Goal: Task Accomplishment & Management: Use online tool/utility

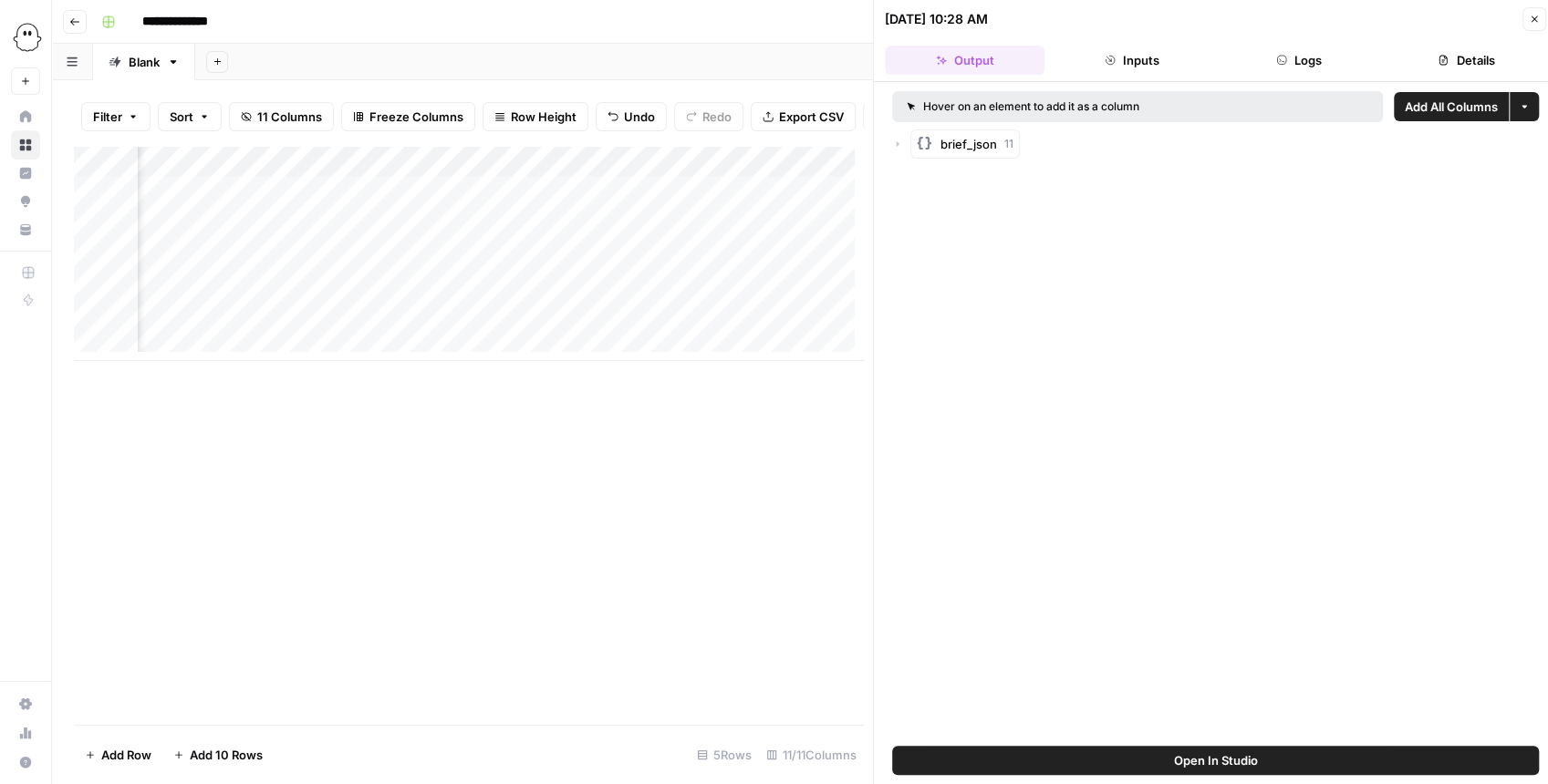
scroll to position [0, 430]
click at [8, 45] on div "PhantomBuster New" at bounding box center [26, 47] width 51 height 95
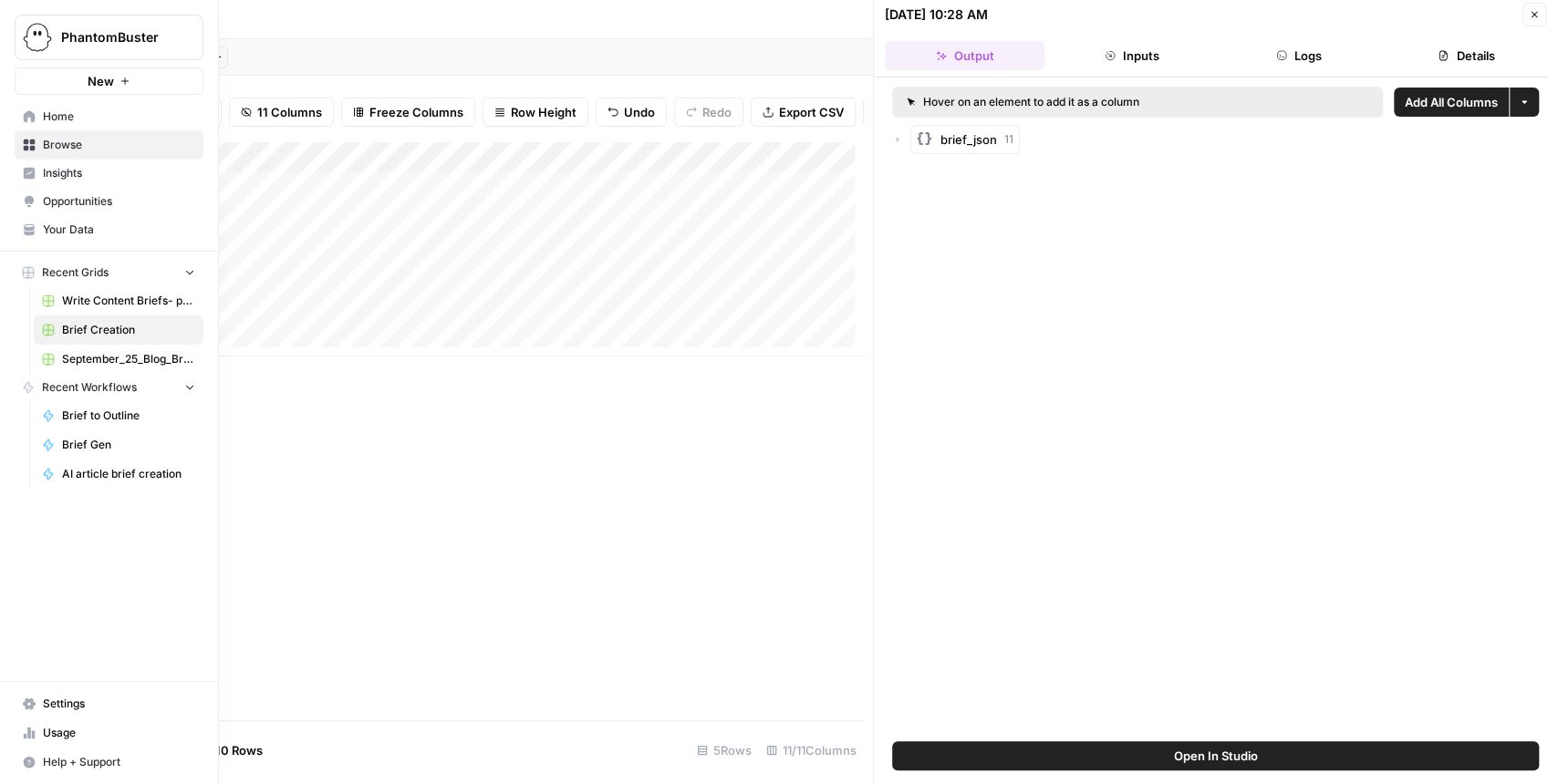
scroll to position [9, 0]
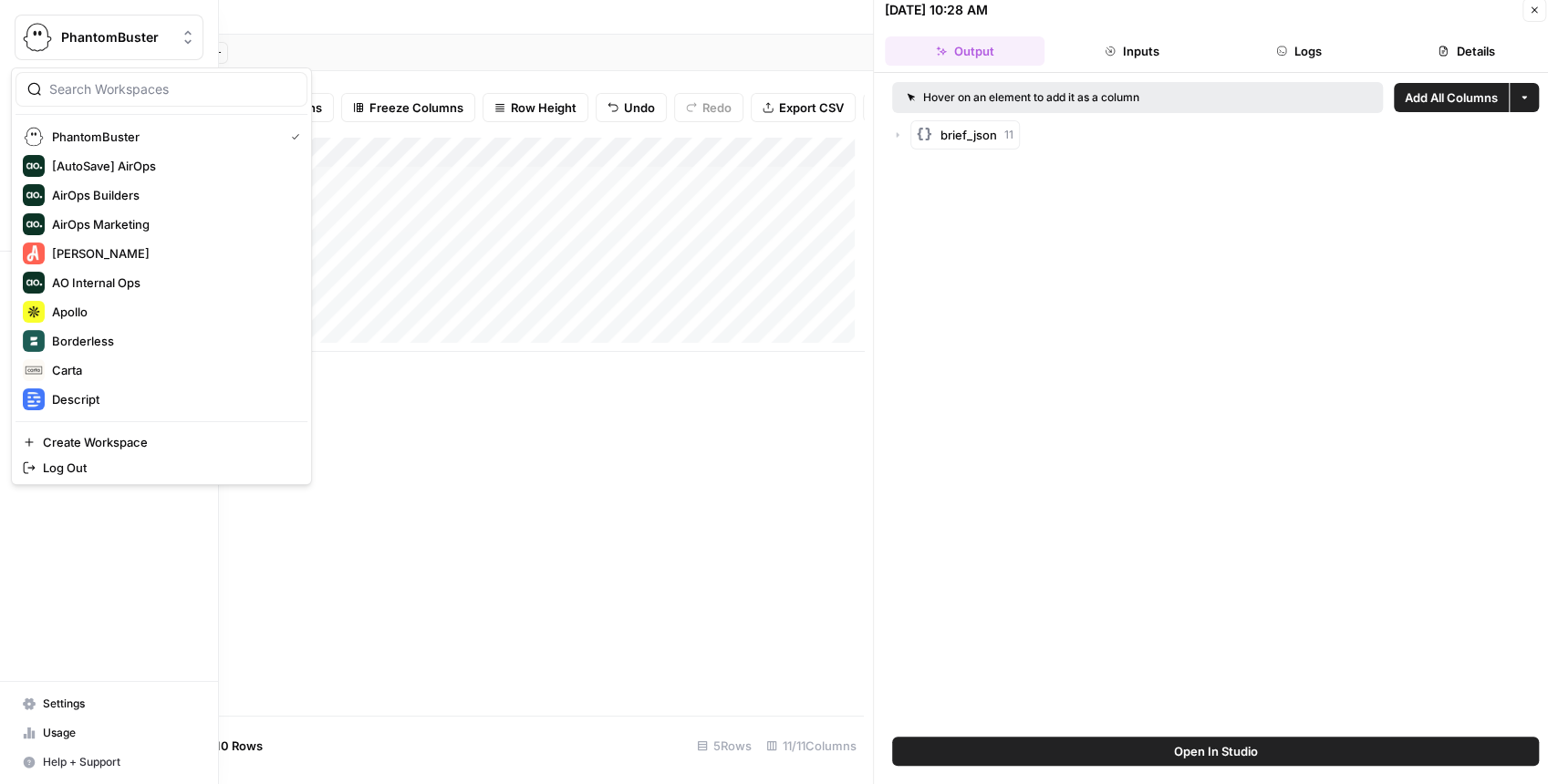
click at [36, 36] on img "Workspace: PhantomBuster" at bounding box center [37, 37] width 33 height 33
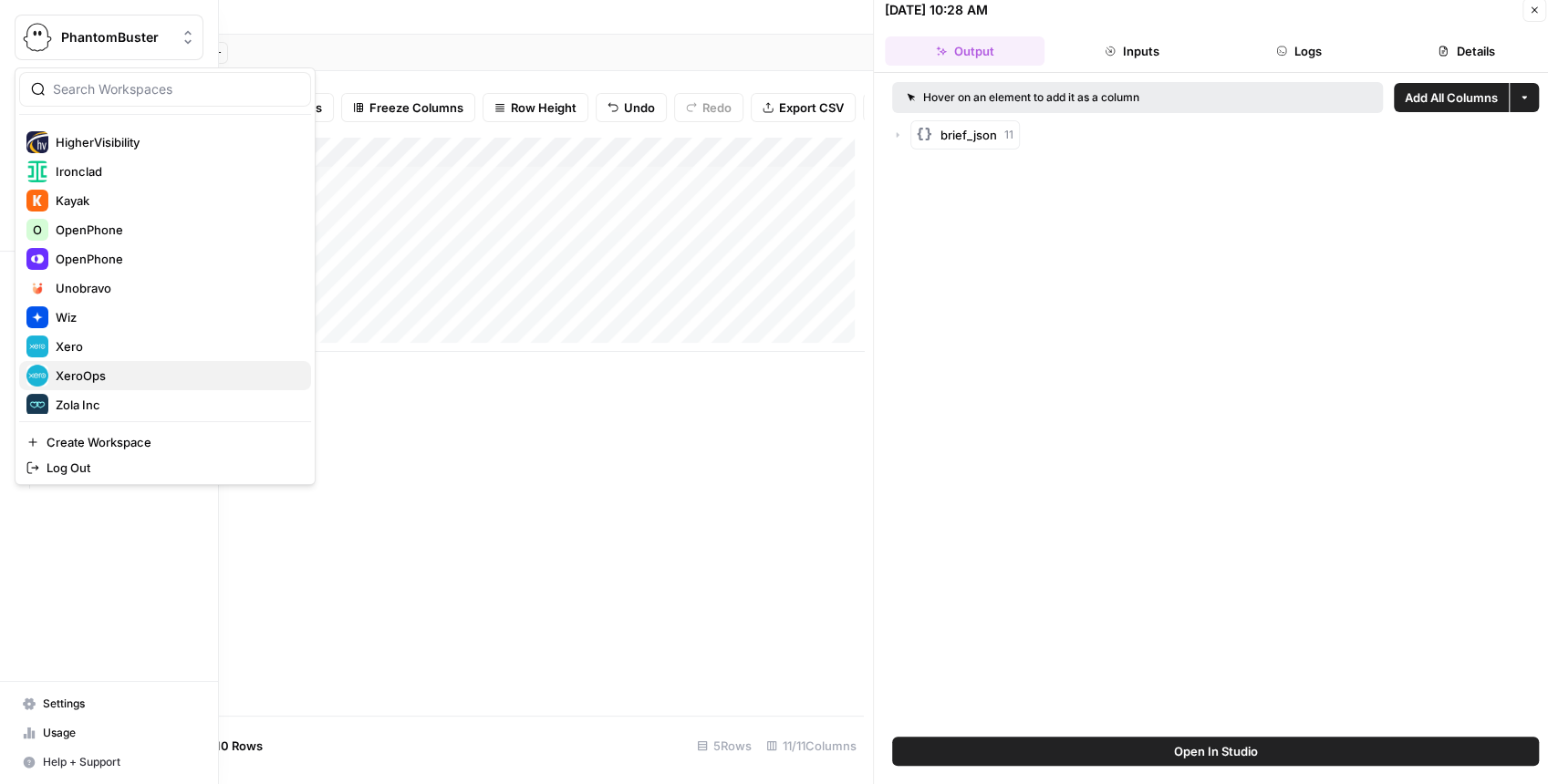
scroll to position [350, 0]
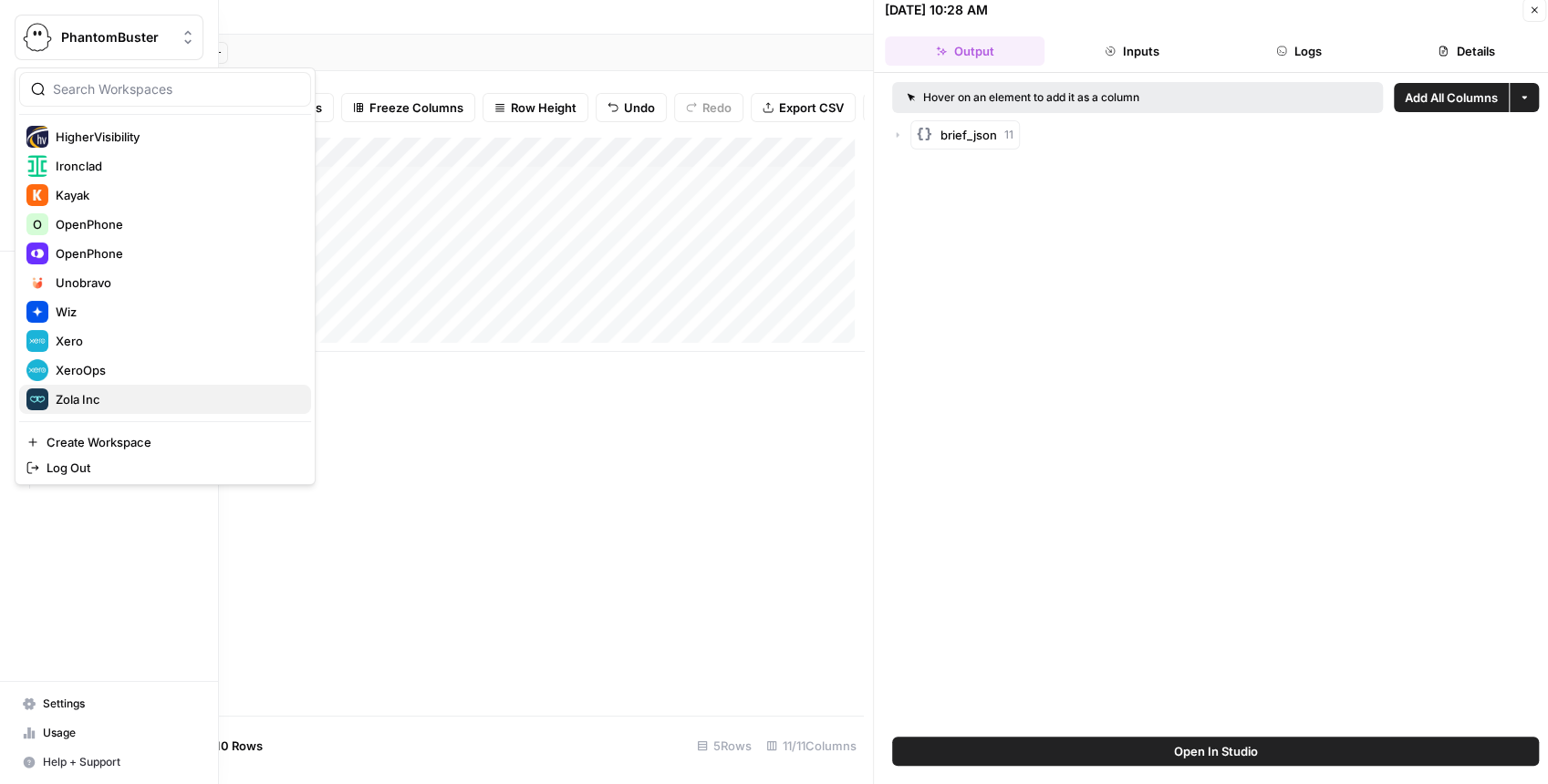
click at [95, 405] on span "Zola Inc" at bounding box center [176, 399] width 241 height 18
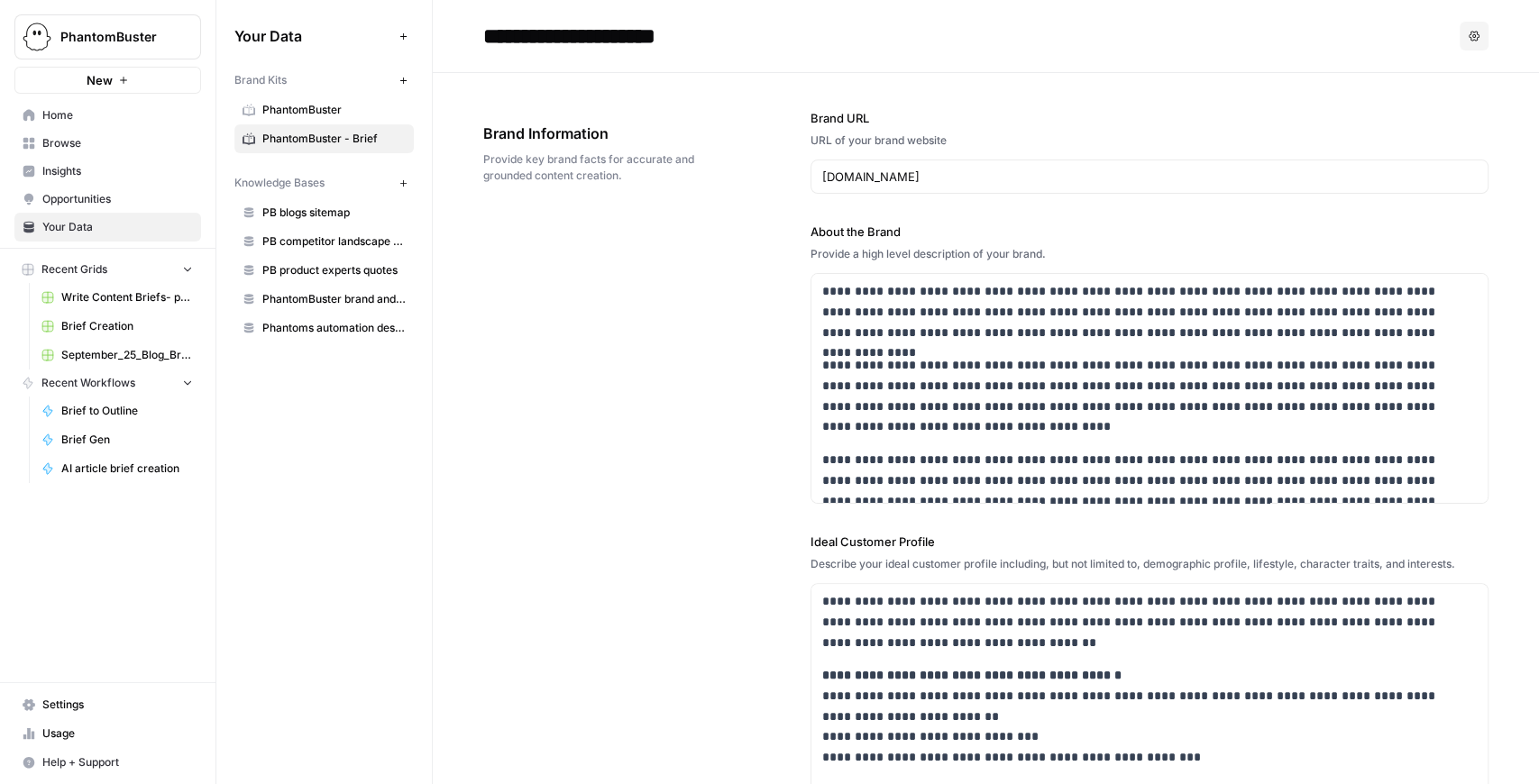
scroll to position [203, 0]
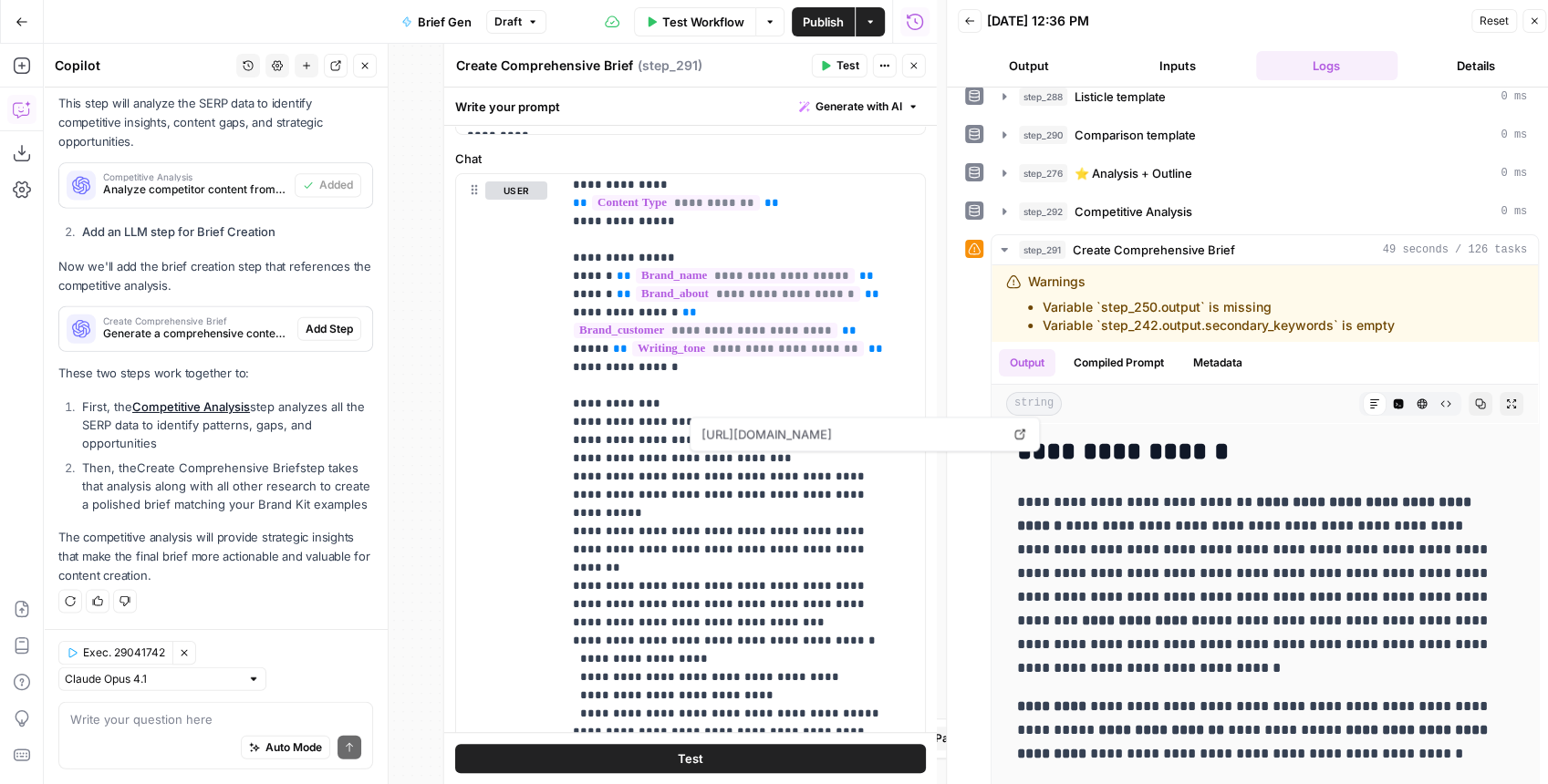
scroll to position [2024, 0]
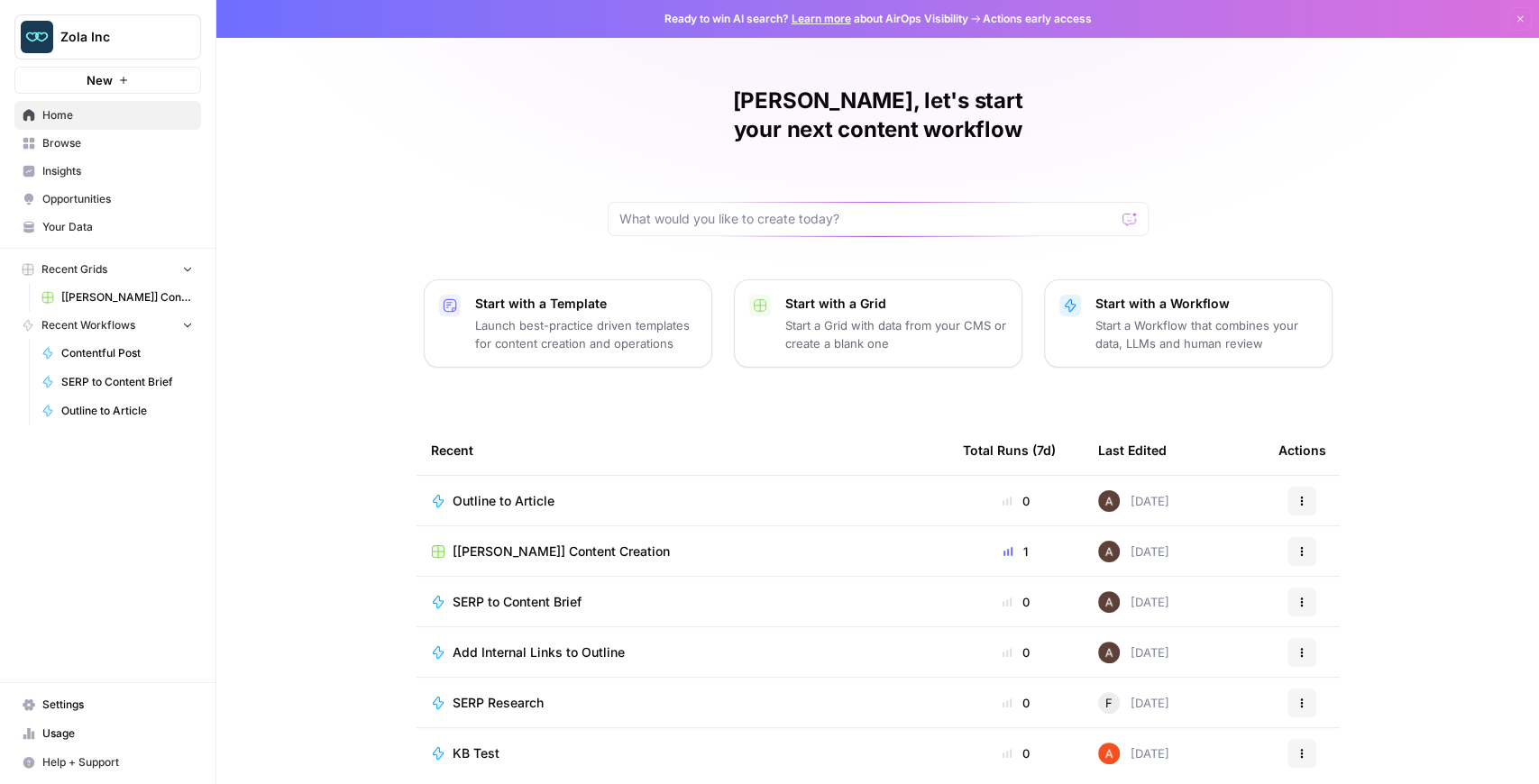
click at [115, 302] on span "[Zola] Content Creation" at bounding box center [127, 297] width 131 height 16
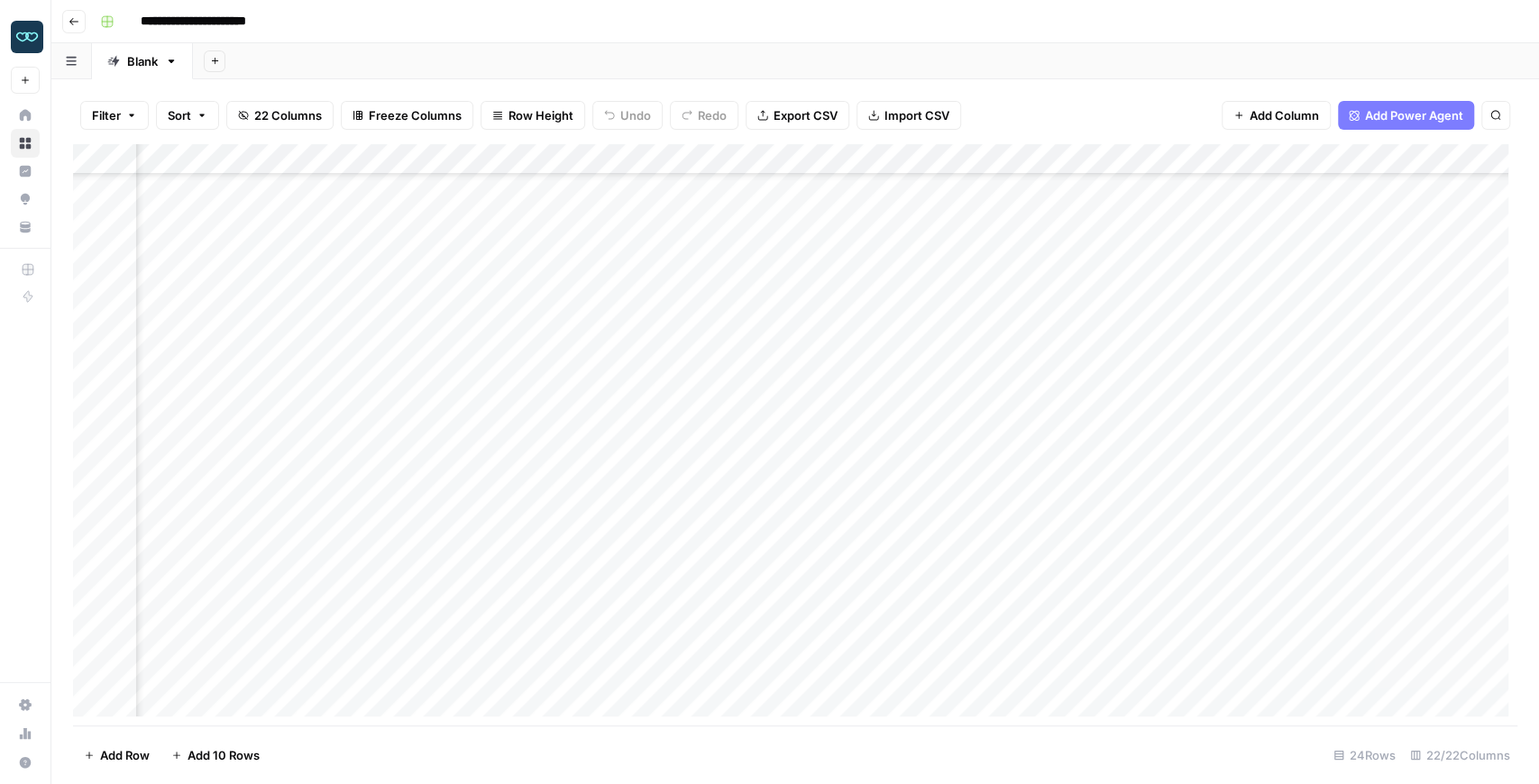
scroll to position [222, 2282]
click at [1101, 162] on div "Add Column" at bounding box center [795, 435] width 1444 height 581
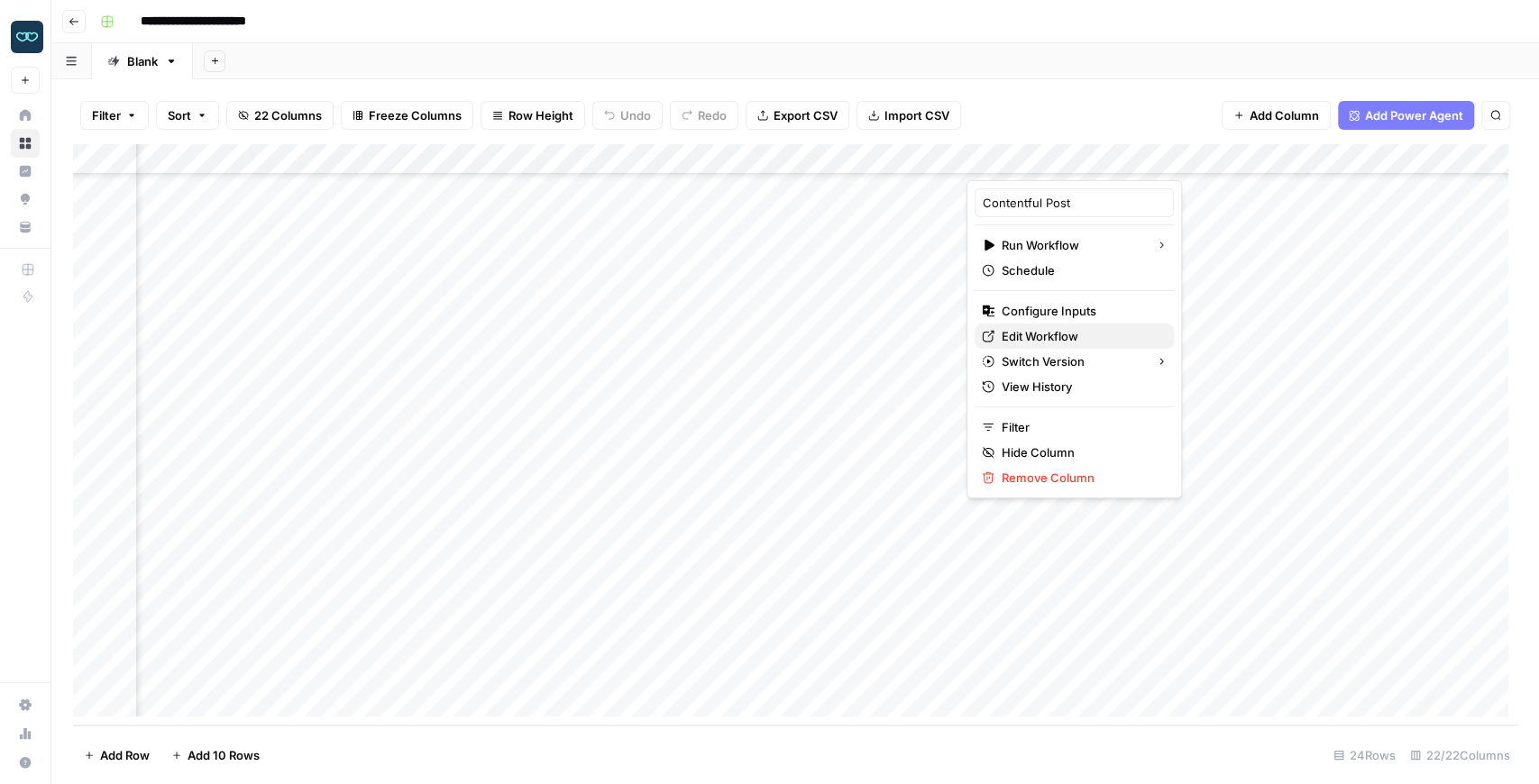
click at [1066, 330] on span "Edit Workflow" at bounding box center [1081, 335] width 157 height 18
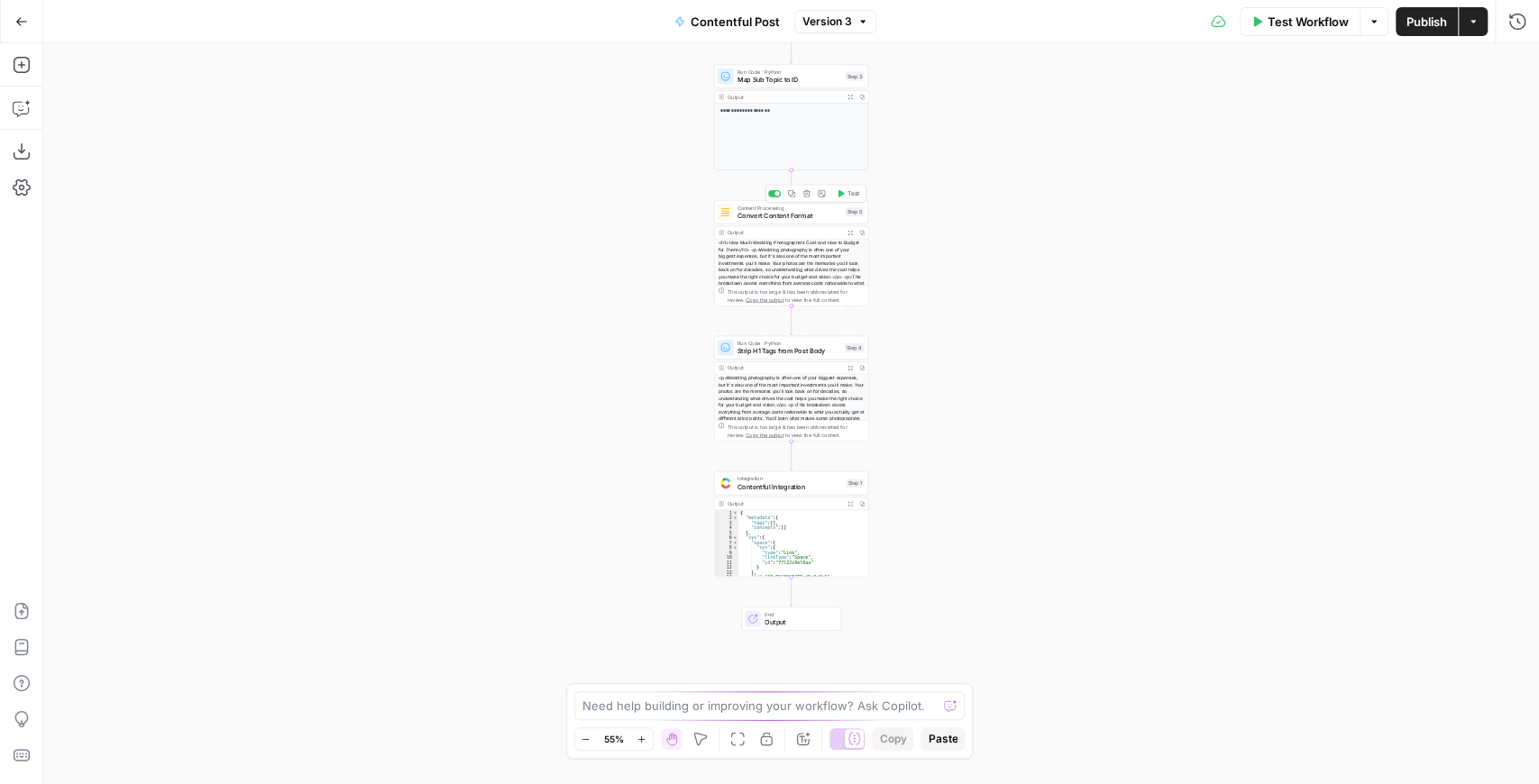
click at [795, 218] on span "Convert Content Format" at bounding box center [789, 215] width 104 height 10
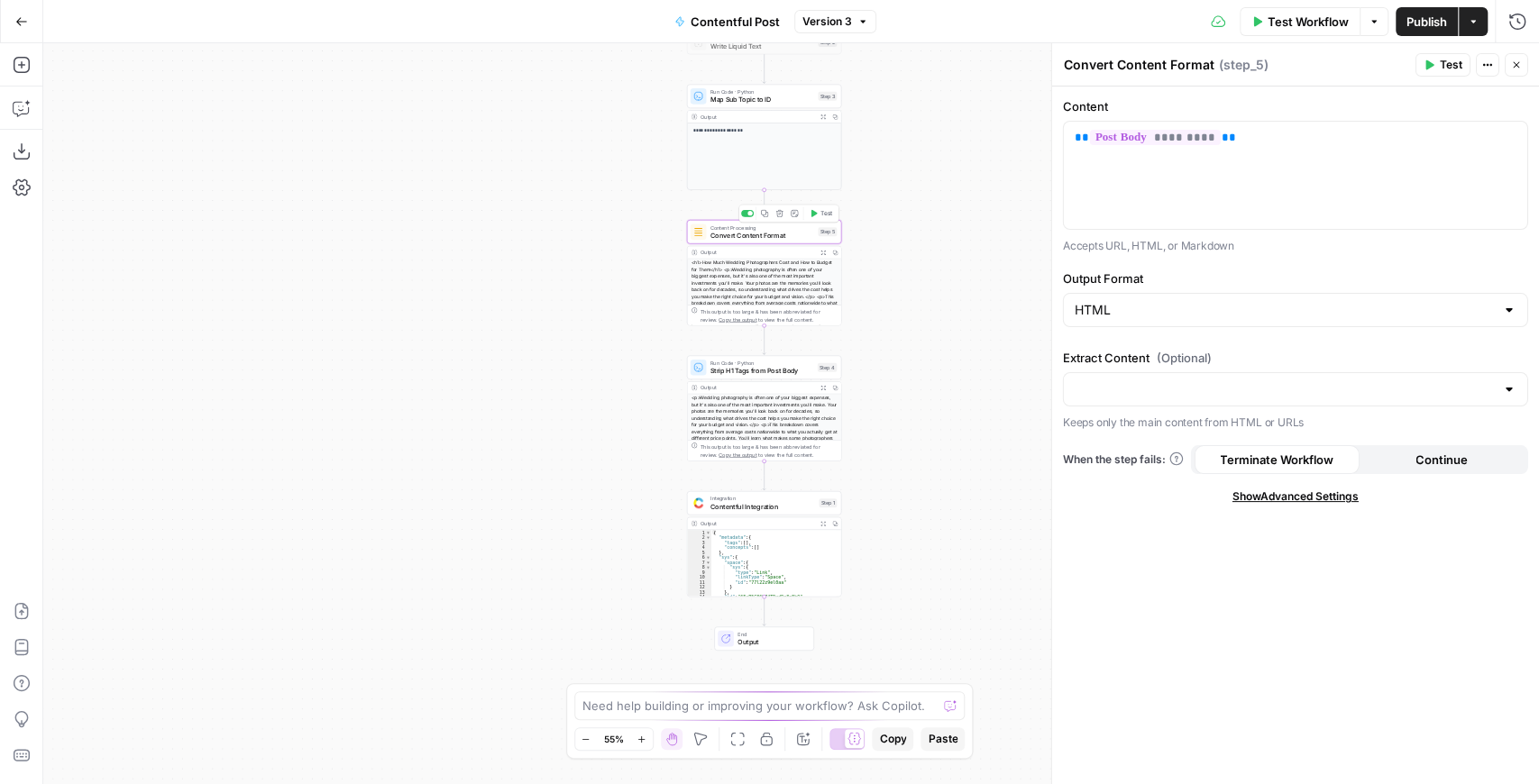
drag, startPoint x: 676, startPoint y: 212, endPoint x: 627, endPoint y: 372, distance: 167.3
click at [593, 261] on div "**********" at bounding box center [791, 413] width 1496 height 741
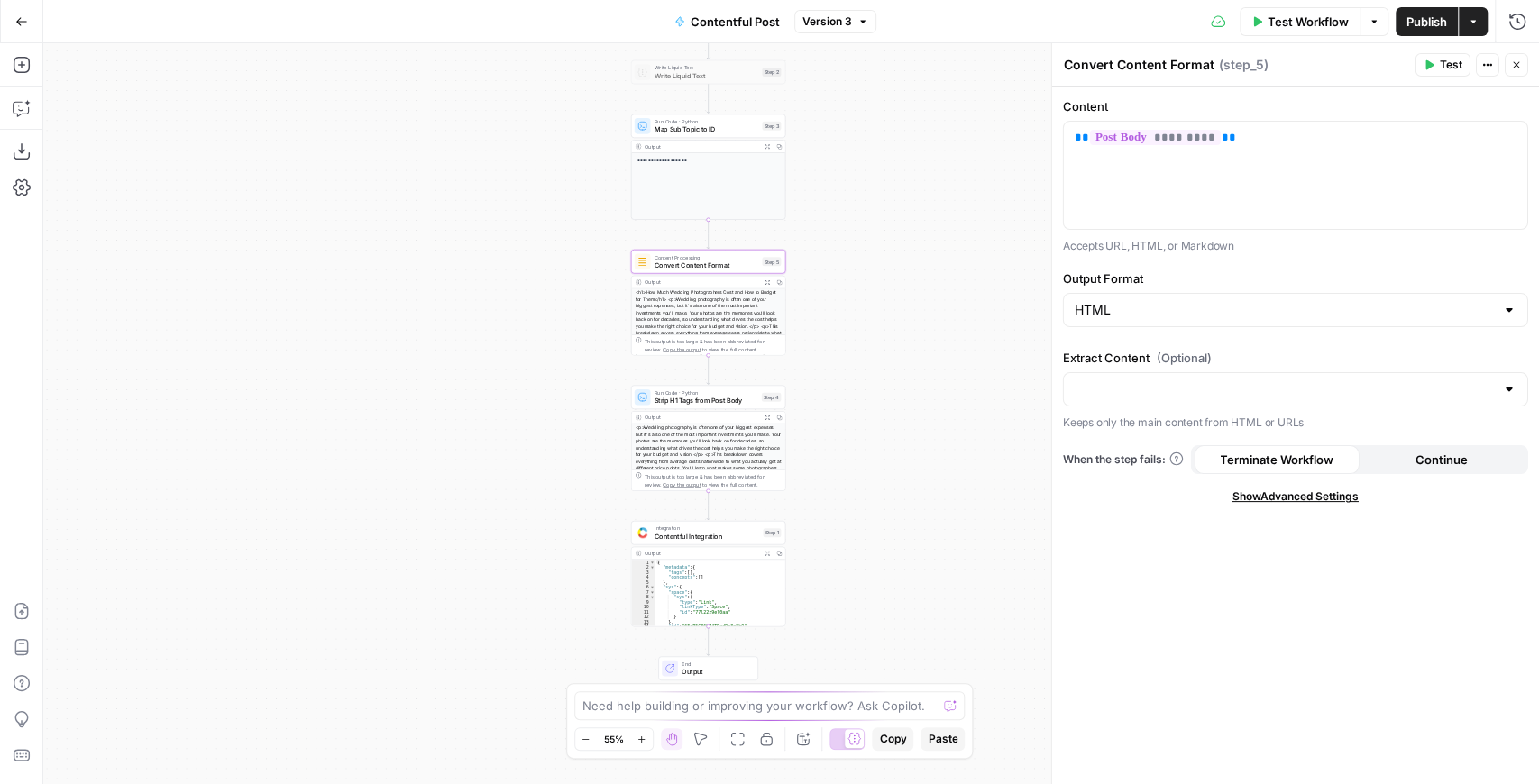
click at [663, 400] on span "Strip H1 Tags from Post Body" at bounding box center [706, 400] width 103 height 10
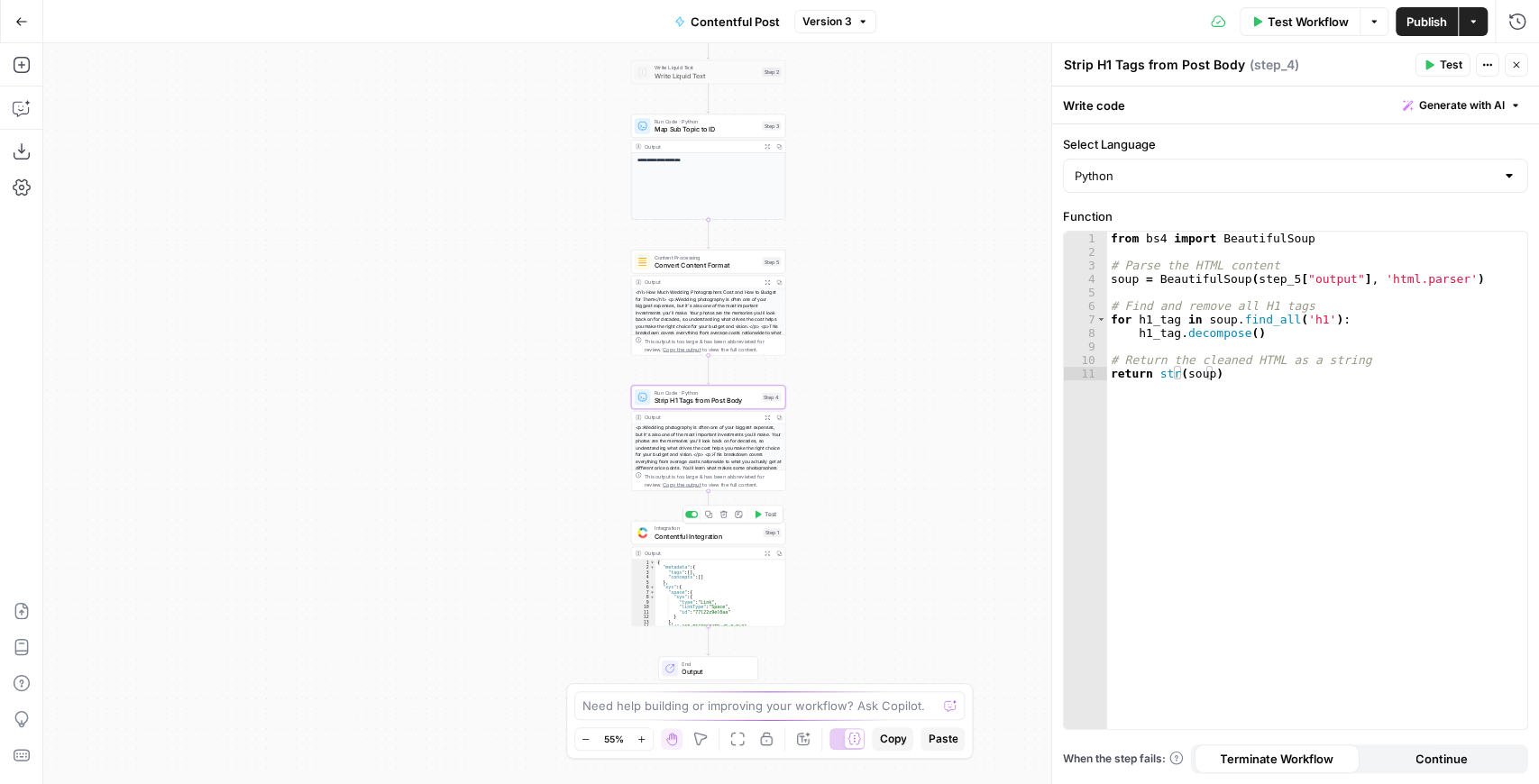
click at [671, 539] on span "Contentful Integration" at bounding box center [707, 536] width 105 height 10
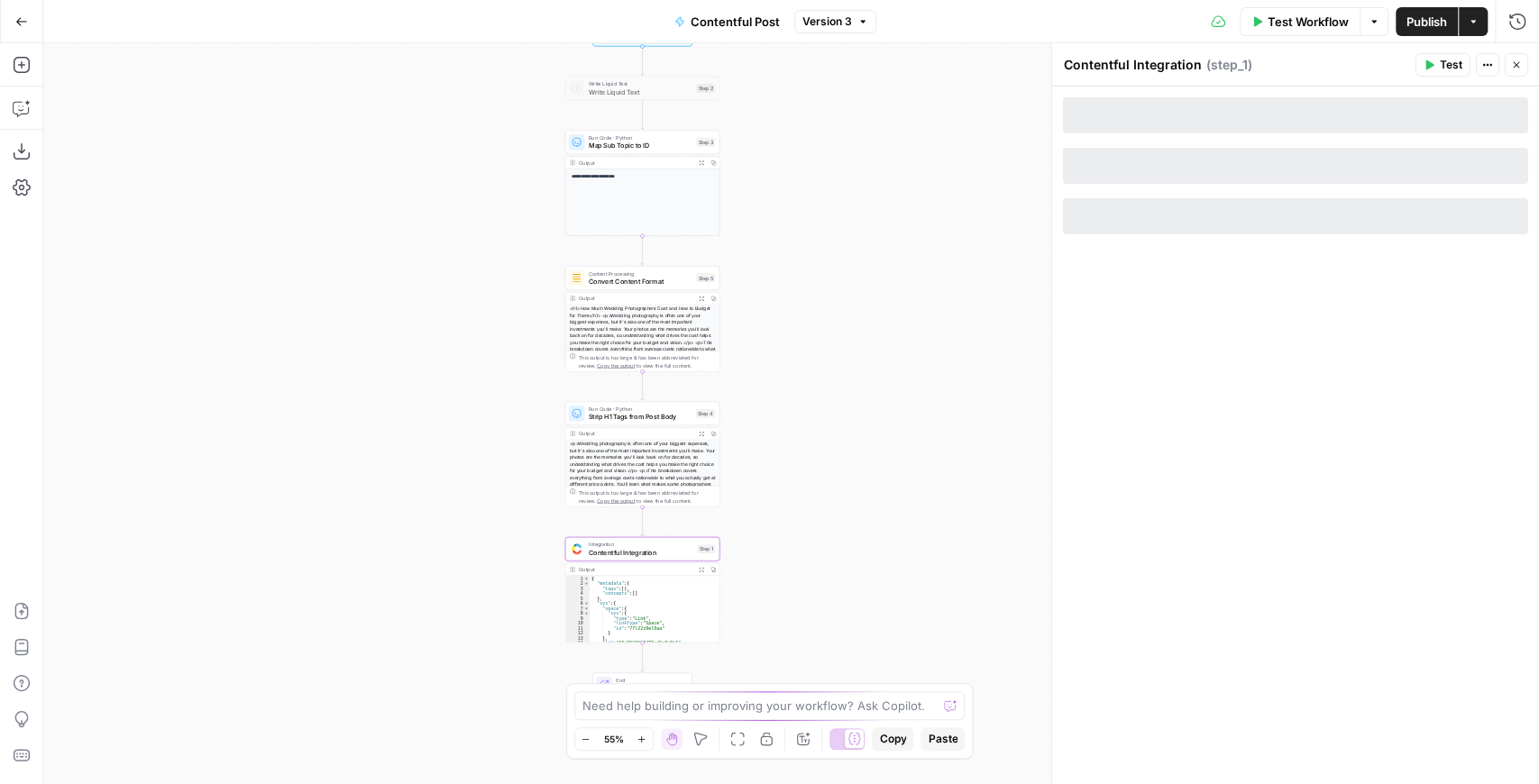
drag, startPoint x: 595, startPoint y: 374, endPoint x: 411, endPoint y: 429, distance: 192.0
click at [411, 426] on div "**********" at bounding box center [791, 413] width 1496 height 741
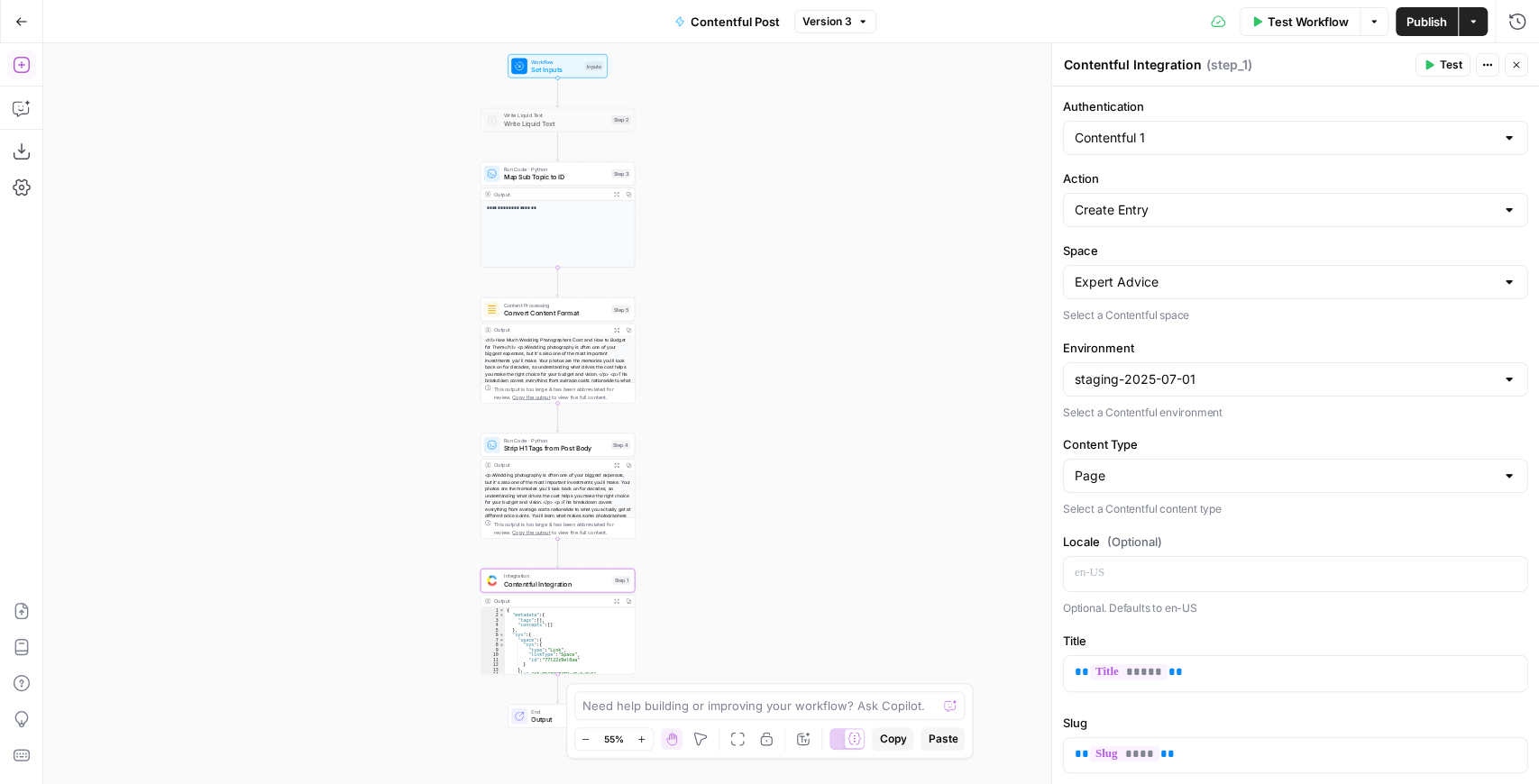
drag, startPoint x: 754, startPoint y: 371, endPoint x: 812, endPoint y: 361, distance: 58.9
click at [814, 362] on div "**********" at bounding box center [791, 413] width 1496 height 741
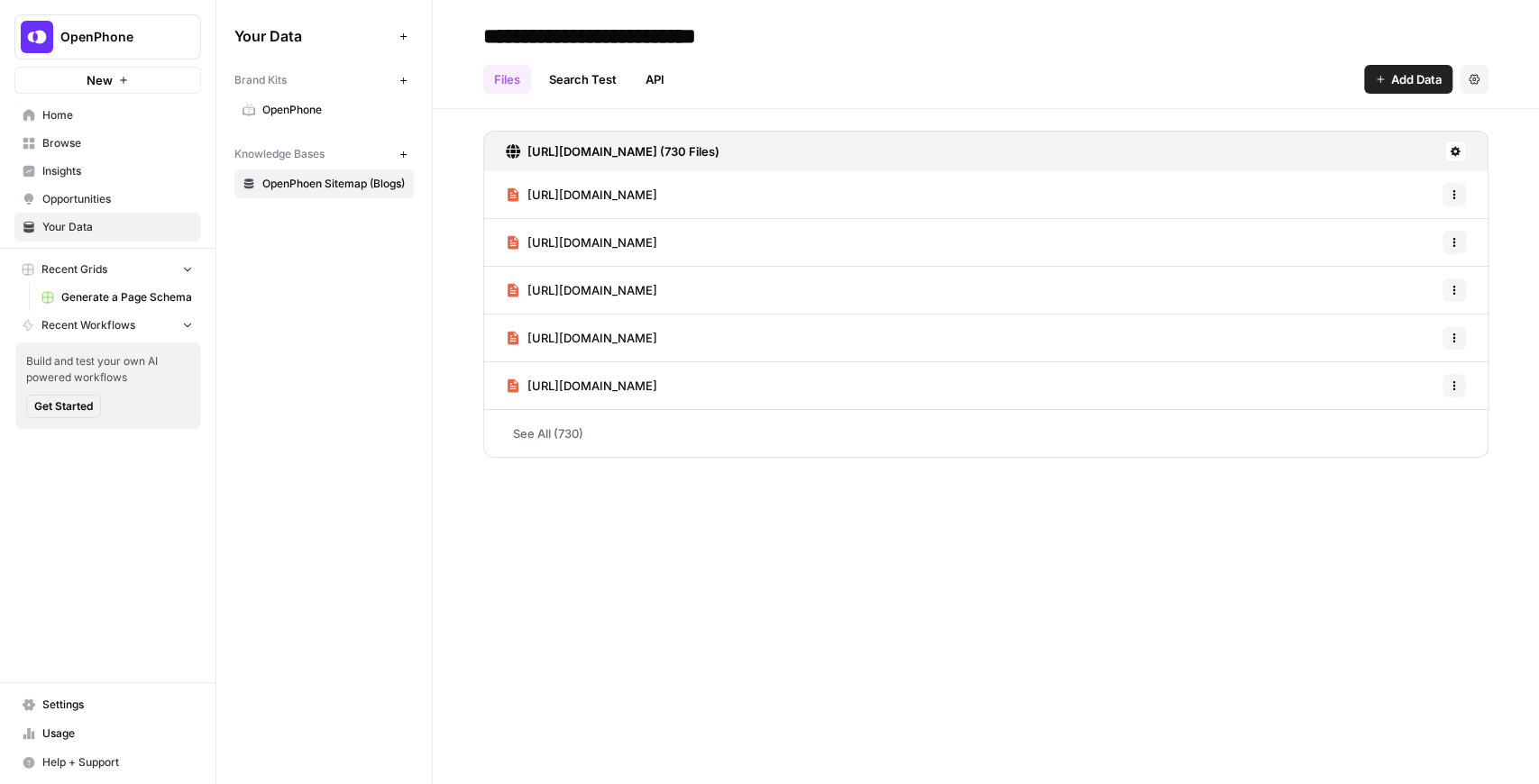
click at [102, 40] on span "OpenPhone" at bounding box center [114, 37] width 109 height 18
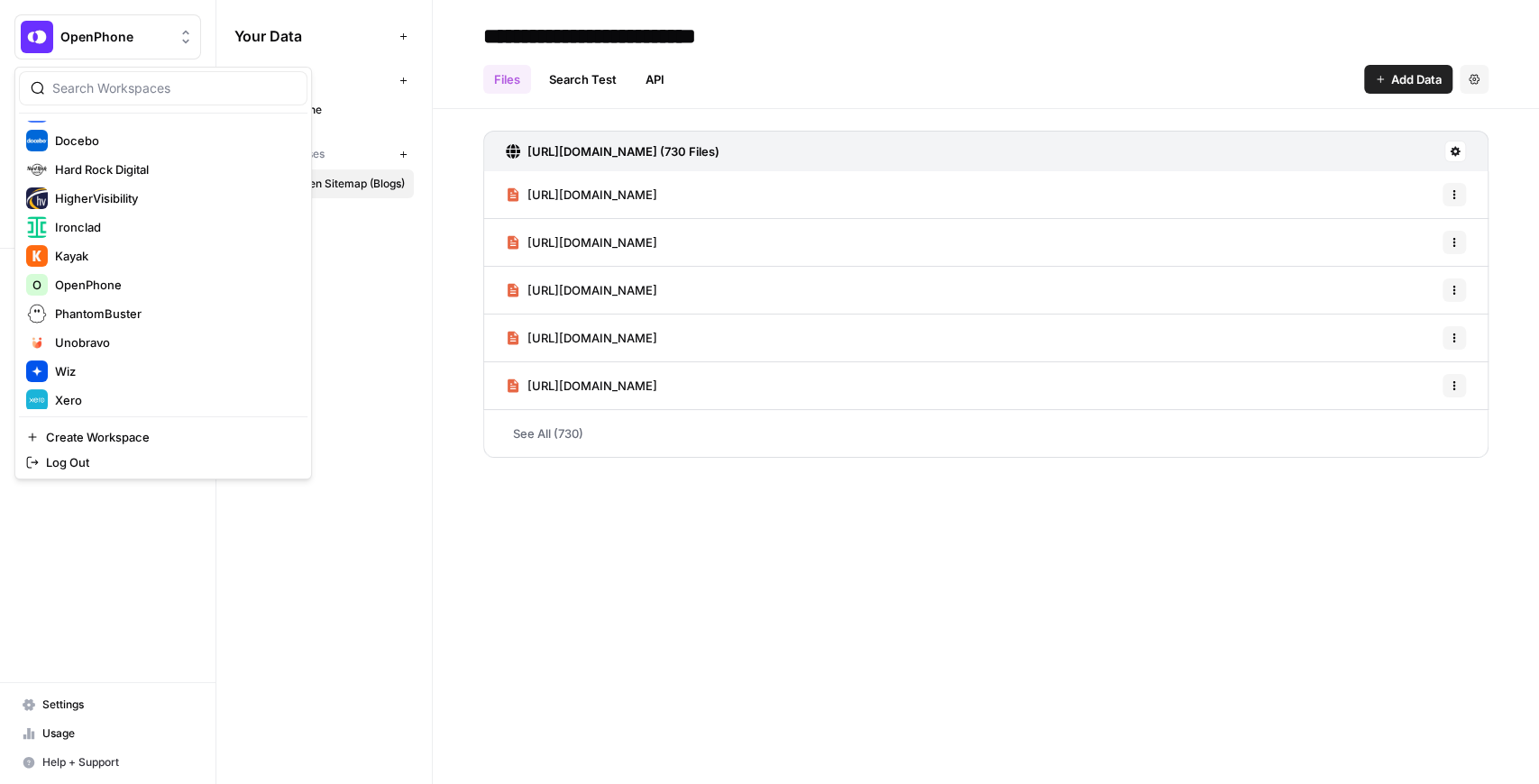
scroll to position [346, 0]
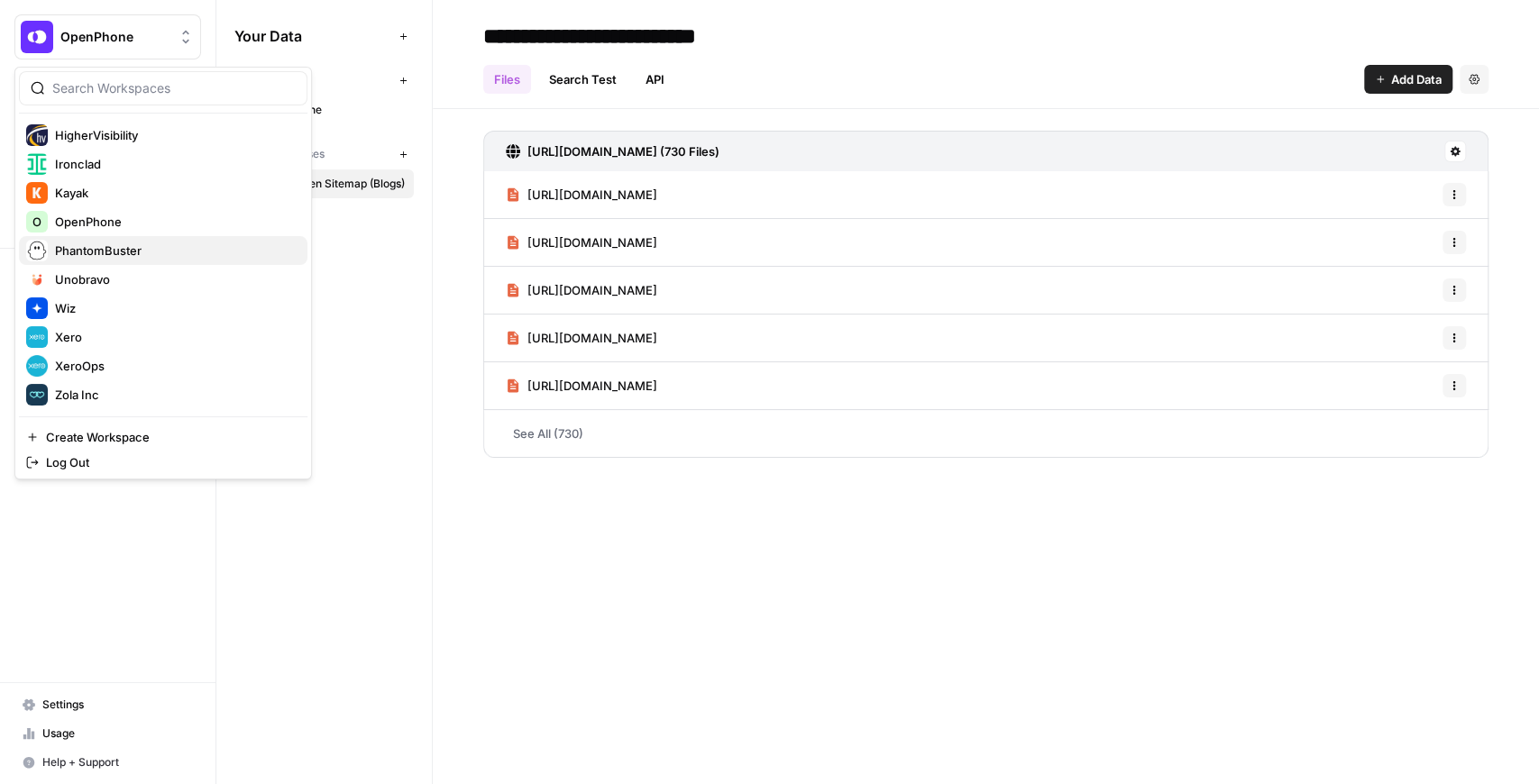
click at [127, 258] on div "PhantomBuster" at bounding box center [163, 250] width 274 height 22
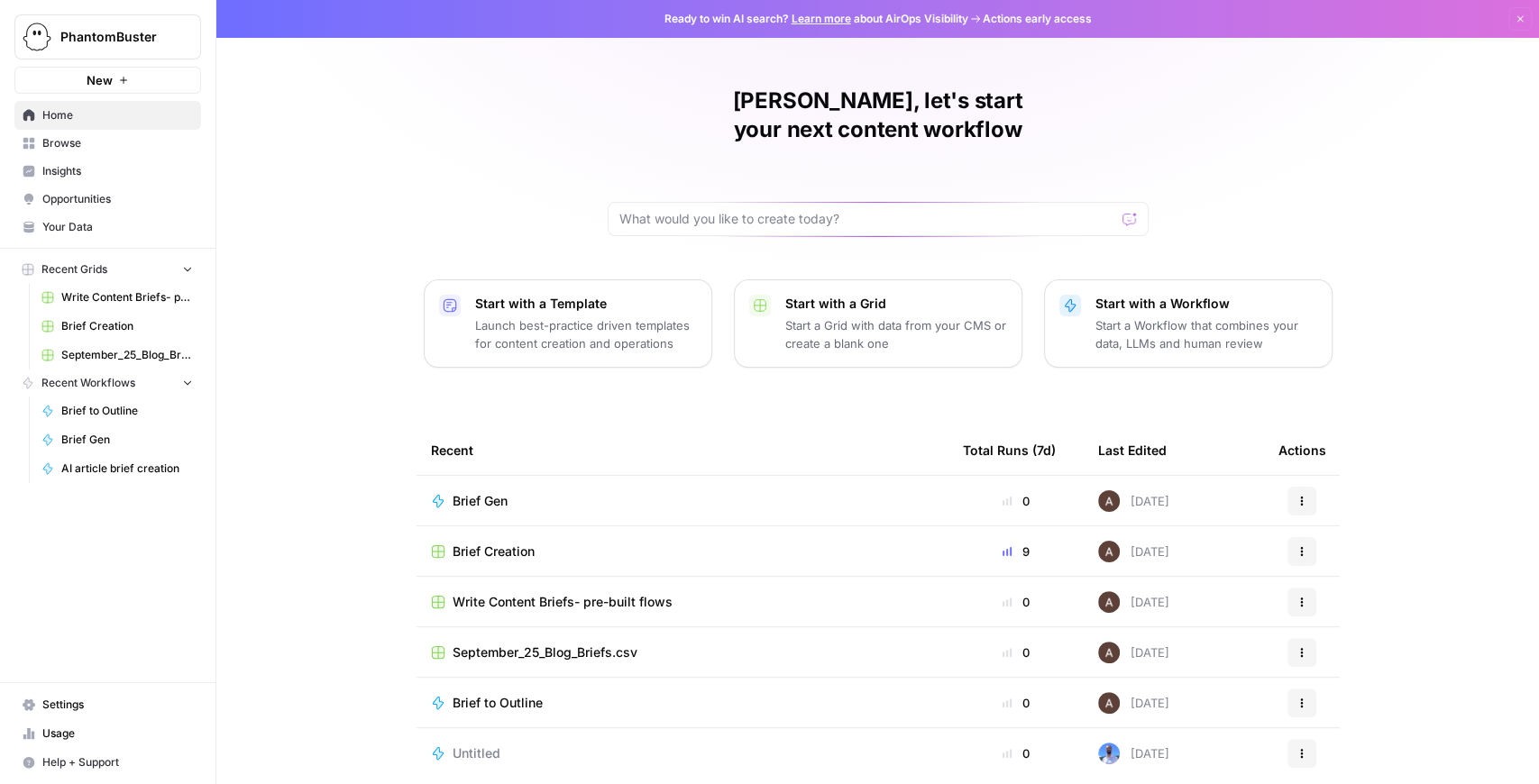
click at [154, 305] on link "Write Content Briefs- pre-built flows" at bounding box center [117, 297] width 168 height 29
click at [101, 318] on span "Brief Creation" at bounding box center [127, 326] width 131 height 16
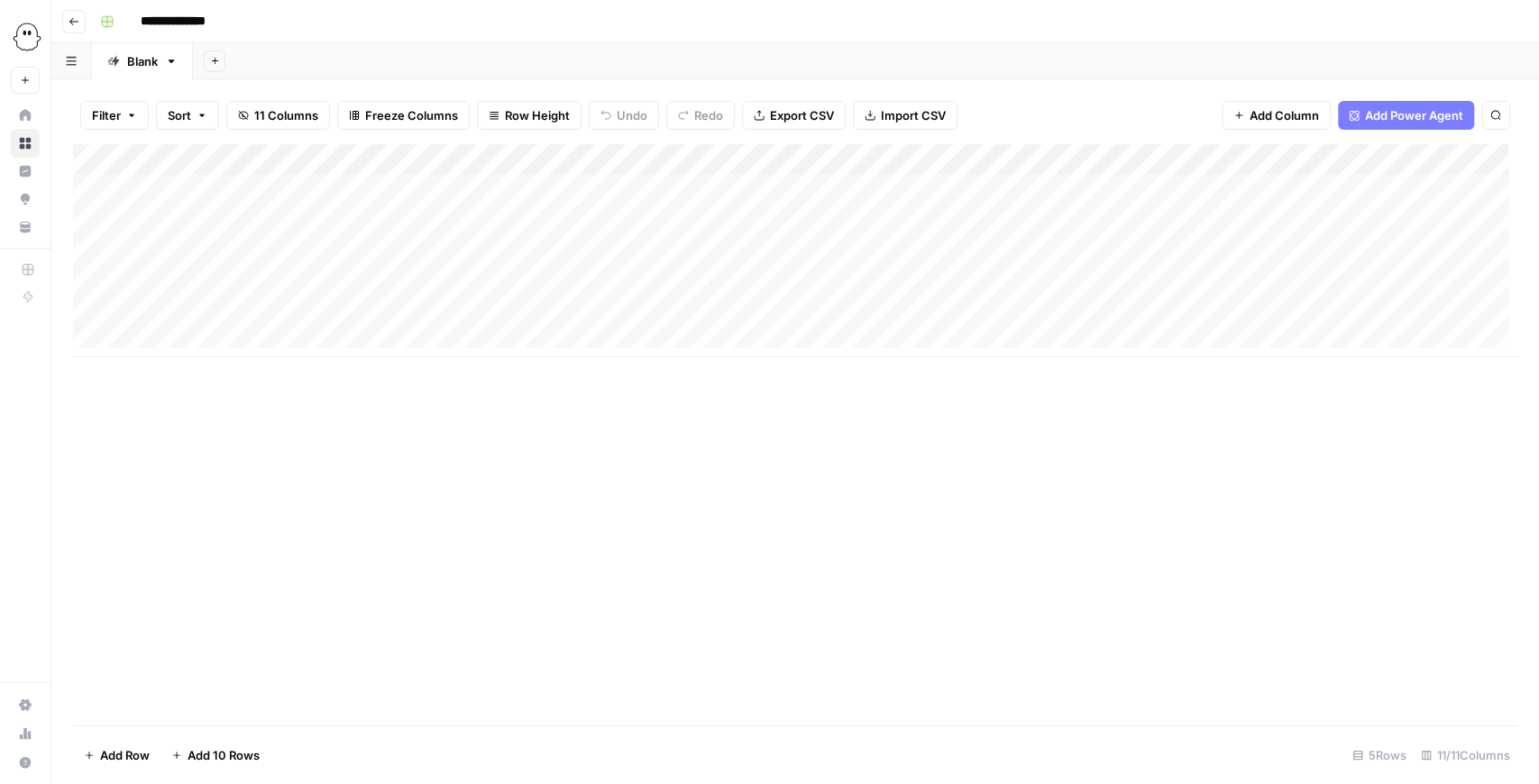
click at [1060, 161] on div "Add Column" at bounding box center [795, 250] width 1444 height 213
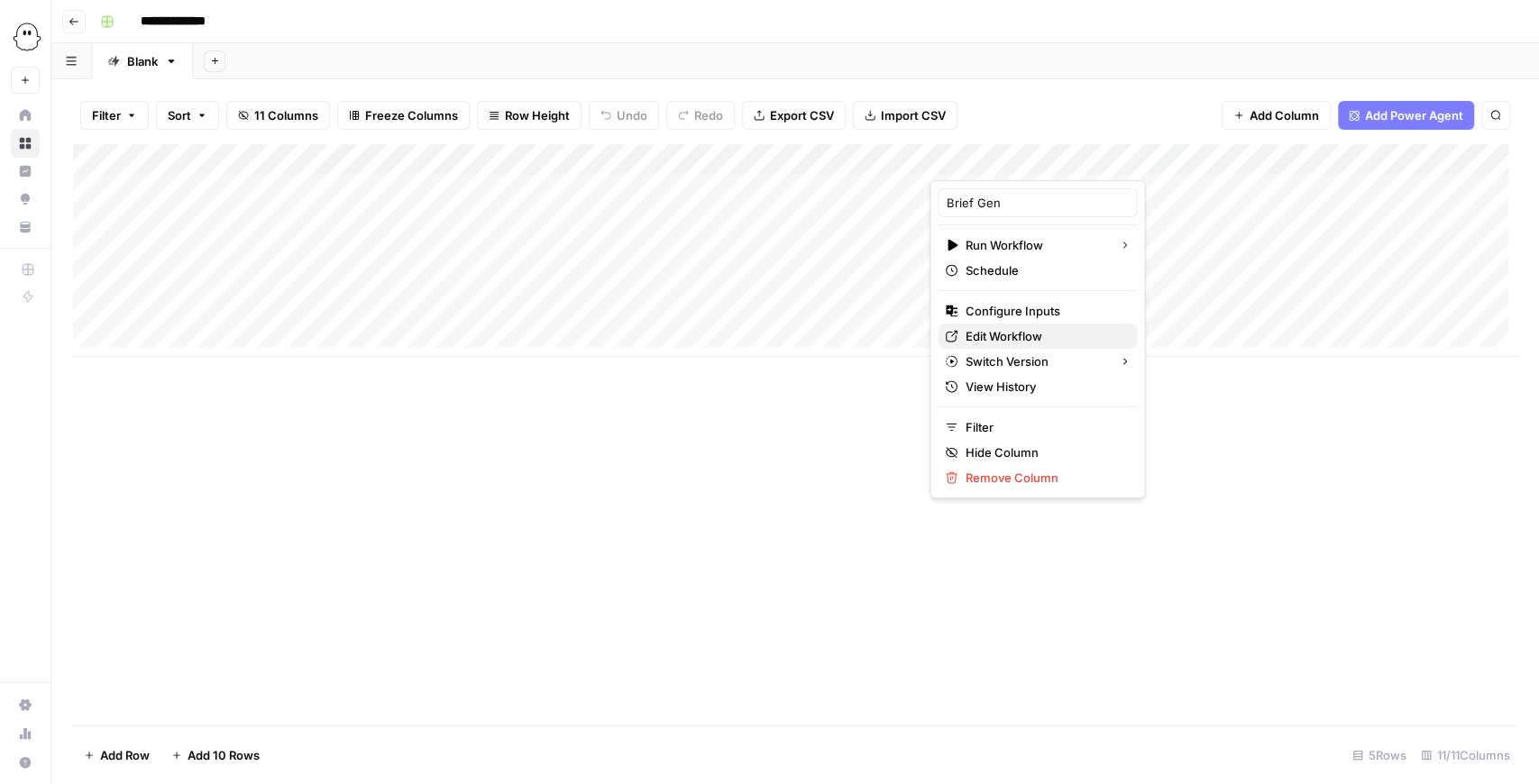
click at [1025, 339] on span "Edit Workflow" at bounding box center [1043, 335] width 157 height 18
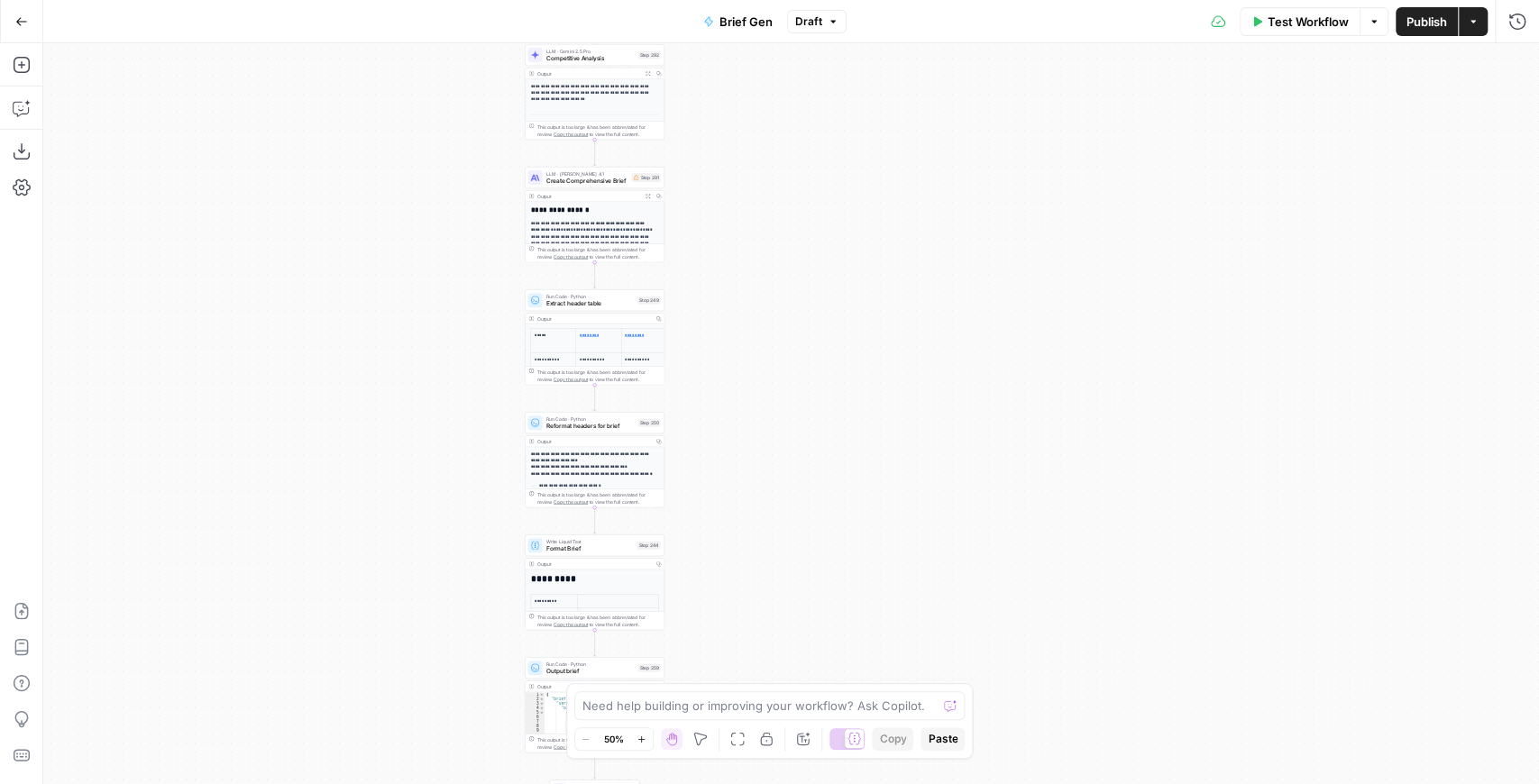
drag, startPoint x: 631, startPoint y: 369, endPoint x: 435, endPoint y: 234, distance: 238.0
click at [435, 235] on div "true false true false true false true false true false Workflow Set Inputs Inpu…" at bounding box center [791, 413] width 1496 height 741
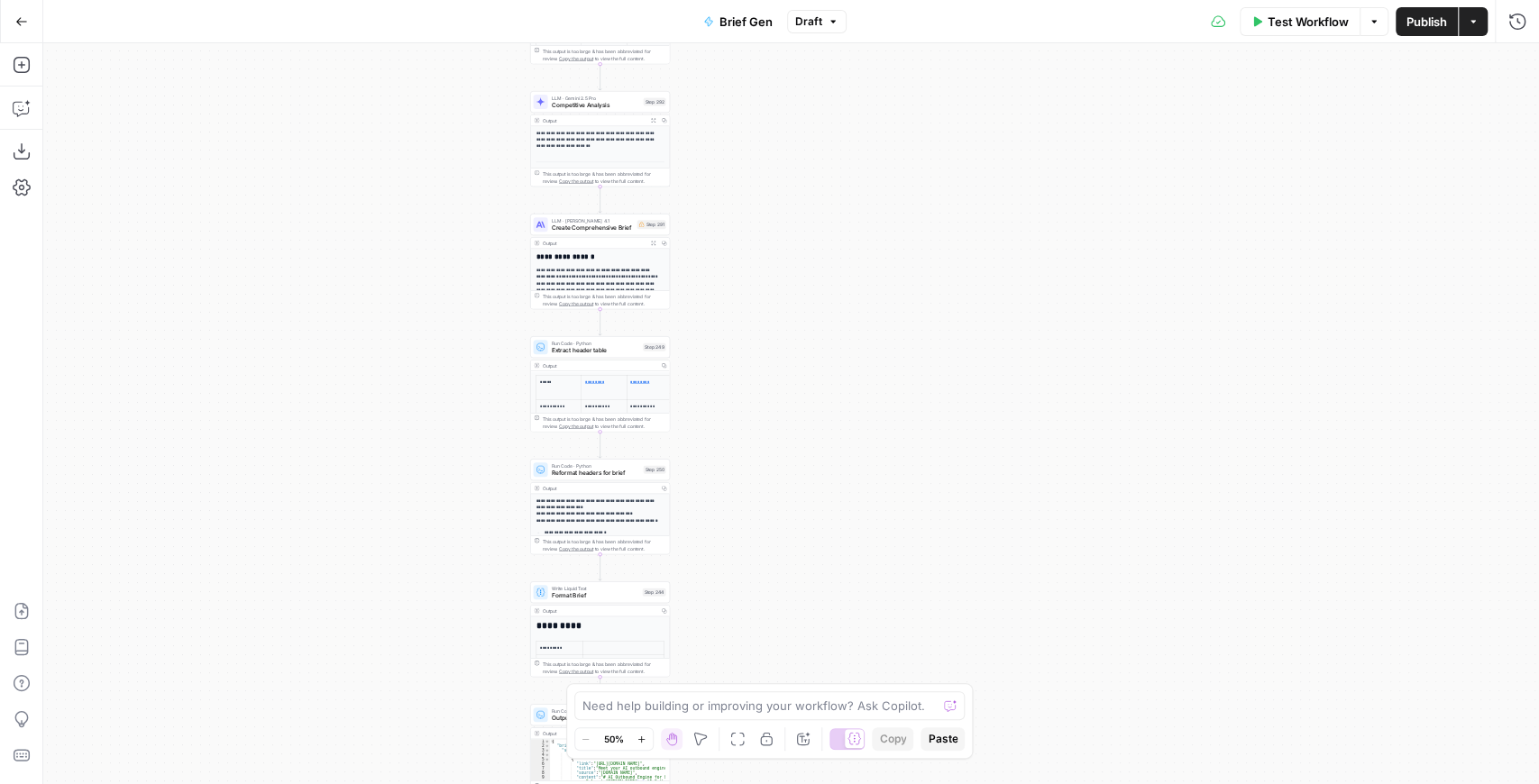
drag, startPoint x: 460, startPoint y: 281, endPoint x: 463, endPoint y: 320, distance: 39.1
click at [463, 320] on div "true false true false true false true false true false Workflow Set Inputs Inpu…" at bounding box center [791, 413] width 1496 height 741
click at [575, 230] on span "Create Comprehensive Brief" at bounding box center [593, 229] width 82 height 9
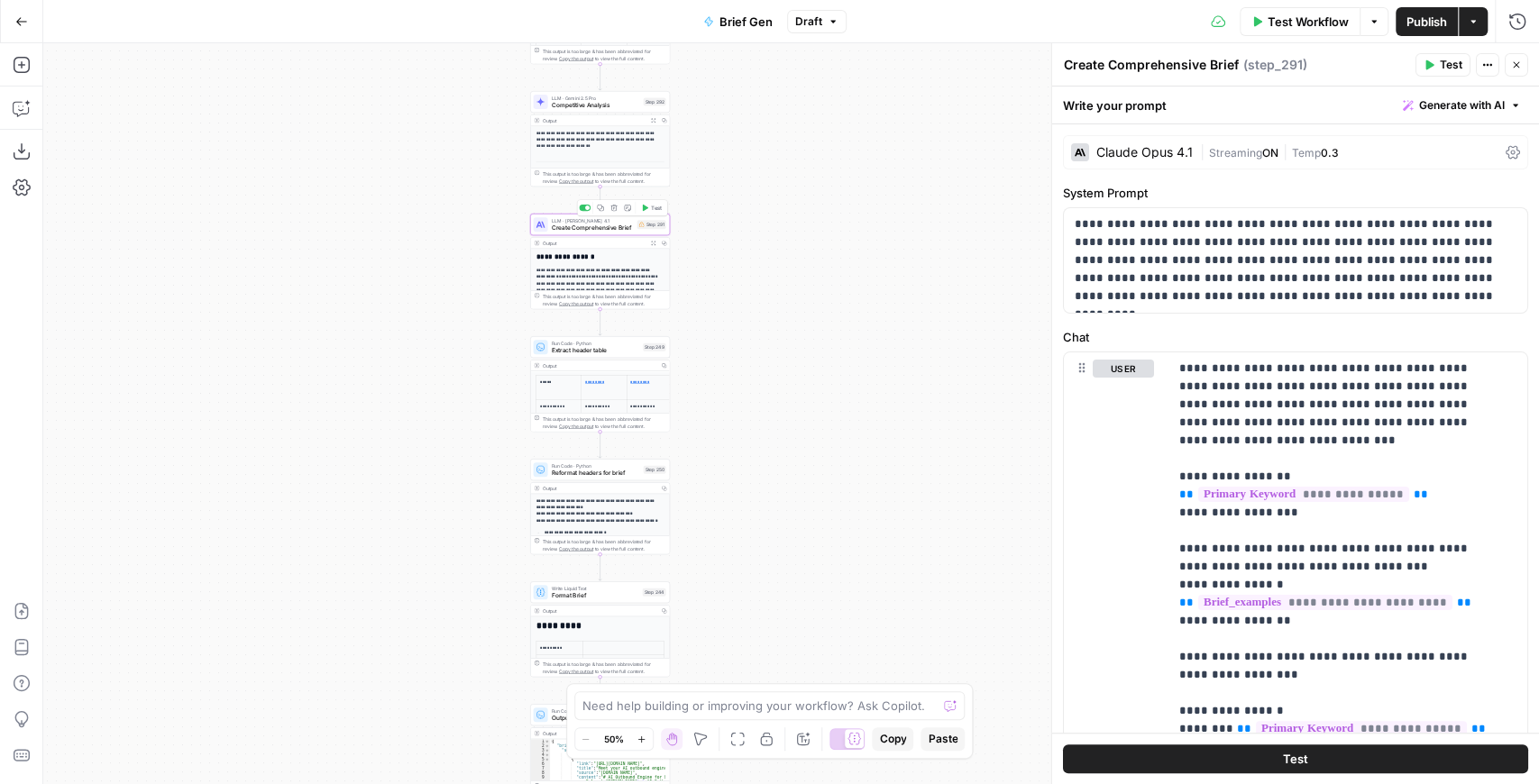
click at [654, 211] on span "Test" at bounding box center [656, 207] width 11 height 8
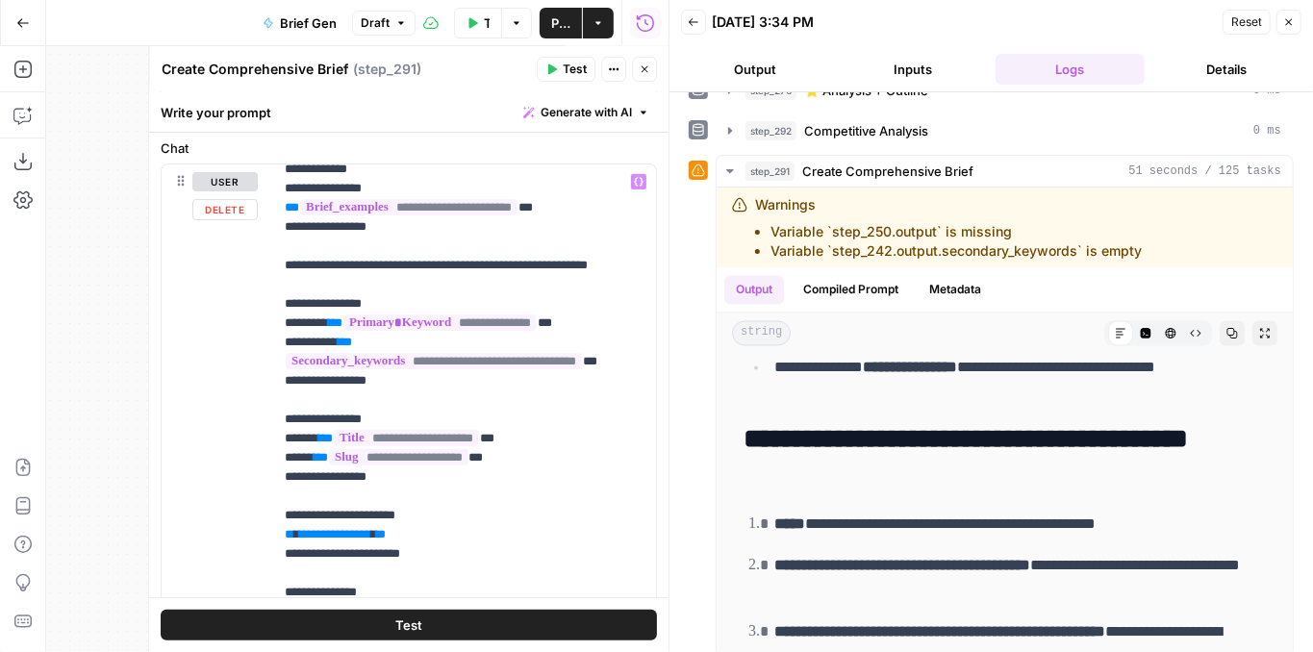
scroll to position [256, 0]
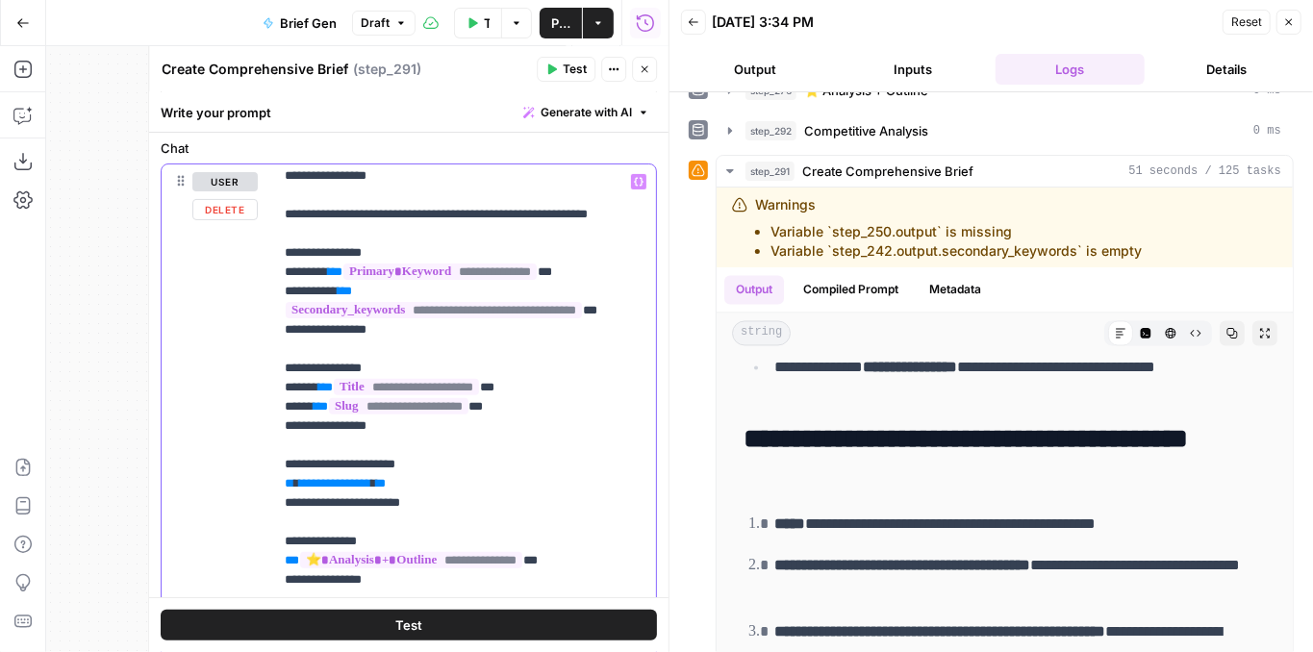
click at [648, 76] on button "Close" at bounding box center [644, 69] width 25 height 25
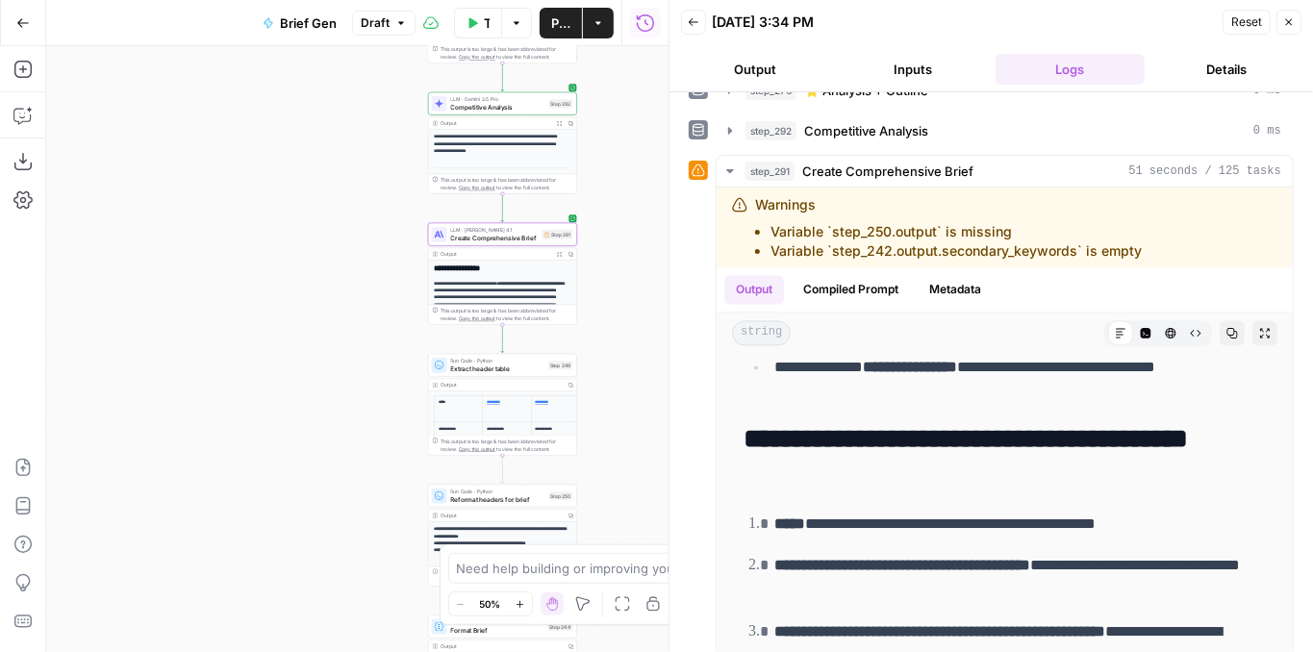
drag, startPoint x: 377, startPoint y: 312, endPoint x: 173, endPoint y: 348, distance: 207.2
click at [173, 348] on div "true false false true false true false true false true Workflow Set Inputs Inpu…" at bounding box center [357, 349] width 622 height 606
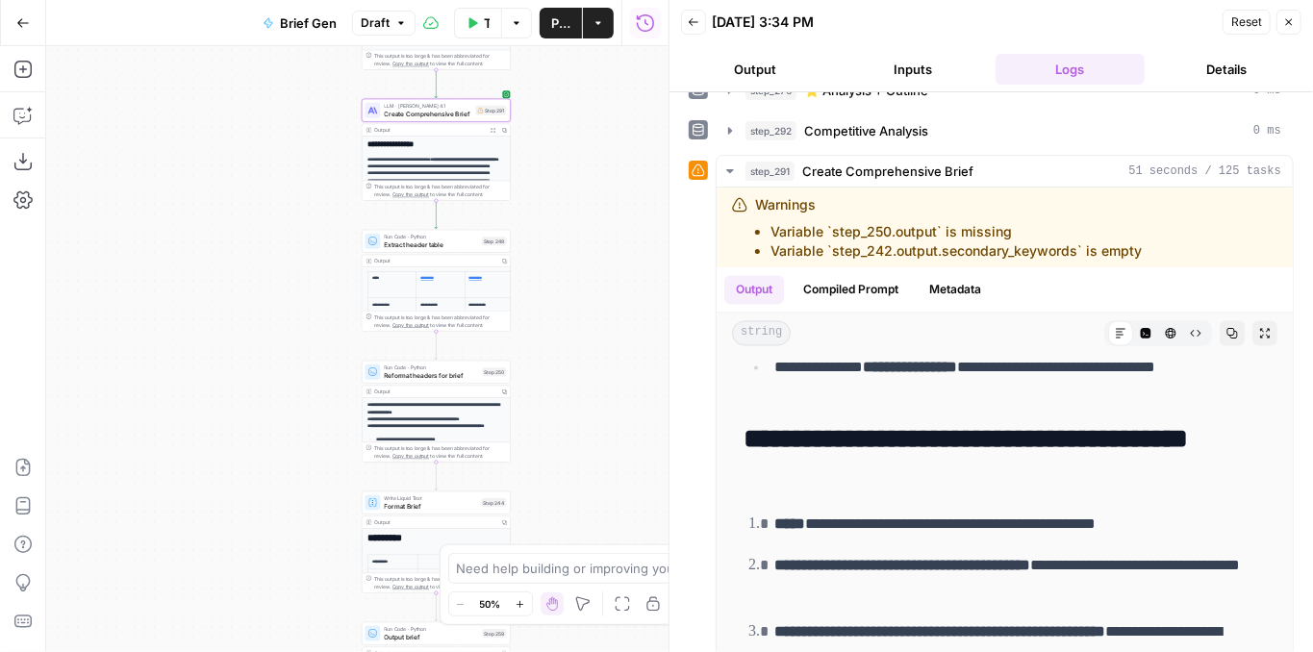
drag, startPoint x: 527, startPoint y: 347, endPoint x: 529, endPoint y: 174, distance: 173.1
click at [529, 174] on div "true false false true false true false true false true Workflow Set Inputs Inpu…" at bounding box center [357, 349] width 622 height 606
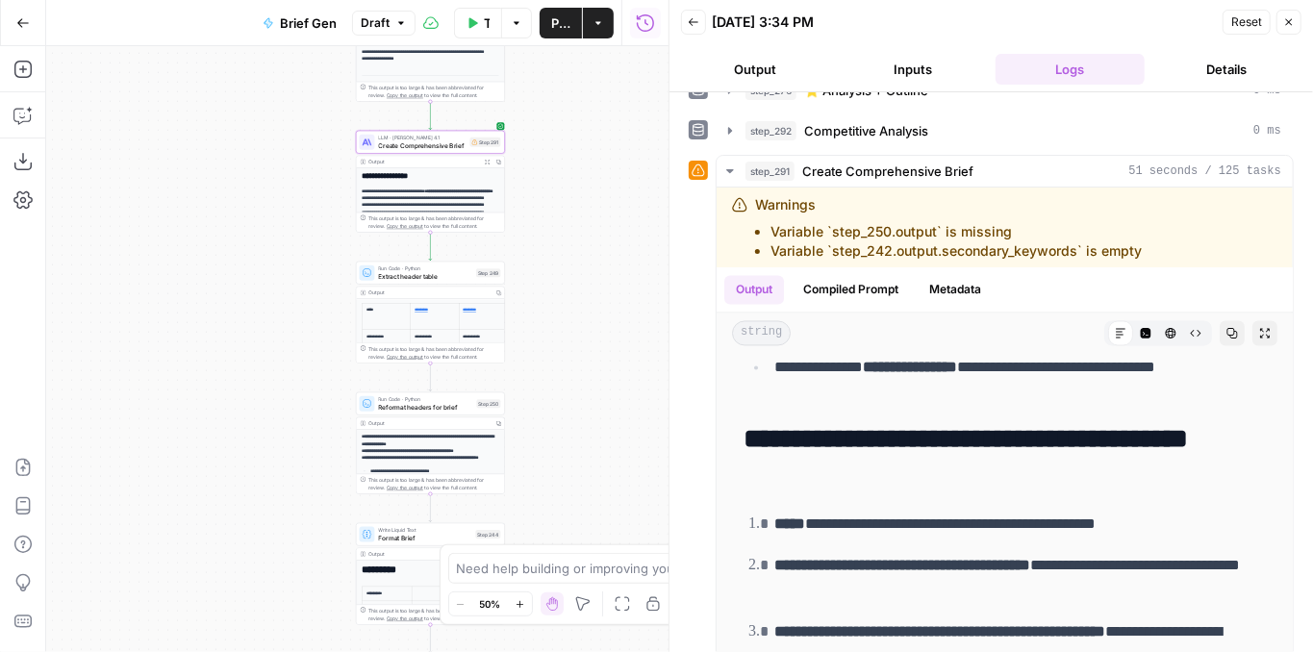
drag, startPoint x: 544, startPoint y: 194, endPoint x: 533, endPoint y: 442, distance: 248.4
click at [533, 442] on div "true false false true false true false true false true Workflow Set Inputs Inpu…" at bounding box center [357, 349] width 622 height 606
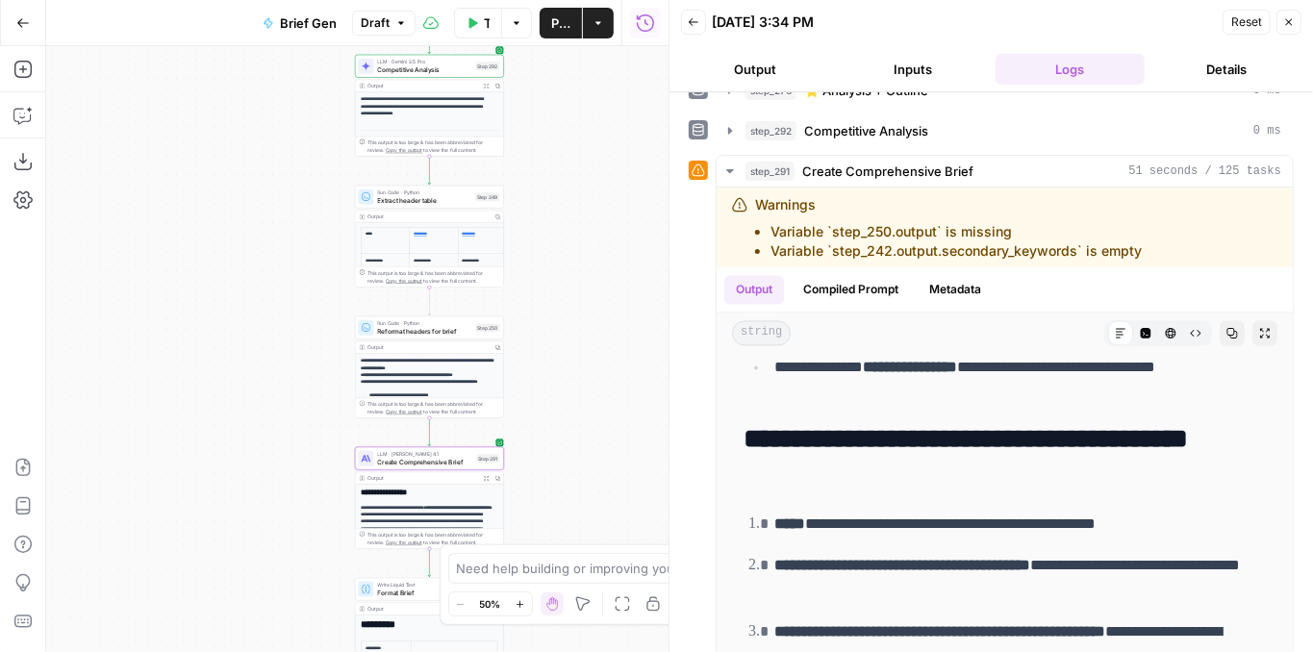
drag, startPoint x: 563, startPoint y: 229, endPoint x: 559, endPoint y: 304, distance: 75.1
click at [559, 304] on div "true false false true false true false true false true Workflow Set Inputs Inpu…" at bounding box center [357, 349] width 622 height 606
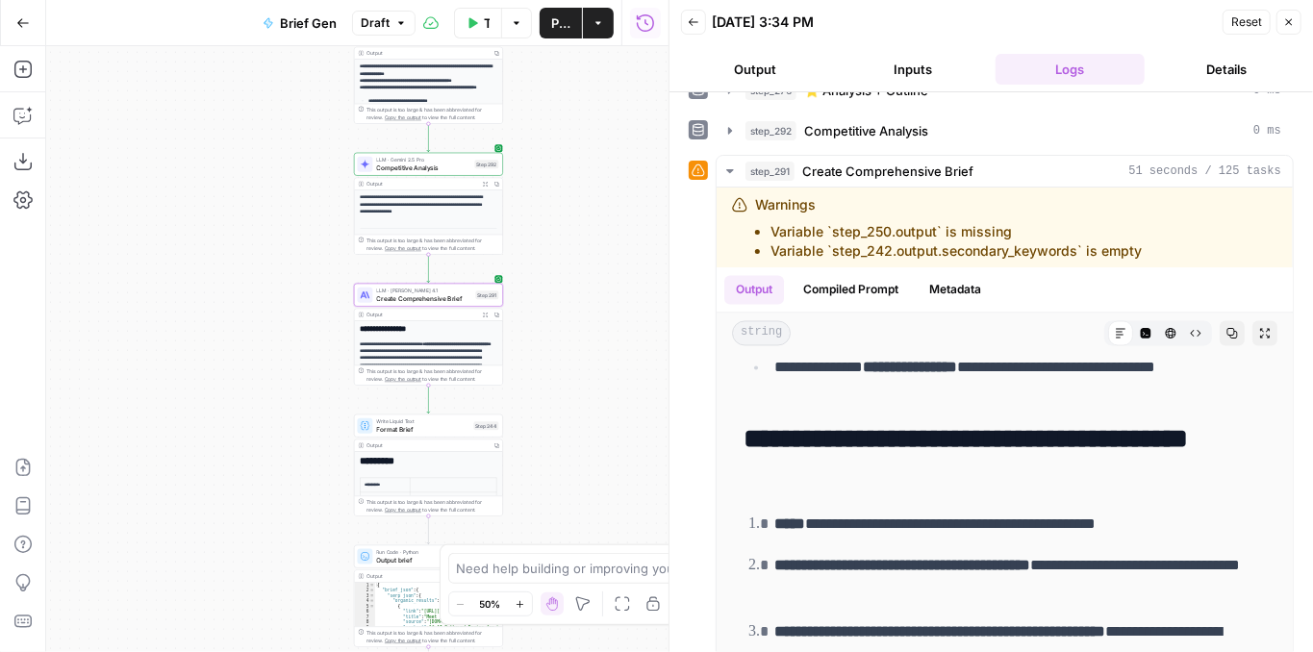
drag, startPoint x: 560, startPoint y: 286, endPoint x: 563, endPoint y: 501, distance: 215.5
click at [567, 509] on div "true false false true false true false true false true Workflow Set Inputs Inpu…" at bounding box center [357, 349] width 622 height 606
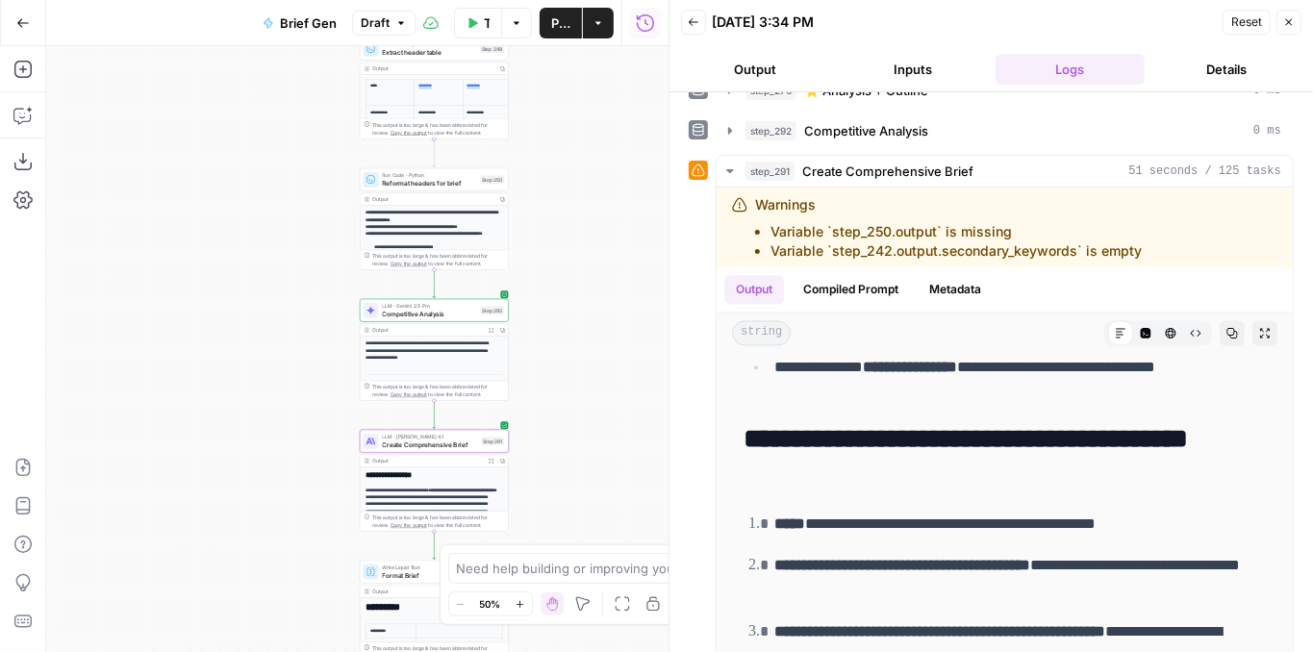
click at [557, 437] on div "true false false true false true false true false true Workflow Set Inputs Inpu…" at bounding box center [357, 349] width 622 height 606
click at [428, 445] on span "Create Comprehensive Brief" at bounding box center [430, 445] width 95 height 10
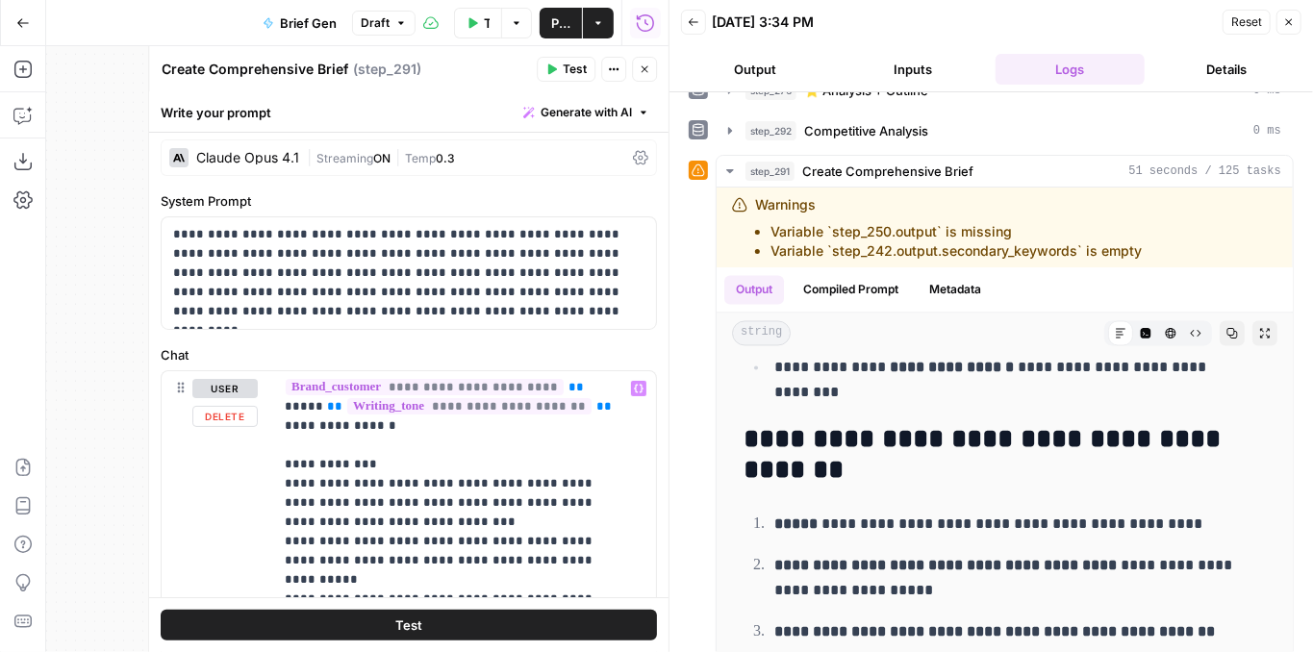
scroll to position [0, 0]
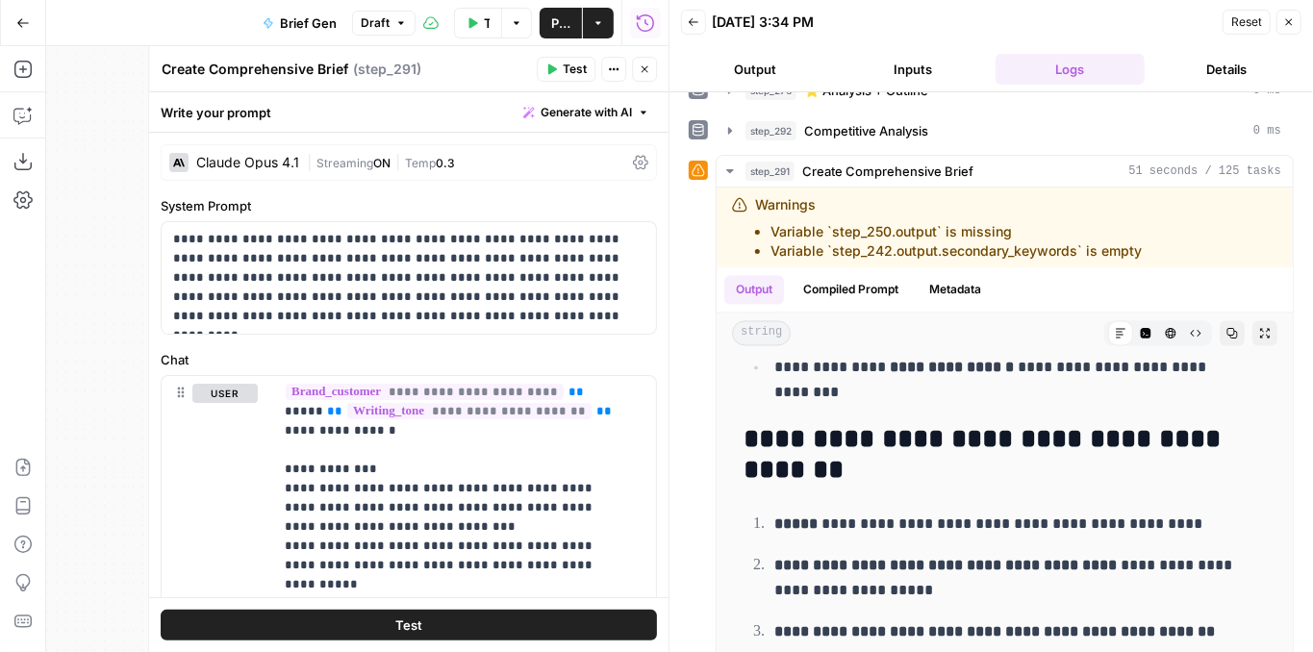
click at [644, 69] on icon "button" at bounding box center [645, 69] width 7 height 7
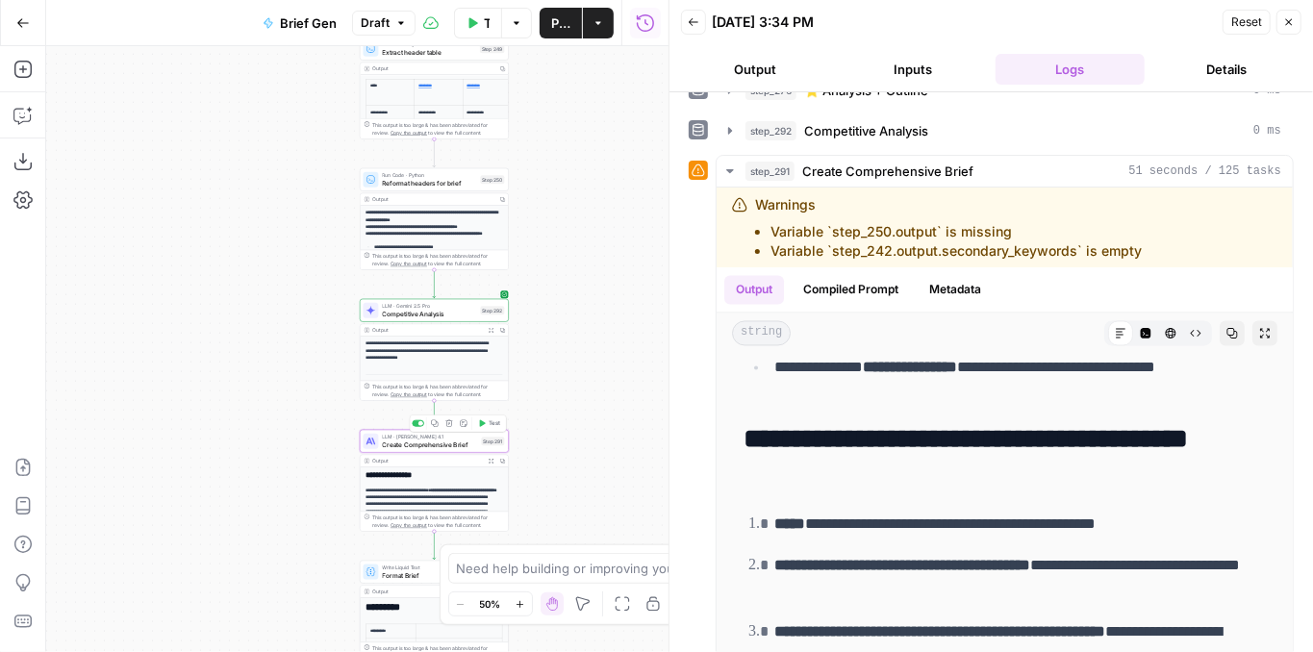
click at [435, 447] on span "Create Comprehensive Brief" at bounding box center [430, 445] width 95 height 10
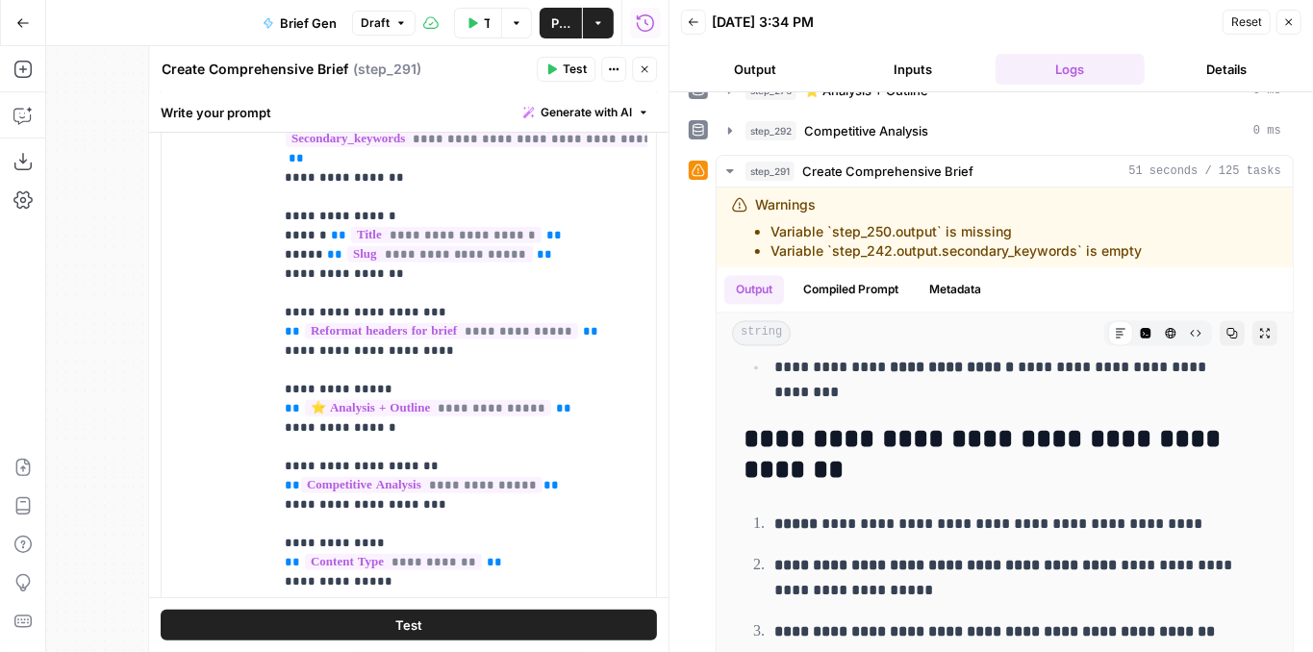
scroll to position [320, 0]
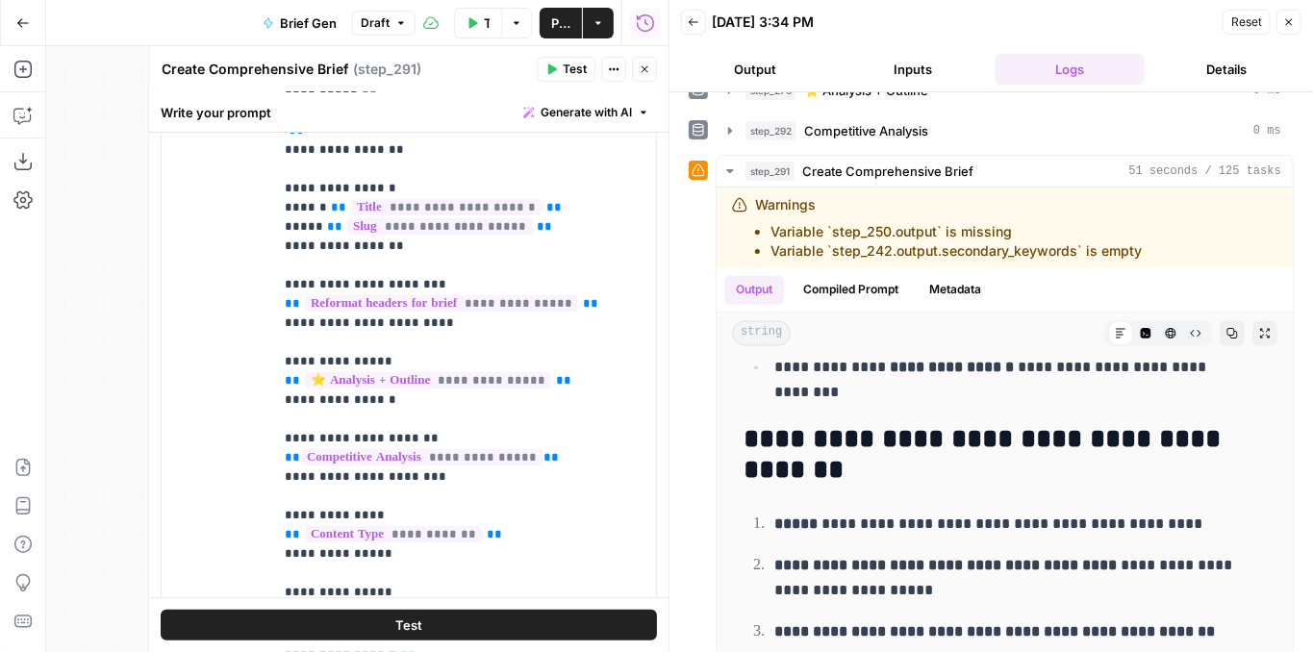
click at [643, 73] on icon "button" at bounding box center [645, 69] width 12 height 12
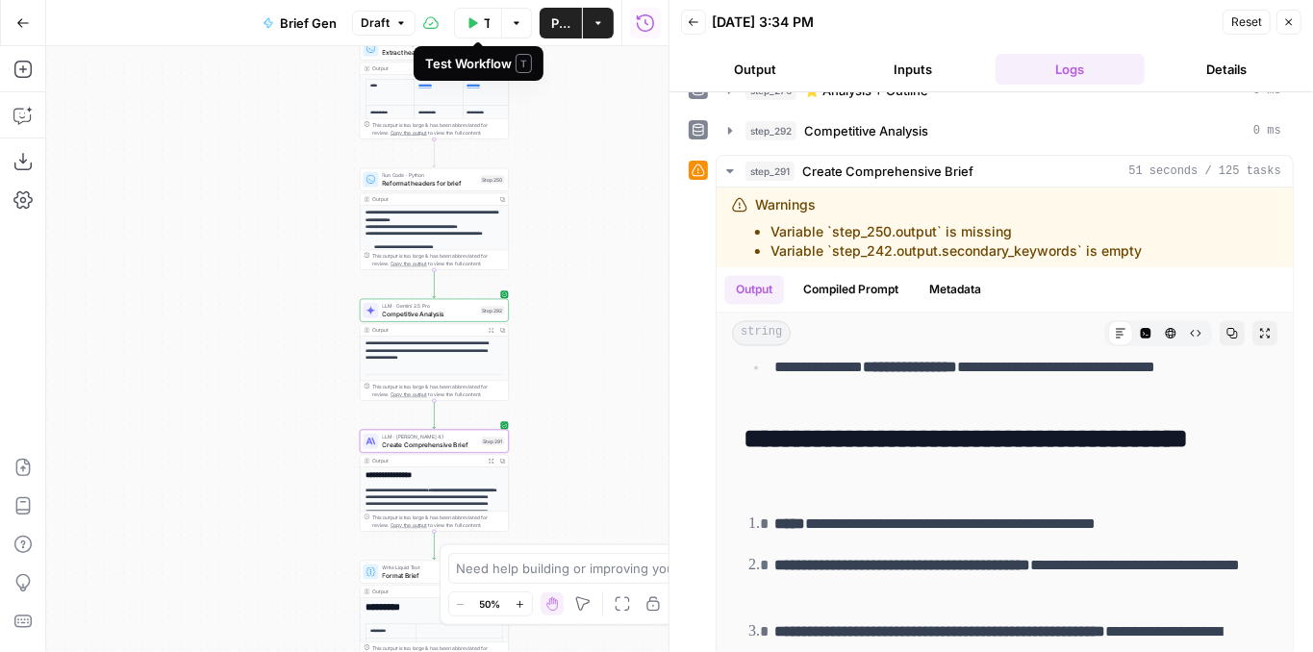
click at [490, 28] on span "Test Workflow" at bounding box center [487, 22] width 6 height 19
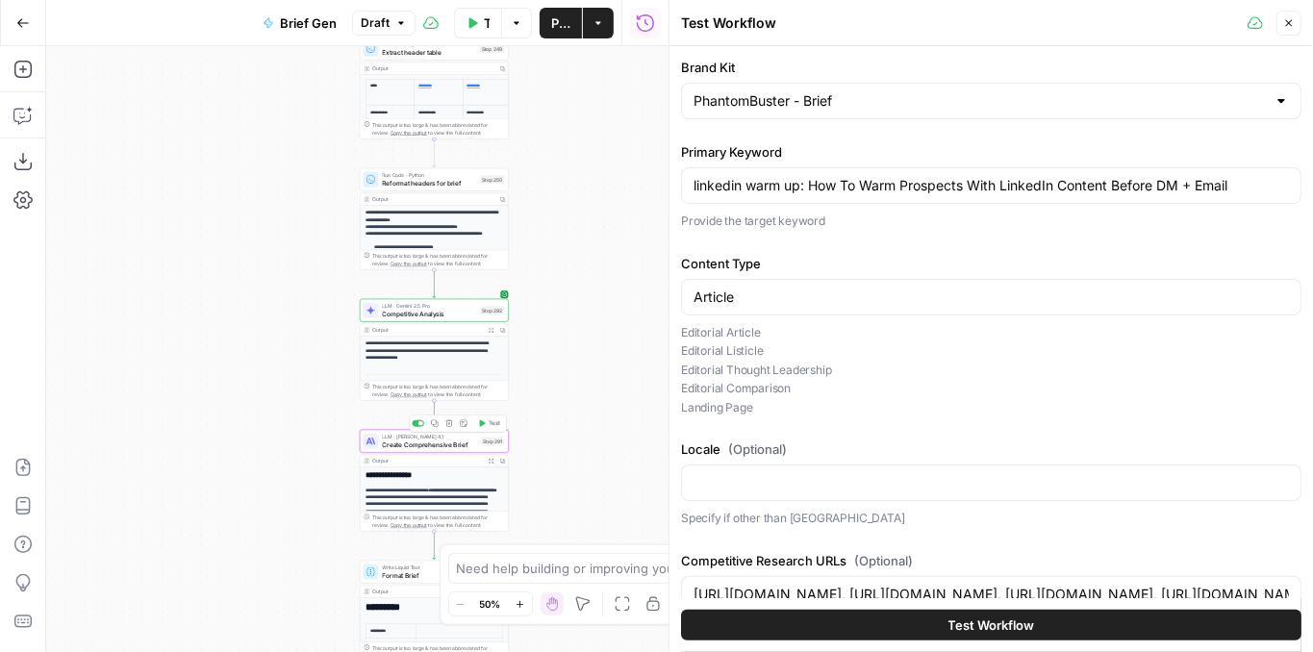
click at [492, 427] on button "Test" at bounding box center [489, 423] width 30 height 13
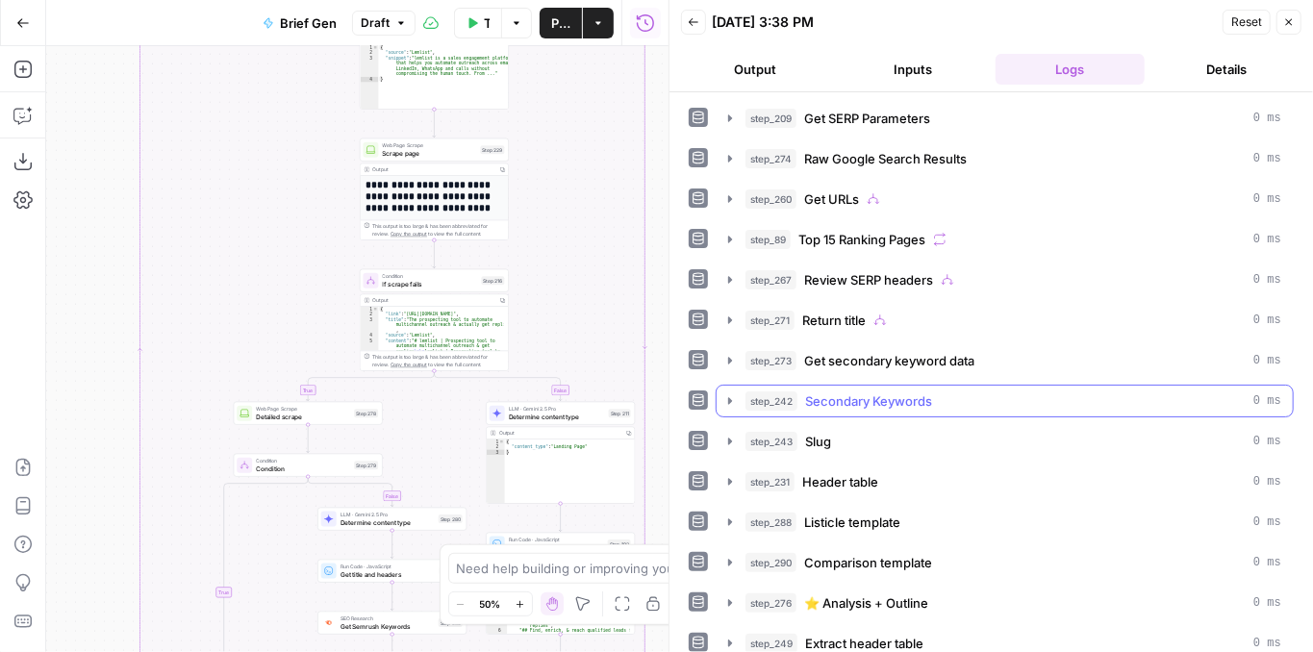
click at [731, 397] on icon "button" at bounding box center [730, 400] width 4 height 7
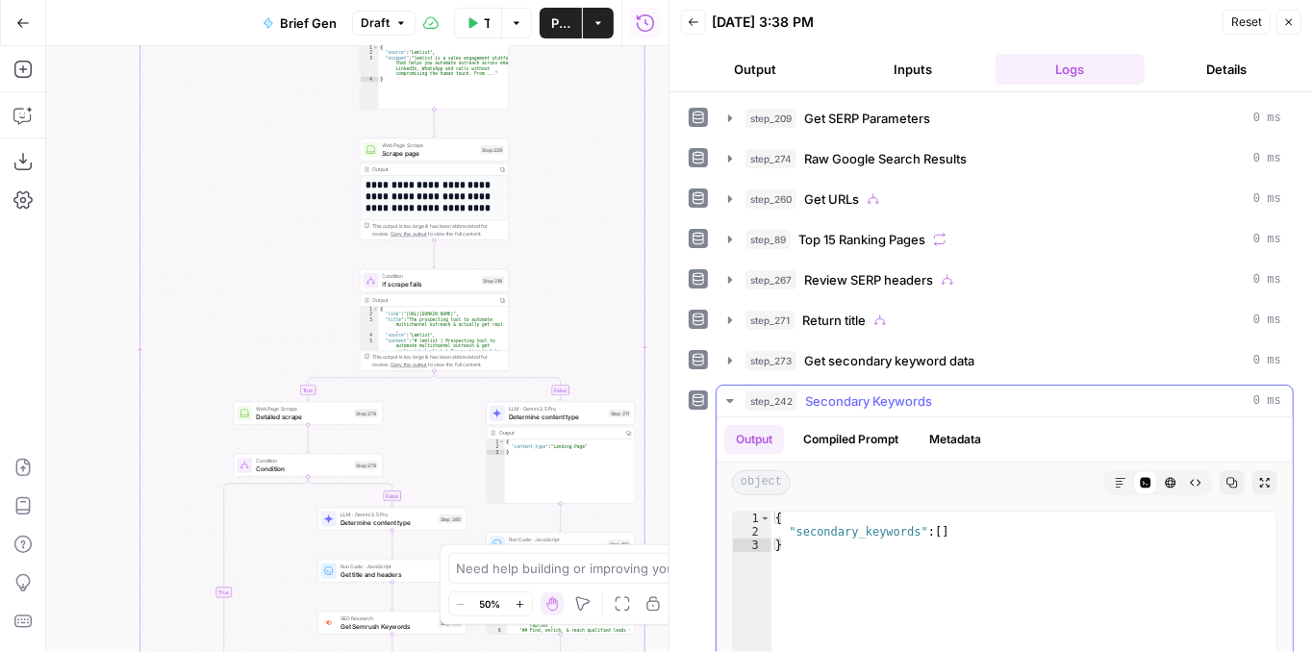
click at [731, 399] on icon "button" at bounding box center [729, 401] width 7 height 4
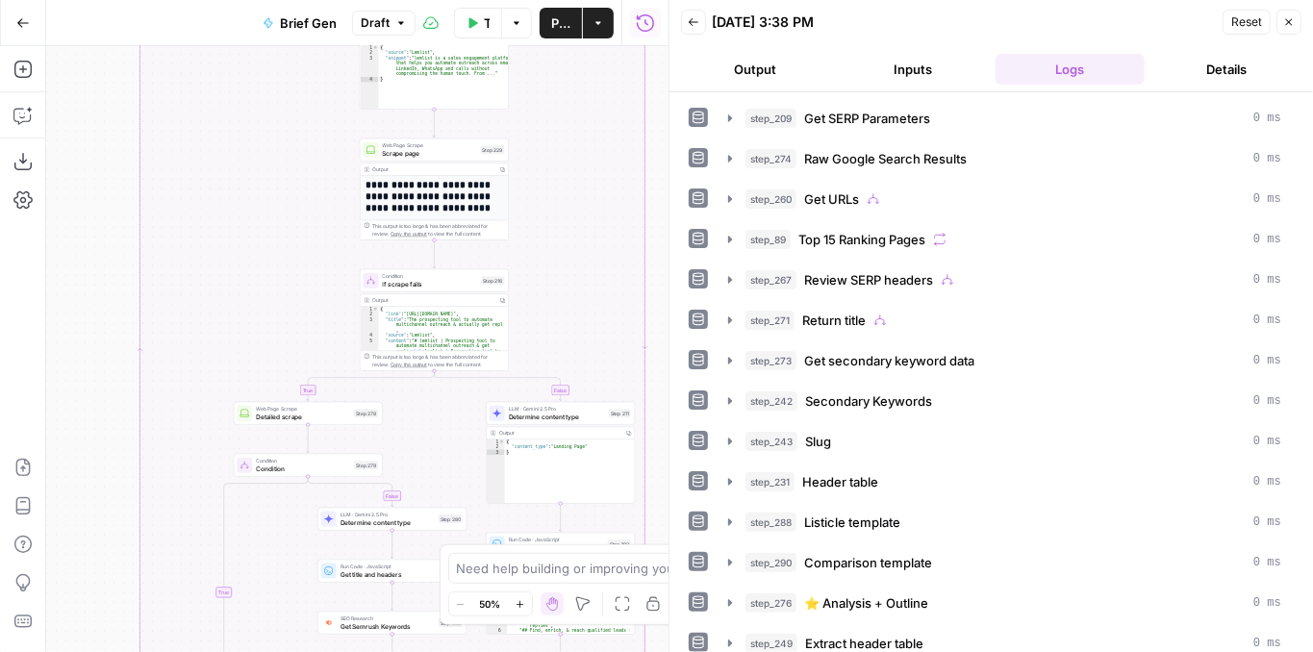
click at [558, 32] on button "Publish" at bounding box center [561, 23] width 42 height 31
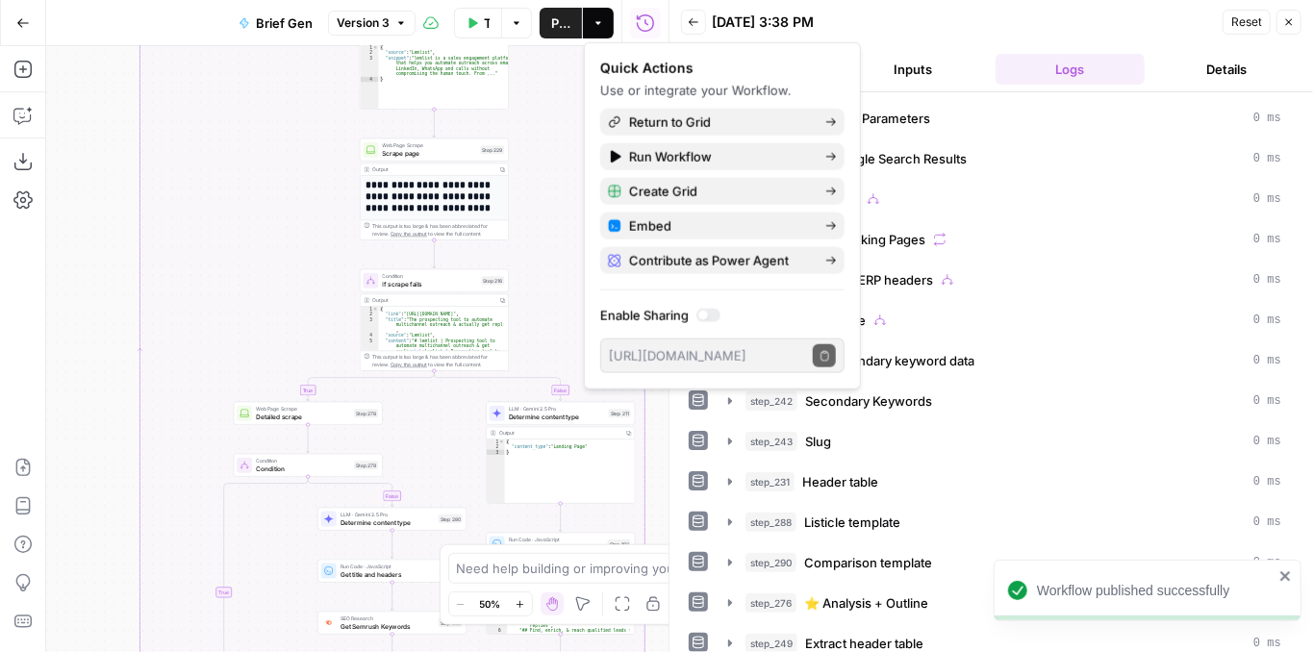
drag, startPoint x: 536, startPoint y: 244, endPoint x: 448, endPoint y: 244, distance: 87.5
click at [536, 244] on div "true false false true false true false true false true Workflow Set Inputs Inpu…" at bounding box center [357, 349] width 622 height 606
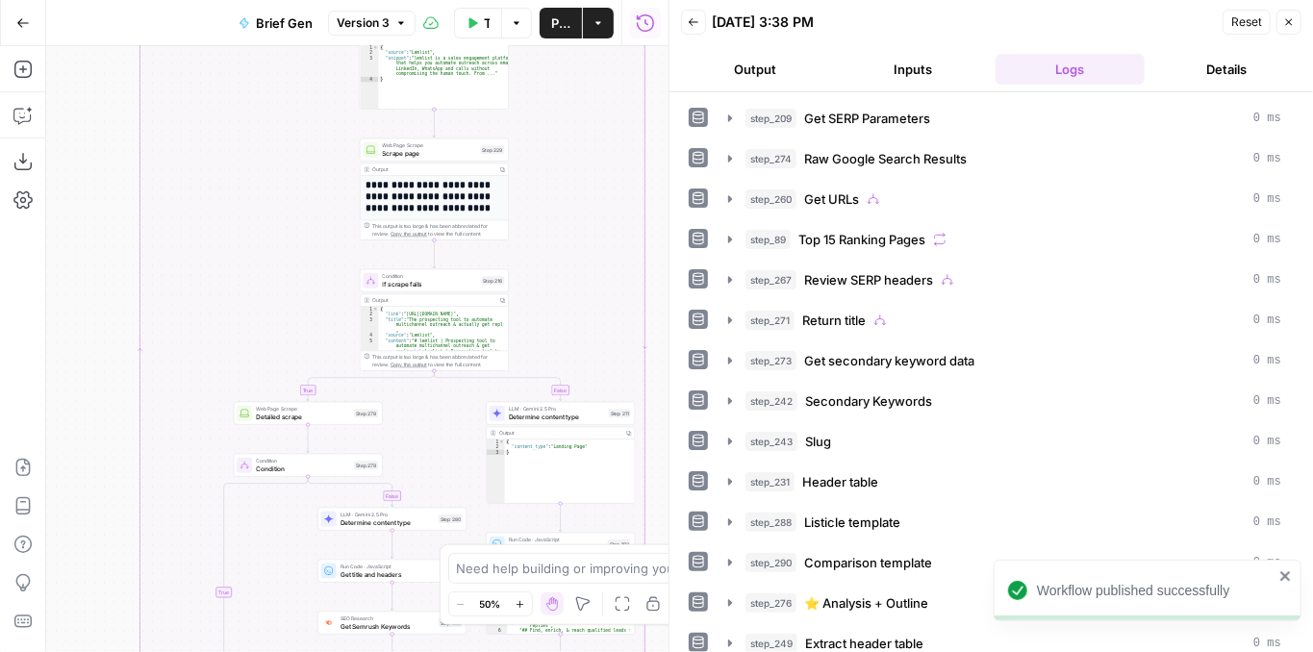
click at [130, 261] on div "true false false true false true false true false true Workflow Set Inputs Inpu…" at bounding box center [357, 349] width 622 height 606
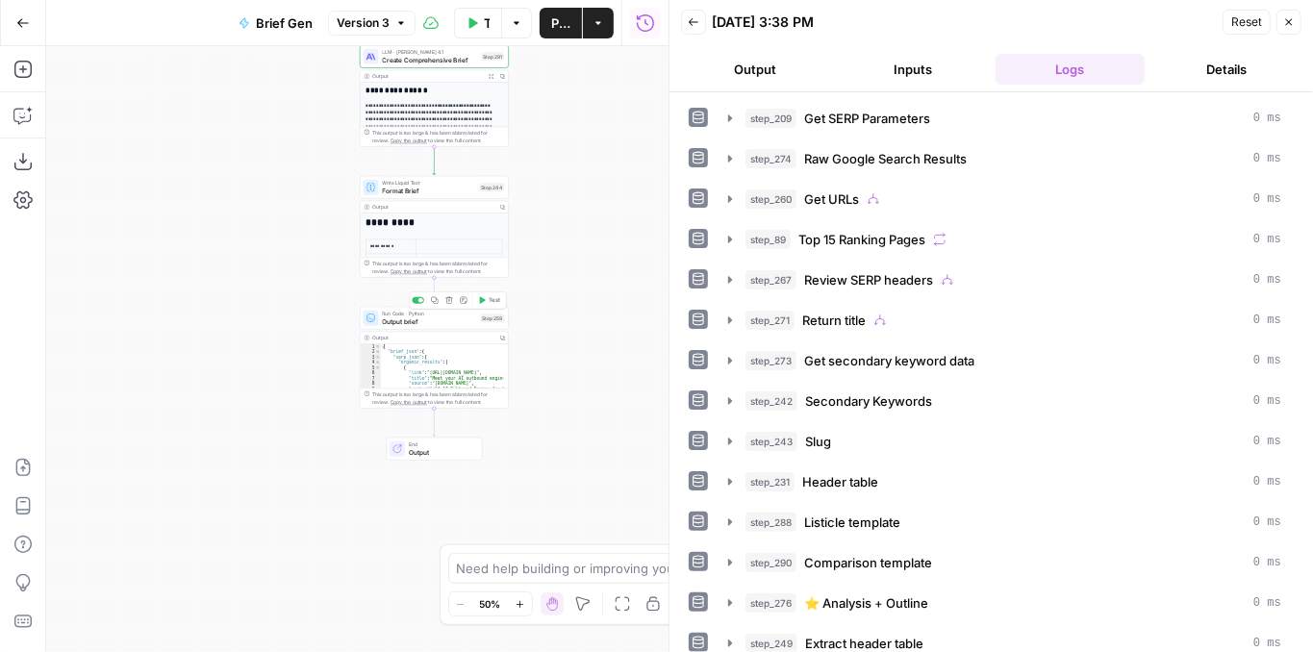
click at [385, 322] on span "Output brief" at bounding box center [430, 321] width 94 height 10
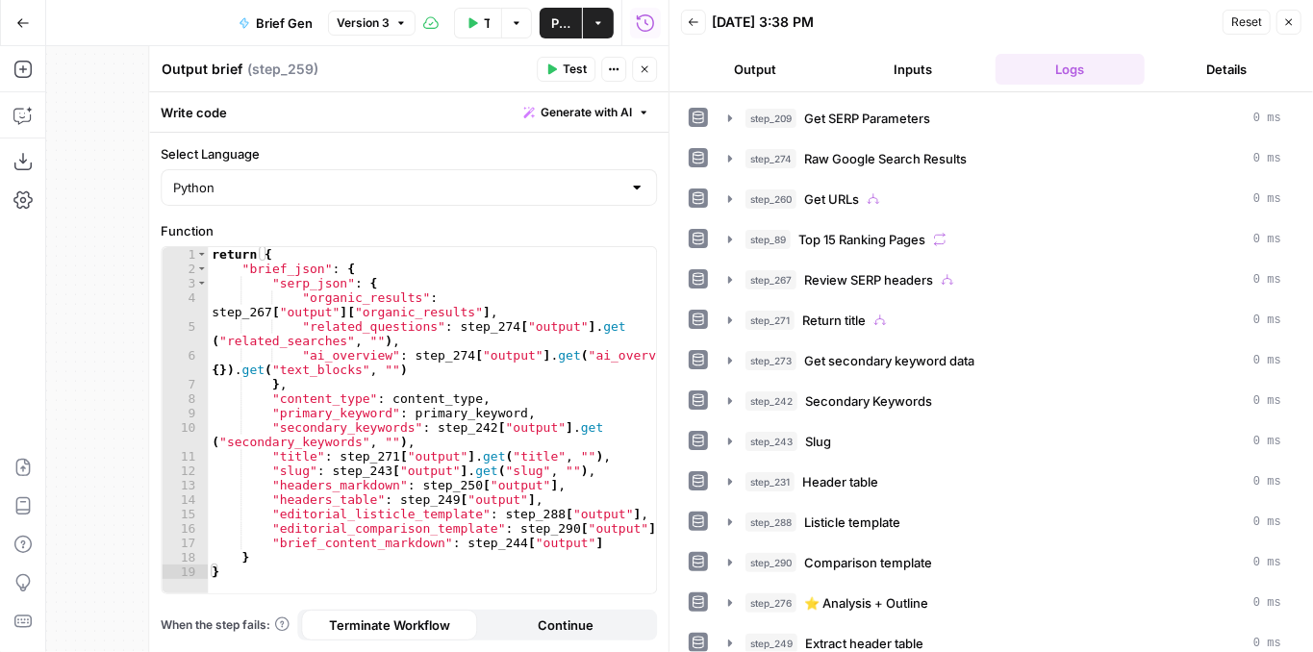
click at [649, 76] on button "Close" at bounding box center [644, 69] width 25 height 25
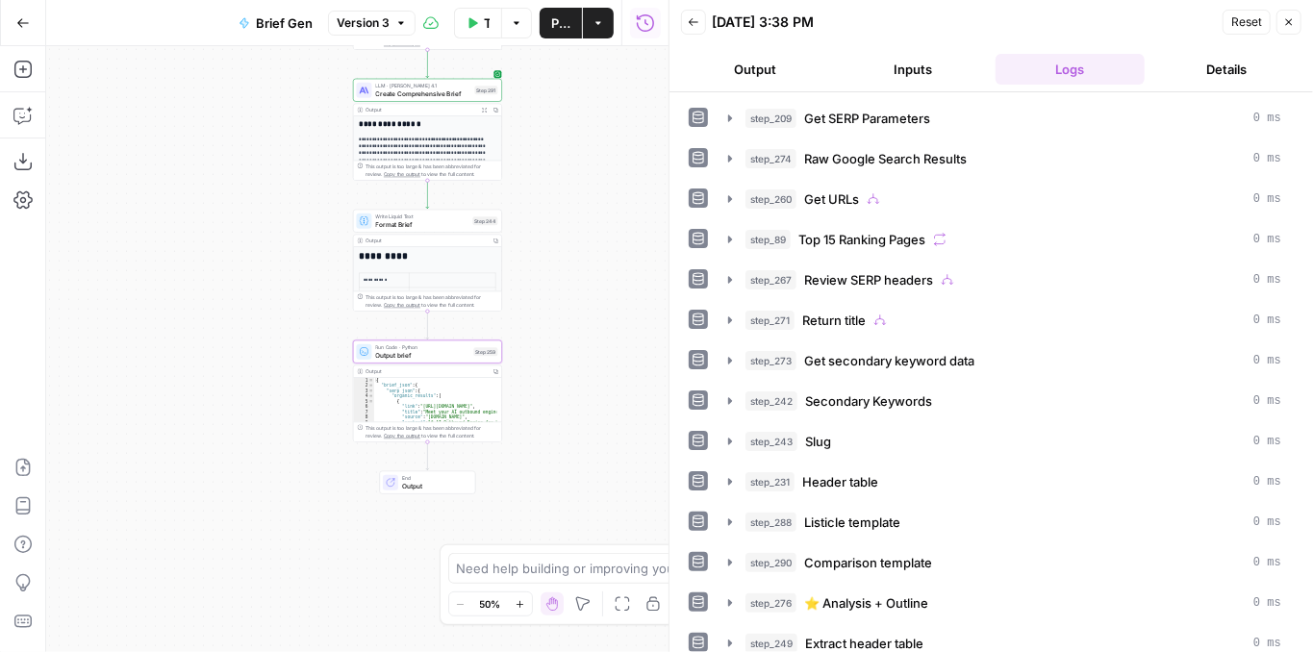
drag, startPoint x: 592, startPoint y: 189, endPoint x: 585, endPoint y: 224, distance: 36.4
click at [585, 224] on div "true false false true false true false true false true Workflow Set Inputs Inpu…" at bounding box center [357, 349] width 622 height 606
click at [401, 360] on span "Output brief" at bounding box center [422, 357] width 94 height 10
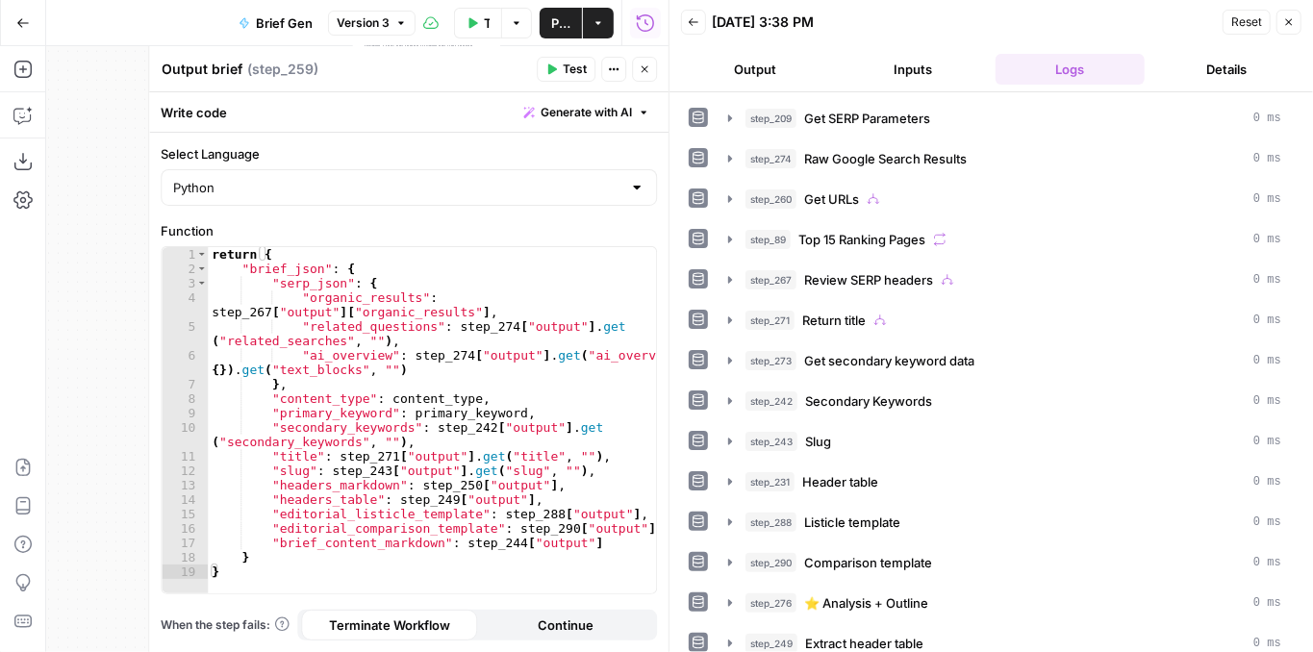
click at [637, 73] on button "Close" at bounding box center [644, 69] width 25 height 25
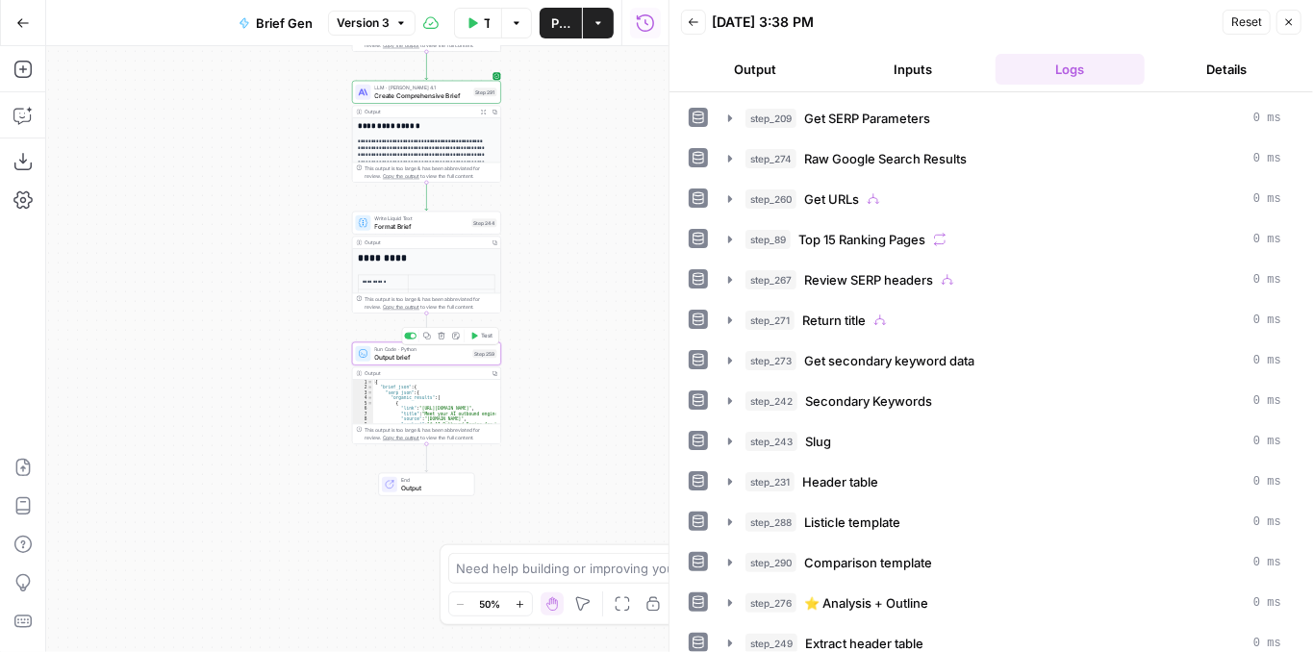
click at [408, 354] on span "Output brief" at bounding box center [422, 357] width 94 height 10
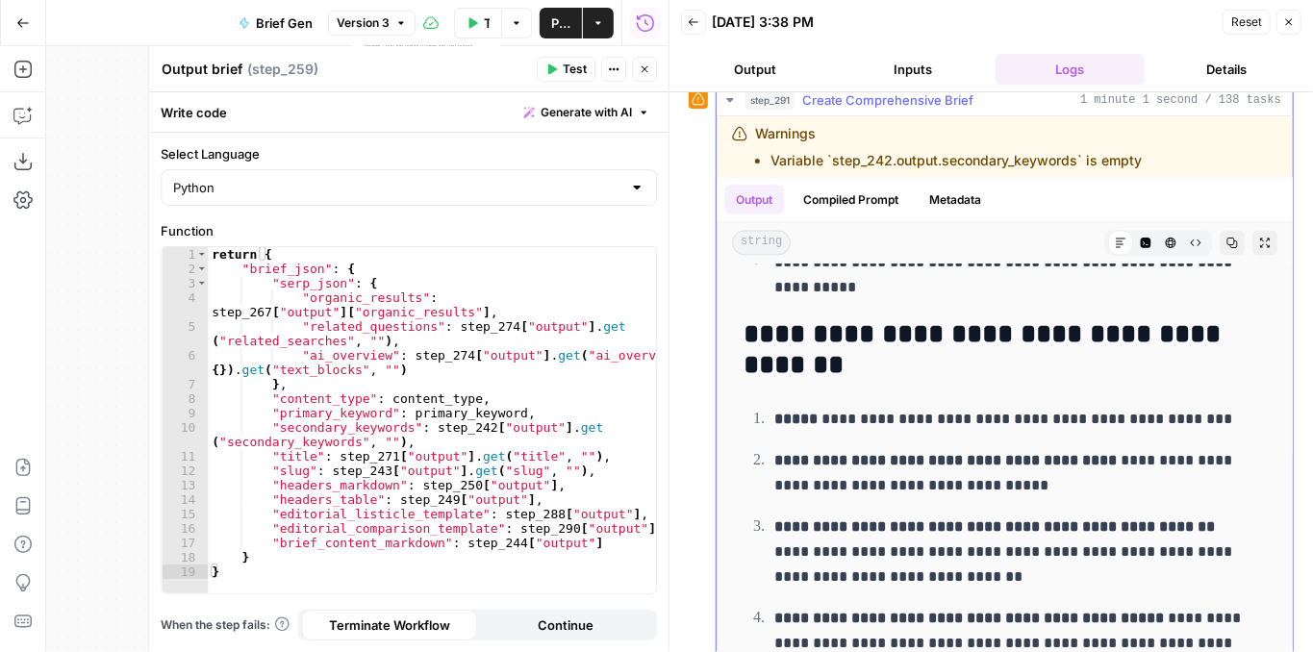
scroll to position [1924, 0]
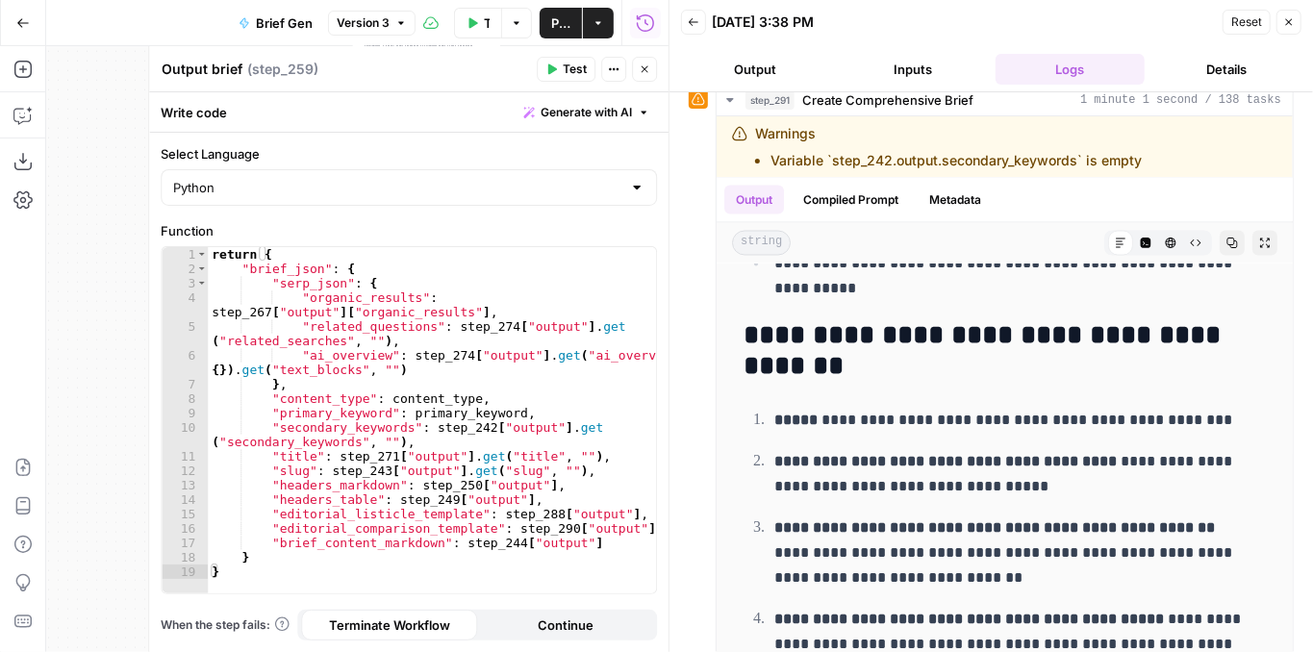
click at [642, 77] on button "Close" at bounding box center [644, 69] width 25 height 25
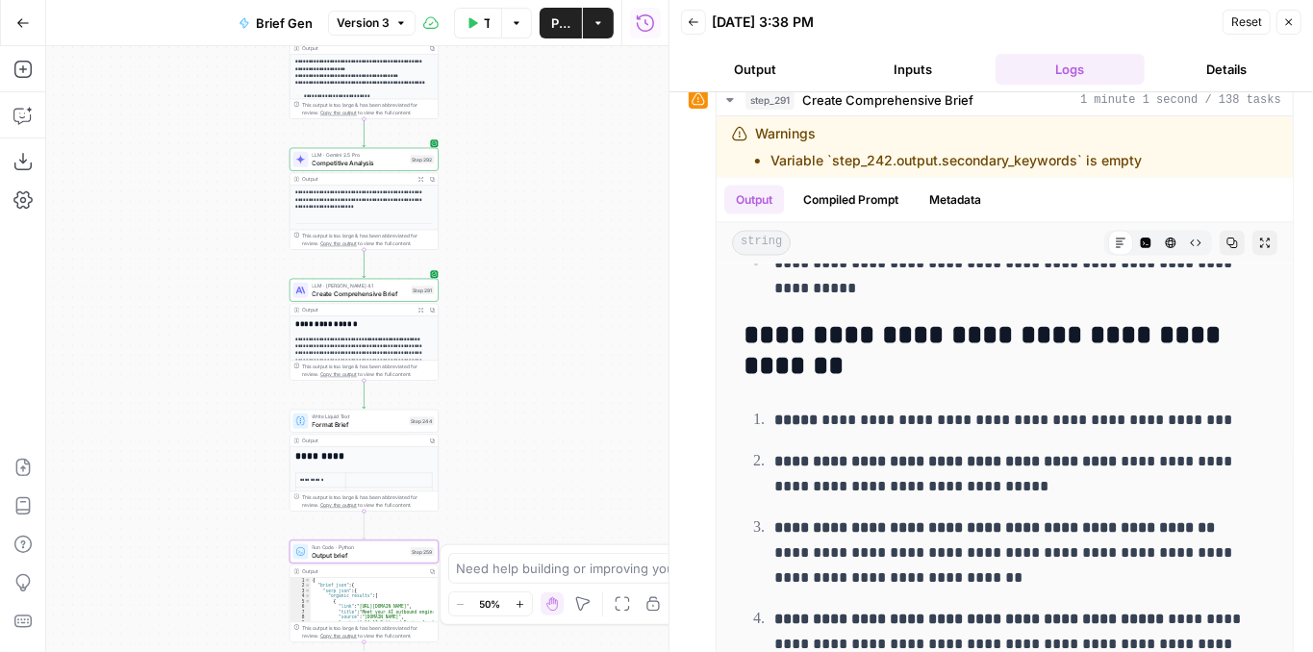
drag, startPoint x: 597, startPoint y: 158, endPoint x: 534, endPoint y: 362, distance: 213.6
click at [534, 362] on div "true false false true false true false true false true Workflow Set Inputs Inpu…" at bounding box center [357, 349] width 622 height 606
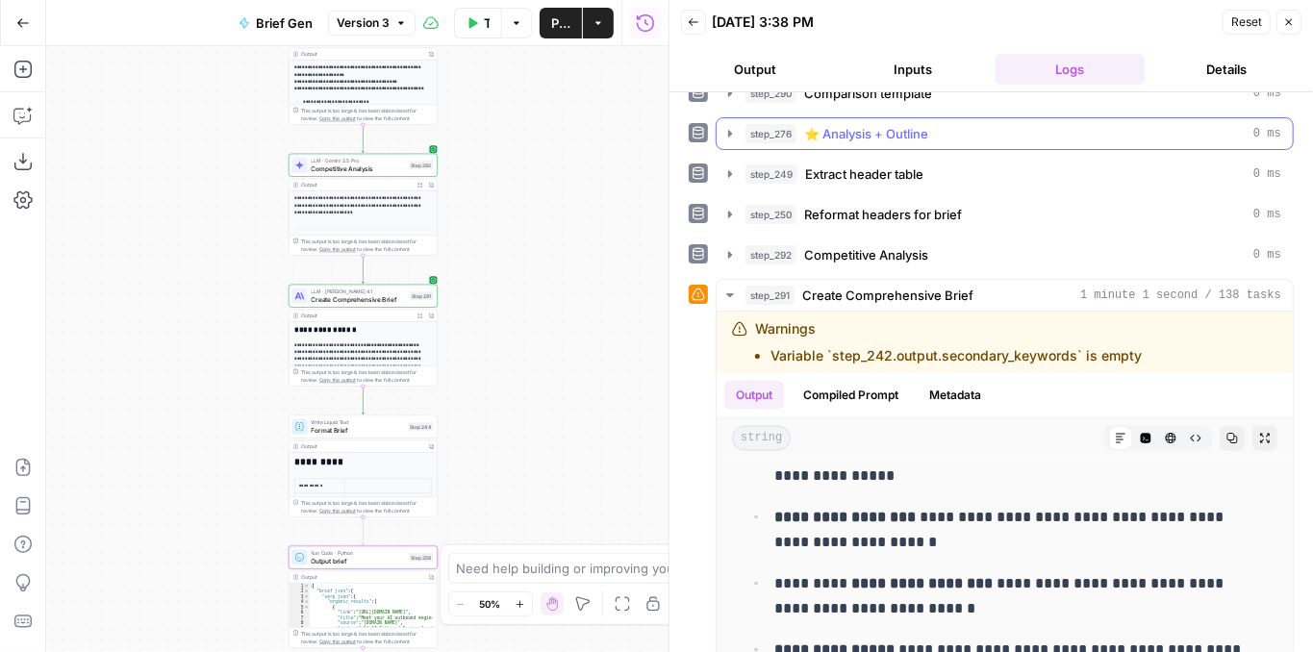
scroll to position [472, 0]
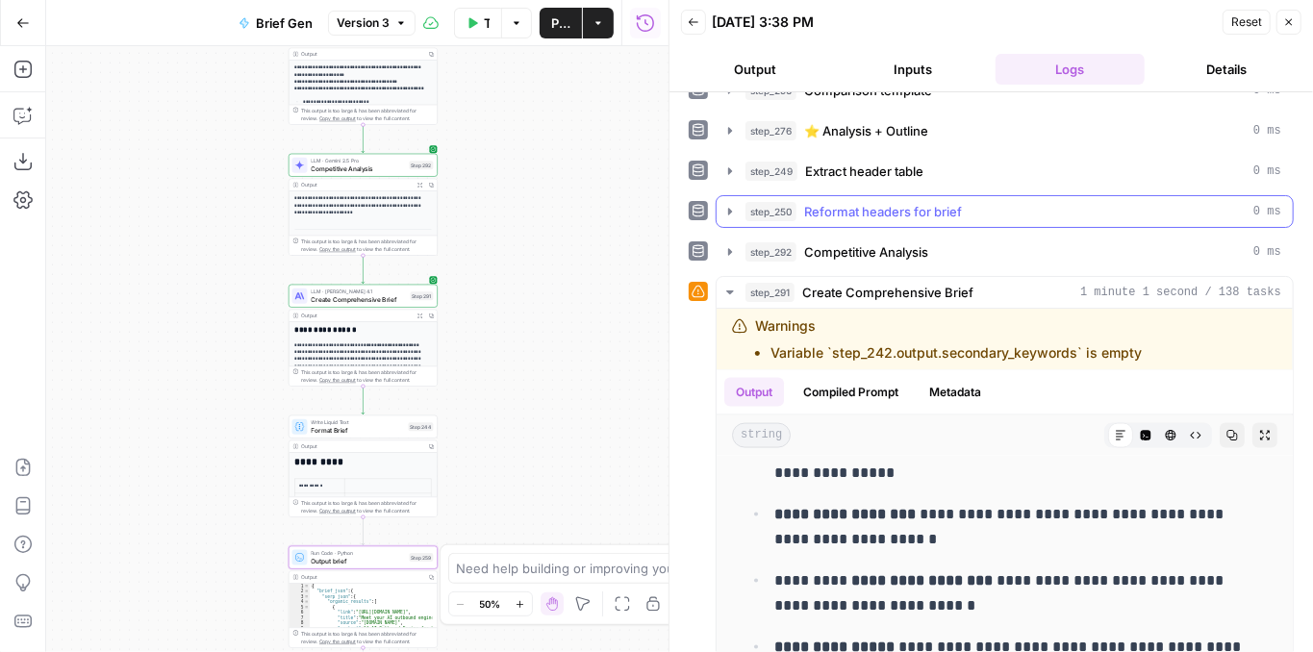
click at [724, 204] on icon "button" at bounding box center [729, 211] width 15 height 15
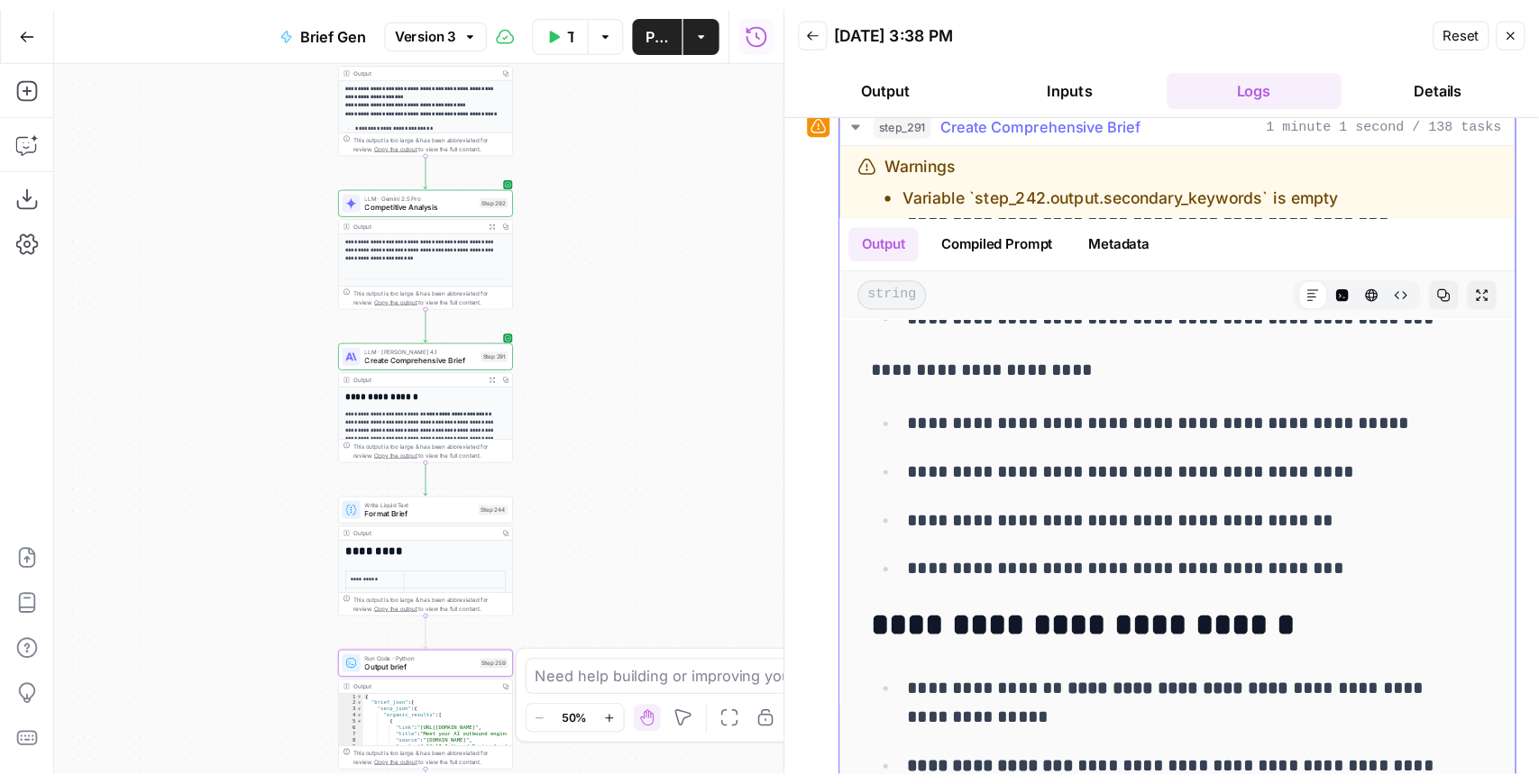
scroll to position [1262, 0]
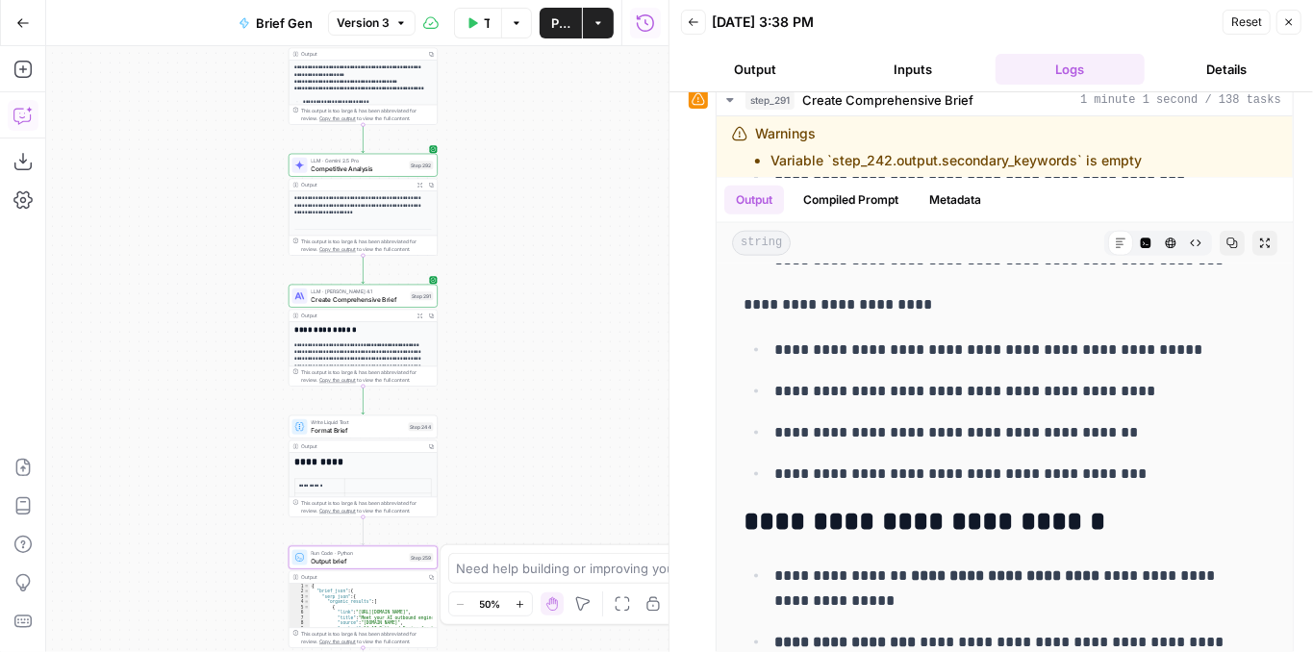
click at [20, 119] on icon "button" at bounding box center [22, 115] width 19 height 19
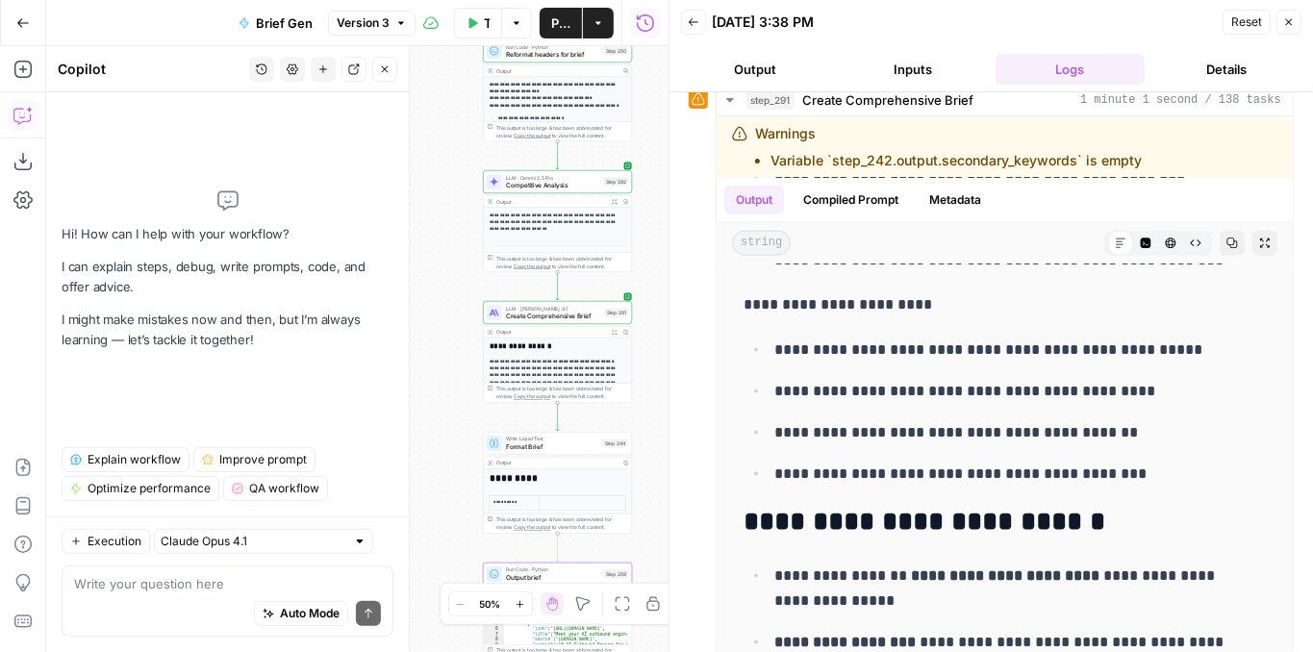
drag, startPoint x: 493, startPoint y: 322, endPoint x: 431, endPoint y: 307, distance: 64.4
click at [431, 307] on div "true false false true false true false true false true Workflow Set Inputs Inpu…" at bounding box center [357, 349] width 622 height 606
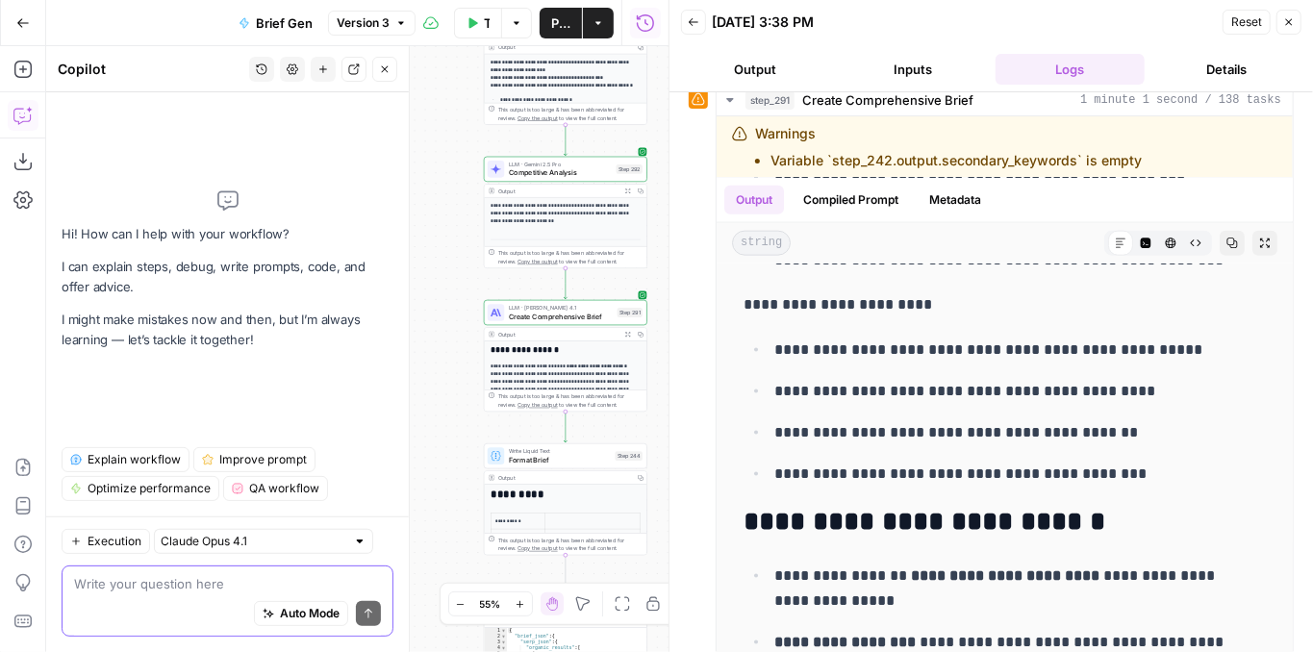
click at [169, 585] on textarea at bounding box center [227, 583] width 307 height 19
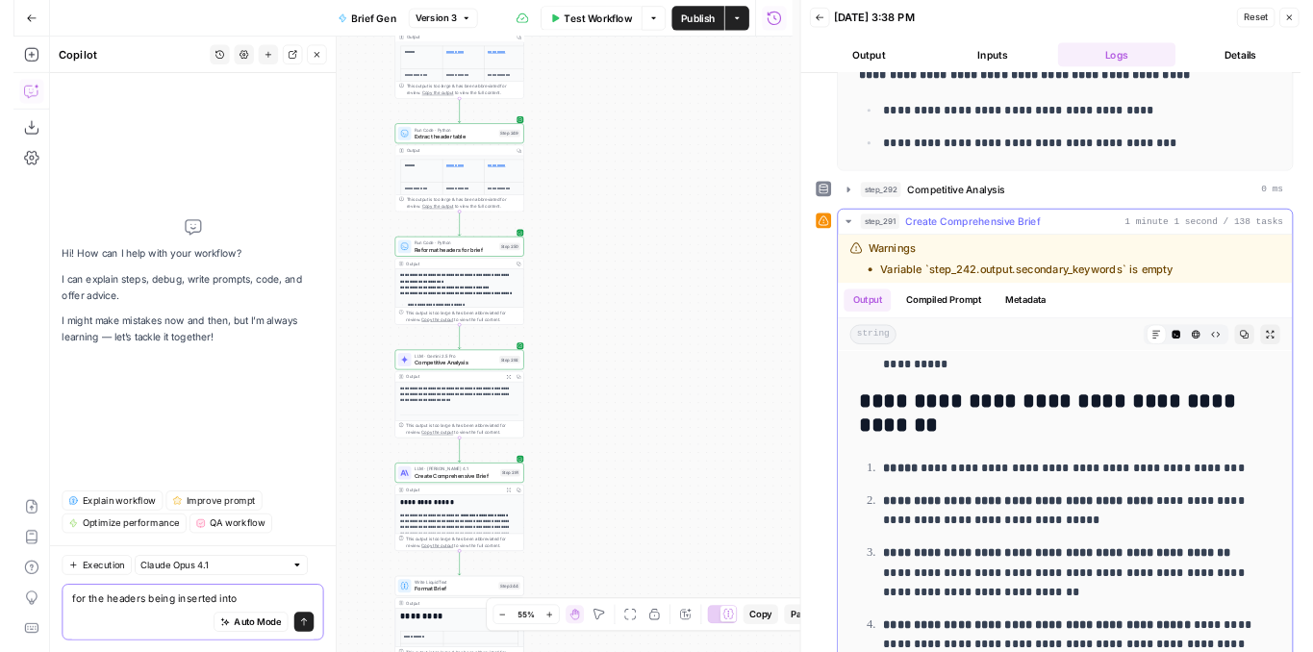
scroll to position [1924, 0]
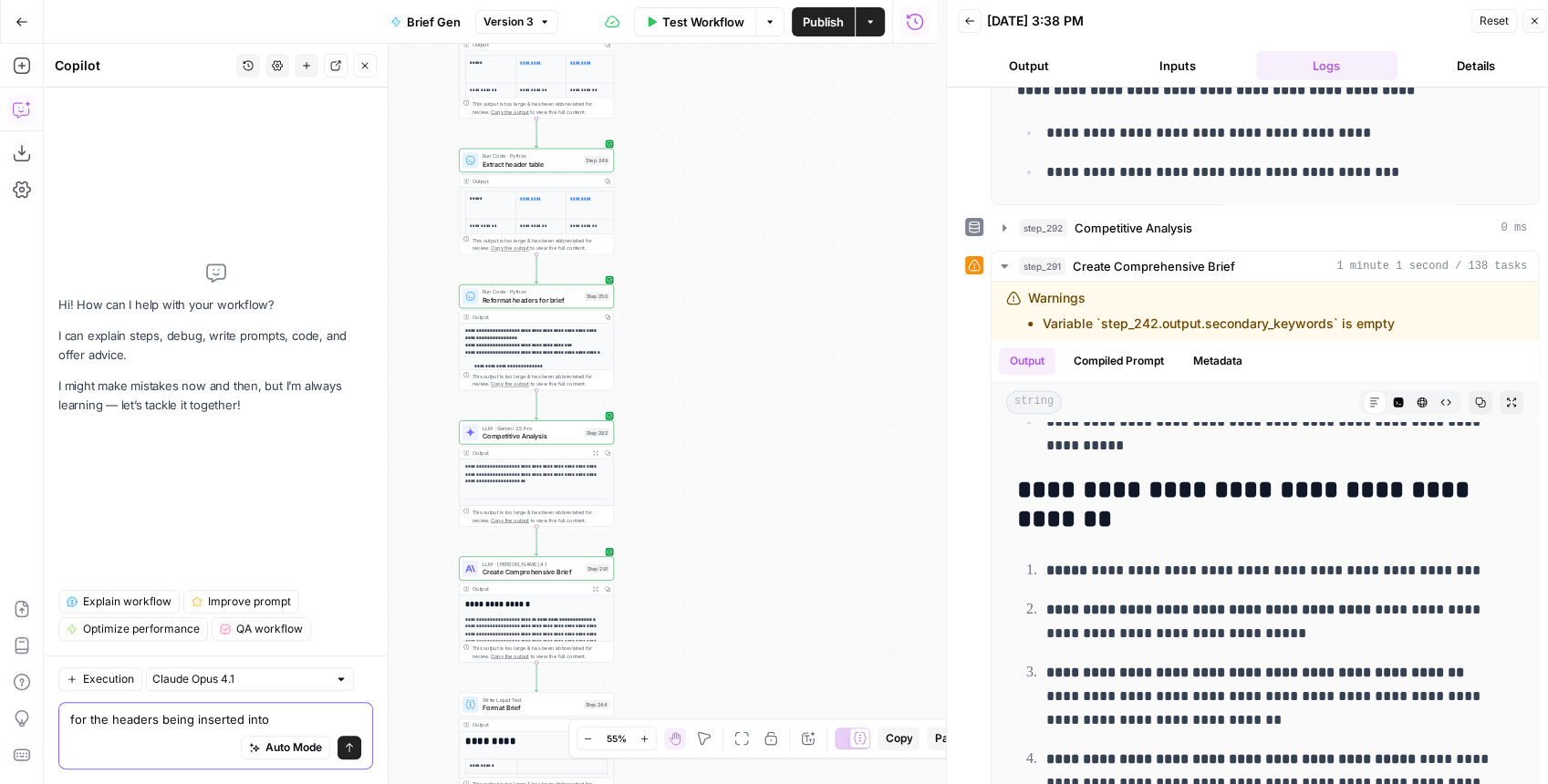
drag, startPoint x: 263, startPoint y: 719, endPoint x: 151, endPoint y: 719, distance: 112.0
click at [151, 719] on textarea "for the headers being inserted into" at bounding box center [215, 719] width 291 height 18
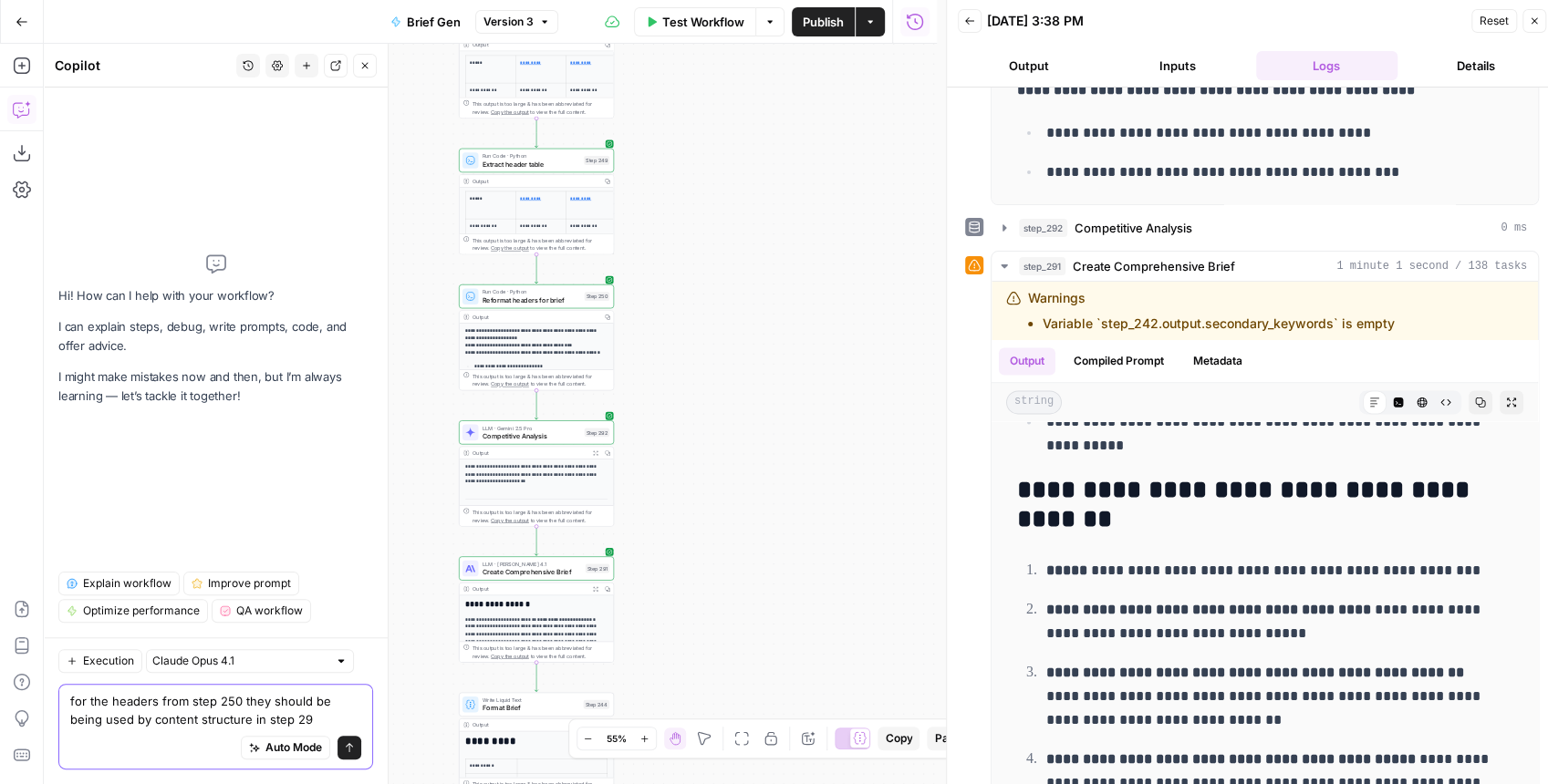
type textarea "for the headers from step 250 they should be being used by content structure in…"
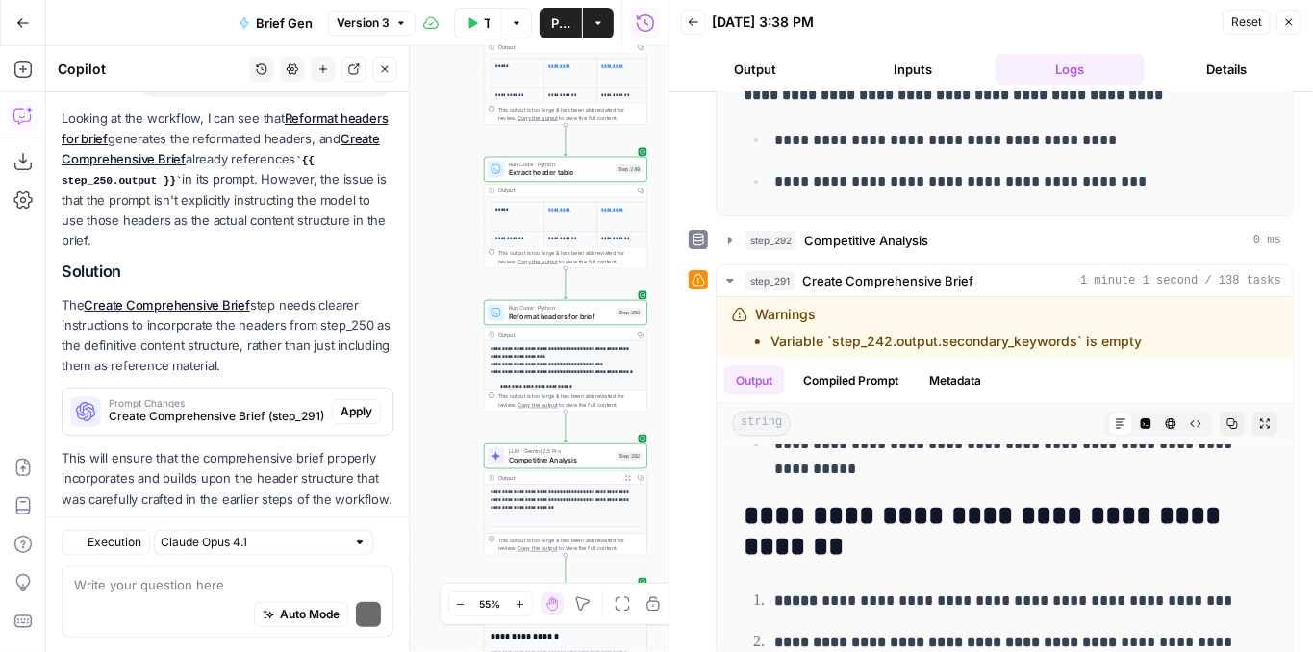
scroll to position [273, 0]
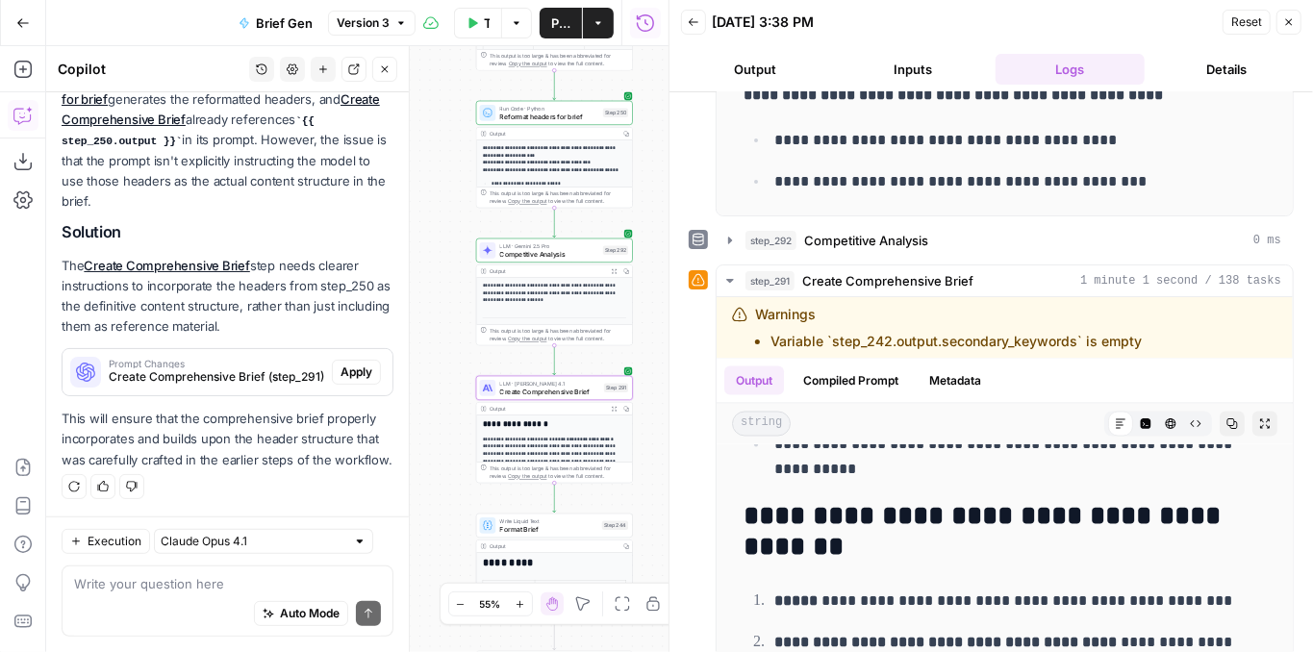
click at [341, 364] on span "Apply" at bounding box center [356, 372] width 32 height 17
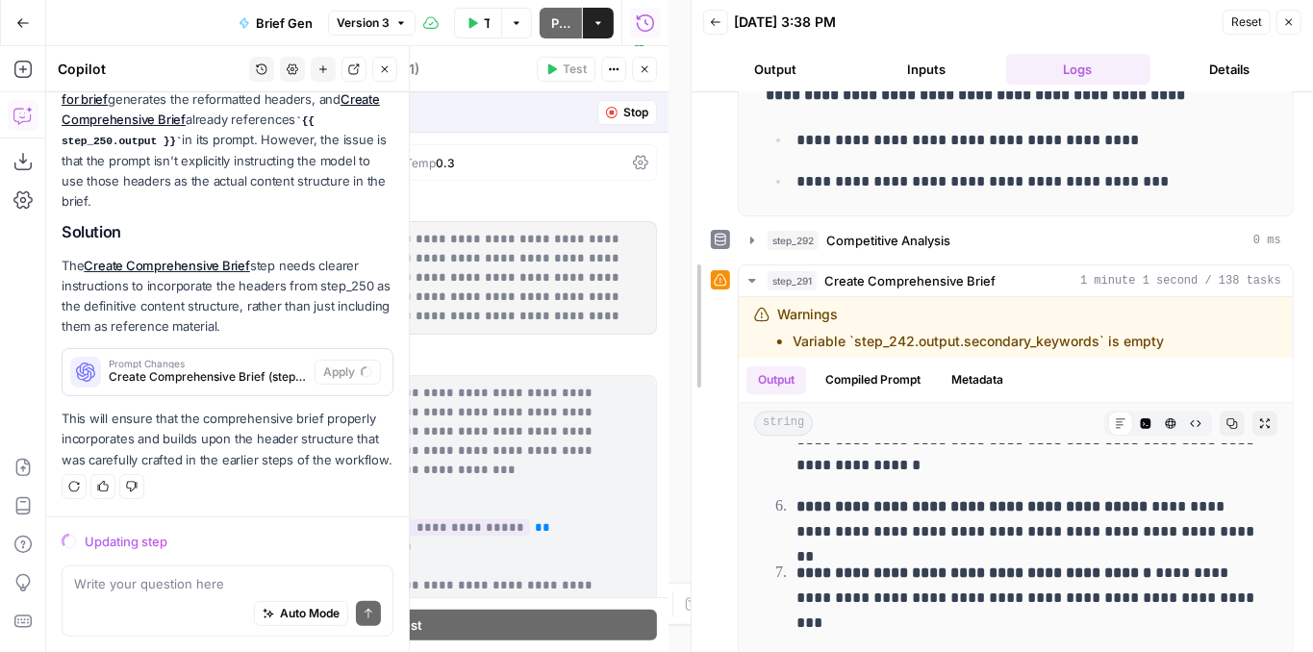
scroll to position [991, 0]
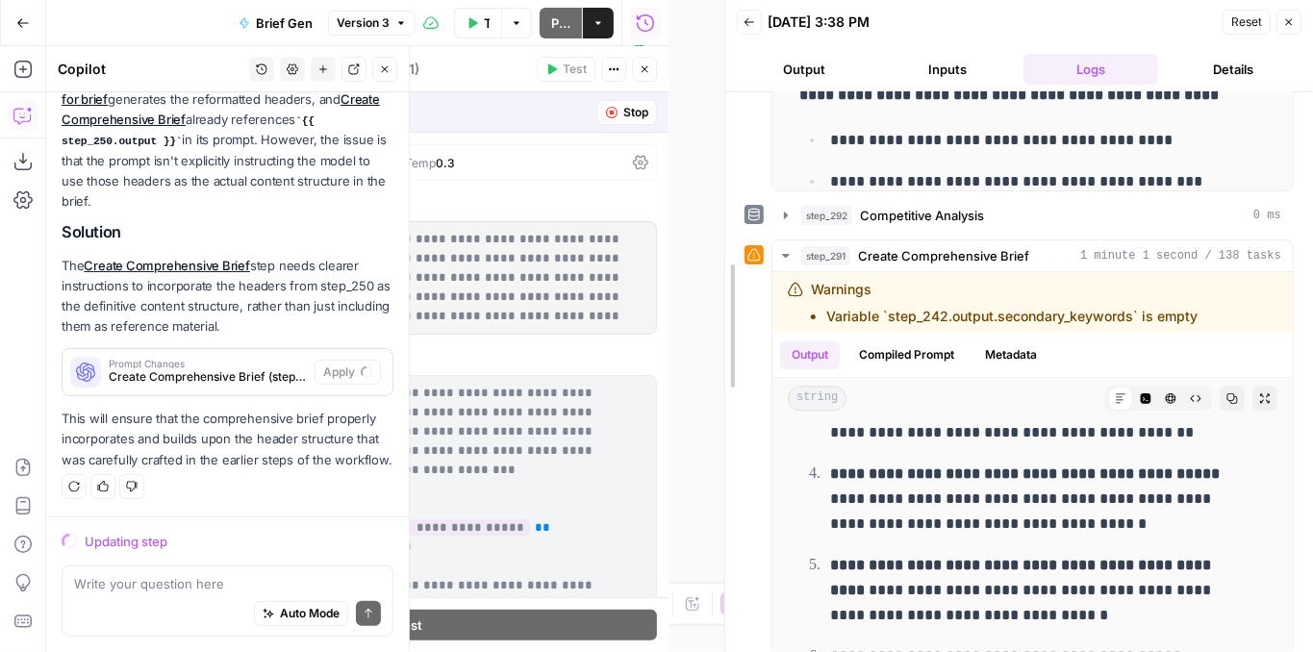
drag, startPoint x: 669, startPoint y: 255, endPoint x: 725, endPoint y: 255, distance: 55.8
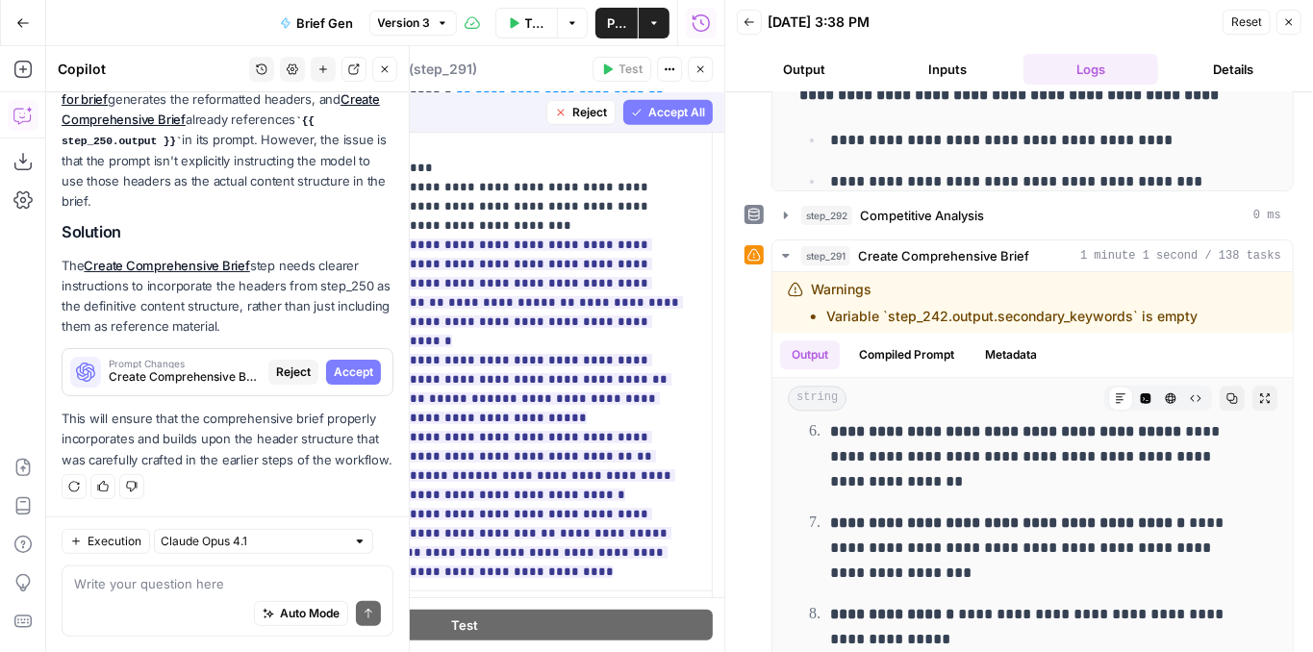
scroll to position [705, 0]
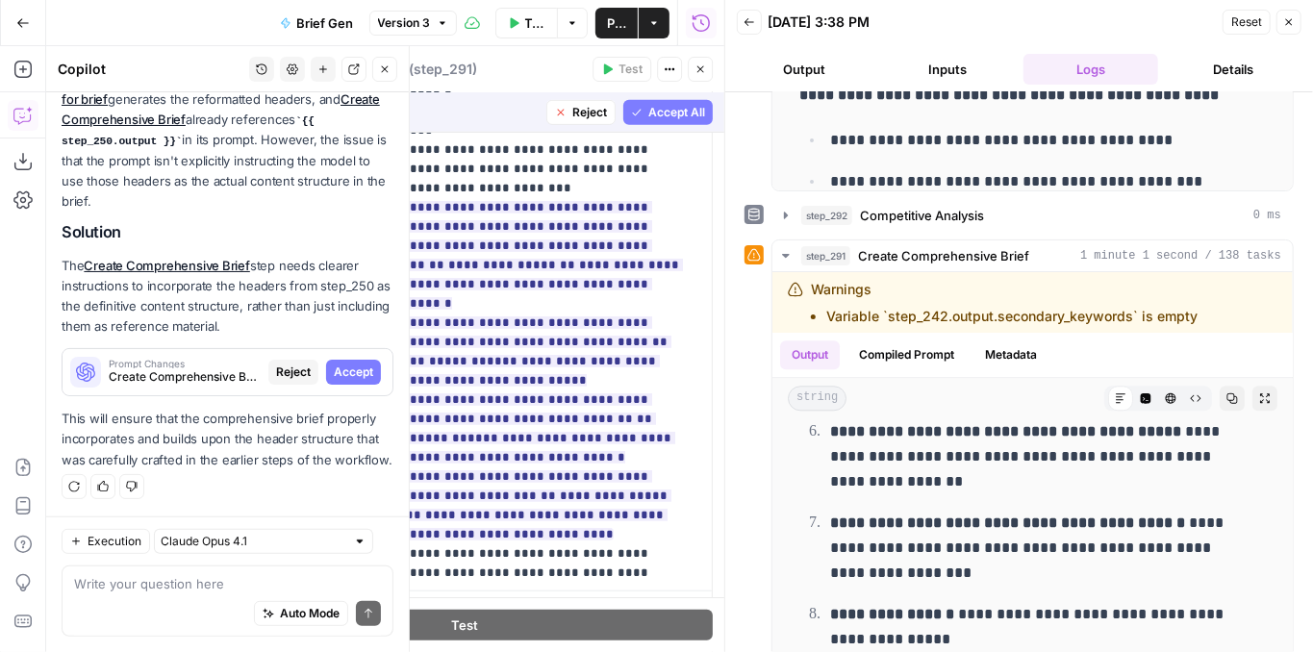
click at [648, 111] on span "Accept All" at bounding box center [676, 112] width 57 height 17
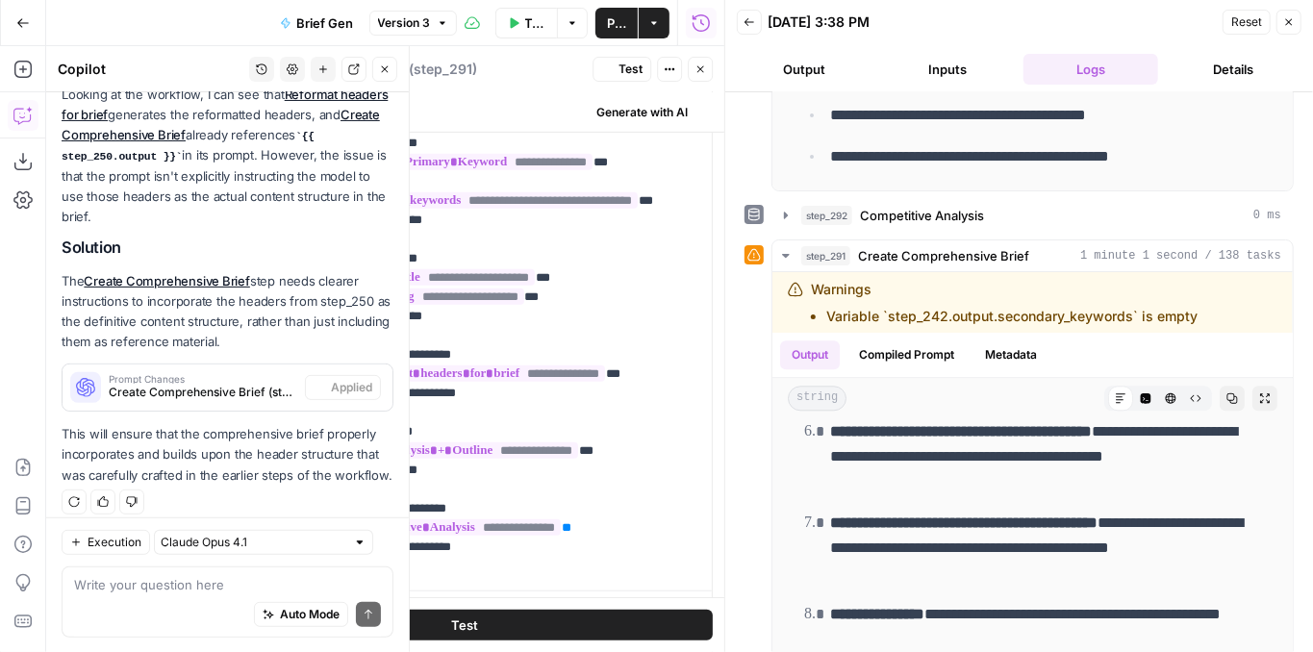
scroll to position [0, 0]
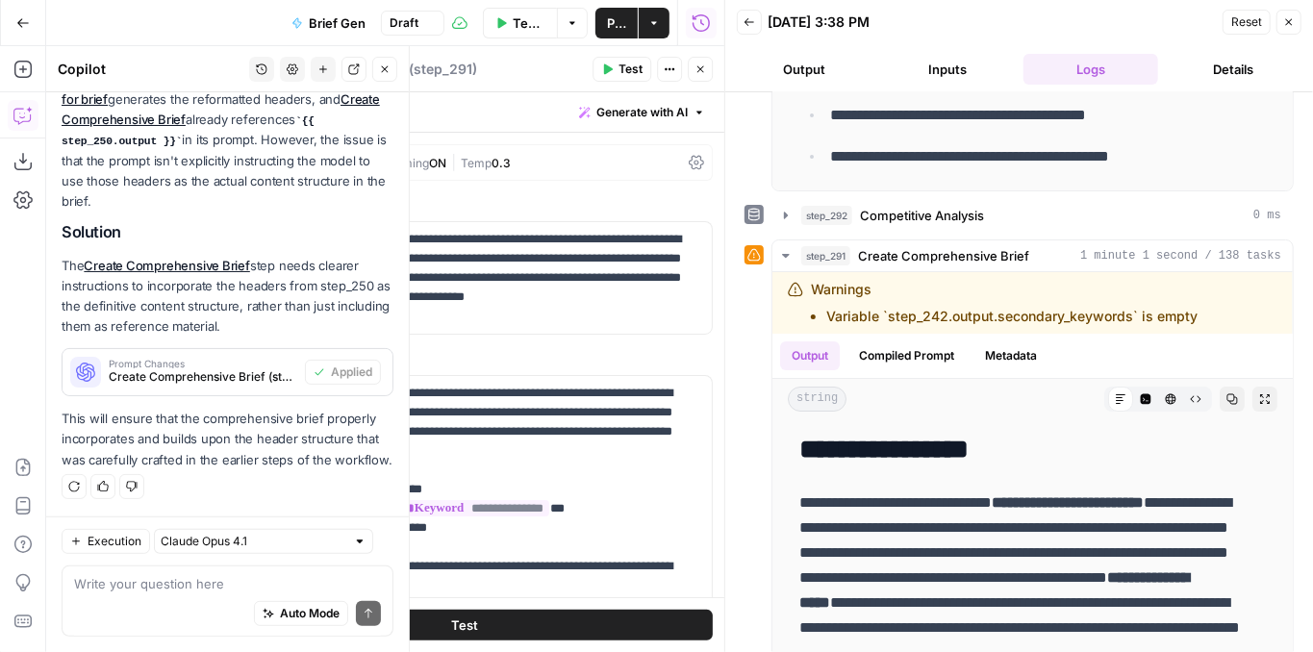
click at [617, 71] on button "Test" at bounding box center [621, 69] width 59 height 25
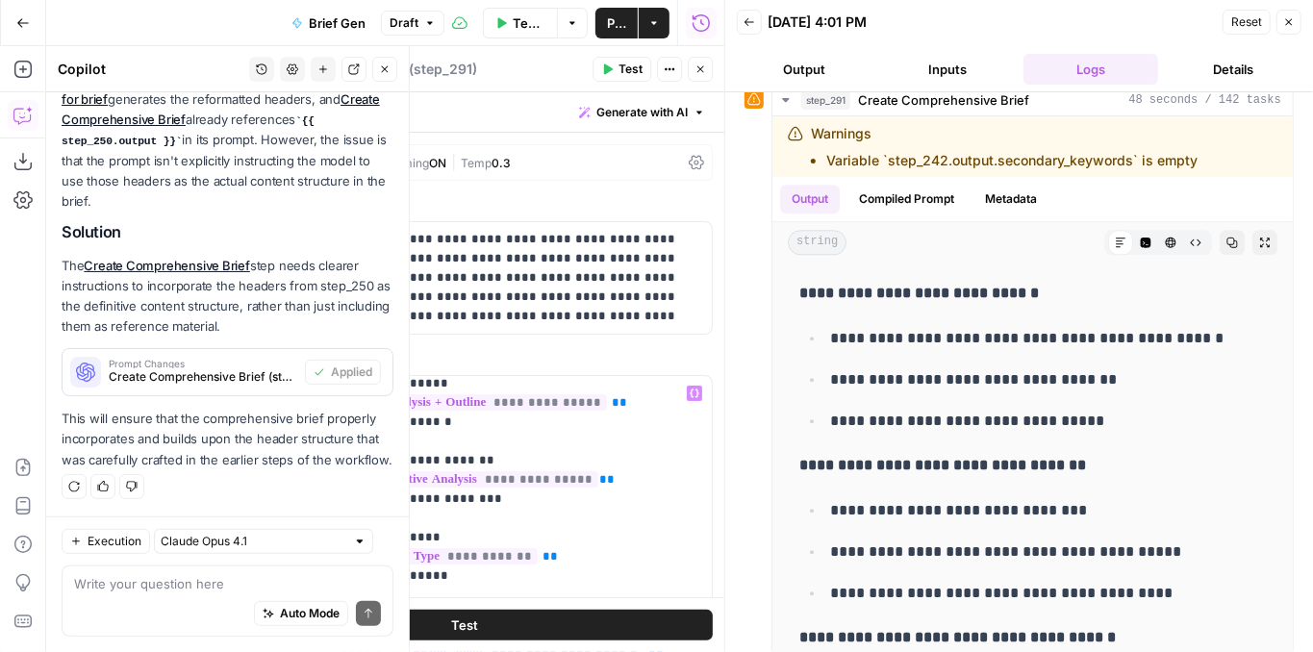
scroll to position [705, 0]
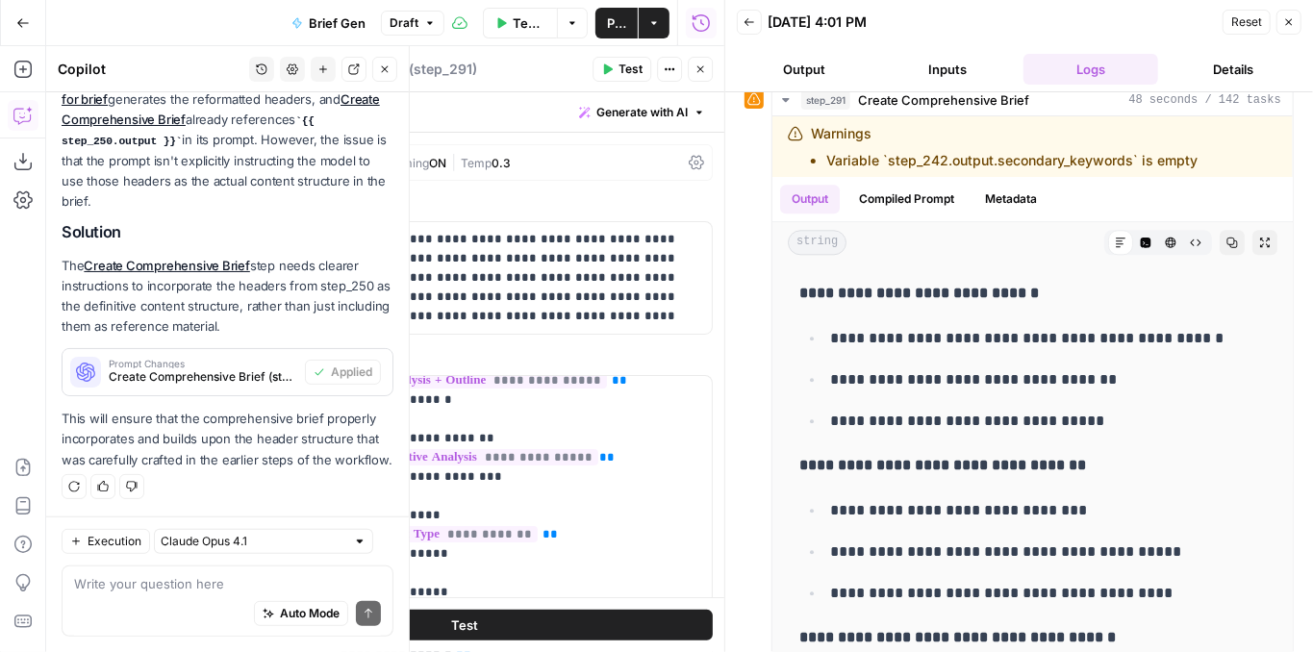
drag, startPoint x: 697, startPoint y: 73, endPoint x: 692, endPoint y: 83, distance: 10.8
click at [697, 73] on icon "button" at bounding box center [700, 69] width 12 height 12
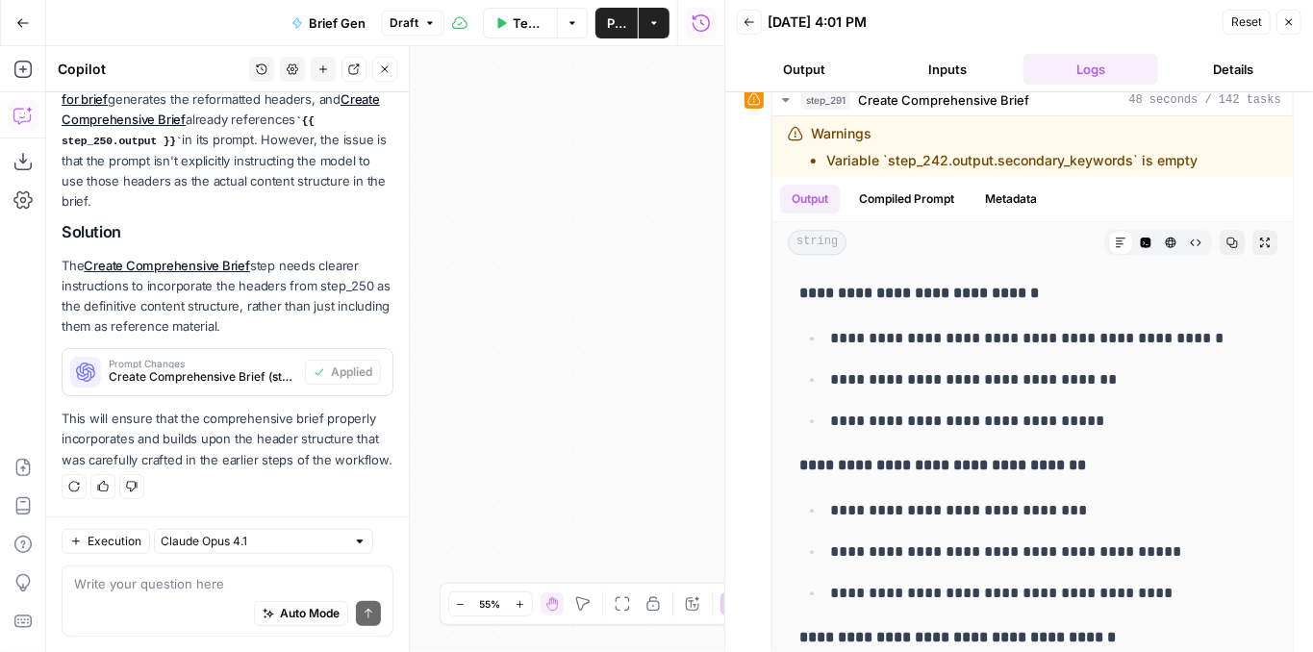
drag, startPoint x: 560, startPoint y: 255, endPoint x: 687, endPoint y: 241, distance: 127.7
click at [703, 237] on div "true false false true false true false true false true Workflow Set Inputs Inpu…" at bounding box center [385, 349] width 678 height 606
drag, startPoint x: 533, startPoint y: 277, endPoint x: 772, endPoint y: 212, distance: 248.3
click at [773, 213] on body "PhantomBuster New Home Browse Insights Opportunities Your Data Recent Grids Wri…" at bounding box center [656, 326] width 1313 height 652
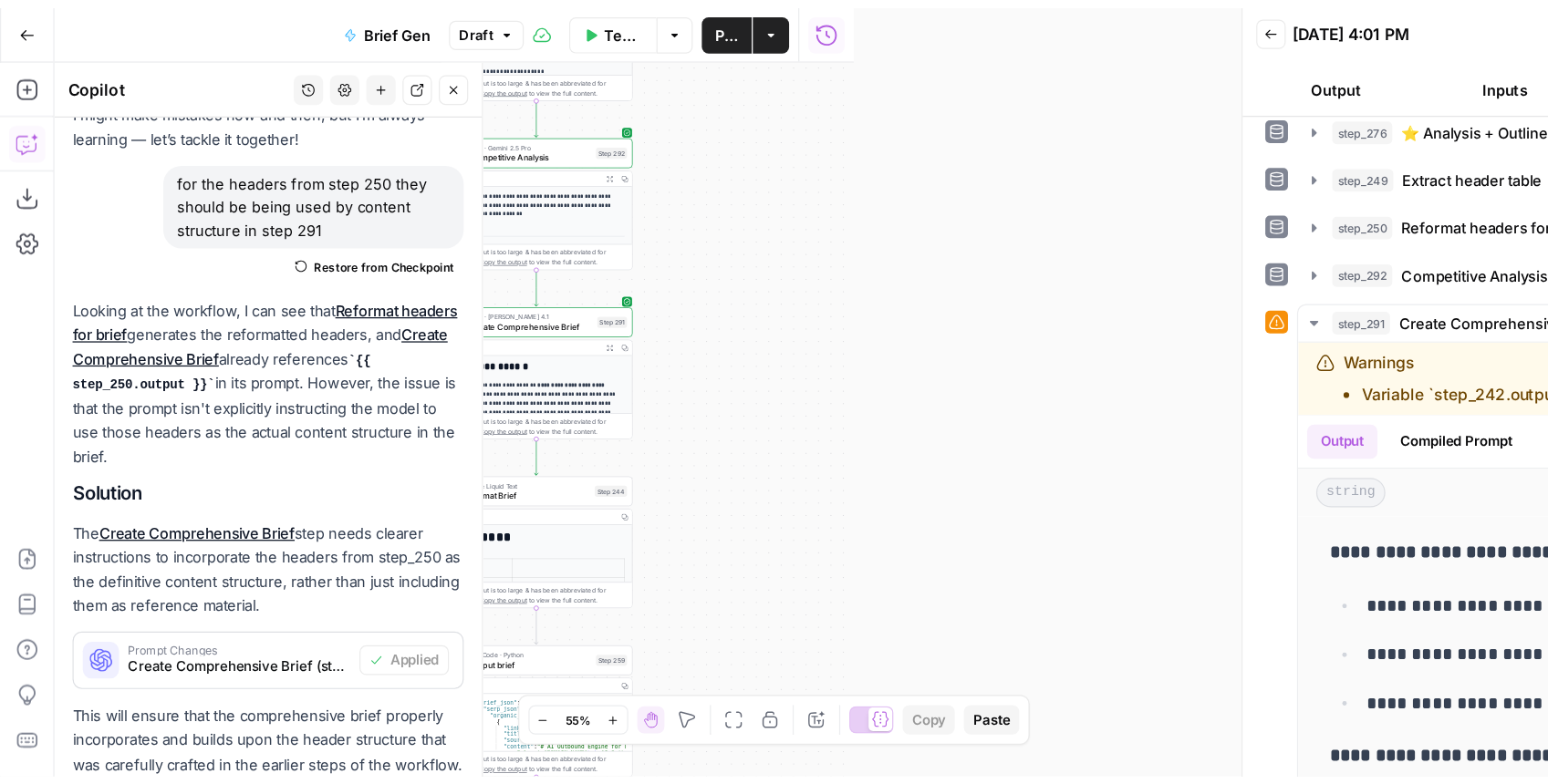
scroll to position [2492, 0]
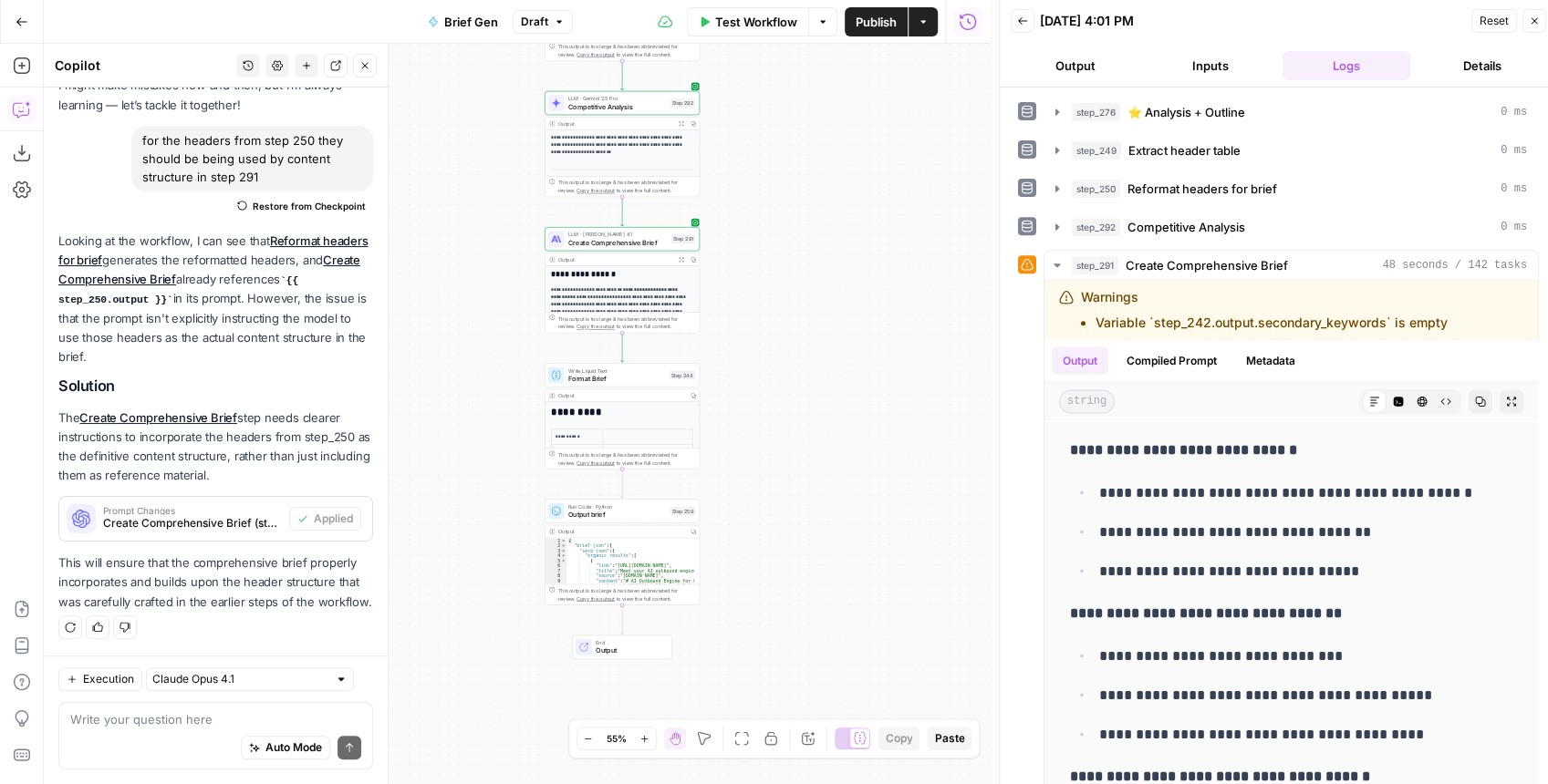
drag, startPoint x: 749, startPoint y: 383, endPoint x: 916, endPoint y: 374, distance: 167.2
click at [944, 375] on div "true false false true false true false true false true Workflow Set Inputs Inpu…" at bounding box center [516, 413] width 946 height 740
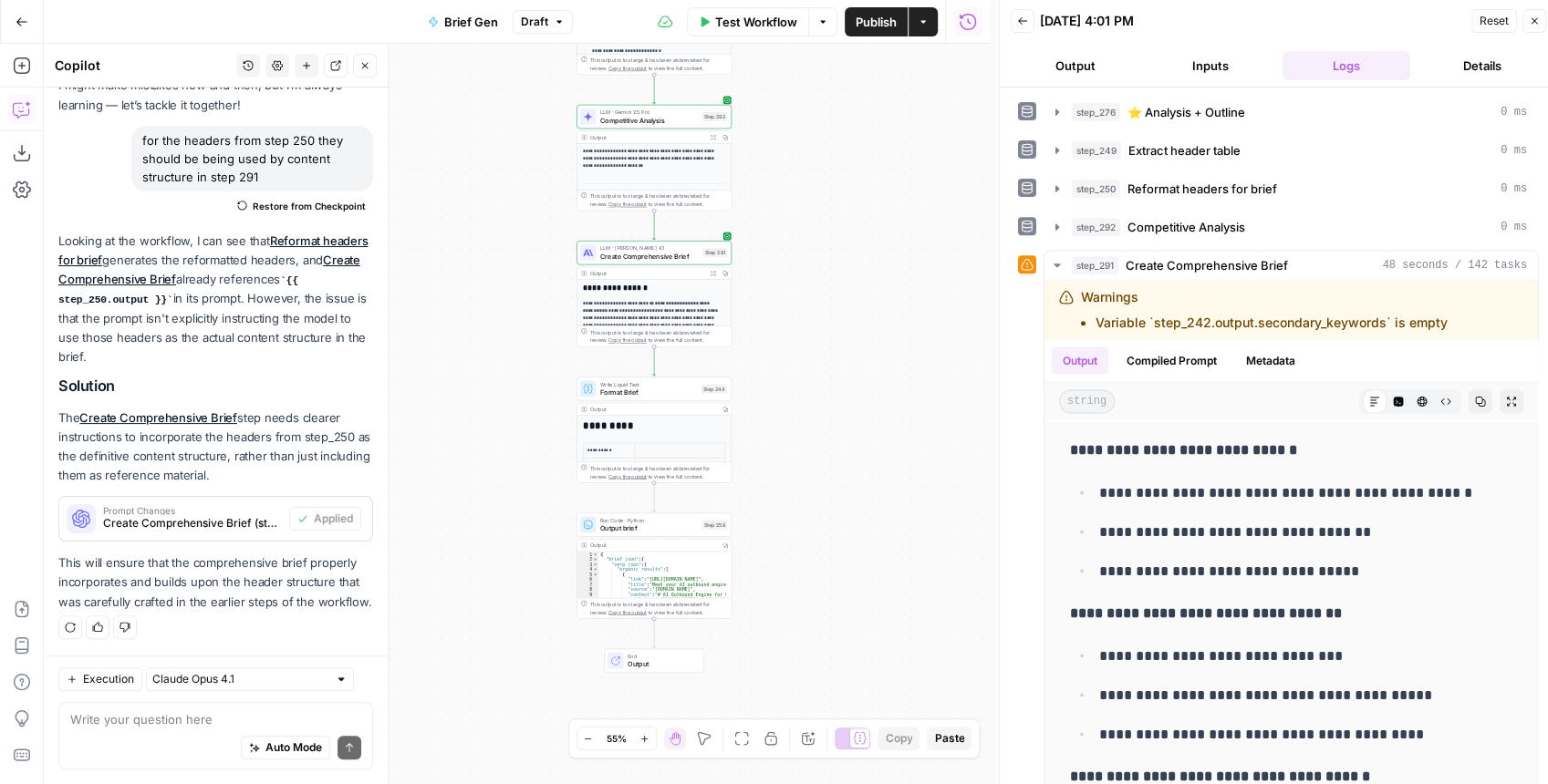
drag, startPoint x: 816, startPoint y: 354, endPoint x: 838, endPoint y: 520, distance: 167.5
click at [838, 518] on div "true false false true false true false true false true Workflow Set Inputs Inpu…" at bounding box center [516, 413] width 946 height 740
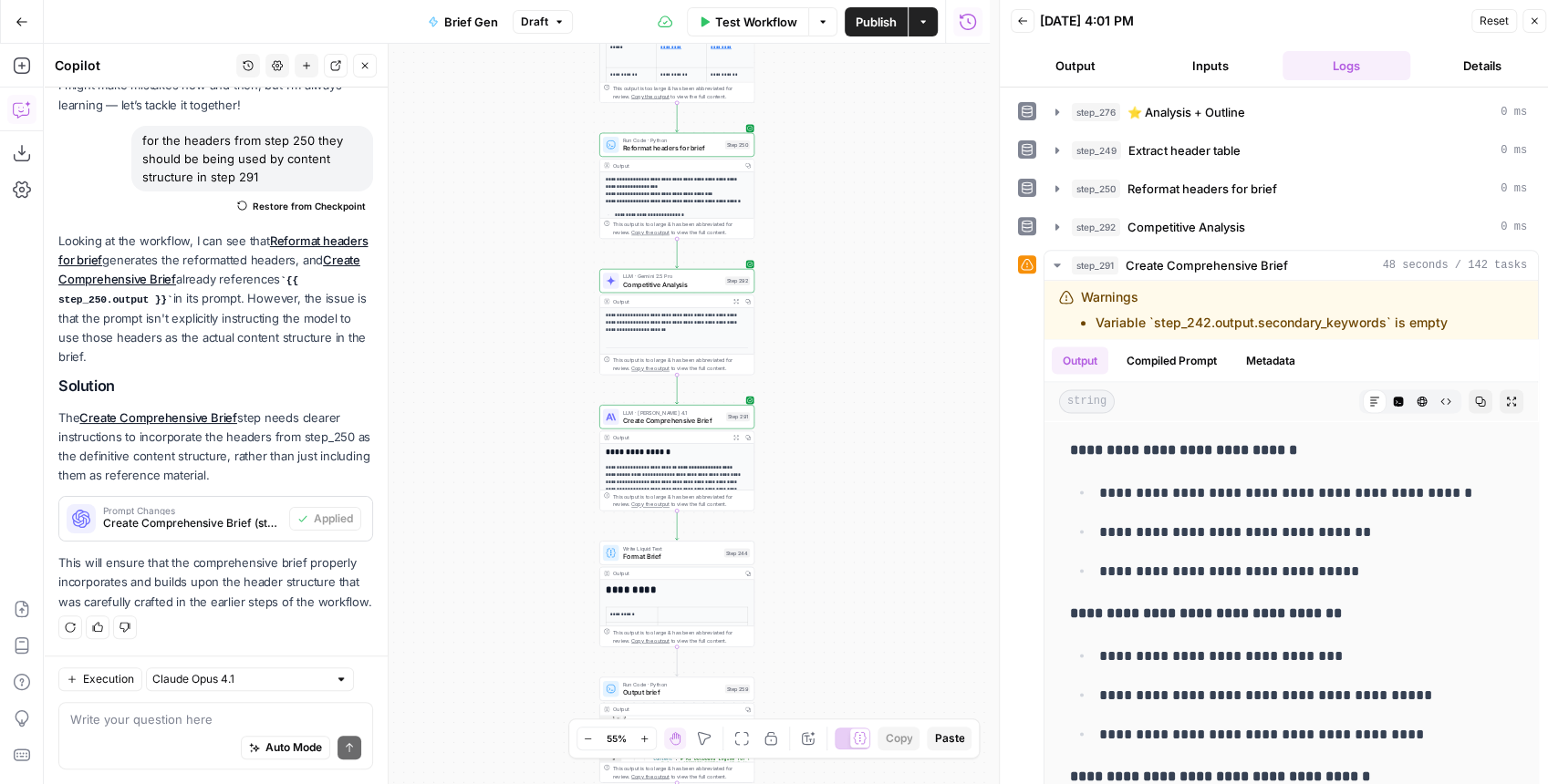
click at [865, 354] on div "true false false true false true false true false true Workflow Set Inputs Inpu…" at bounding box center [516, 413] width 946 height 740
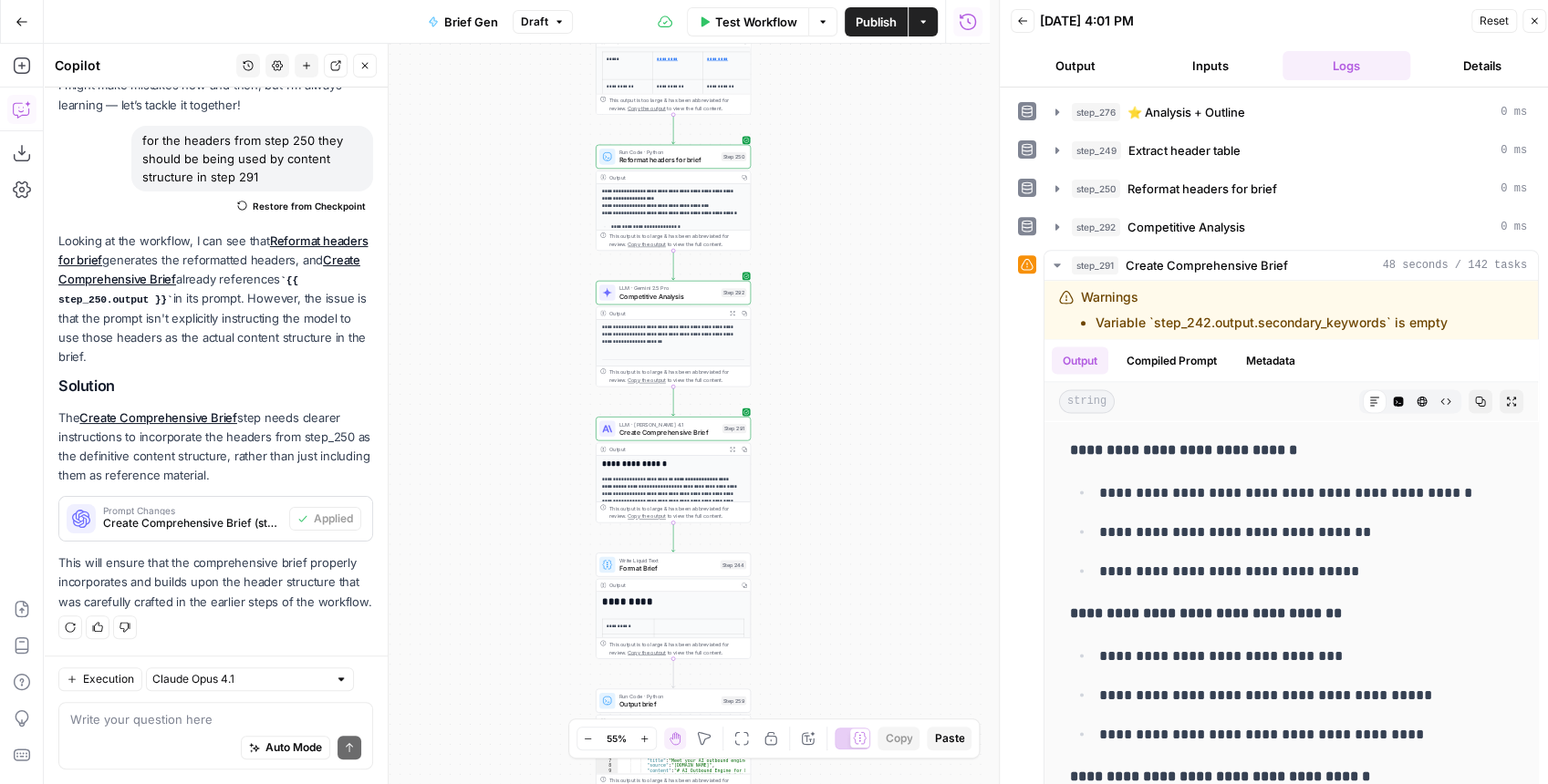
click at [673, 298] on span "Competitive Analysis" at bounding box center [668, 296] width 98 height 10
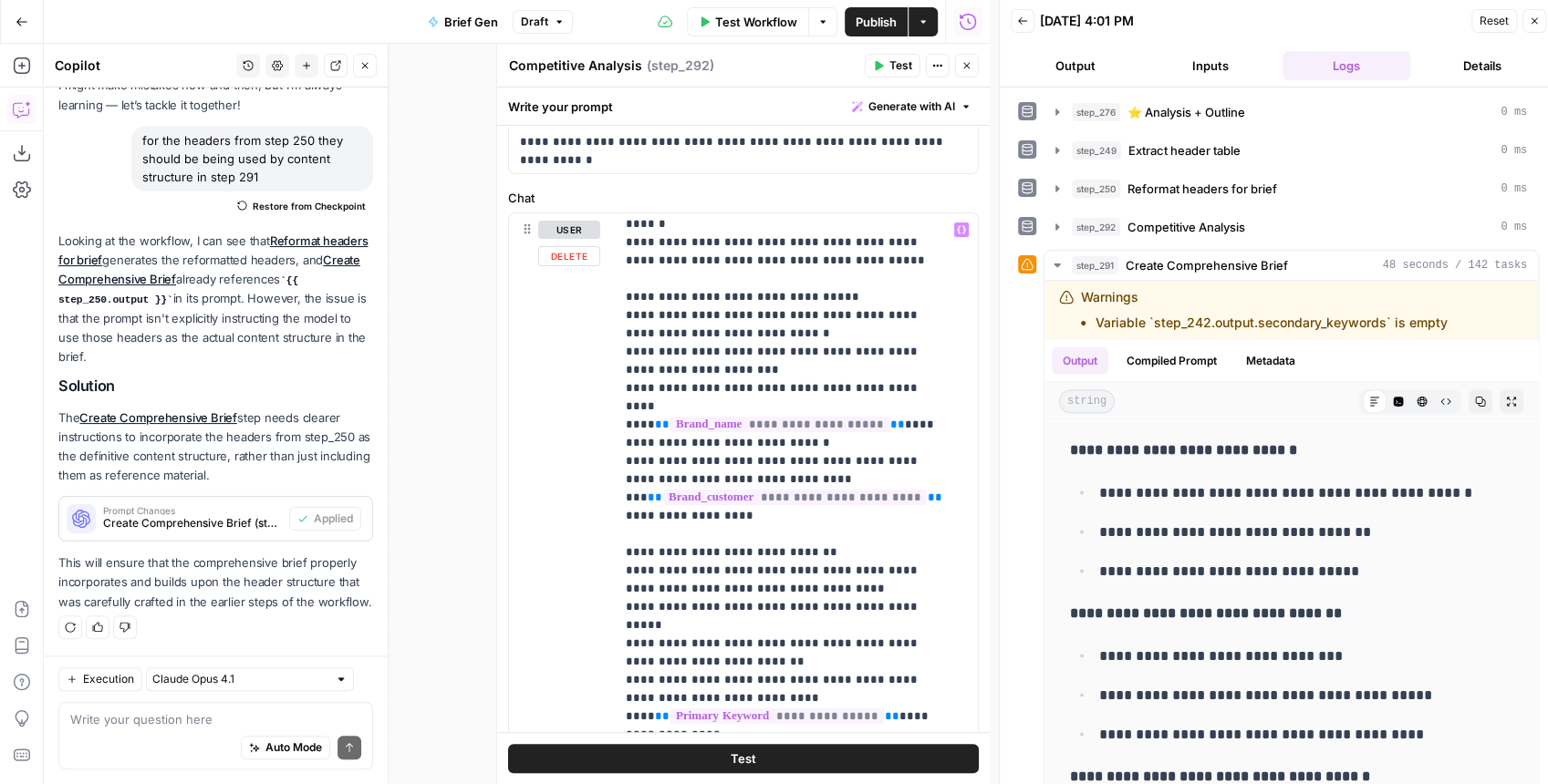
scroll to position [850, 0]
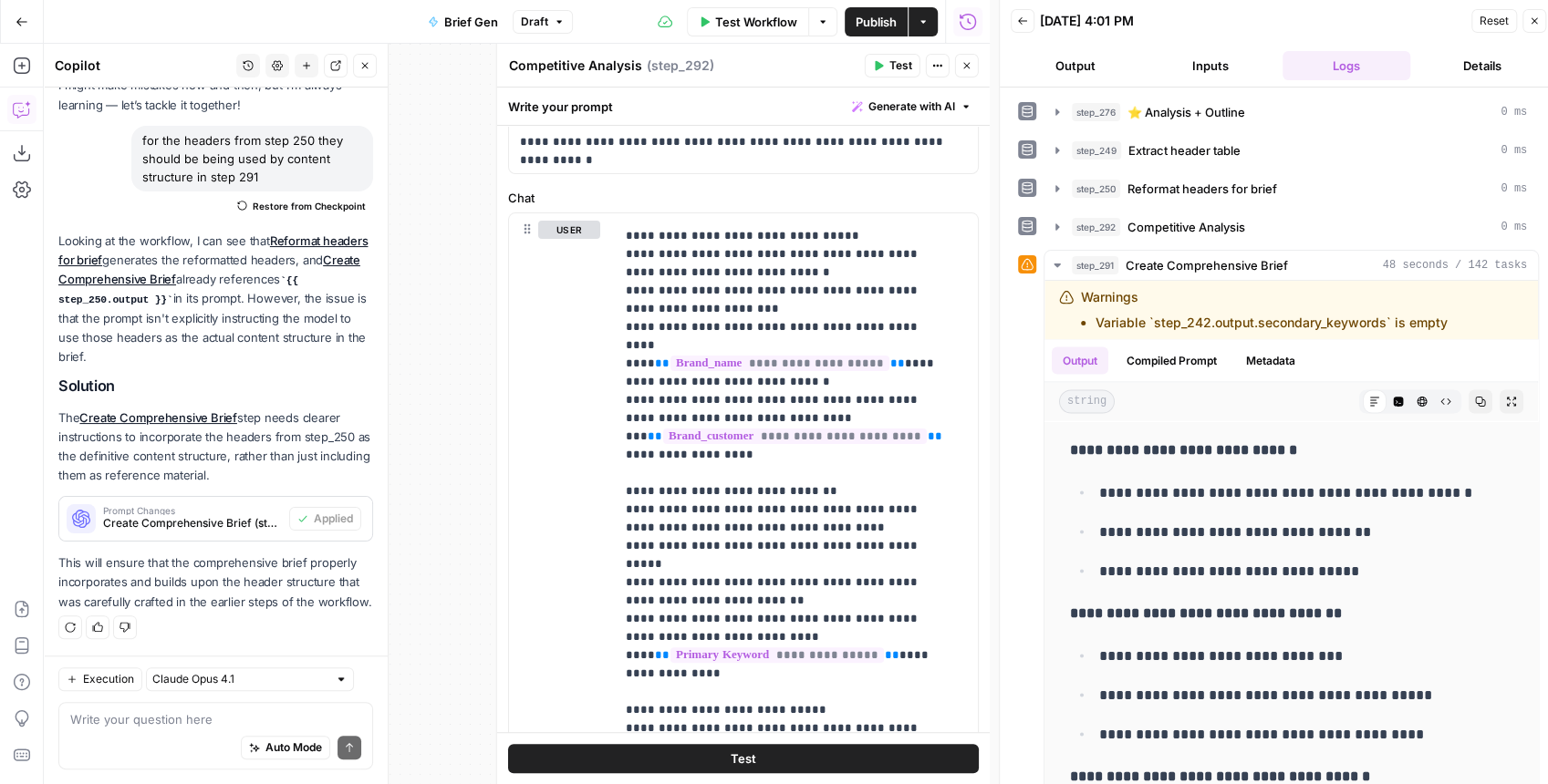
click at [972, 65] on button "Close" at bounding box center [967, 65] width 24 height 24
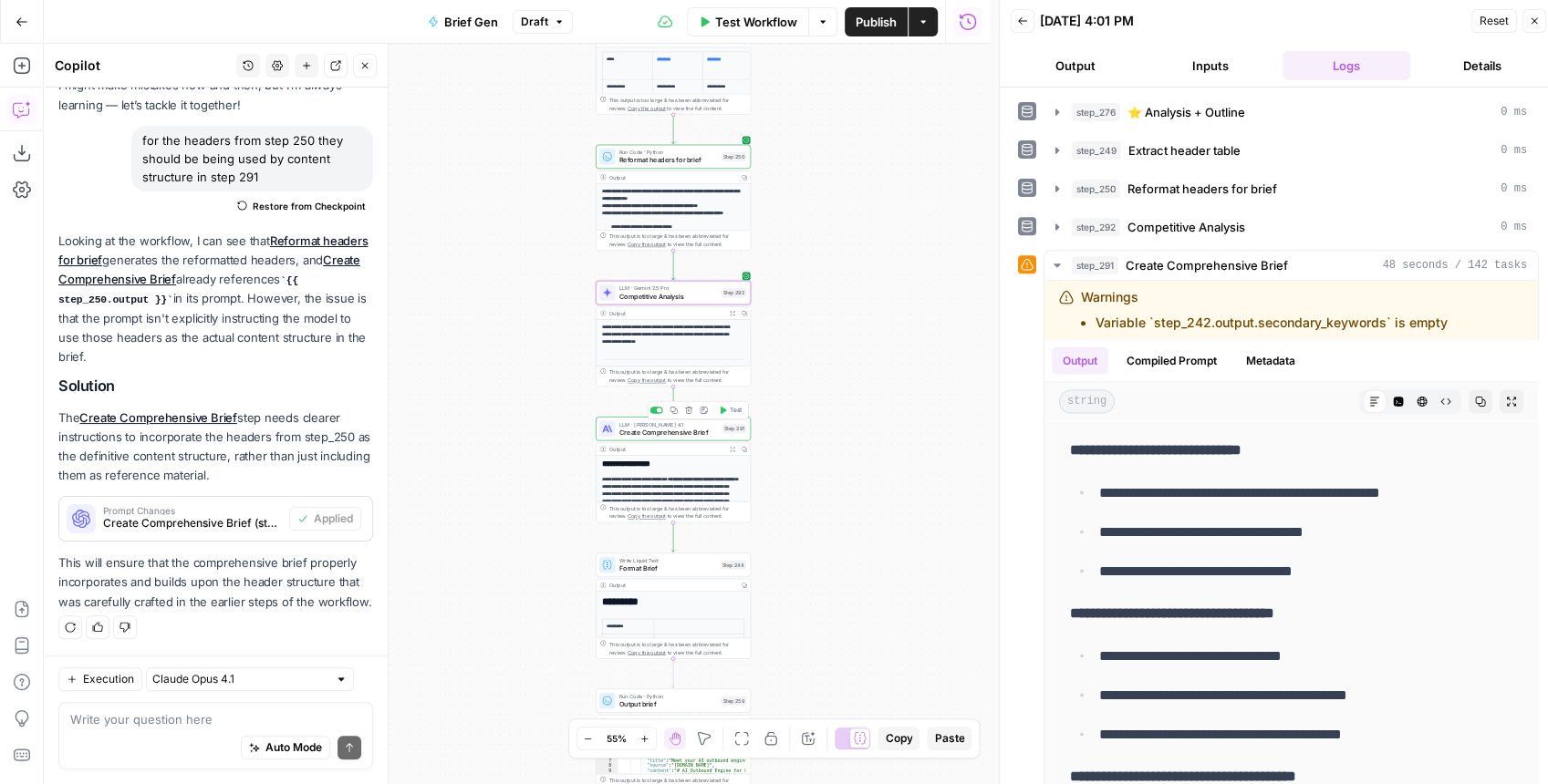
click at [673, 435] on span "Create Comprehensive Brief" at bounding box center [669, 432] width 100 height 10
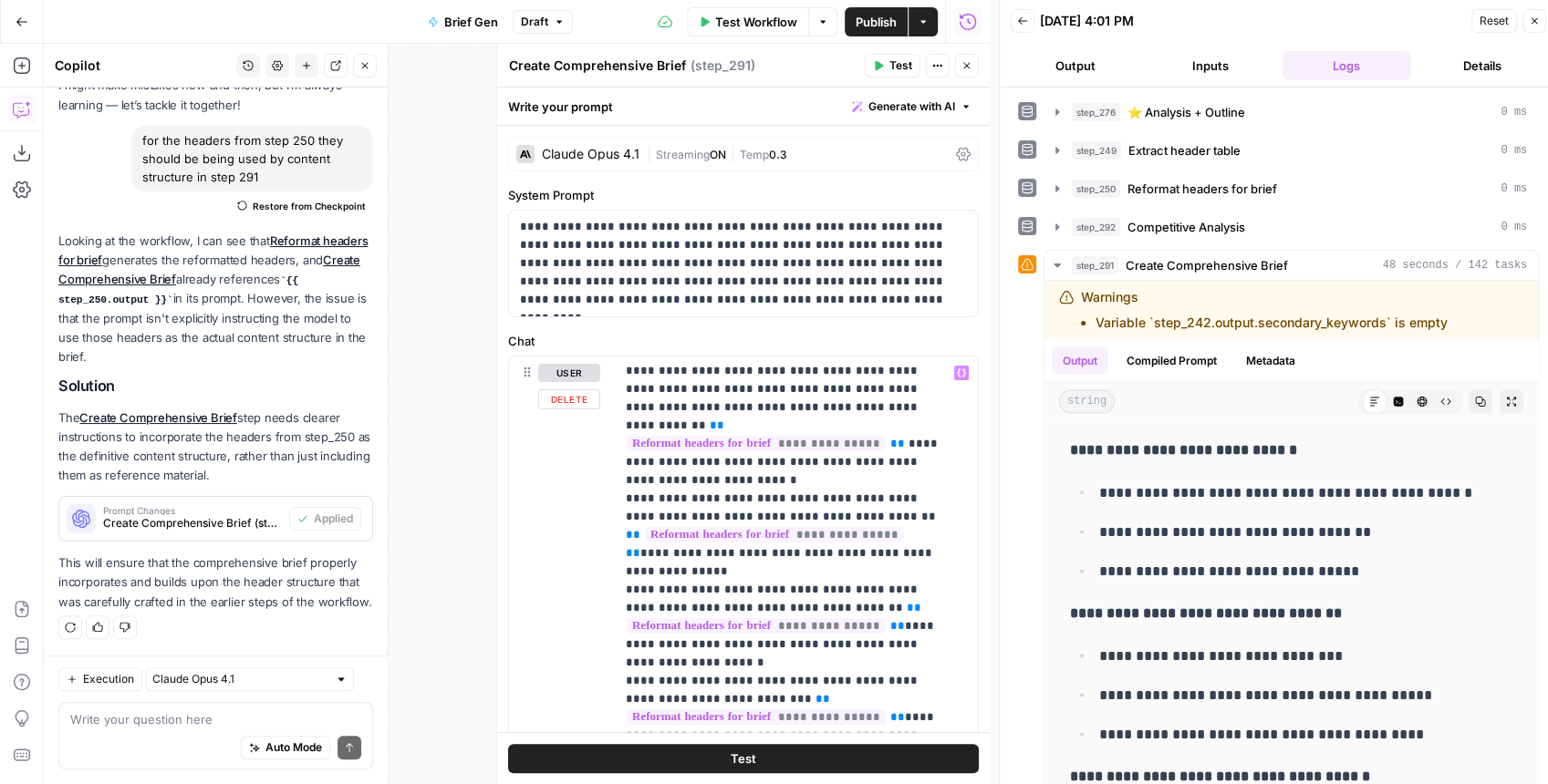
scroll to position [1094, 0]
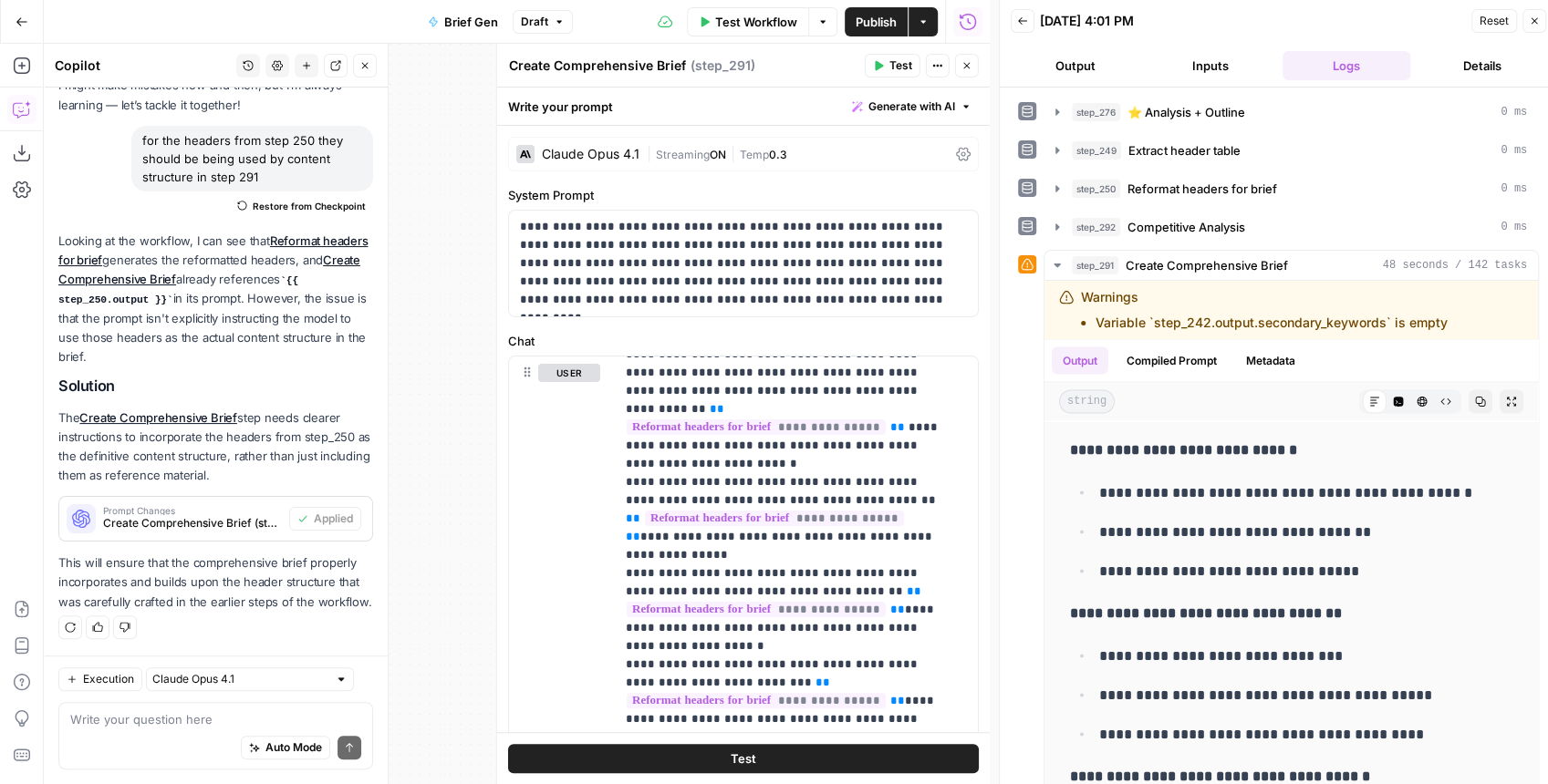
click at [184, 728] on div "Auto Mode Send" at bounding box center [215, 748] width 291 height 40
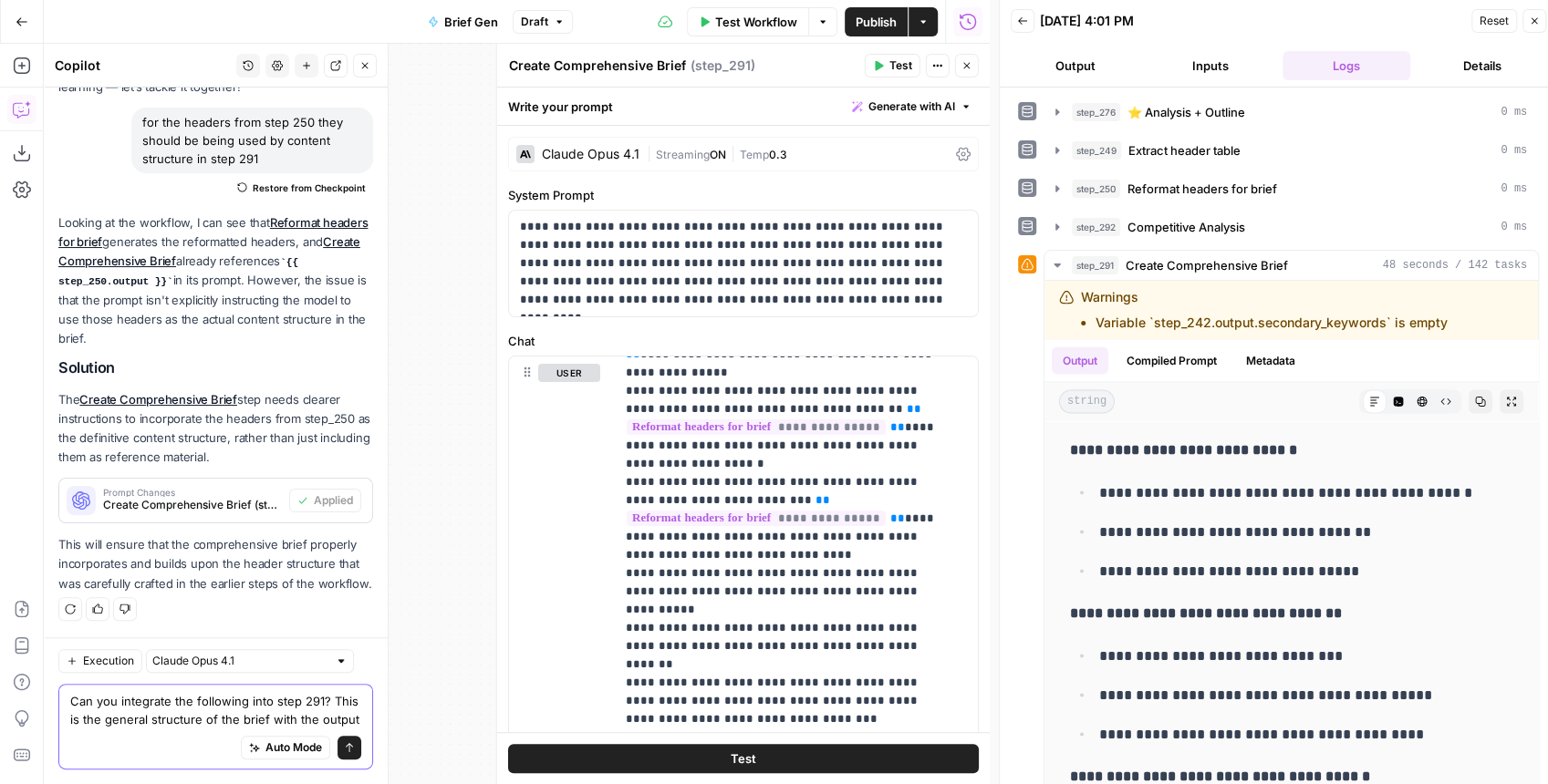
scroll to position [160, 0]
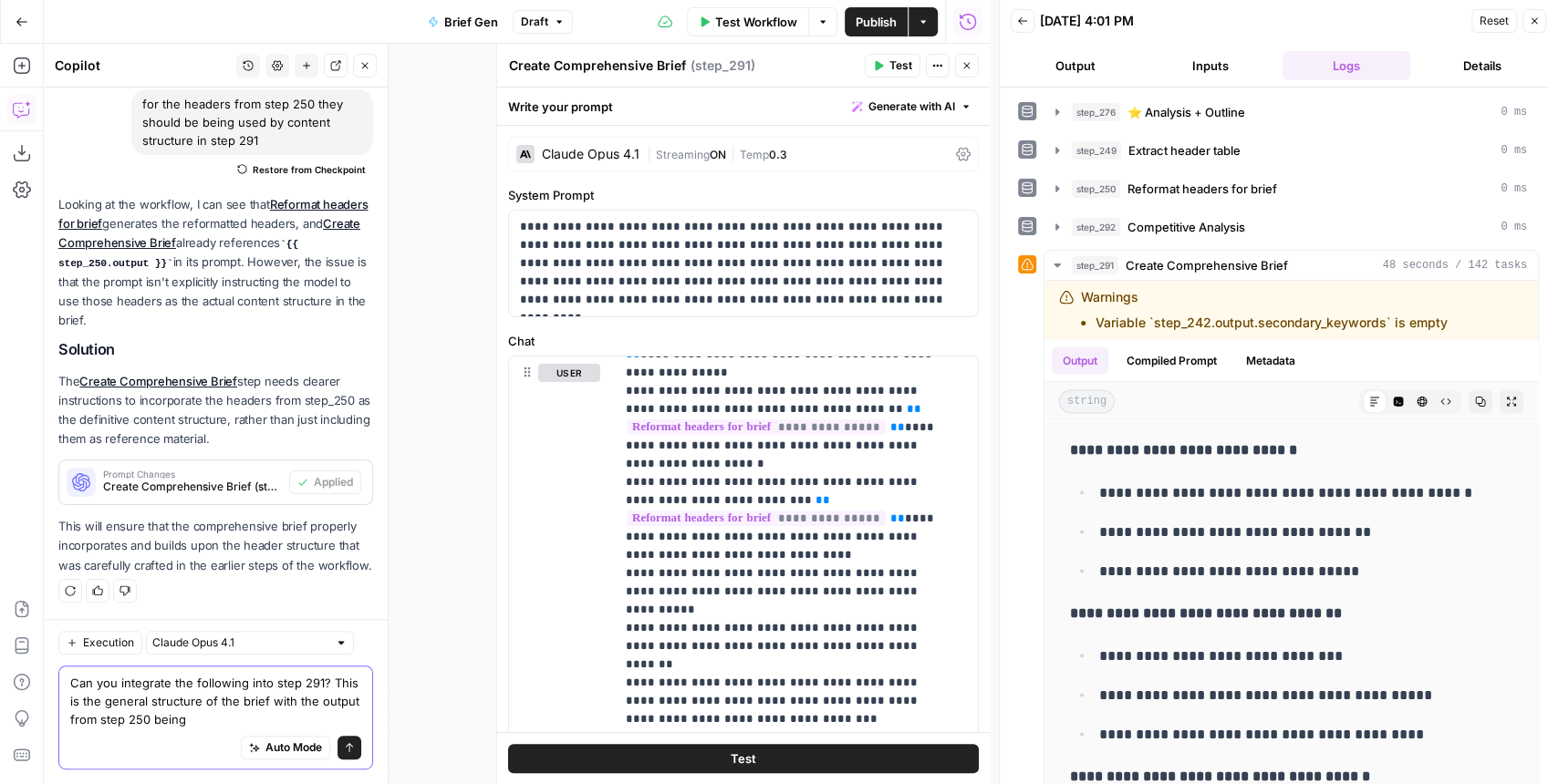
click at [203, 722] on textarea "Can you integrate the following into step 291? This is the general structure of…" at bounding box center [215, 702] width 291 height 55
paste textarea "Condensed Content Brief Template ARTICLE OVERVIEW Topic, key teachings, target …"
type textarea "Can you integrate the following into step 291? This is the general structure of…"
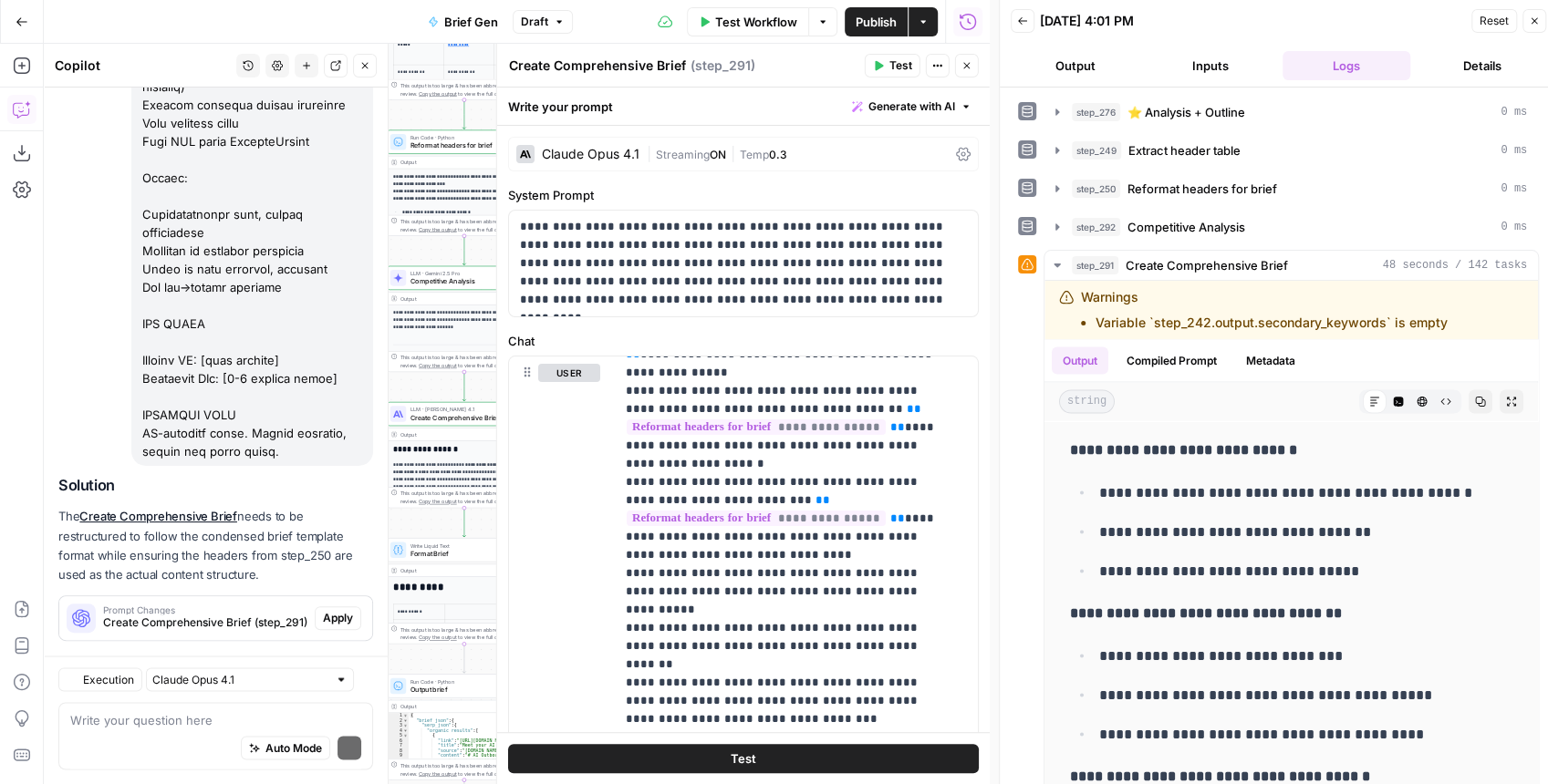
scroll to position [1815, 0]
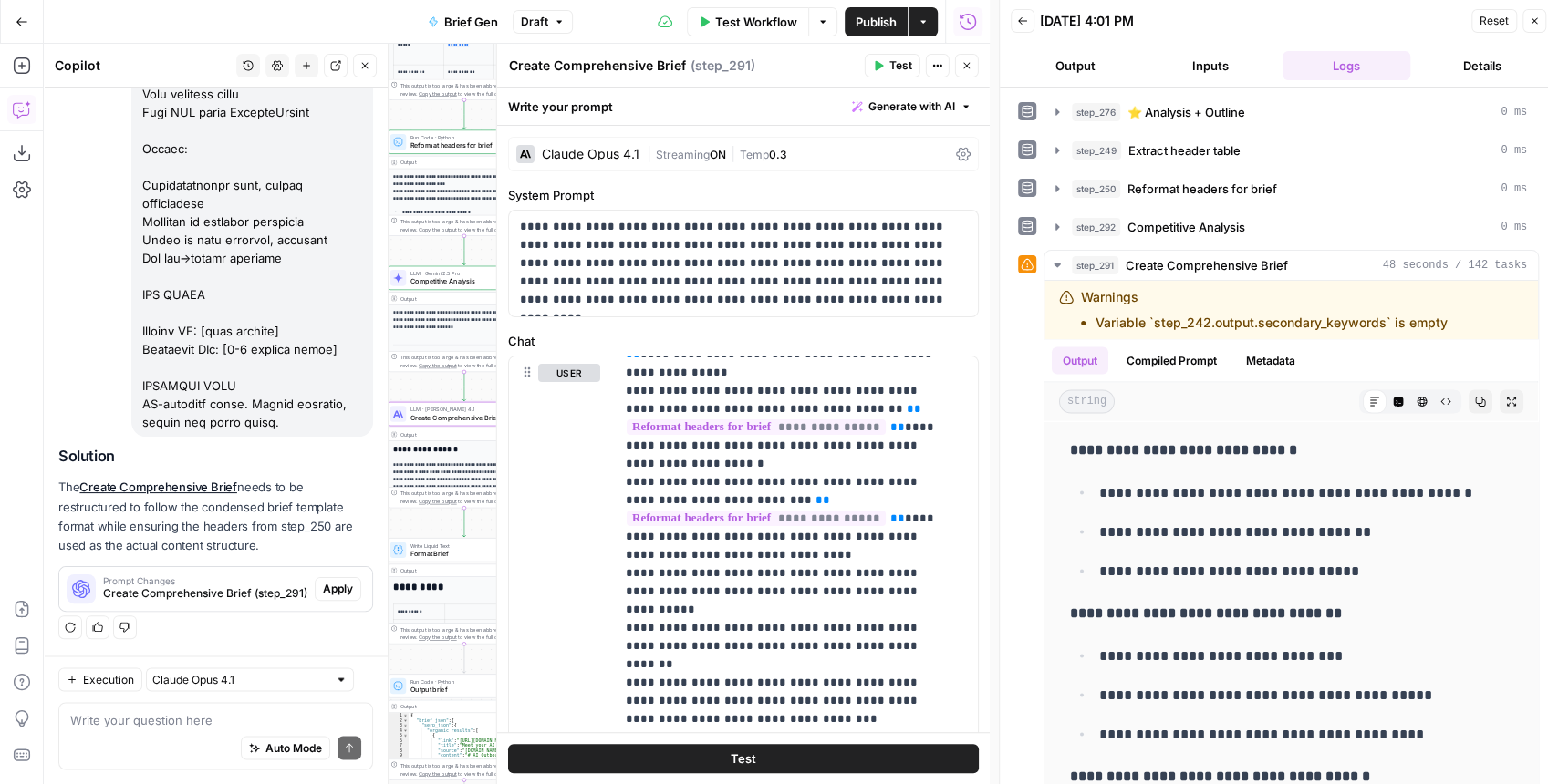
drag, startPoint x: 332, startPoint y: 592, endPoint x: 608, endPoint y: 558, distance: 278.1
click at [332, 591] on span "Apply" at bounding box center [338, 589] width 30 height 16
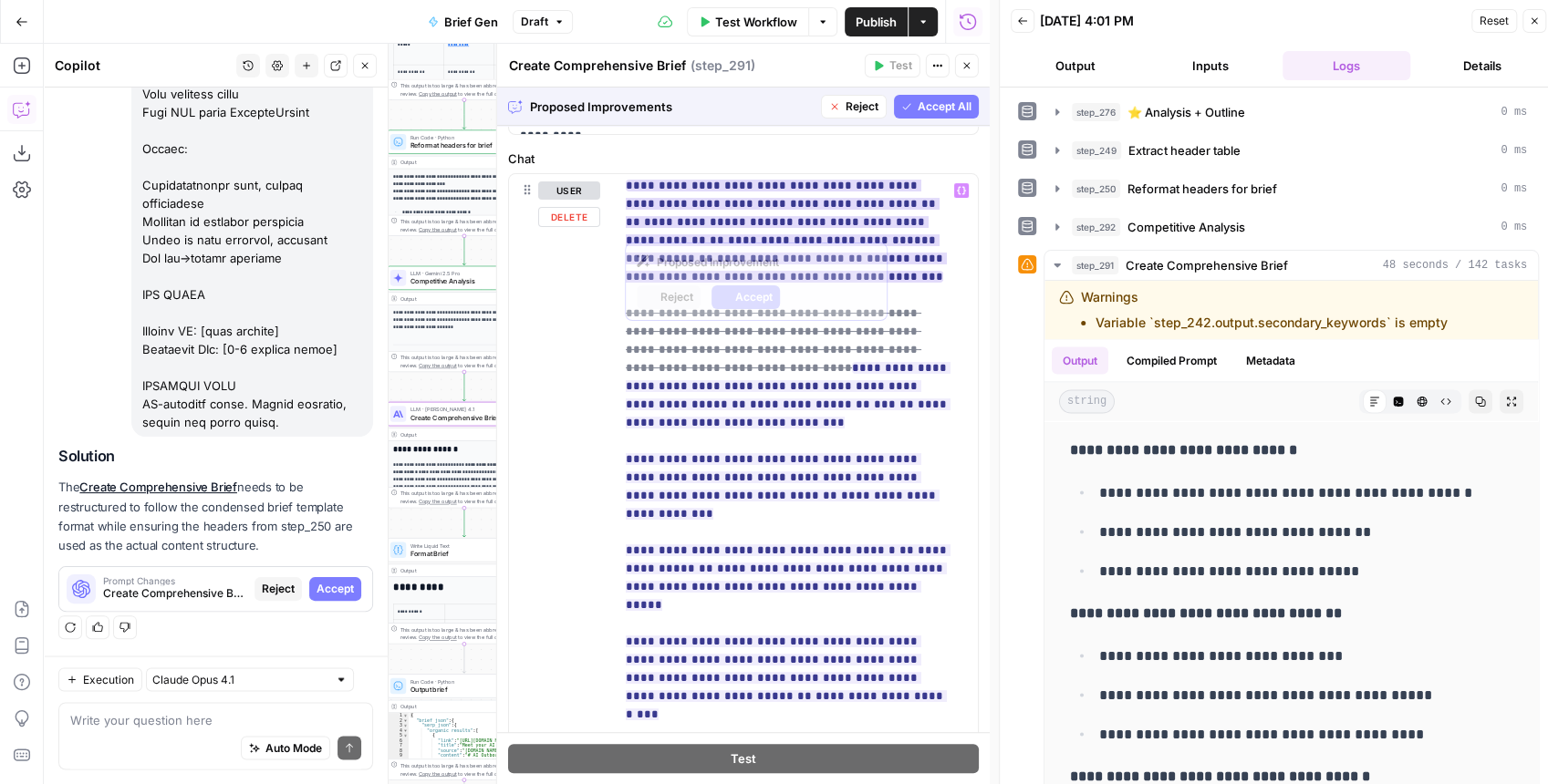
scroll to position [2066, 0]
click at [918, 111] on span "Accept All" at bounding box center [945, 106] width 54 height 16
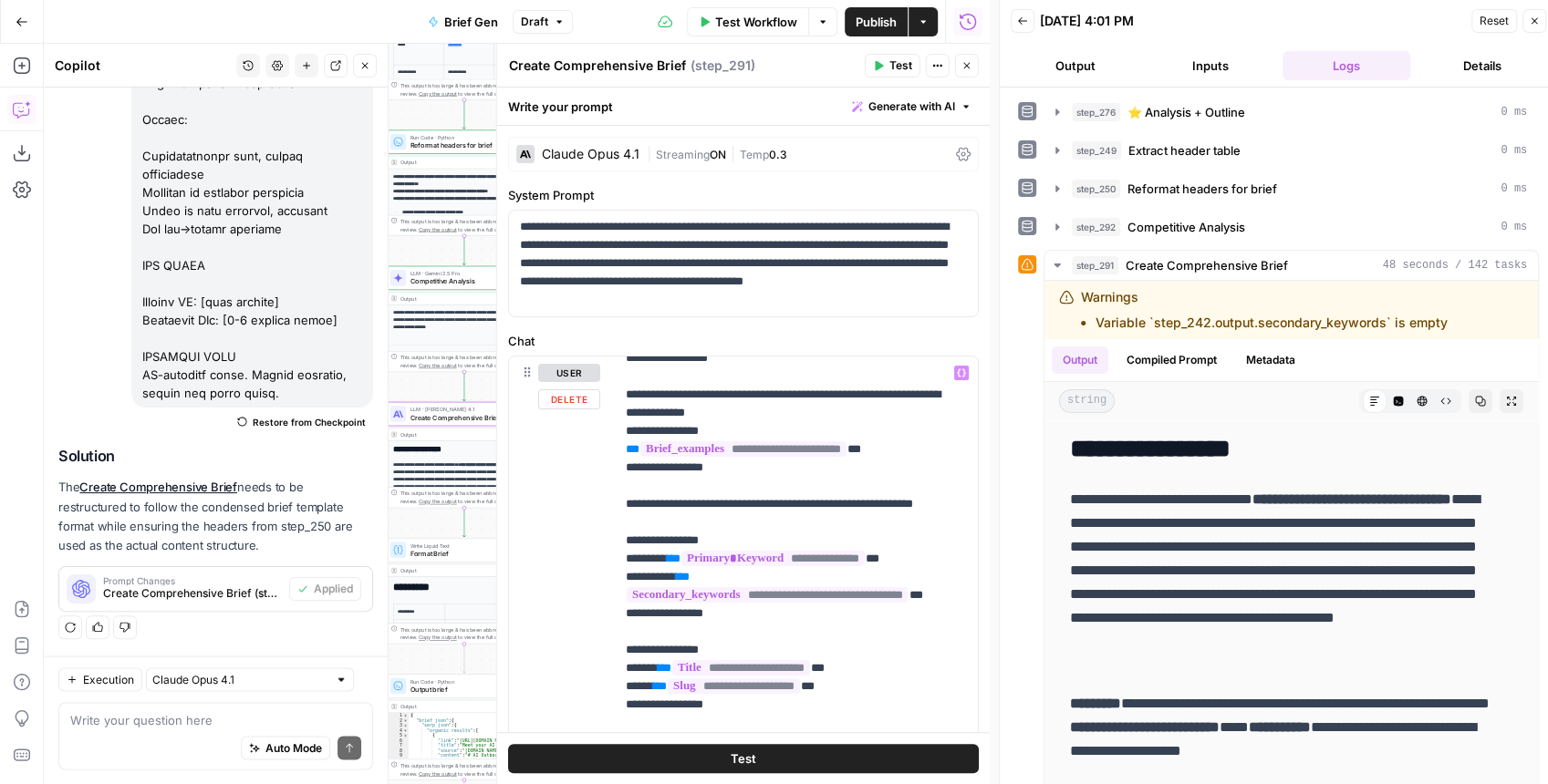
scroll to position [121, 0]
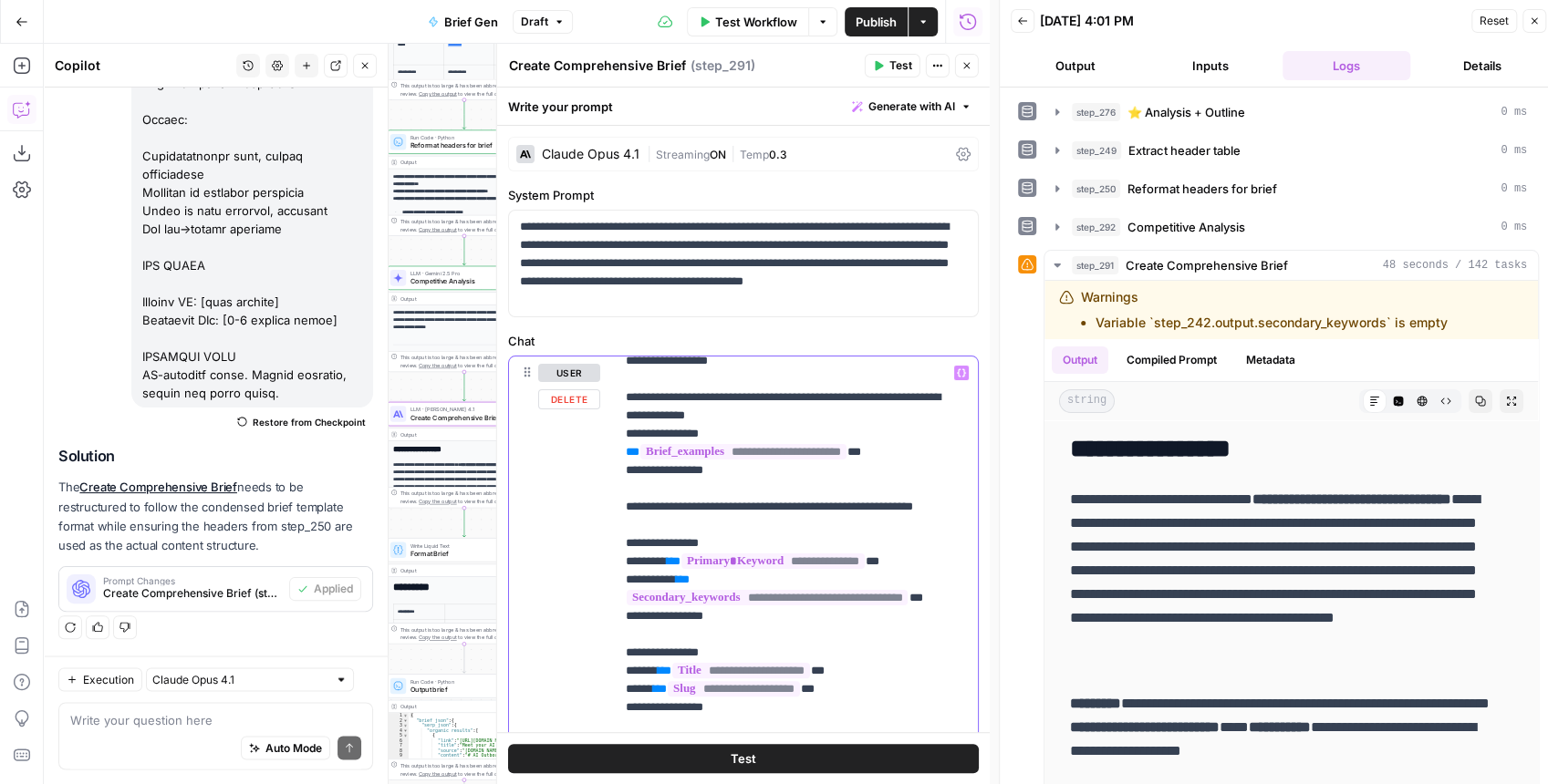
drag, startPoint x: 821, startPoint y: 435, endPoint x: 601, endPoint y: 407, distance: 221.8
click at [601, 407] on div "**********" at bounding box center [744, 749] width 469 height 786
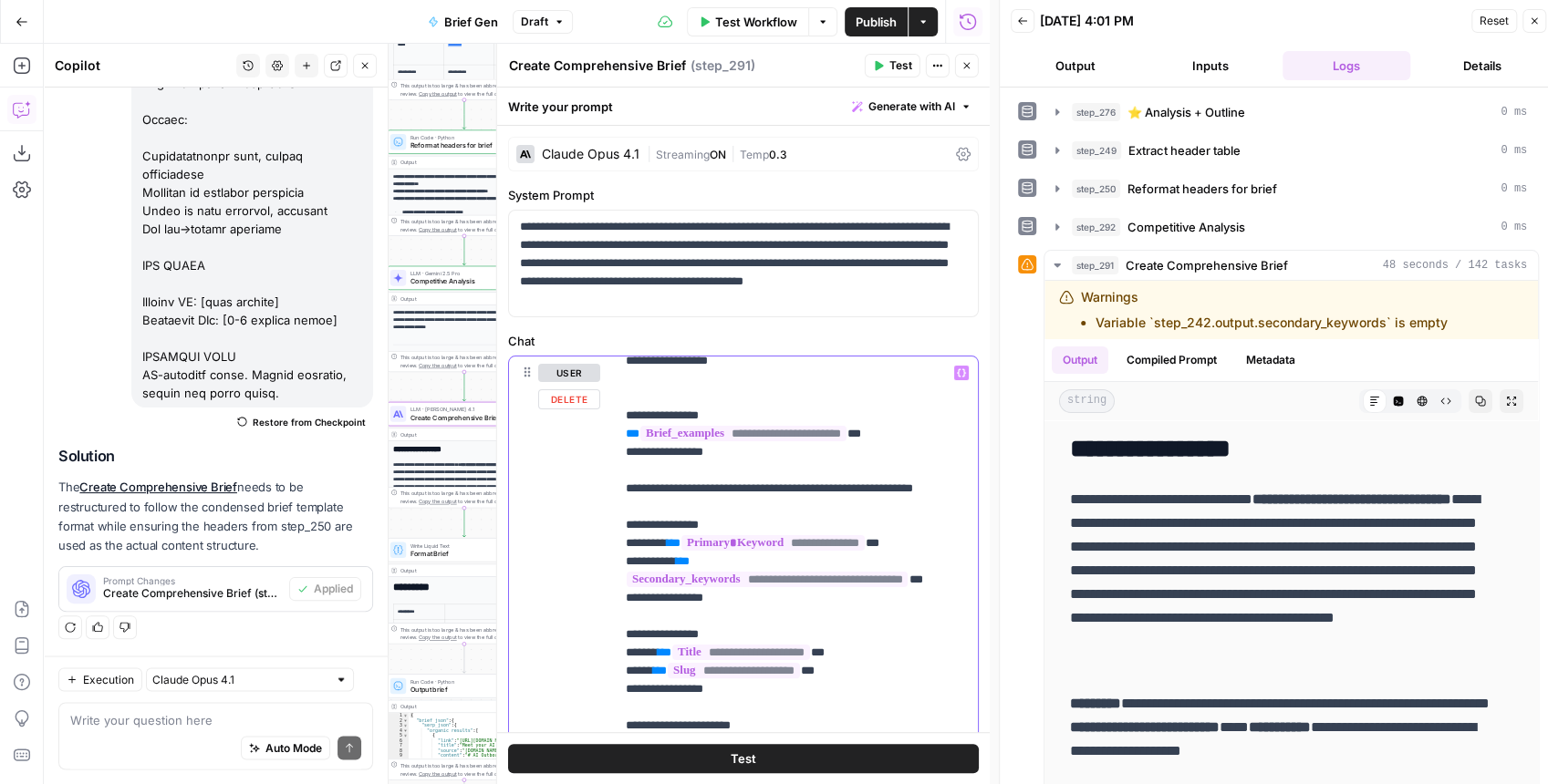
drag, startPoint x: 745, startPoint y: 467, endPoint x: 624, endPoint y: 436, distance: 124.9
click at [624, 436] on div "**********" at bounding box center [792, 728] width 355 height 743
copy p "**********"
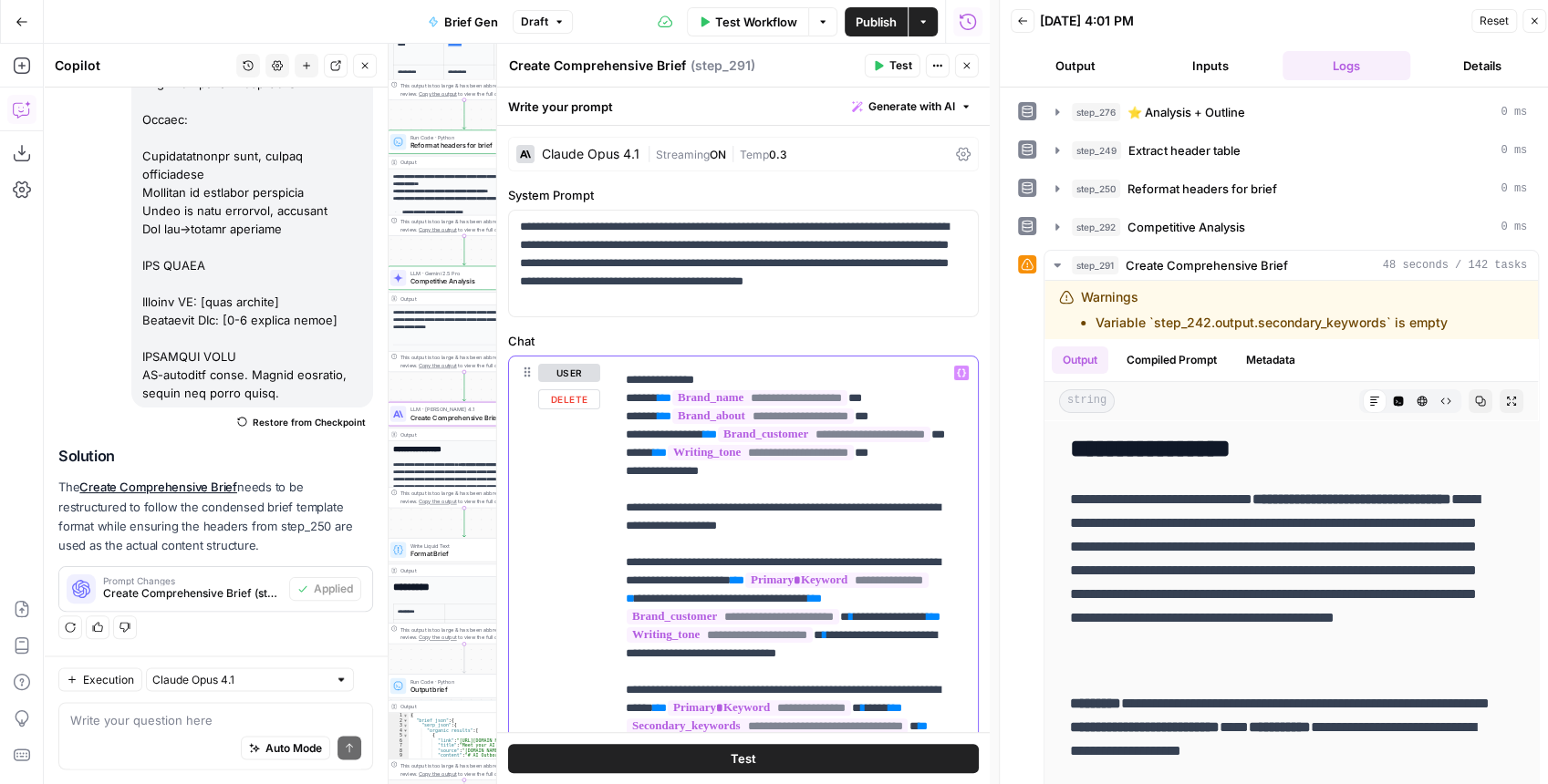
scroll to position [790, 0]
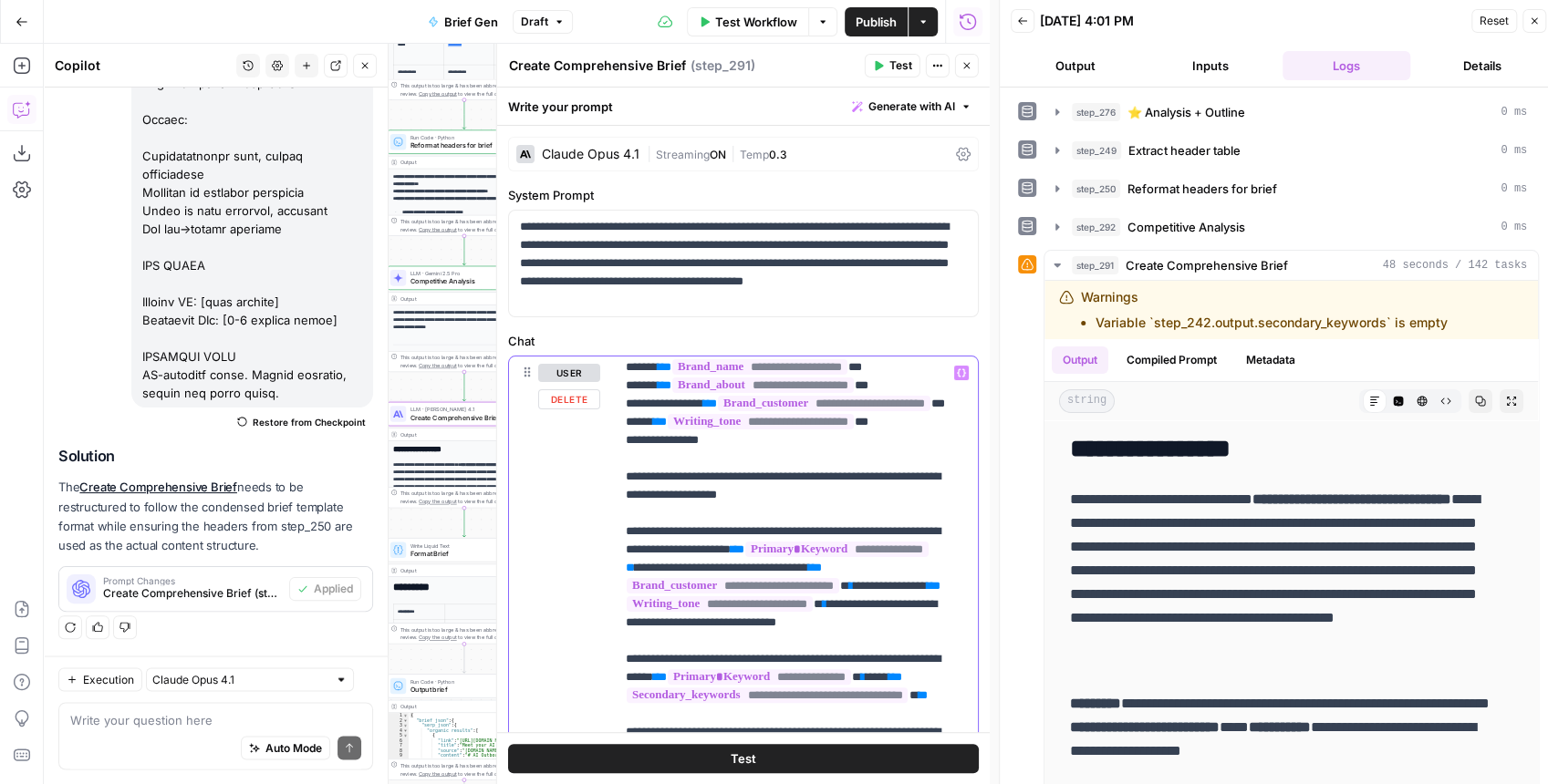
drag, startPoint x: 876, startPoint y: 547, endPoint x: 779, endPoint y: 551, distance: 97.1
click at [779, 551] on p "**********" at bounding box center [787, 750] width 323 height 2352
click at [718, 567] on p "**********" at bounding box center [787, 750] width 323 height 2352
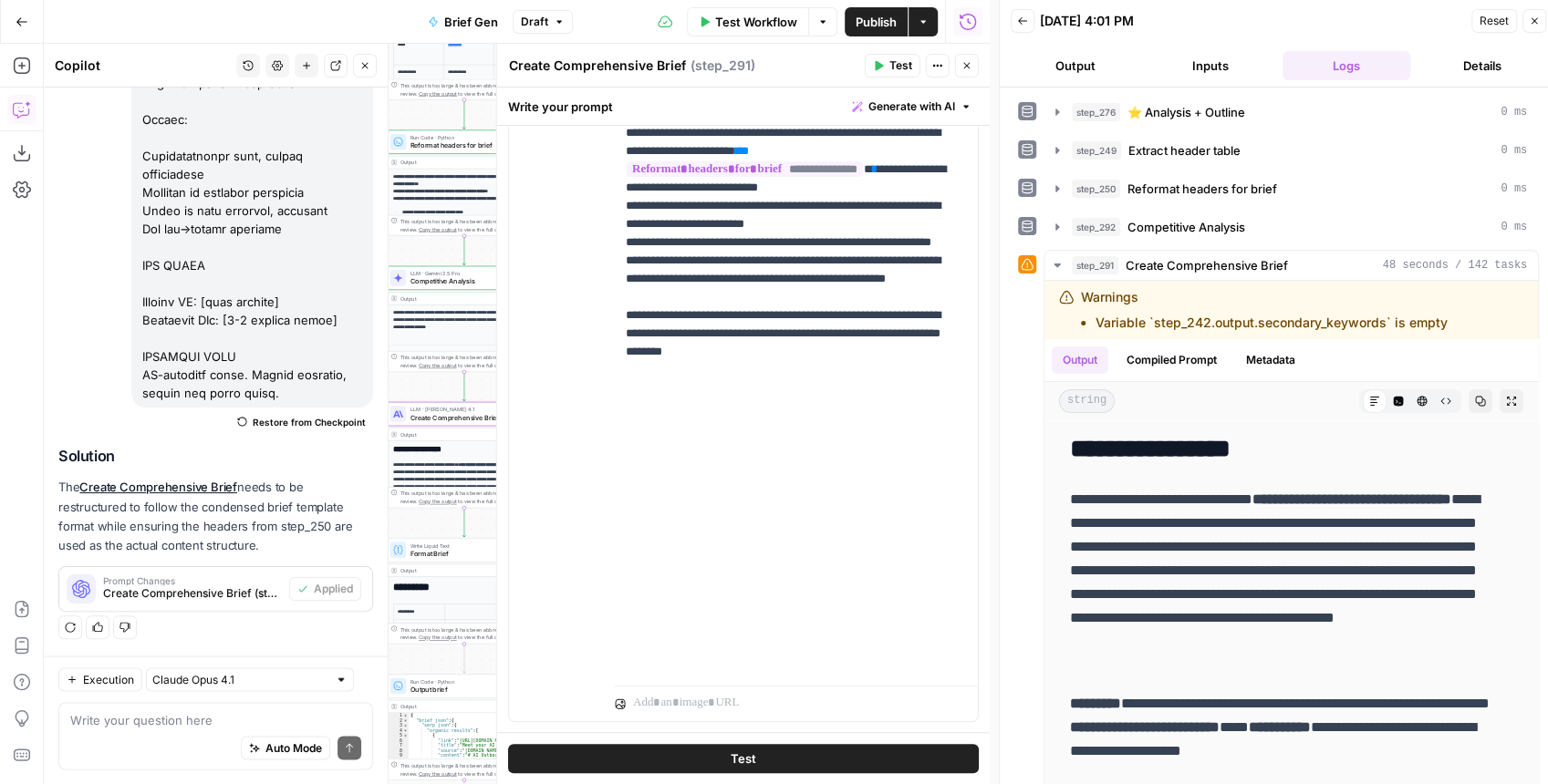
scroll to position [425, 0]
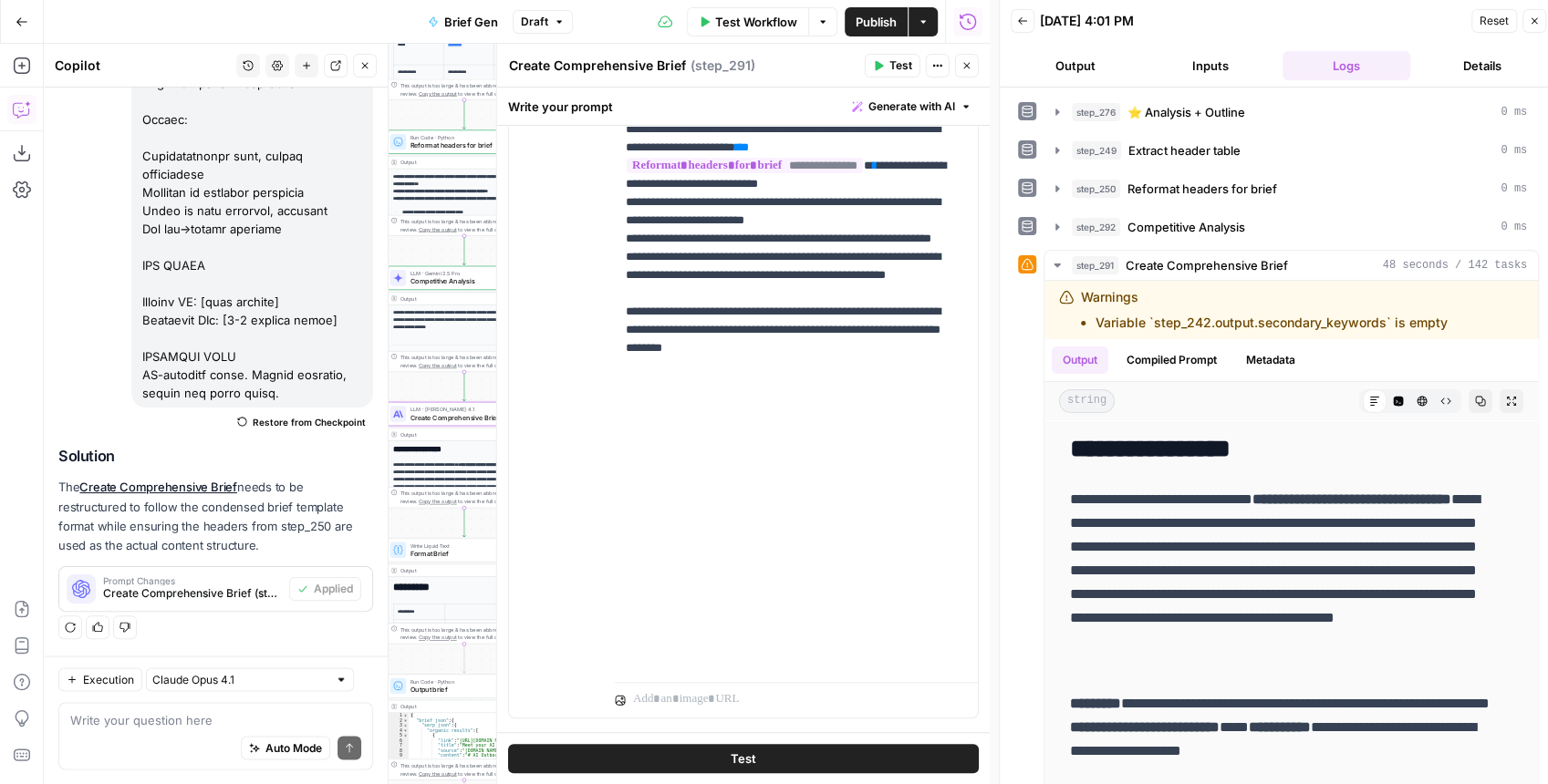
click at [903, 59] on span "Test" at bounding box center [901, 65] width 23 height 16
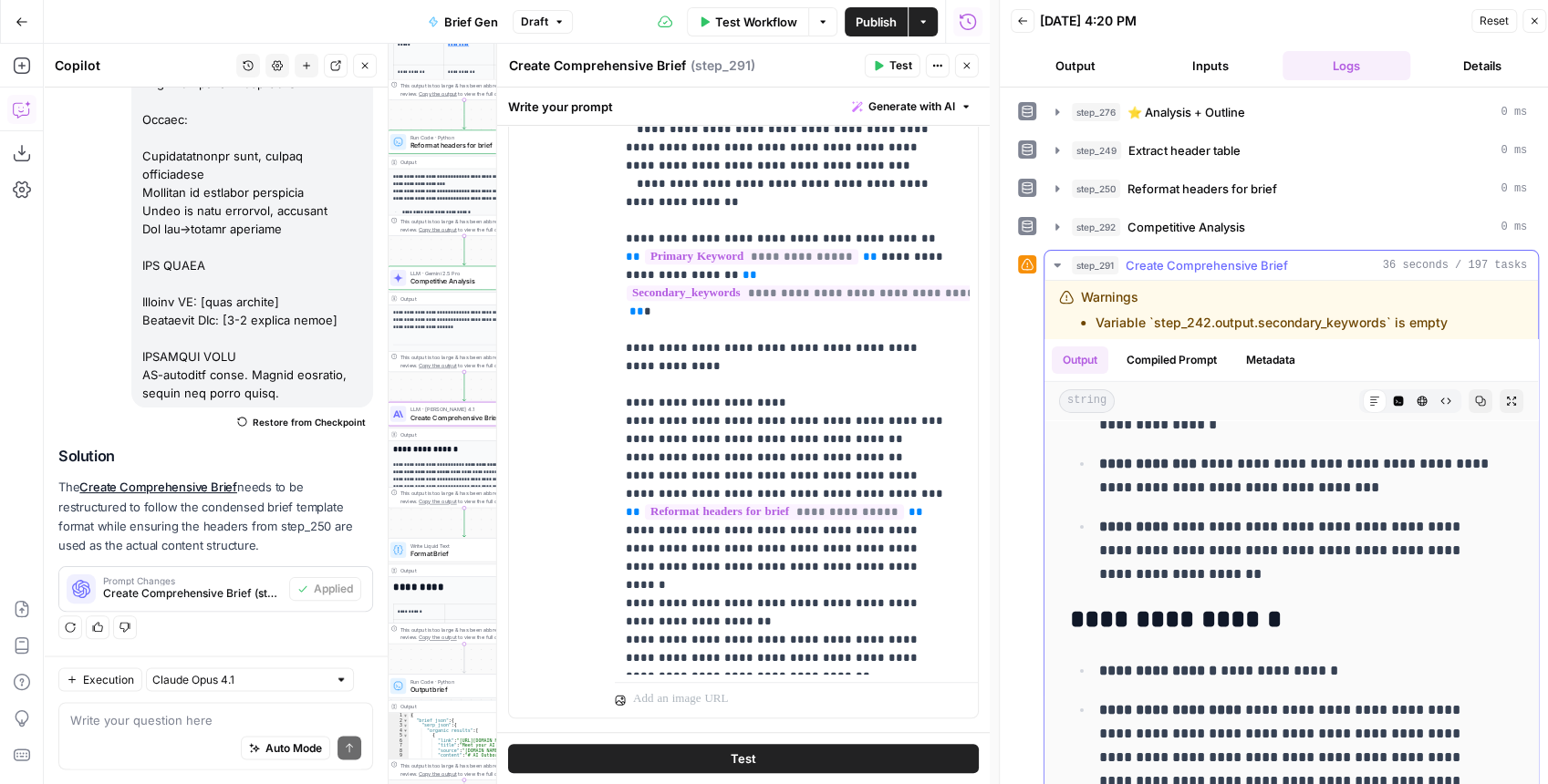
scroll to position [4123, 0]
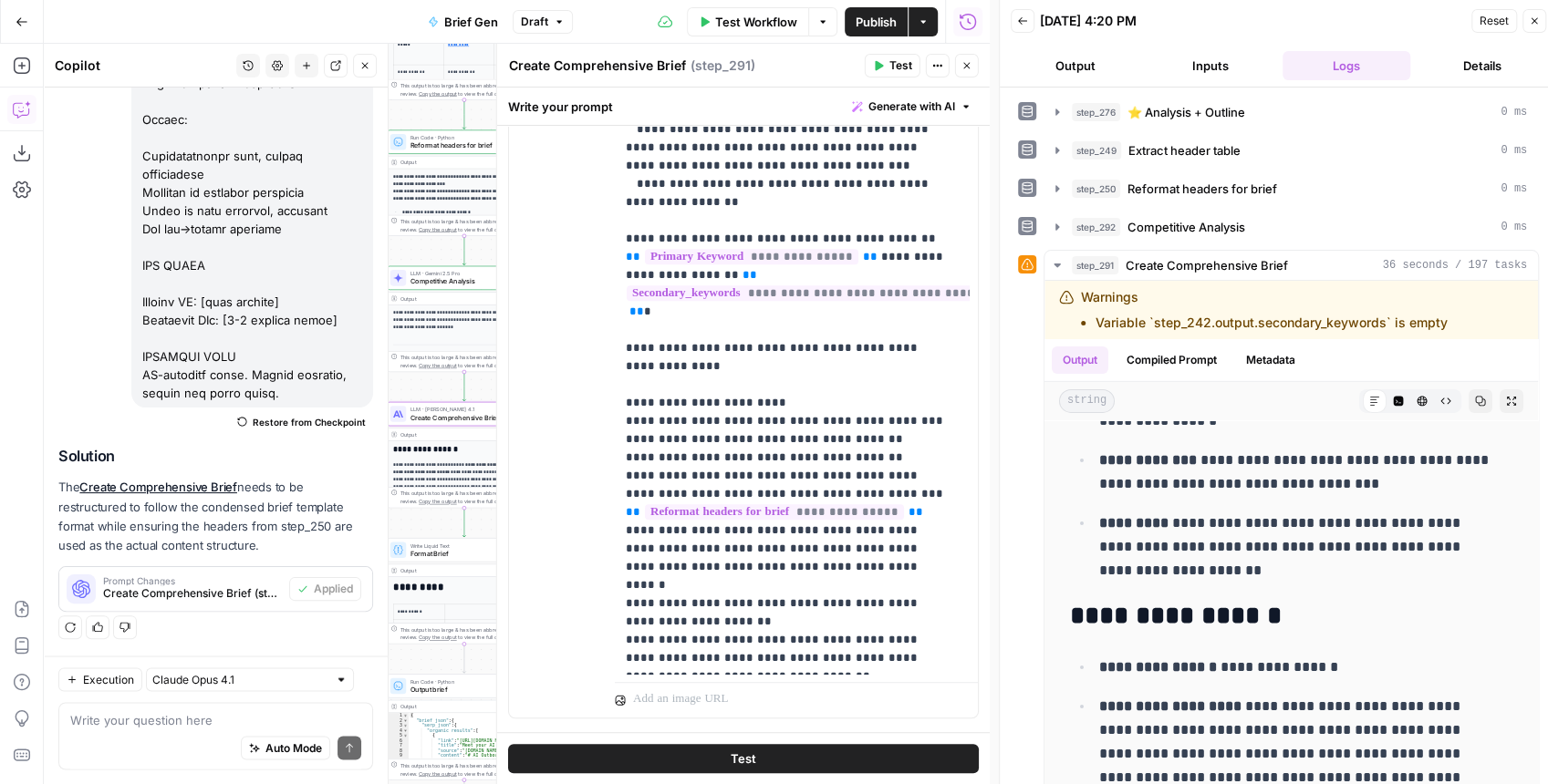
click at [972, 63] on button "Close" at bounding box center [967, 65] width 24 height 24
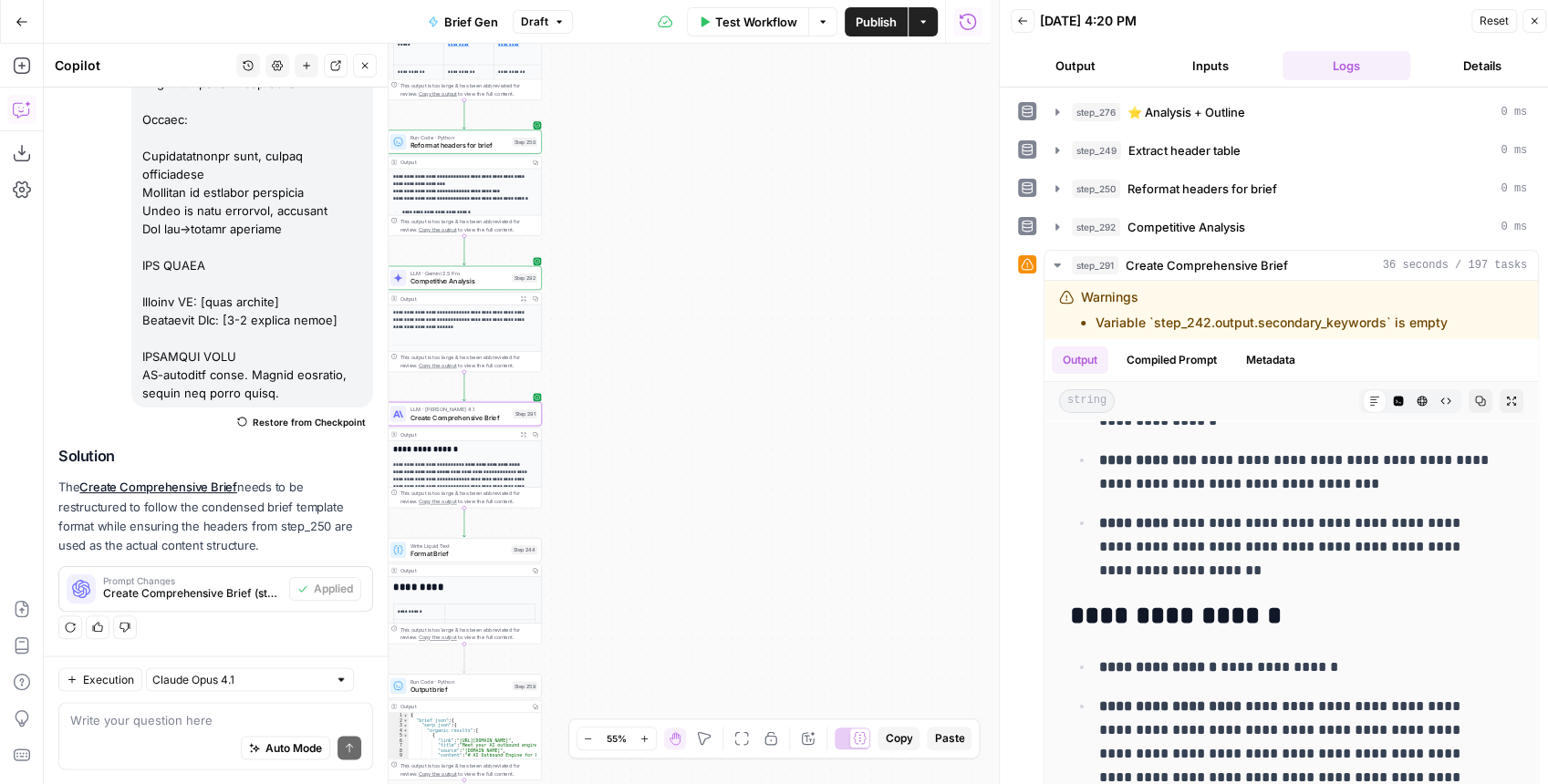
drag, startPoint x: 917, startPoint y: 312, endPoint x: 922, endPoint y: 298, distance: 14.9
click at [924, 302] on div "true false false true false true false true false true Workflow Set Inputs Inpu…" at bounding box center [516, 413] width 946 height 740
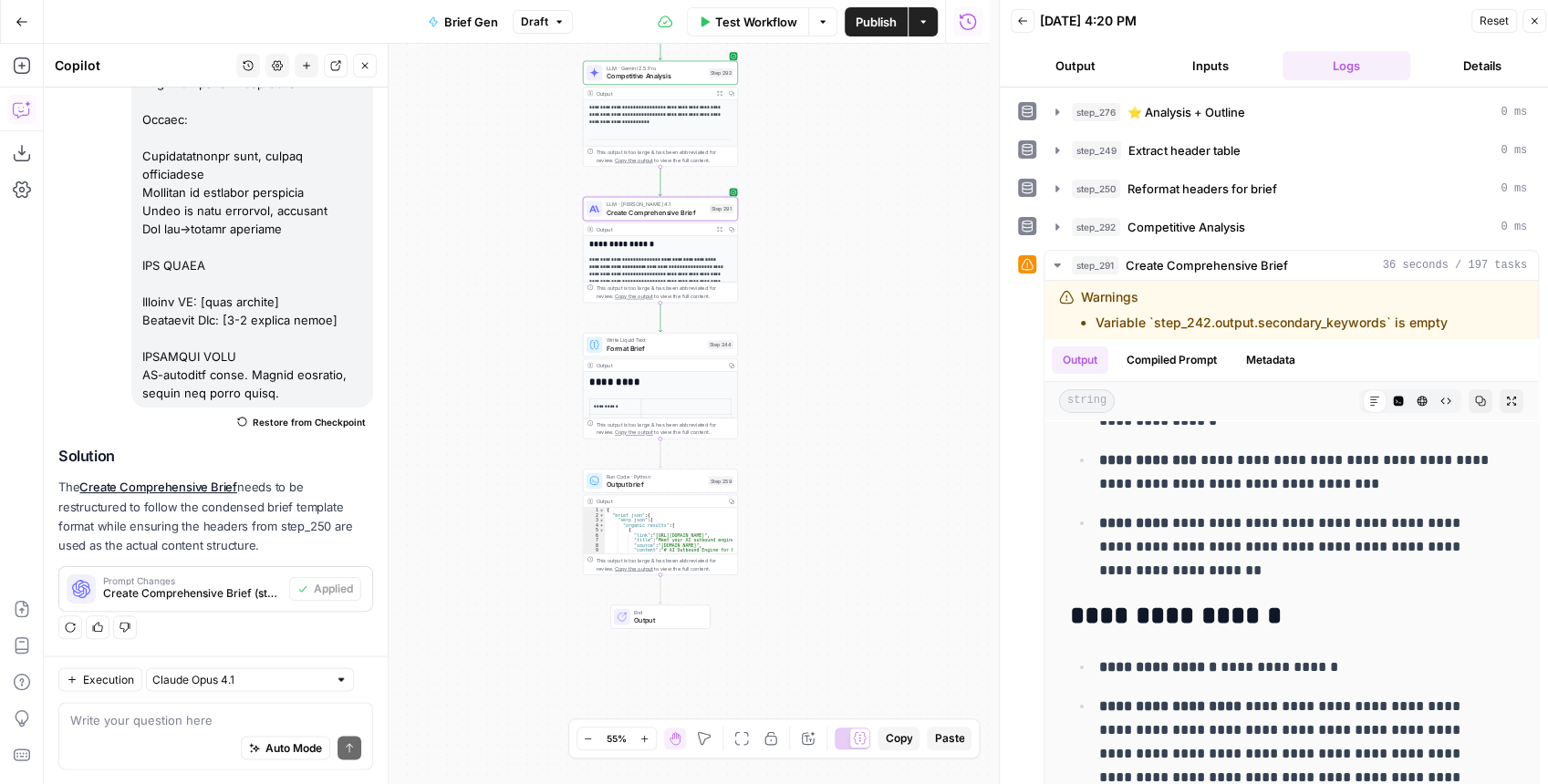
drag, startPoint x: 874, startPoint y: 366, endPoint x: 871, endPoint y: 352, distance: 14.3
click at [872, 353] on div "true false false true false true false true false true Workflow Set Inputs Inpu…" at bounding box center [516, 413] width 946 height 740
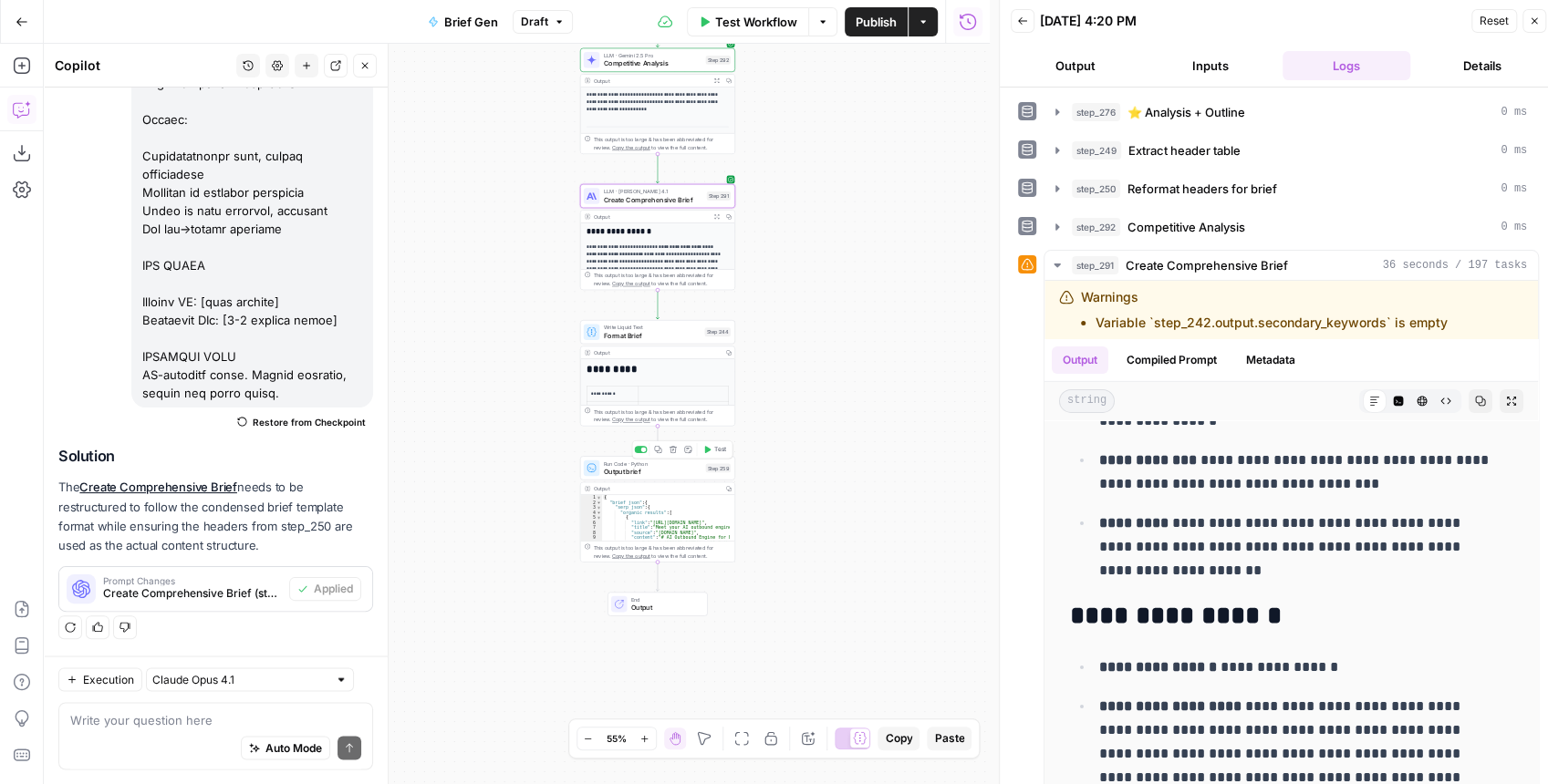
click at [679, 471] on span "Output brief" at bounding box center [653, 471] width 98 height 10
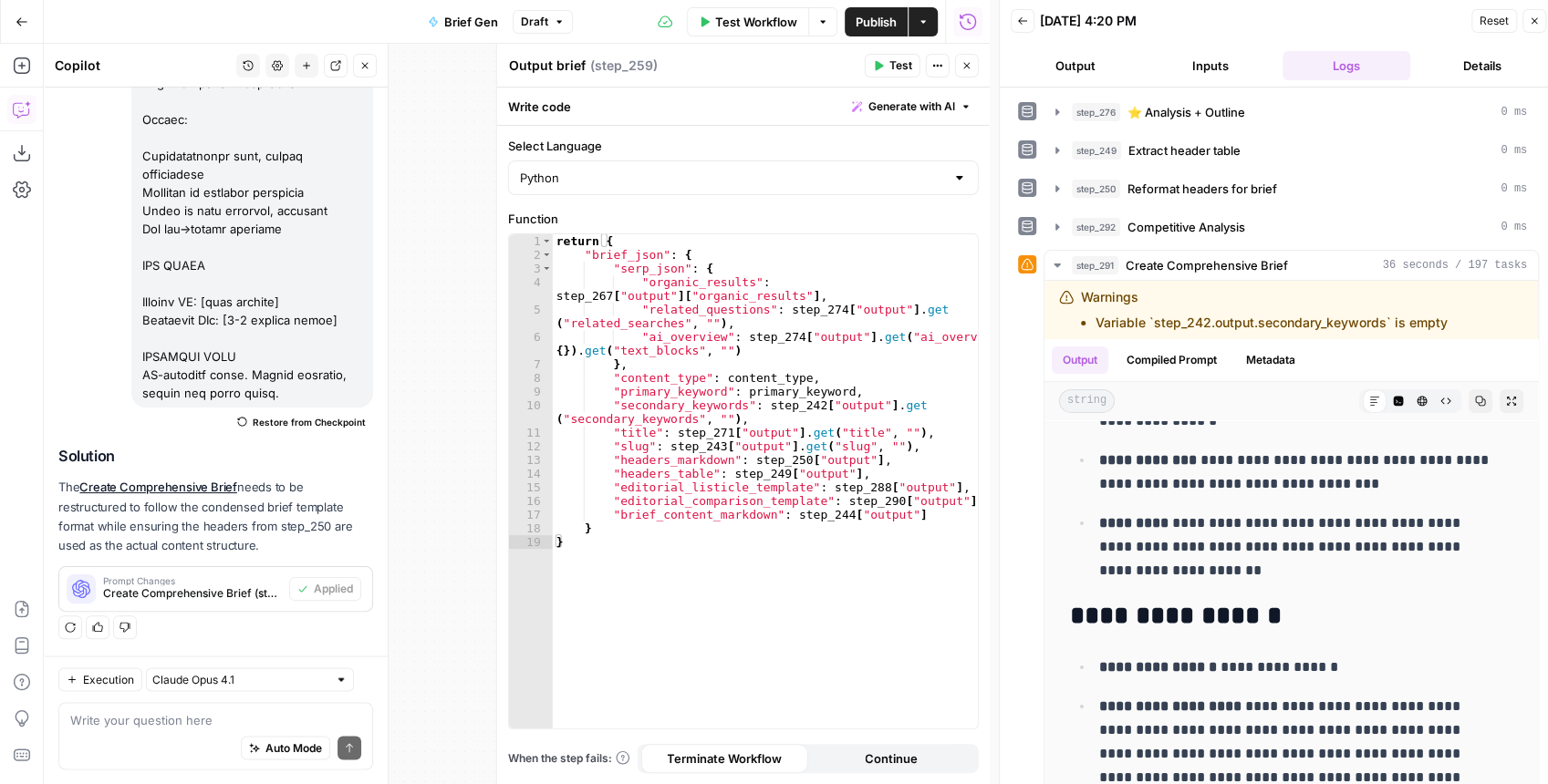
click at [964, 64] on icon "button" at bounding box center [968, 65] width 11 height 11
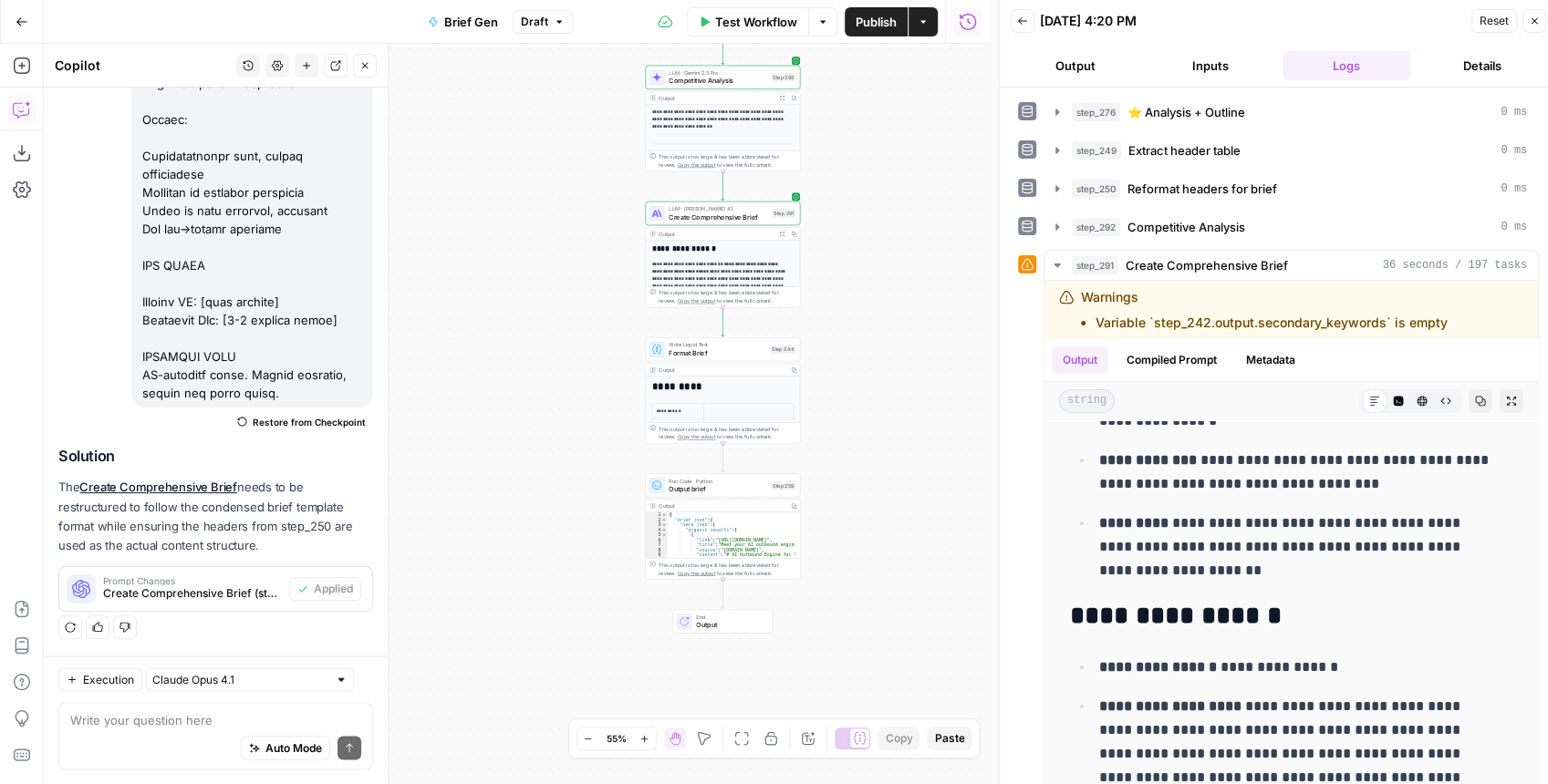
drag, startPoint x: 507, startPoint y: 359, endPoint x: 505, endPoint y: 341, distance: 18.1
click at [506, 339] on div "true false false true false true false true false true Workflow Set Inputs Inpu…" at bounding box center [516, 413] width 946 height 740
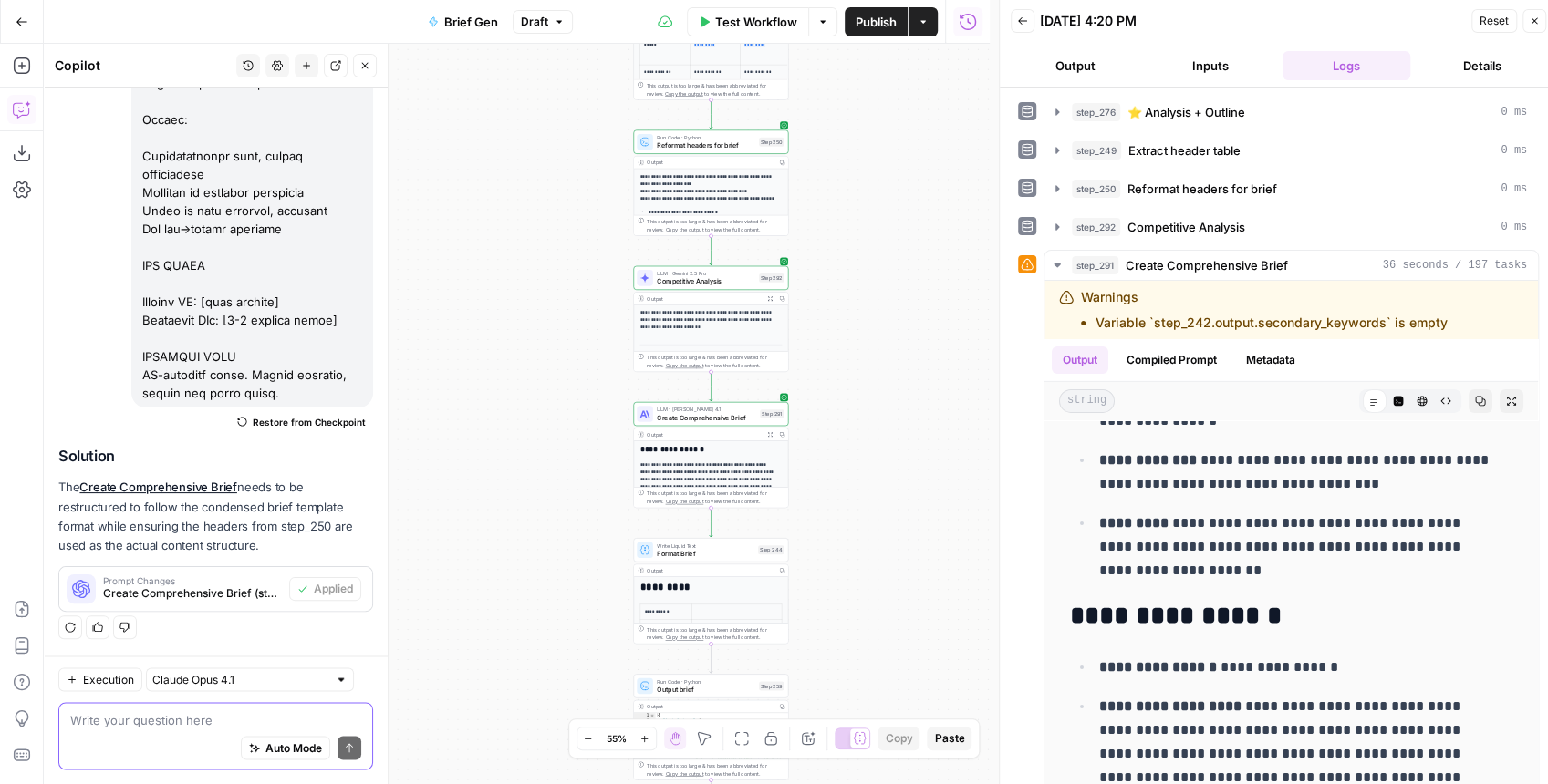
click at [190, 726] on textarea at bounding box center [215, 719] width 291 height 18
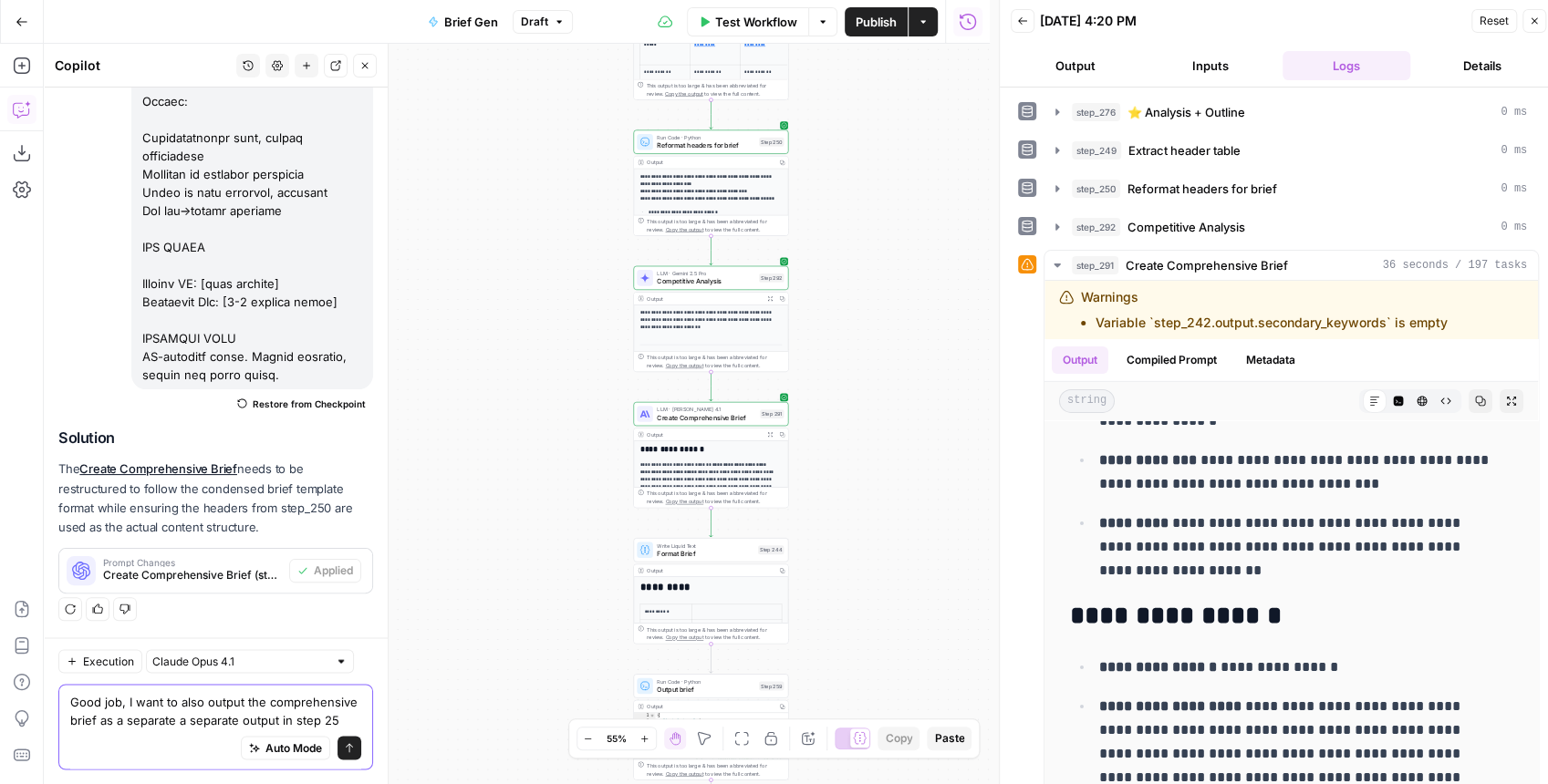
type textarea "Good job, I want to also output the comprehensive brief as a separate a separat…"
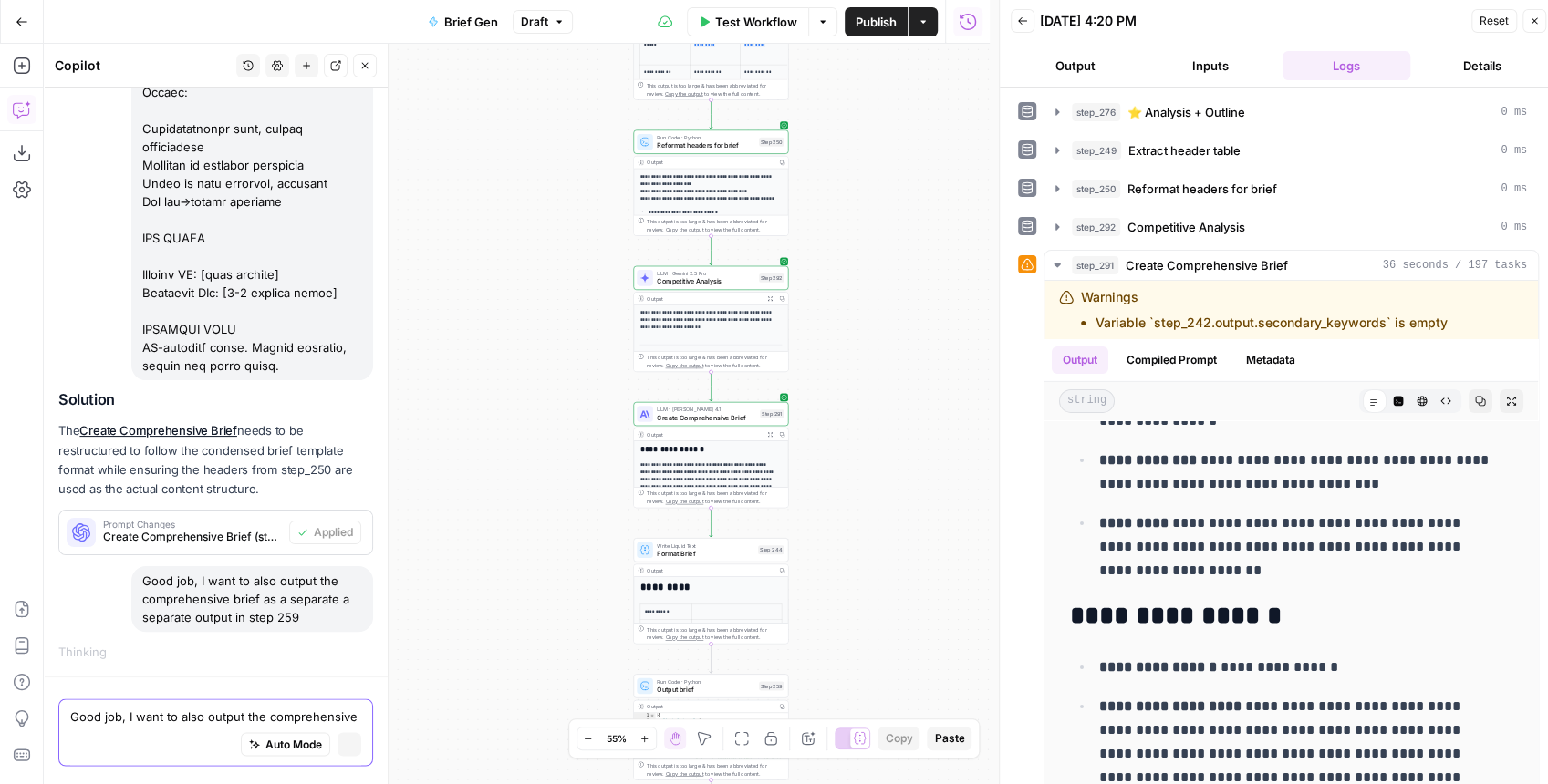
scroll to position [1840, 0]
drag, startPoint x: 535, startPoint y: 517, endPoint x: 530, endPoint y: 361, distance: 156.1
click at [530, 361] on div "true false false true false true false true false true Workflow Set Inputs Inpu…" at bounding box center [516, 413] width 946 height 740
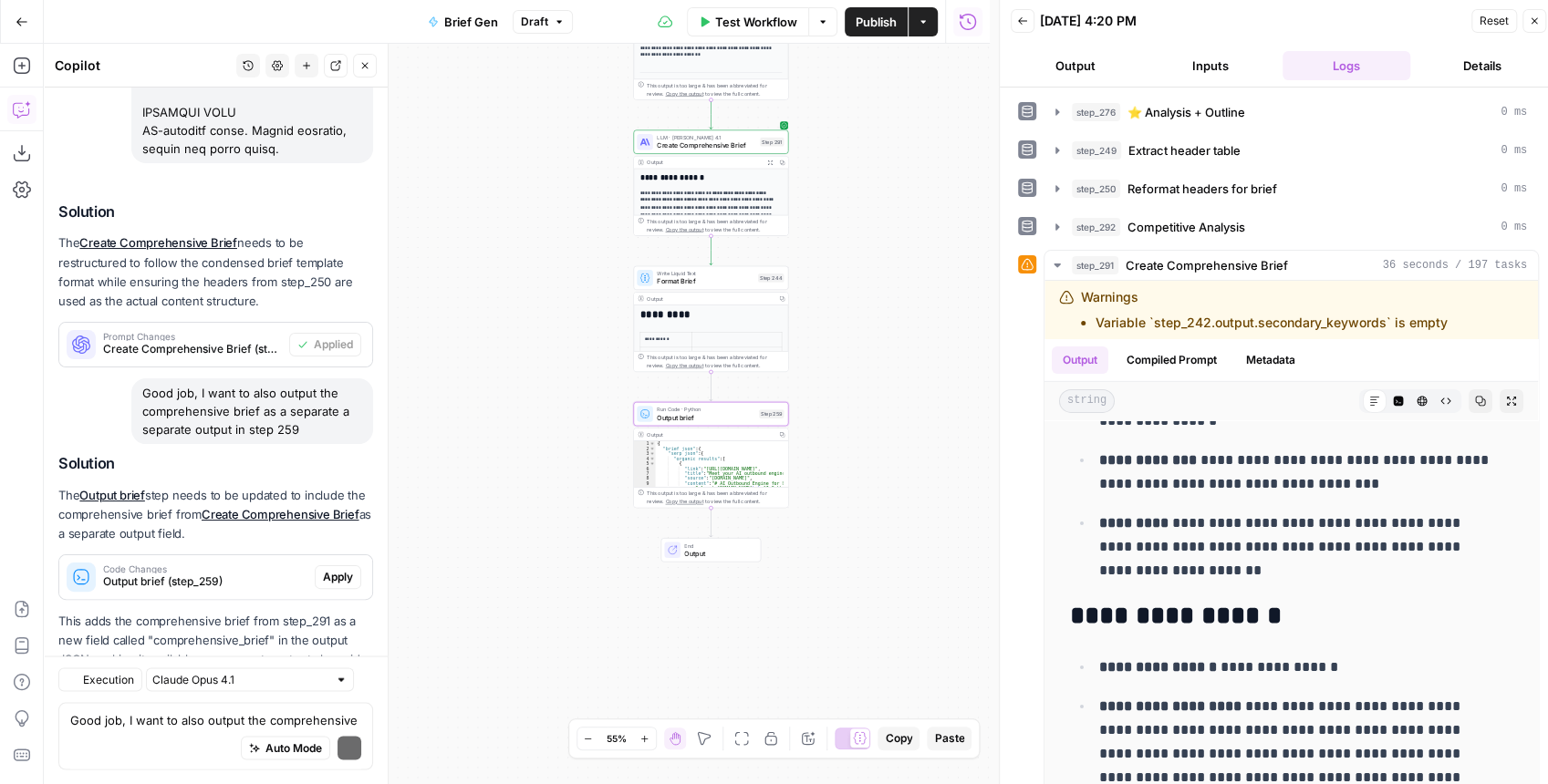
scroll to position [2165, 0]
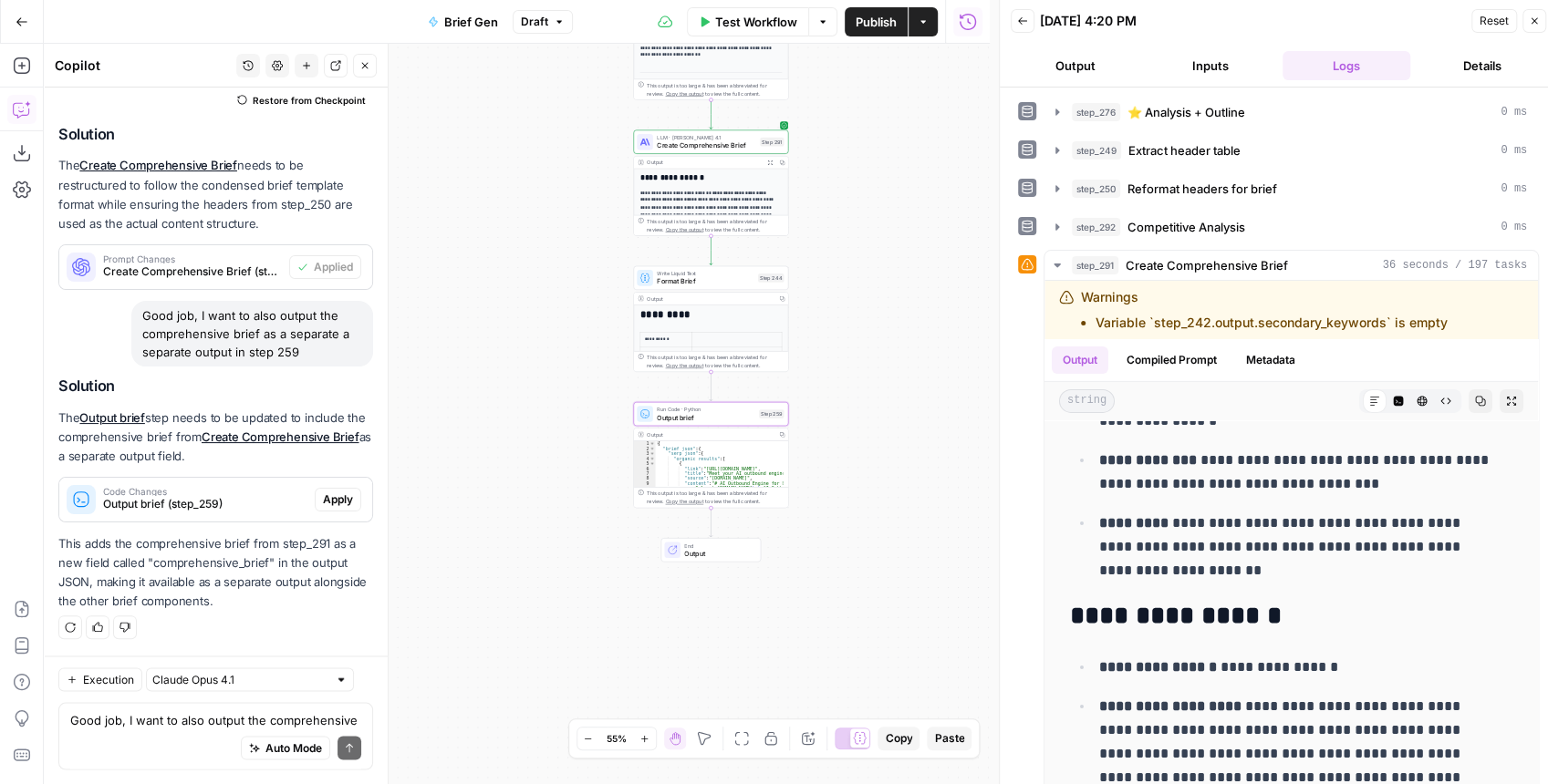
click at [331, 505] on span "Apply" at bounding box center [338, 499] width 30 height 16
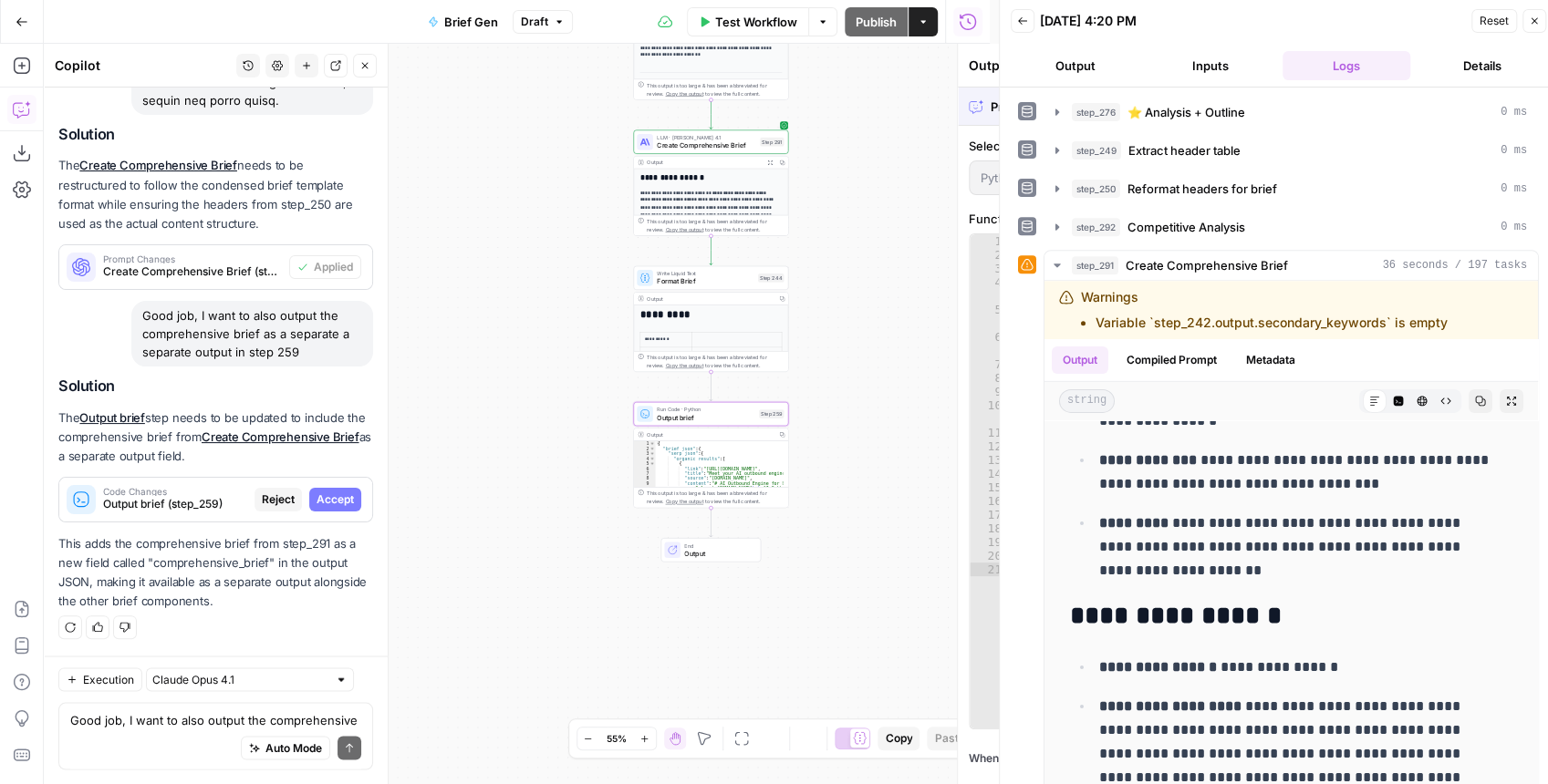
scroll to position [2107, 0]
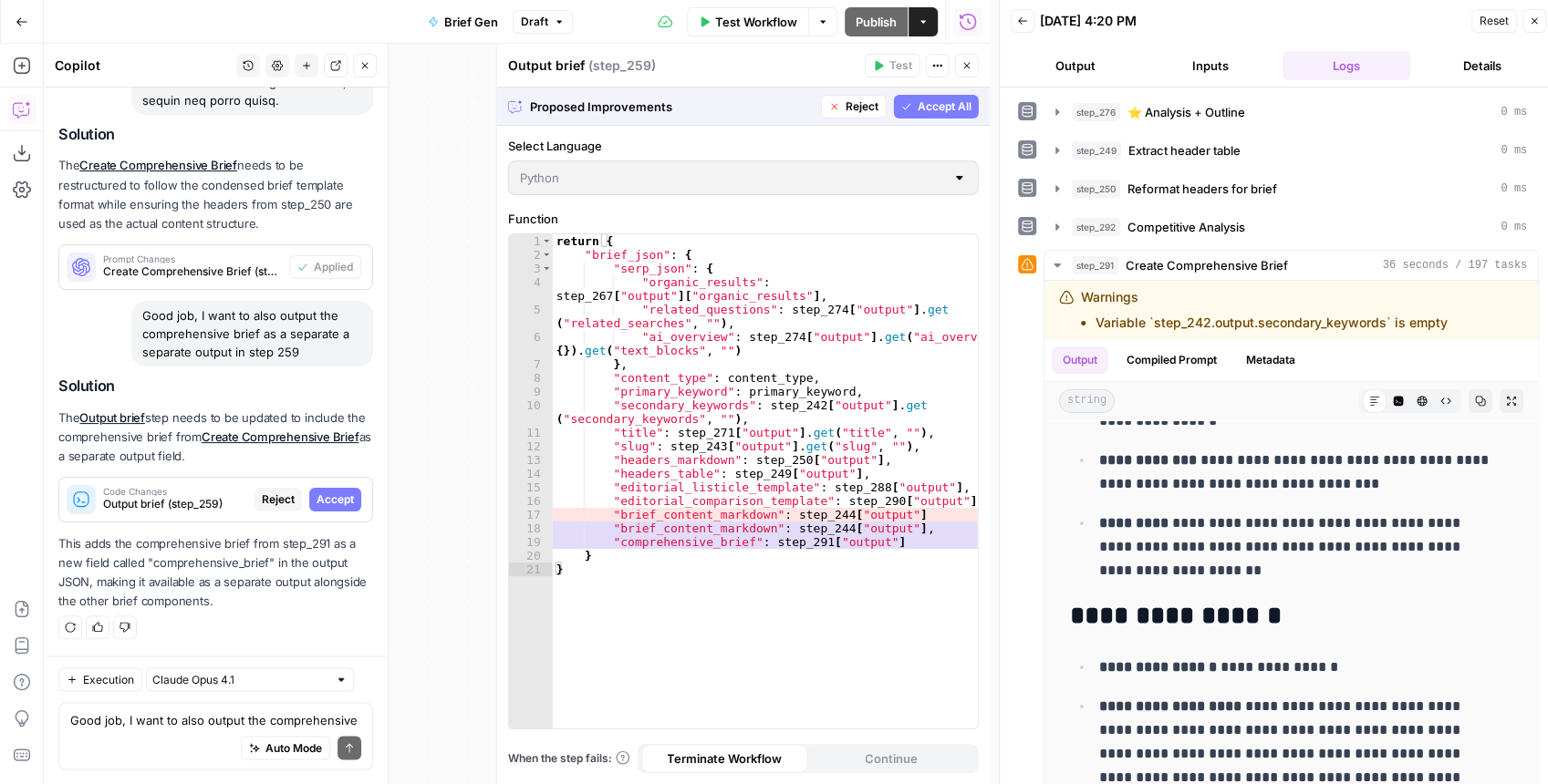
drag, startPoint x: 925, startPoint y: 114, endPoint x: 919, endPoint y: 148, distance: 34.5
click at [926, 113] on span "Accept All" at bounding box center [945, 106] width 54 height 16
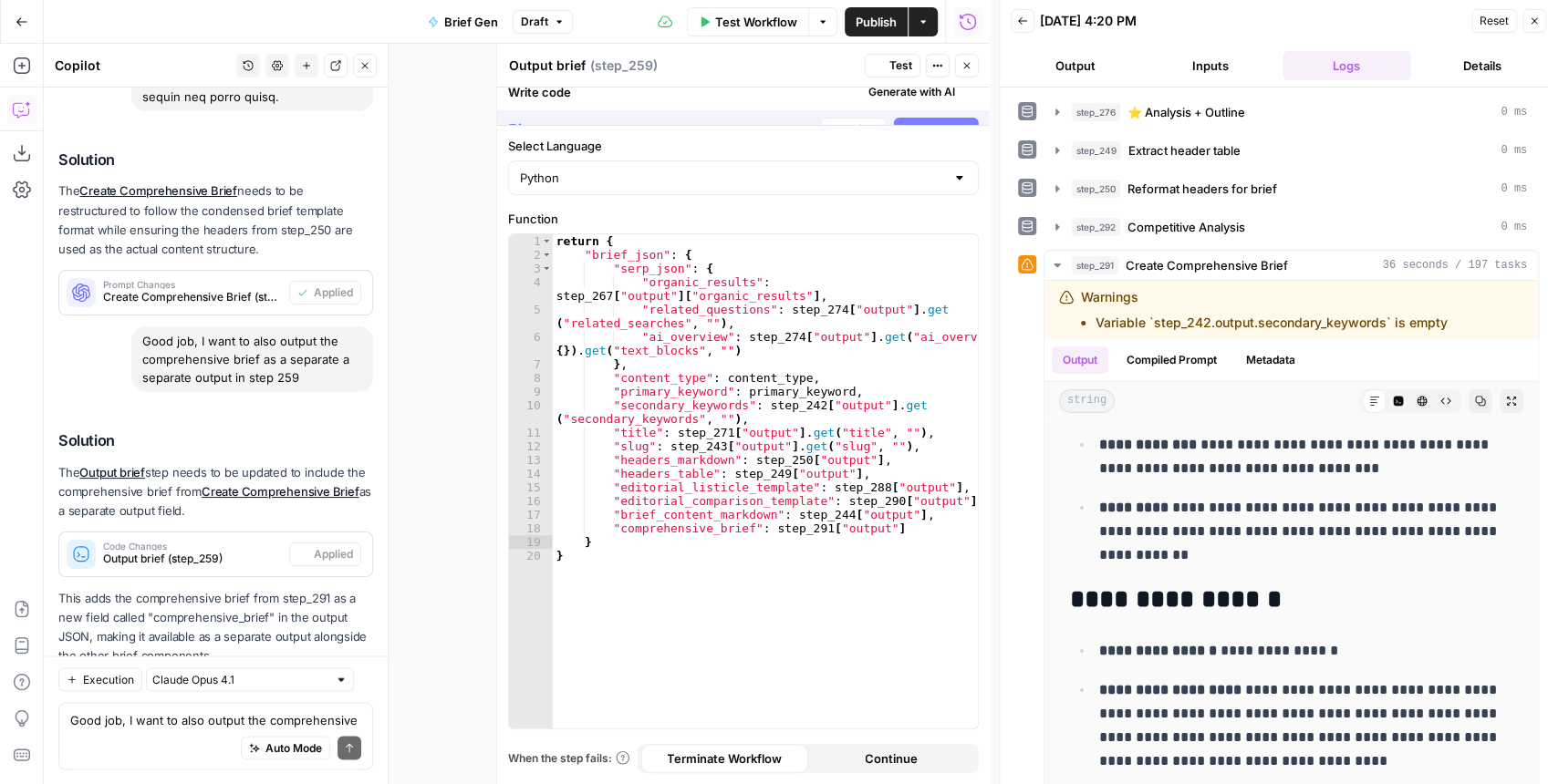
scroll to position [0, 0]
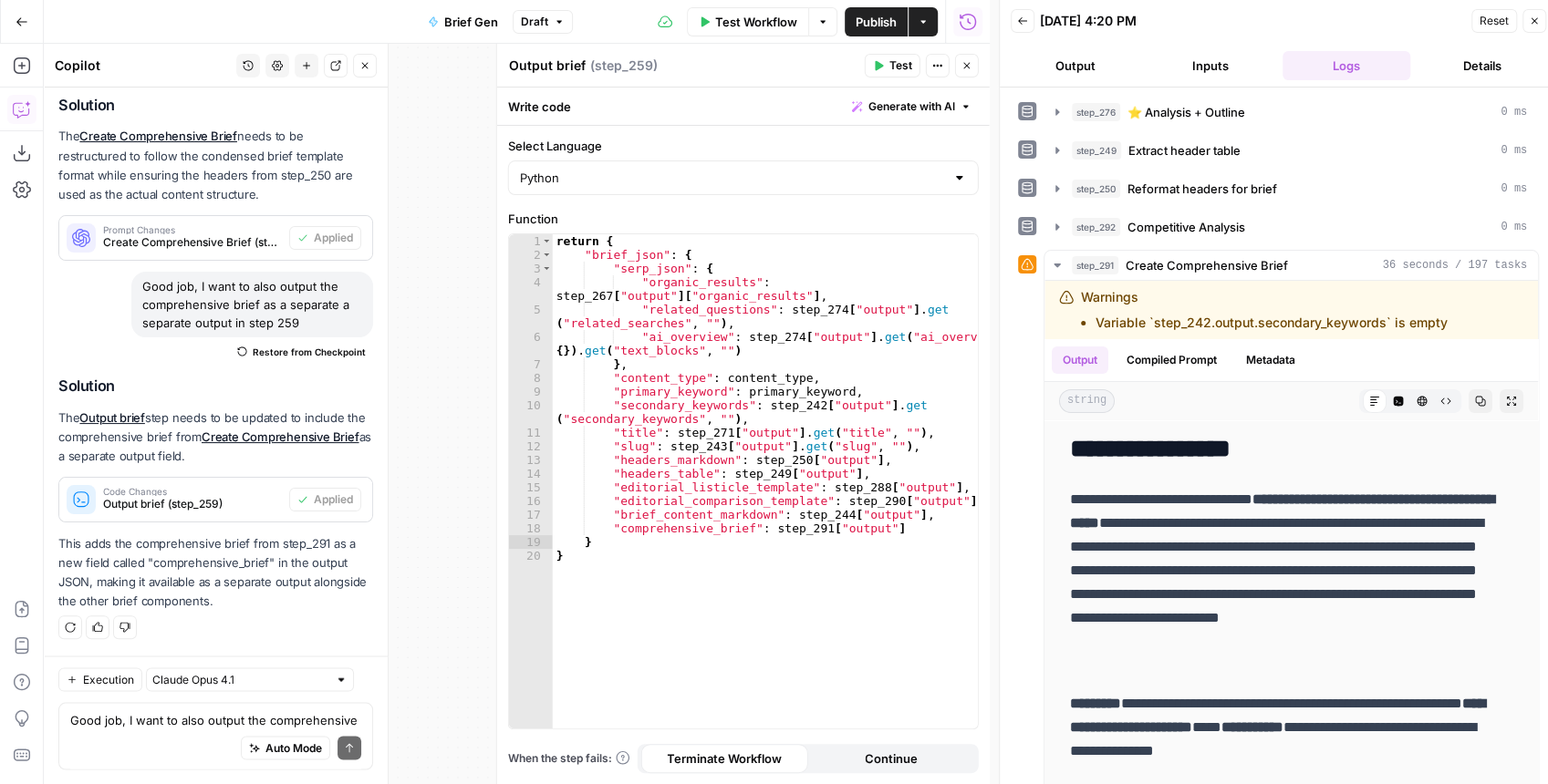
click at [959, 74] on button "Close" at bounding box center [967, 65] width 24 height 24
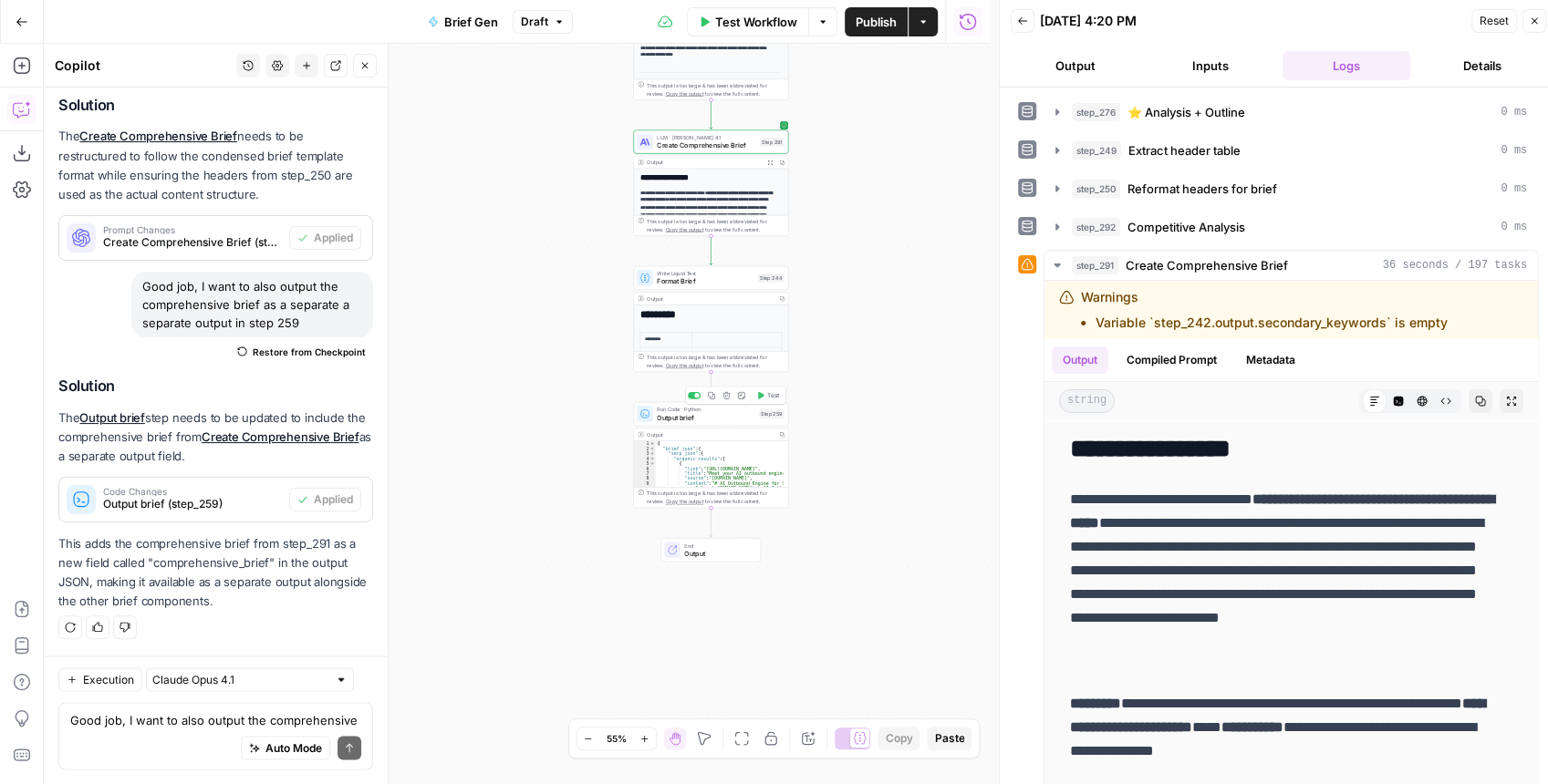
click at [768, 397] on span "Test" at bounding box center [773, 396] width 12 height 9
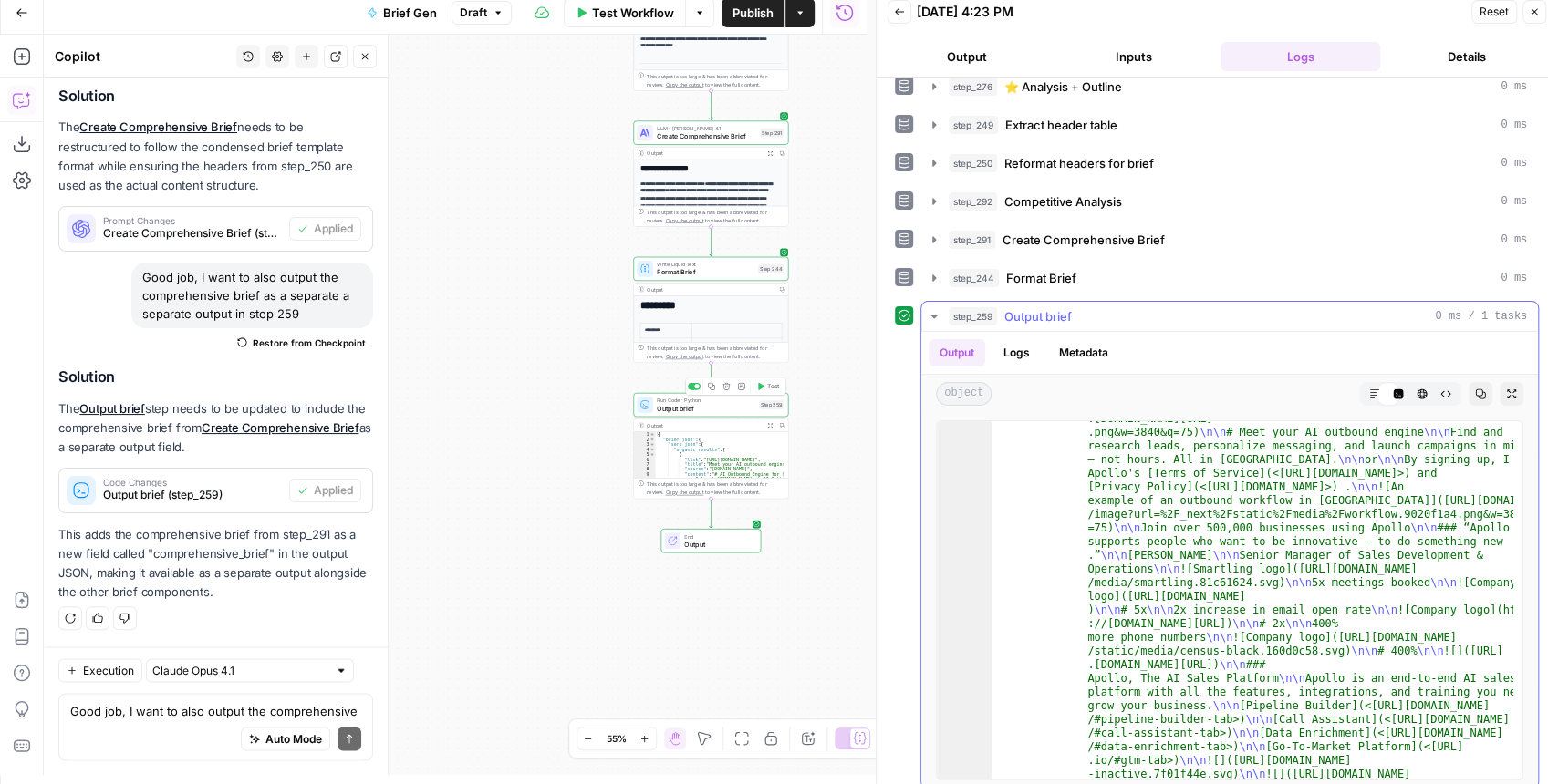
scroll to position [69, 0]
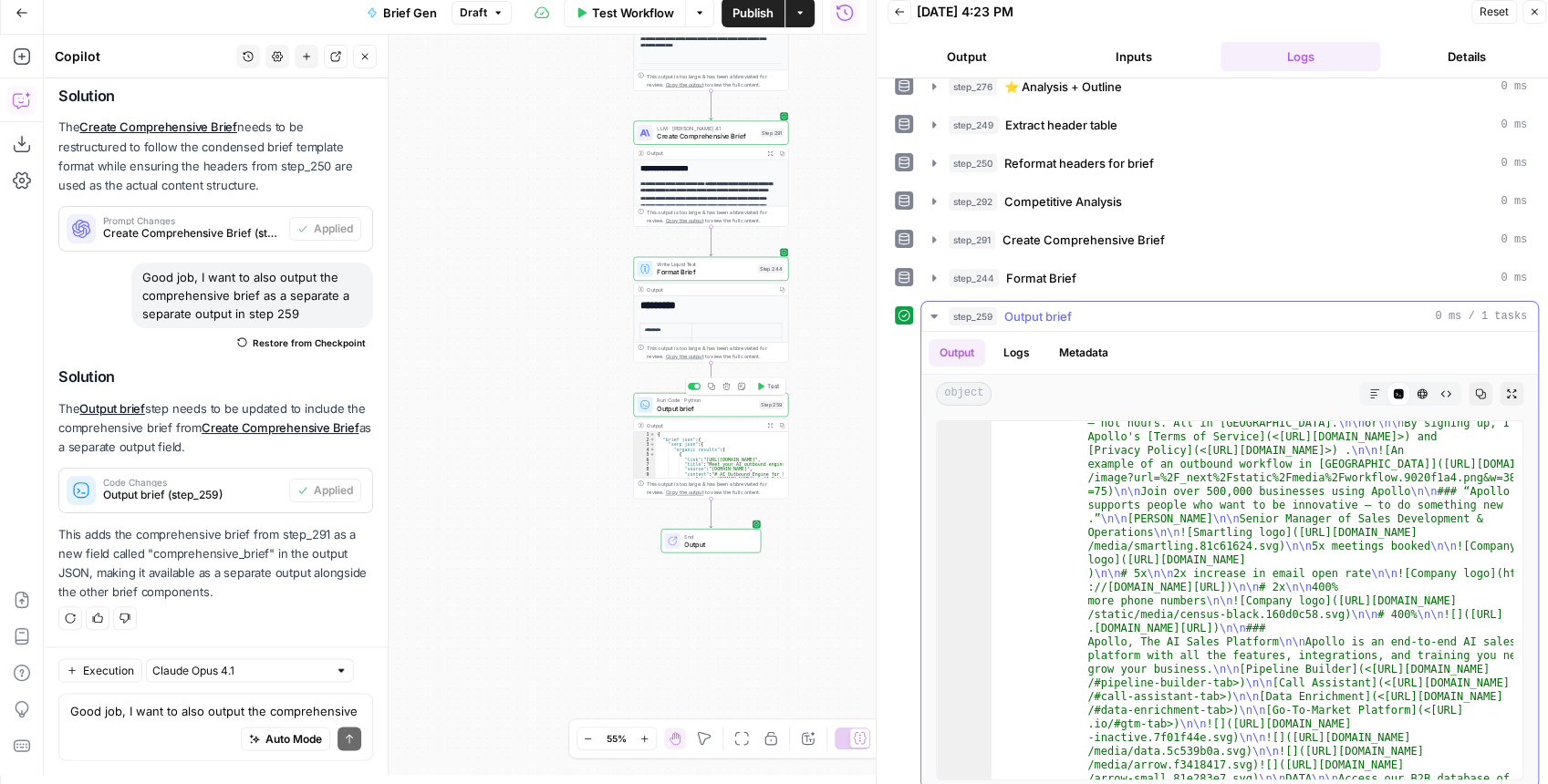
click at [1506, 389] on icon "button" at bounding box center [1512, 394] width 11 height 11
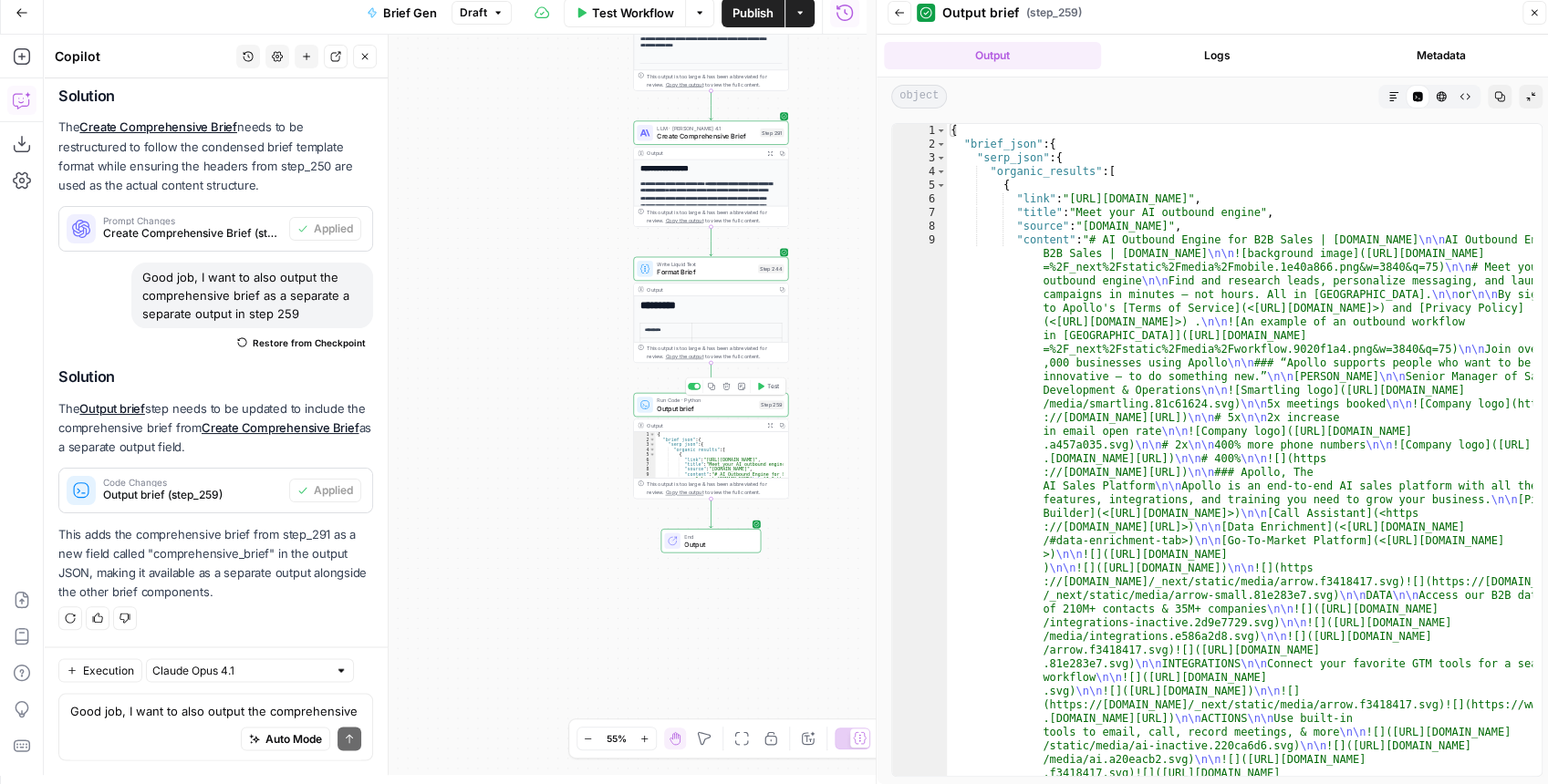
click at [1391, 91] on icon "button" at bounding box center [1394, 97] width 11 height 11
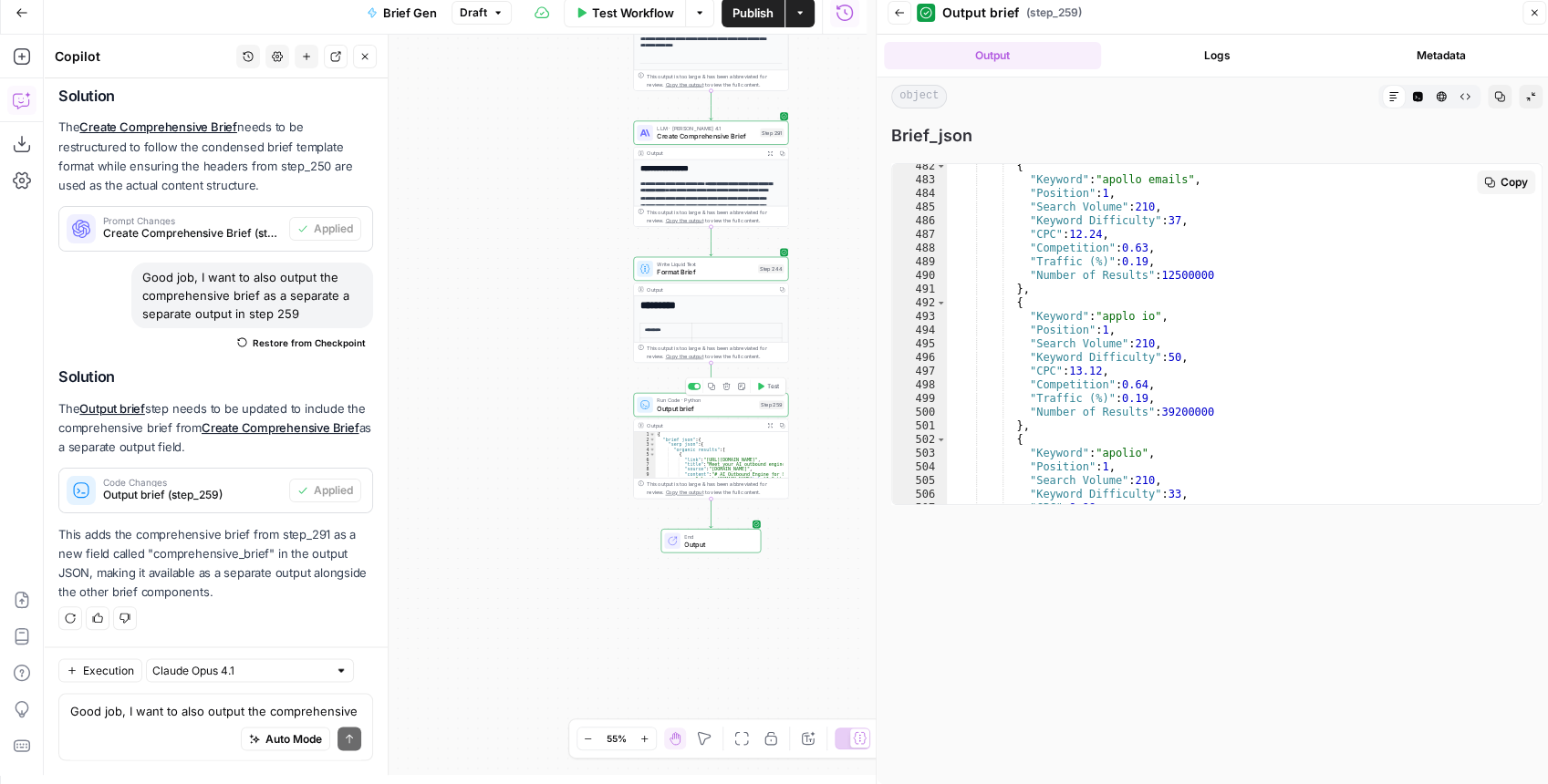
scroll to position [3230, 0]
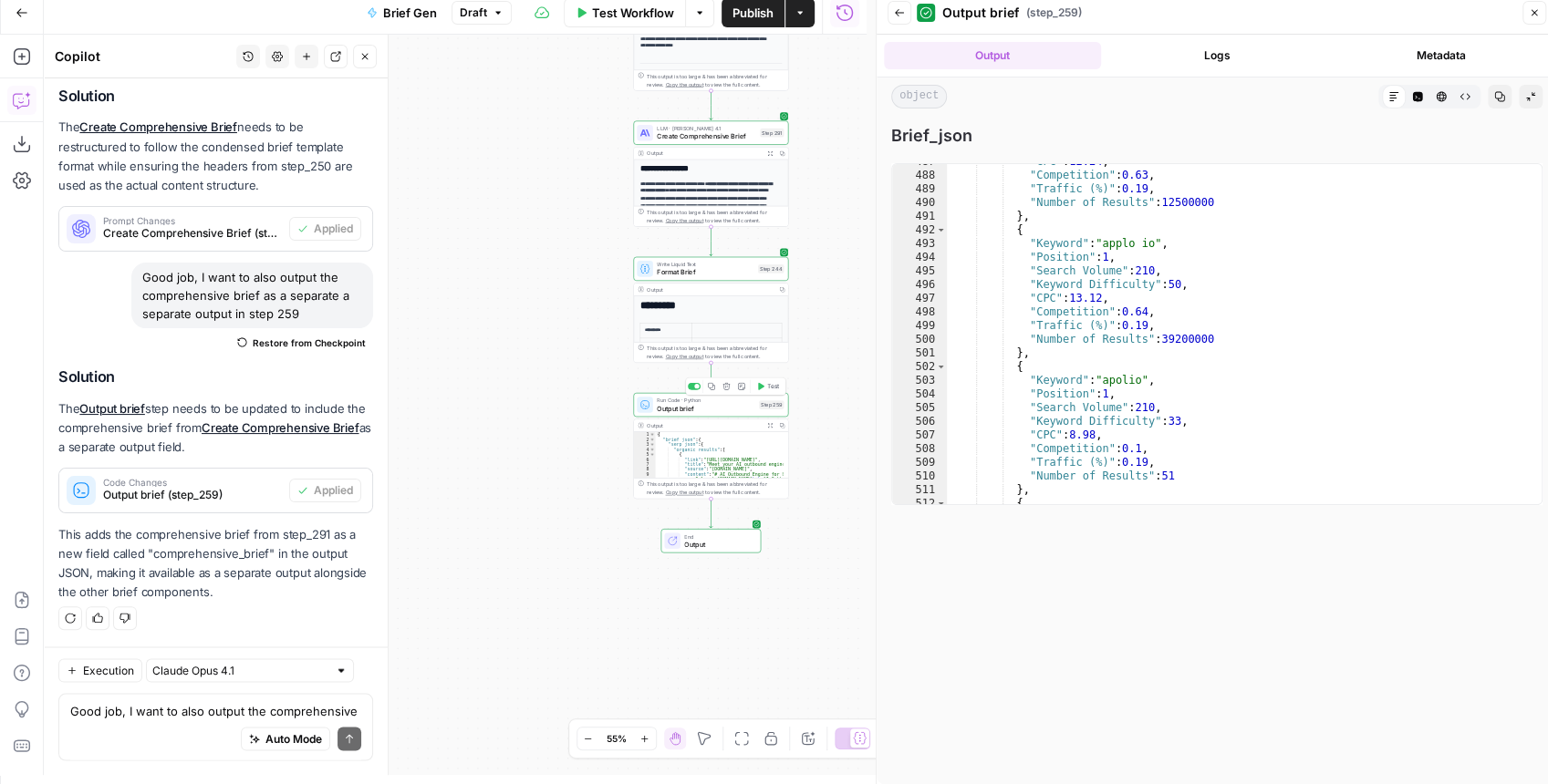
click at [765, 9] on span "Publish" at bounding box center [752, 12] width 41 height 18
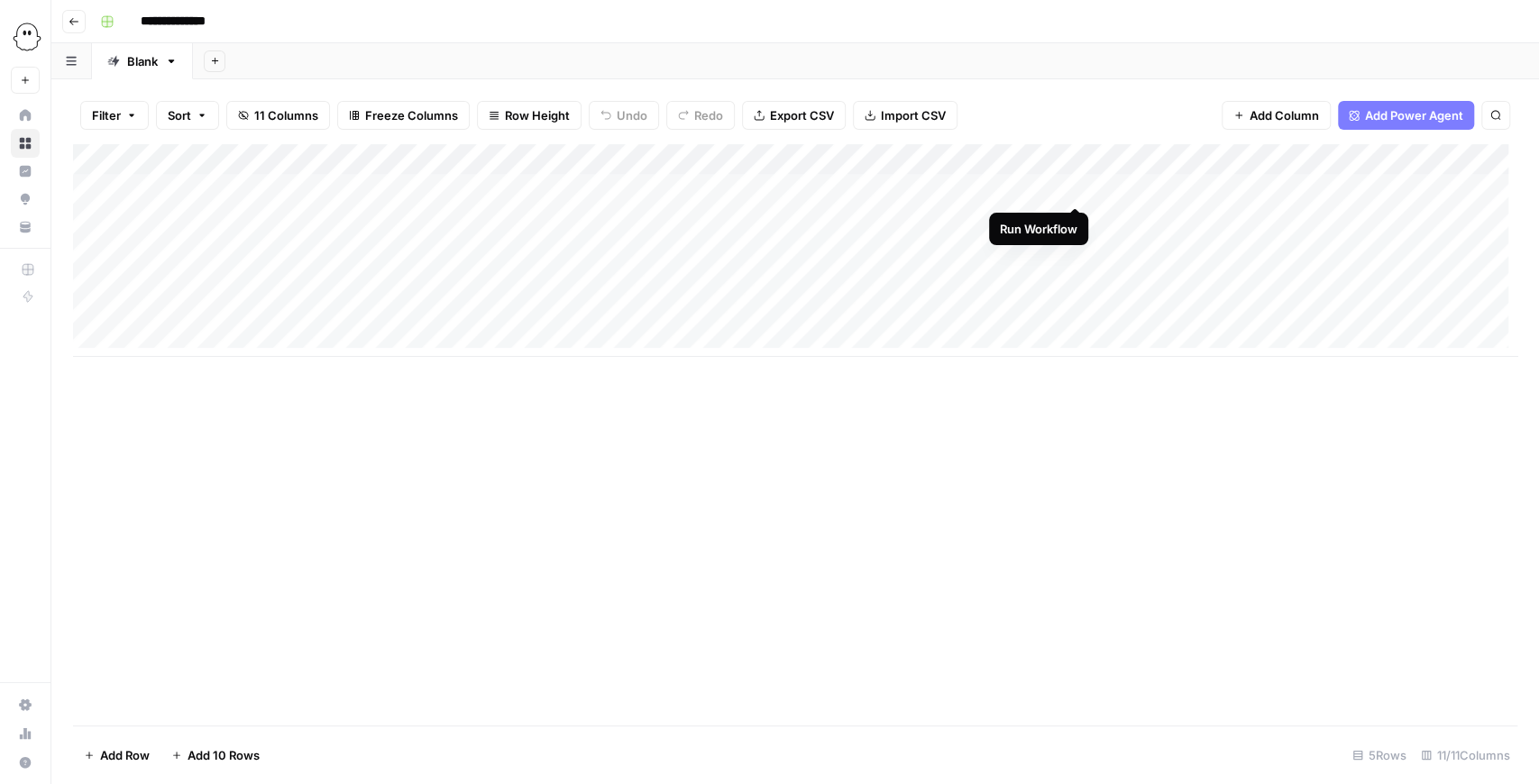
click at [1073, 184] on div "Add Column" at bounding box center [795, 250] width 1444 height 213
click at [698, 315] on div "Add Column" at bounding box center [795, 250] width 1444 height 213
click at [703, 188] on div "Add Column" at bounding box center [795, 250] width 1444 height 213
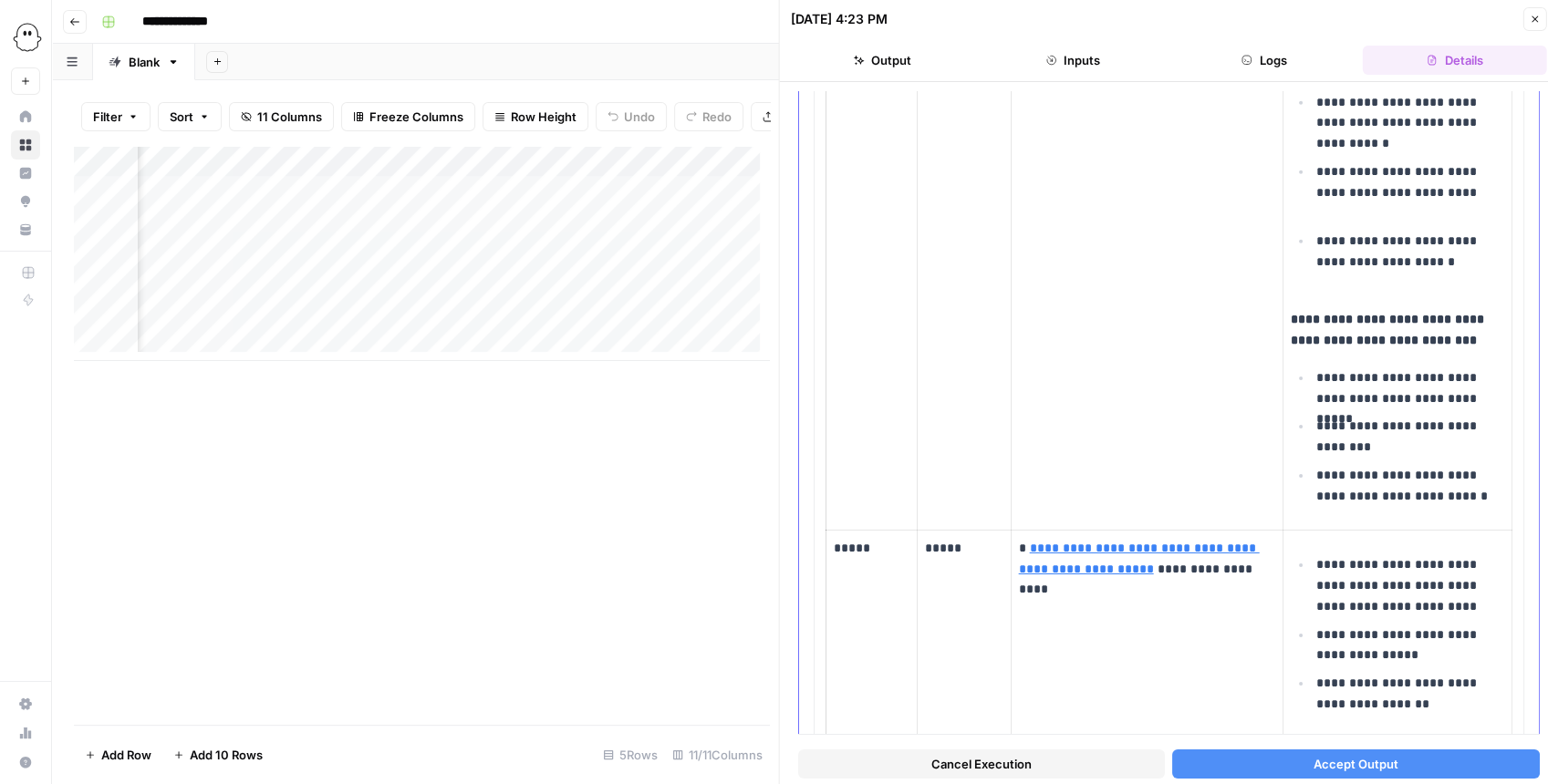
scroll to position [3998, 0]
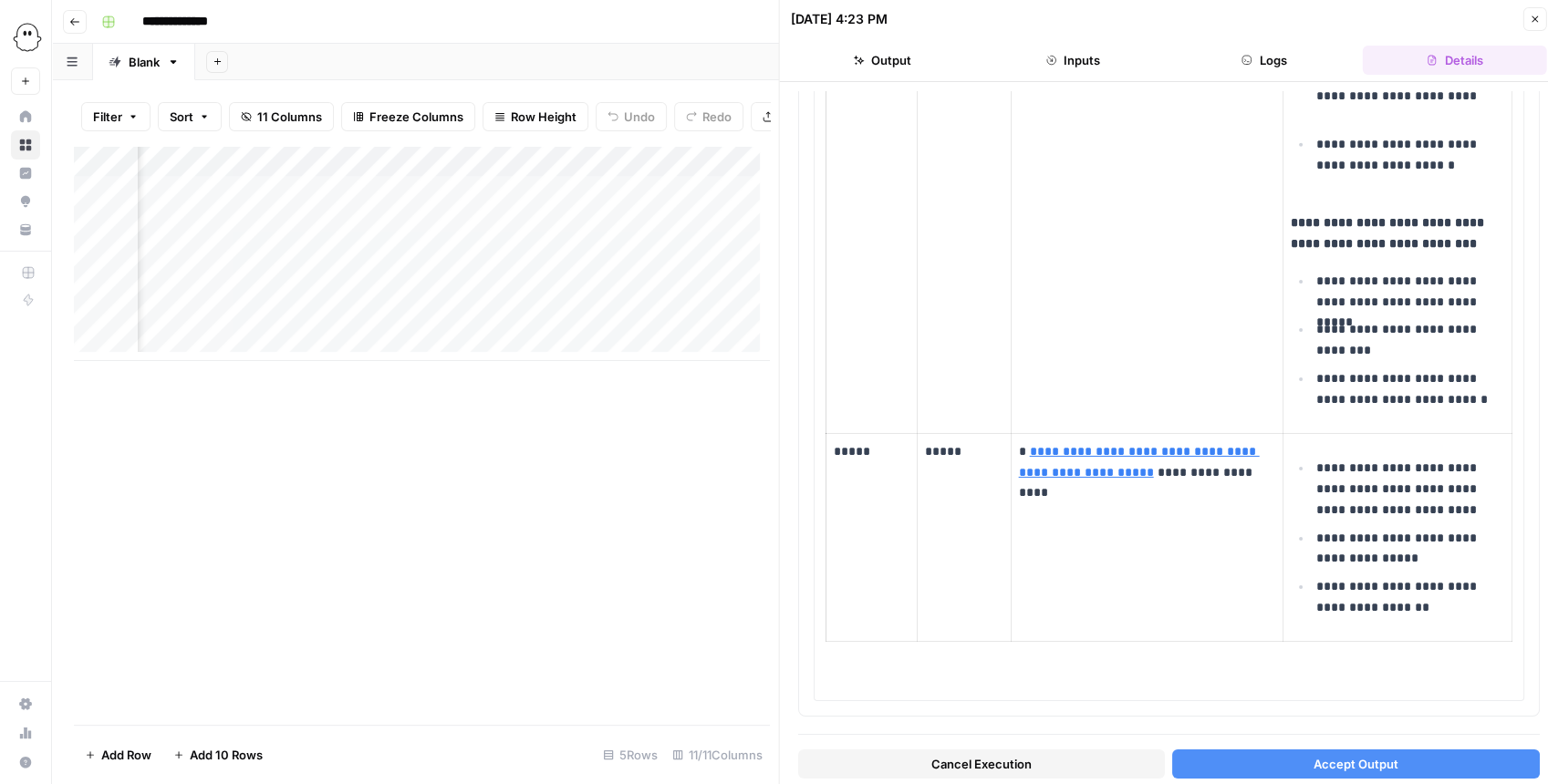
click at [1346, 774] on button "Accept Output" at bounding box center [1355, 764] width 367 height 29
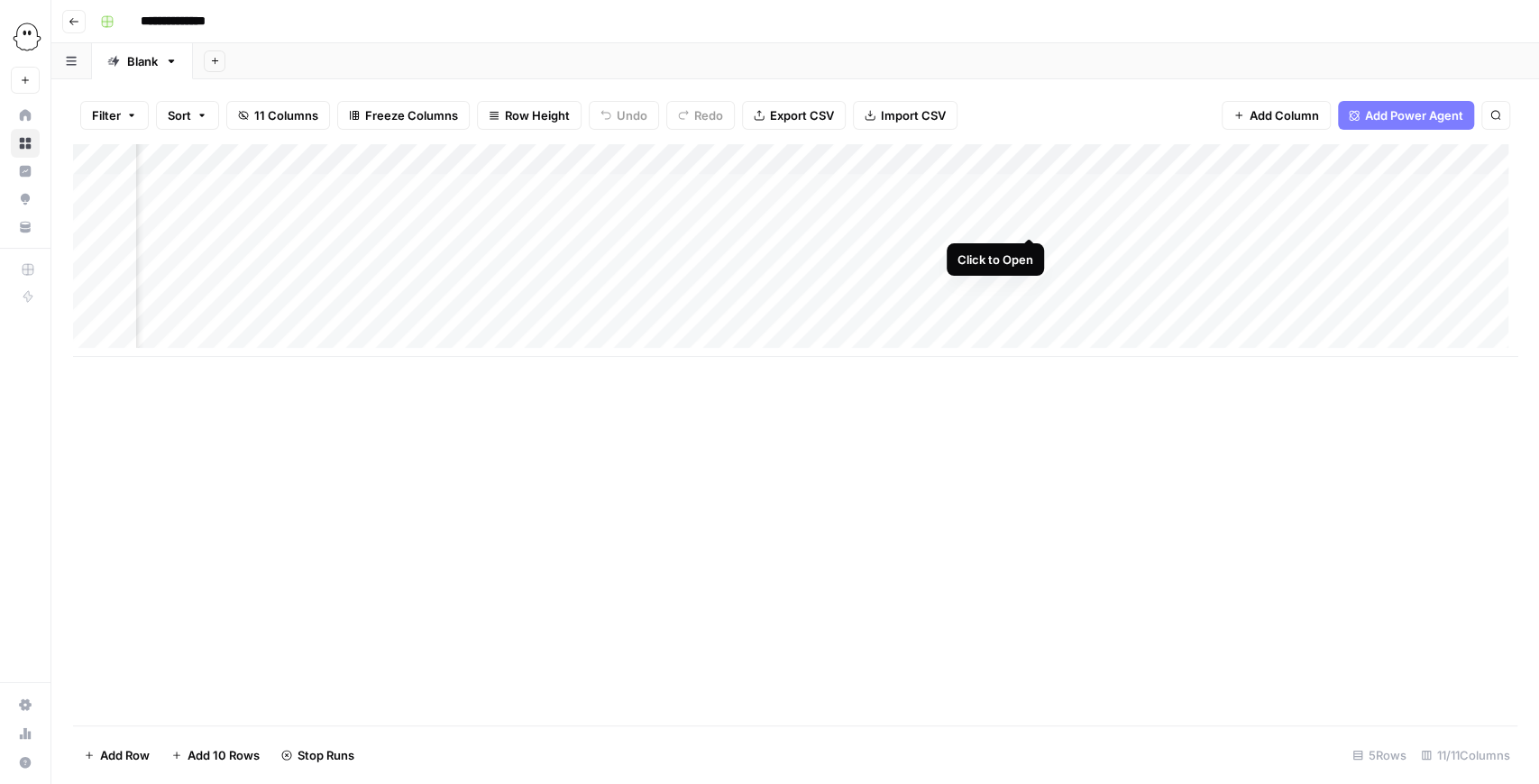
click at [1024, 221] on div "Add Column" at bounding box center [795, 250] width 1444 height 213
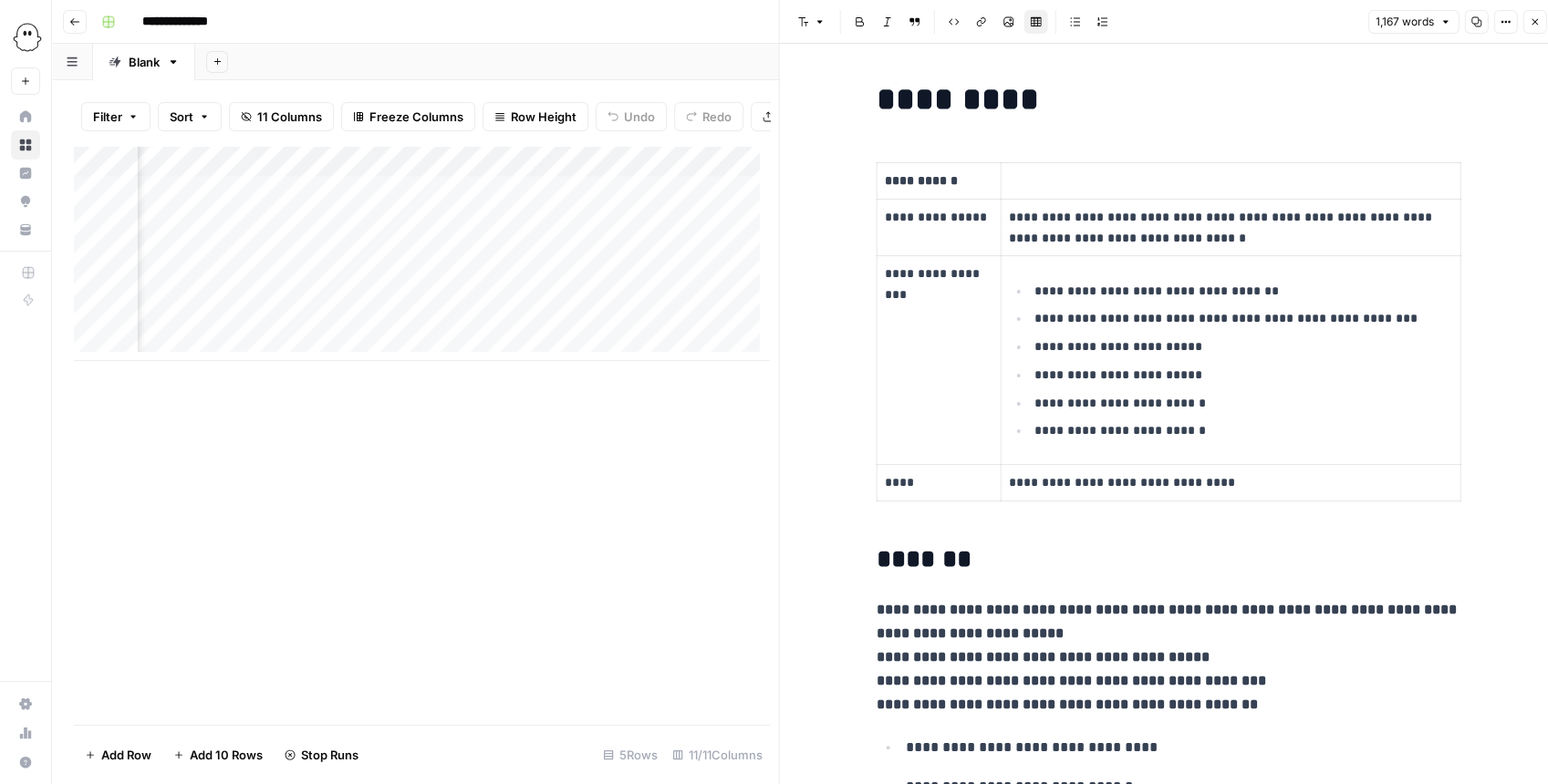
click at [1541, 22] on button "Close" at bounding box center [1534, 22] width 24 height 24
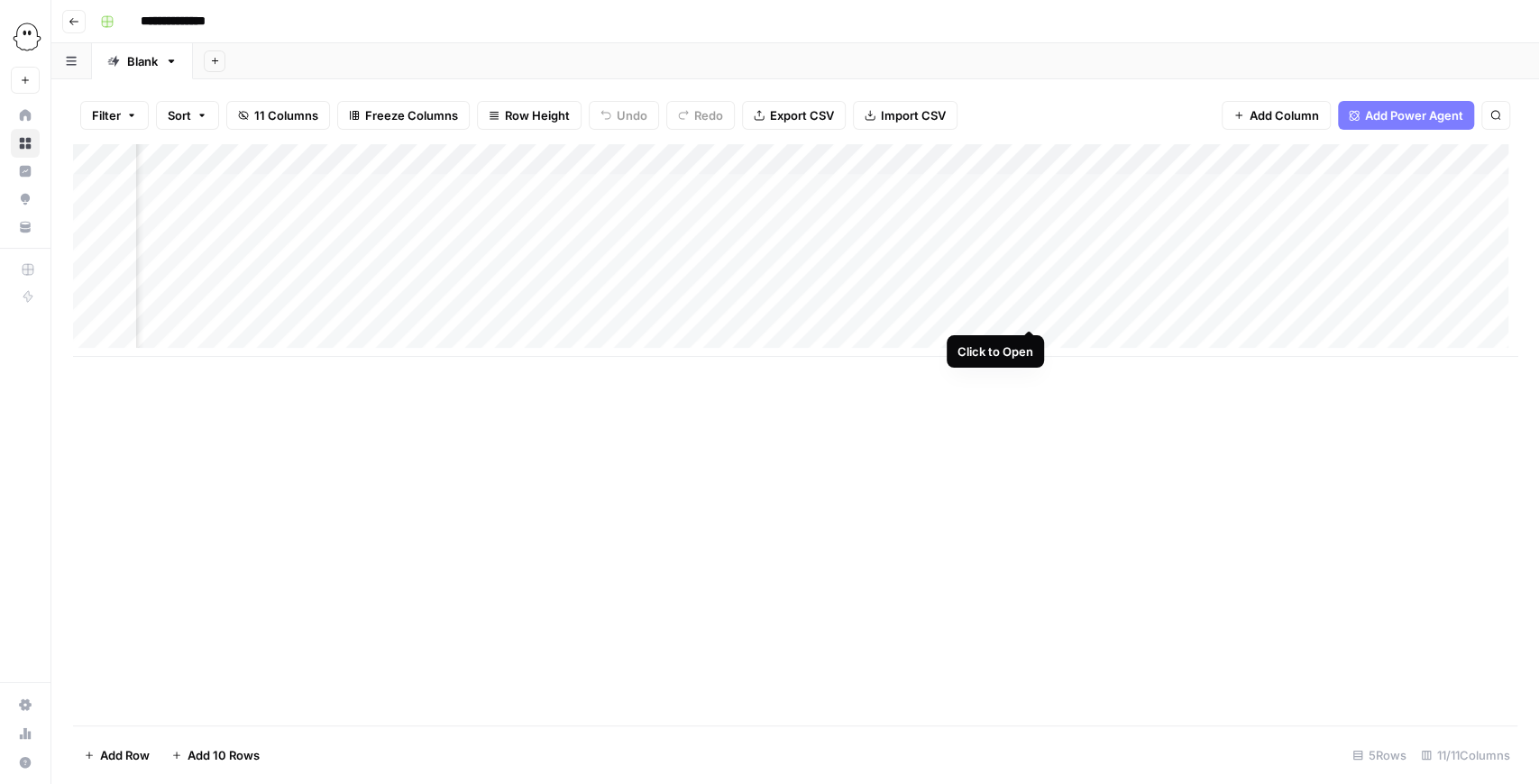
click at [1033, 316] on div "Add Column" at bounding box center [795, 250] width 1444 height 213
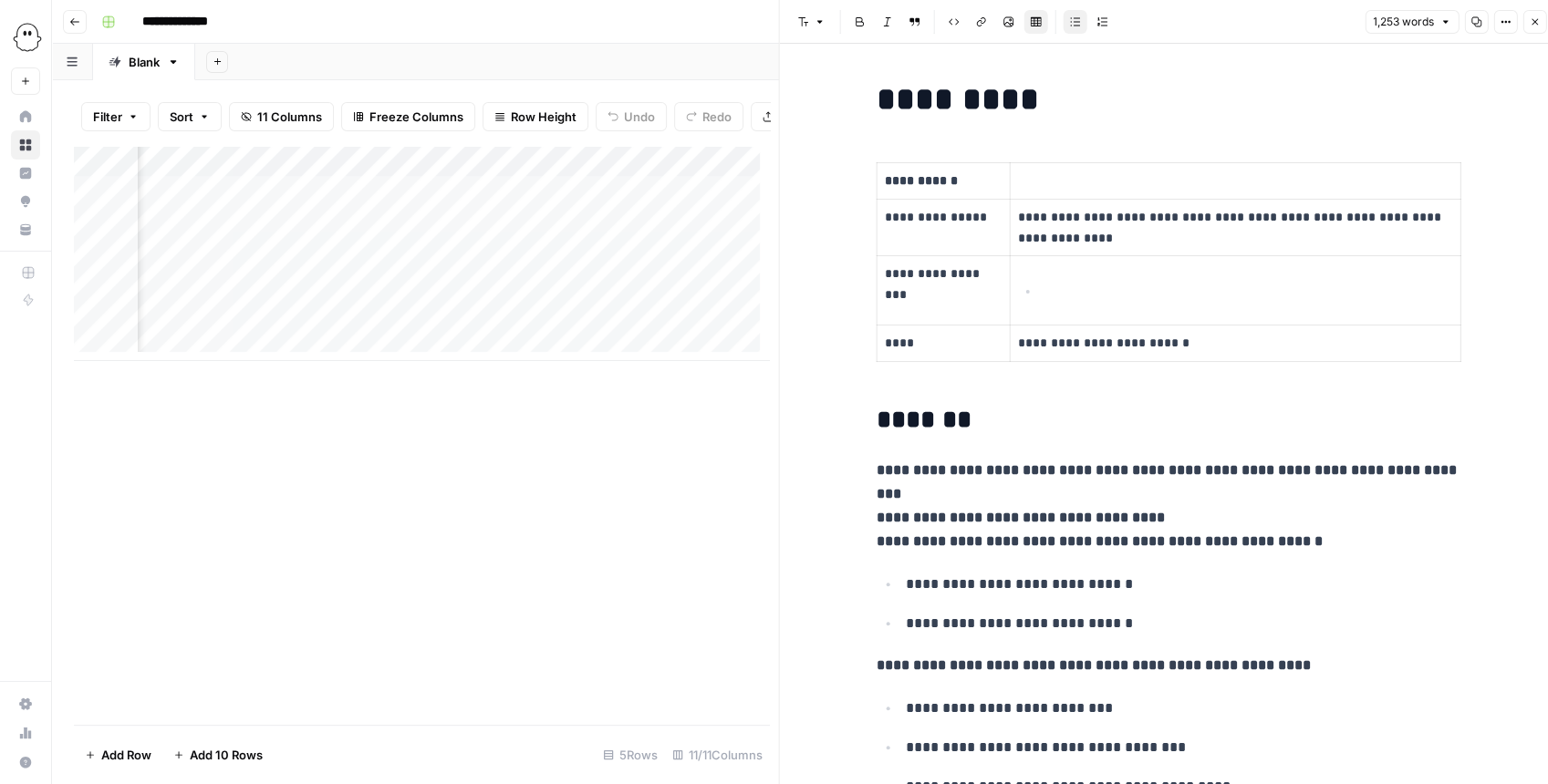
click at [1531, 26] on icon "button" at bounding box center [1535, 22] width 11 height 11
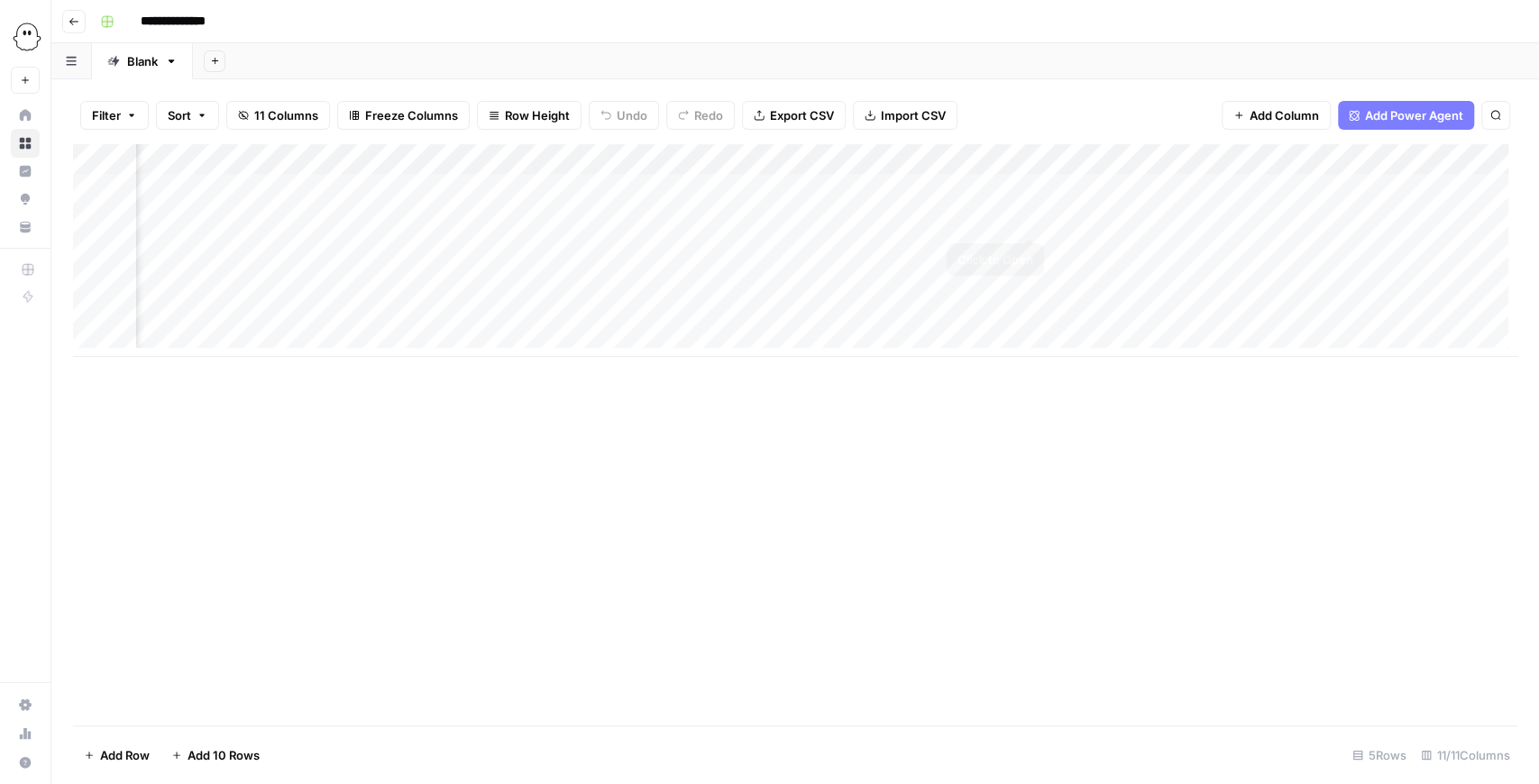
click at [1024, 217] on div "Add Column" at bounding box center [795, 250] width 1444 height 213
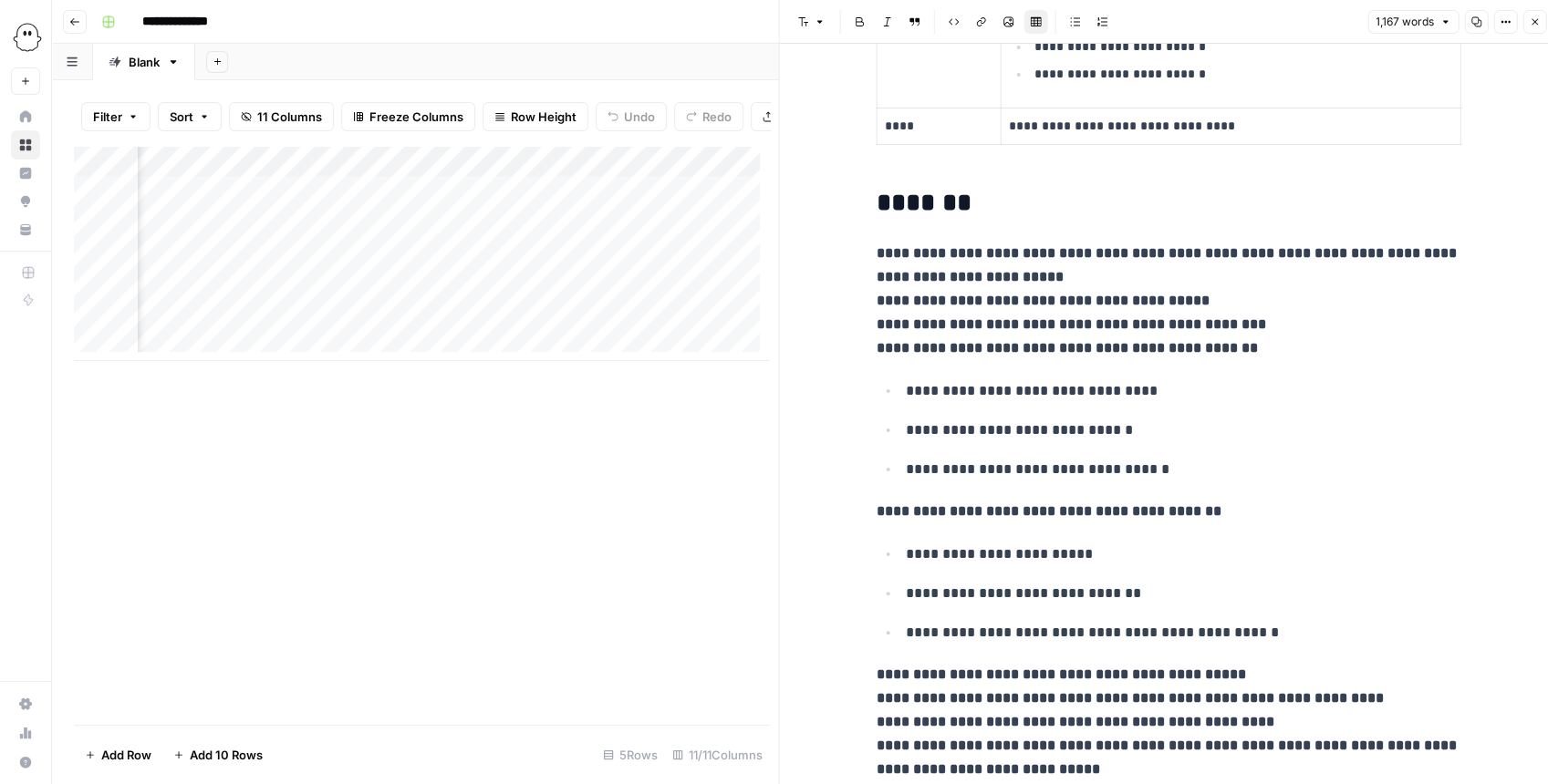
scroll to position [365, 0]
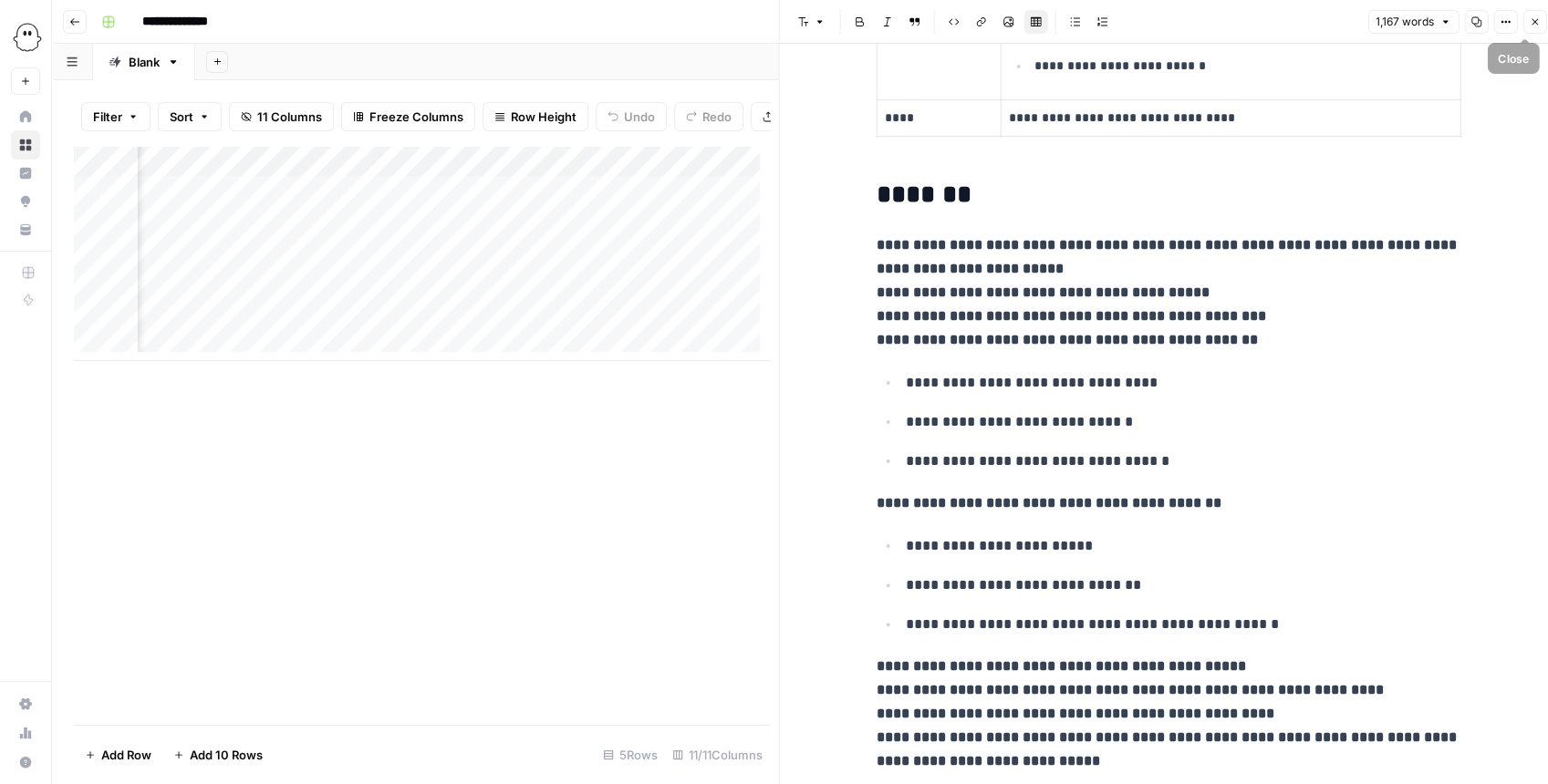
click at [1541, 27] on button "Close" at bounding box center [1534, 22] width 24 height 24
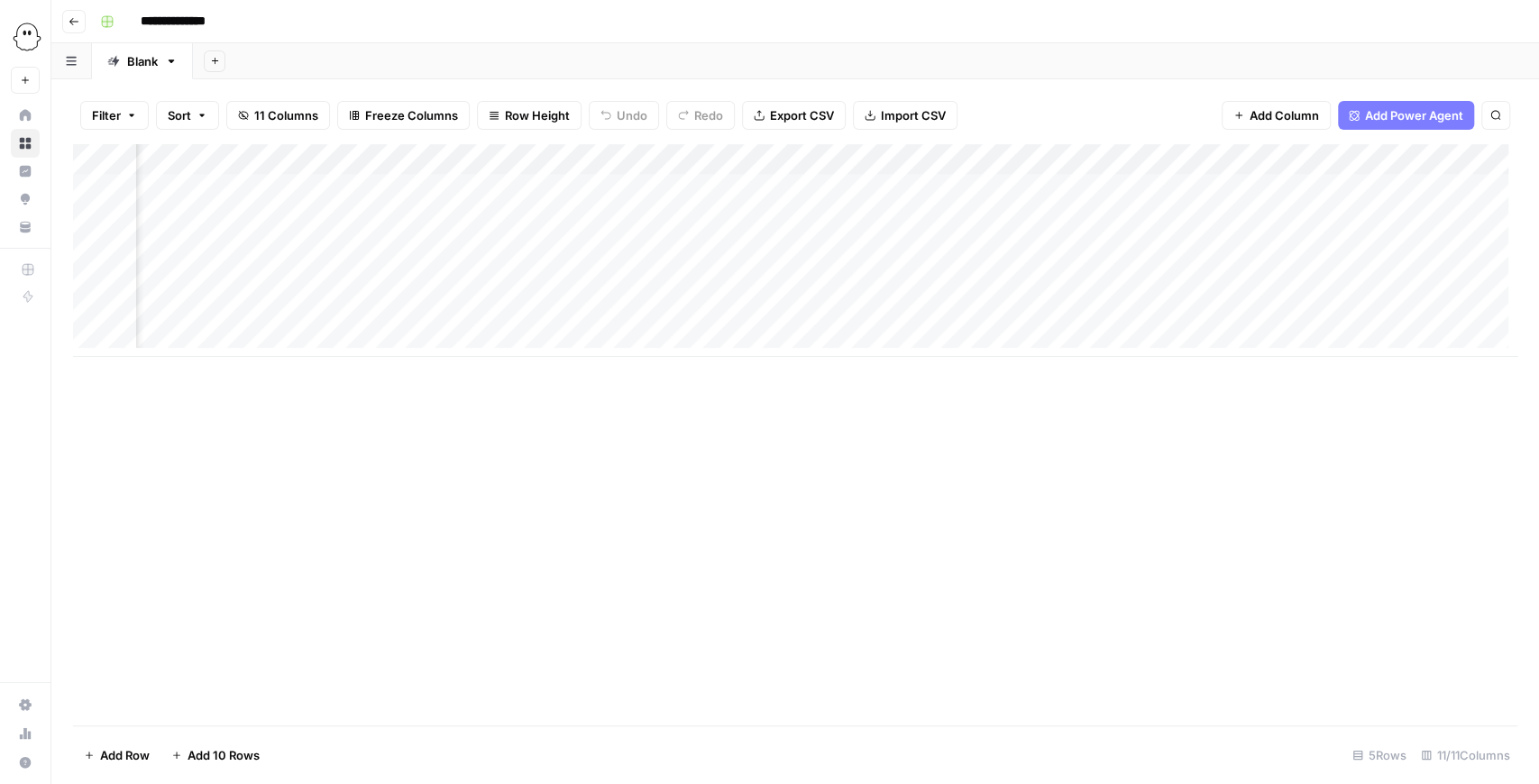
click at [687, 166] on div "Add Column" at bounding box center [795, 250] width 1444 height 213
drag, startPoint x: 923, startPoint y: 470, endPoint x: 814, endPoint y: 389, distance: 135.8
click at [919, 468] on div "Add Column" at bounding box center [795, 435] width 1444 height 581
click at [681, 312] on div "Add Column" at bounding box center [795, 250] width 1444 height 213
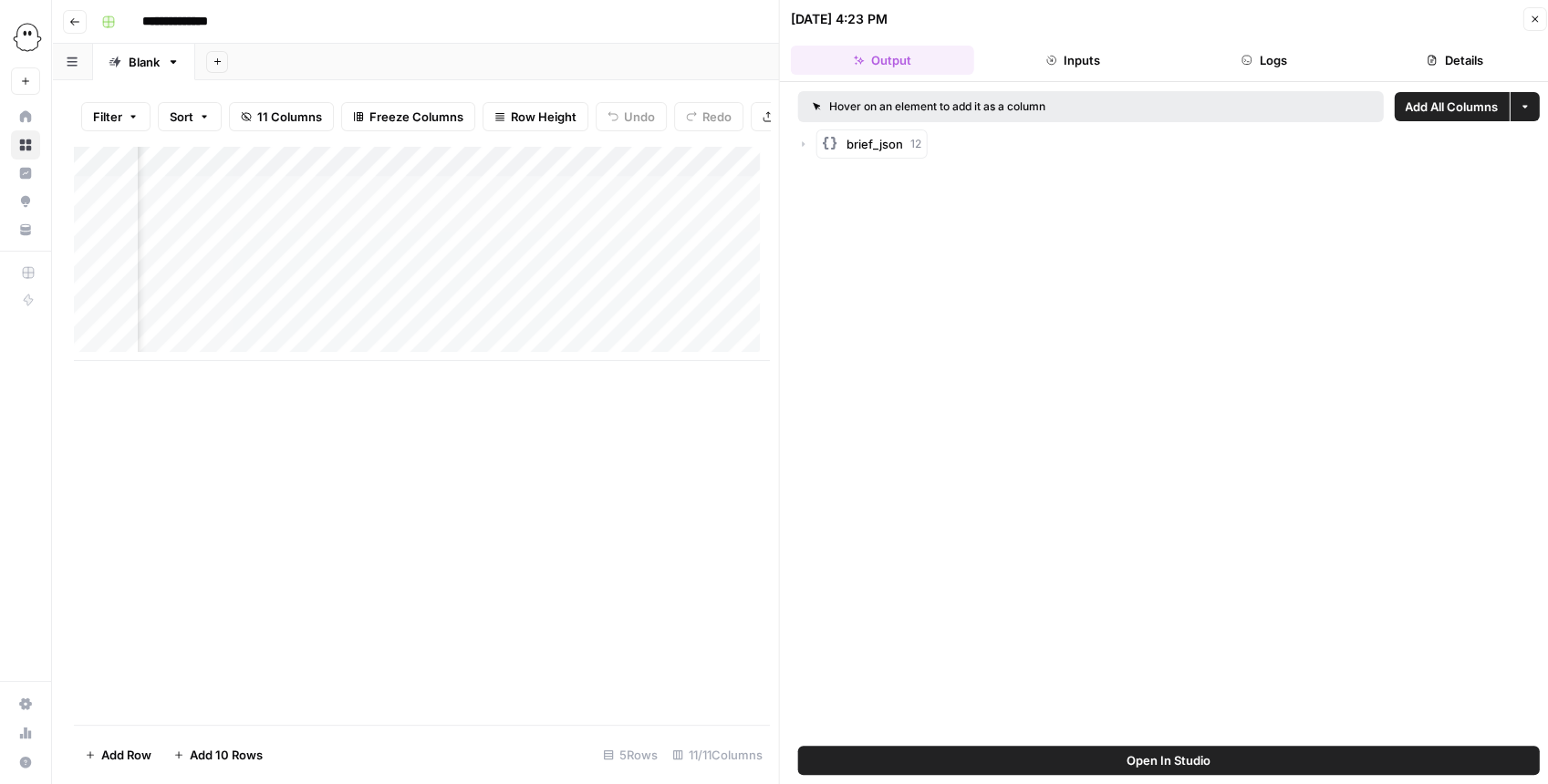
click at [806, 148] on icon "button" at bounding box center [804, 144] width 11 height 11
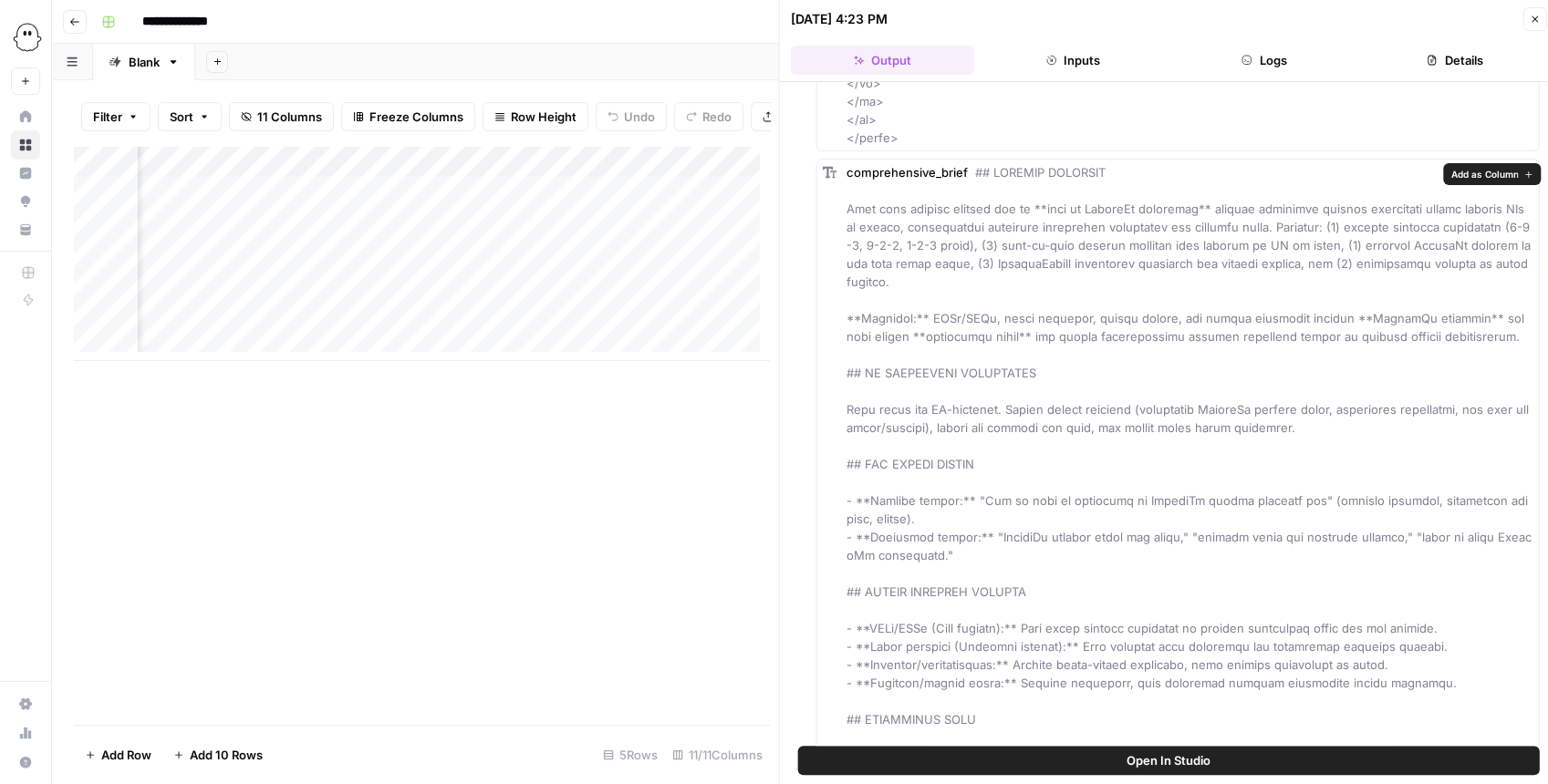
scroll to position [14163, 0]
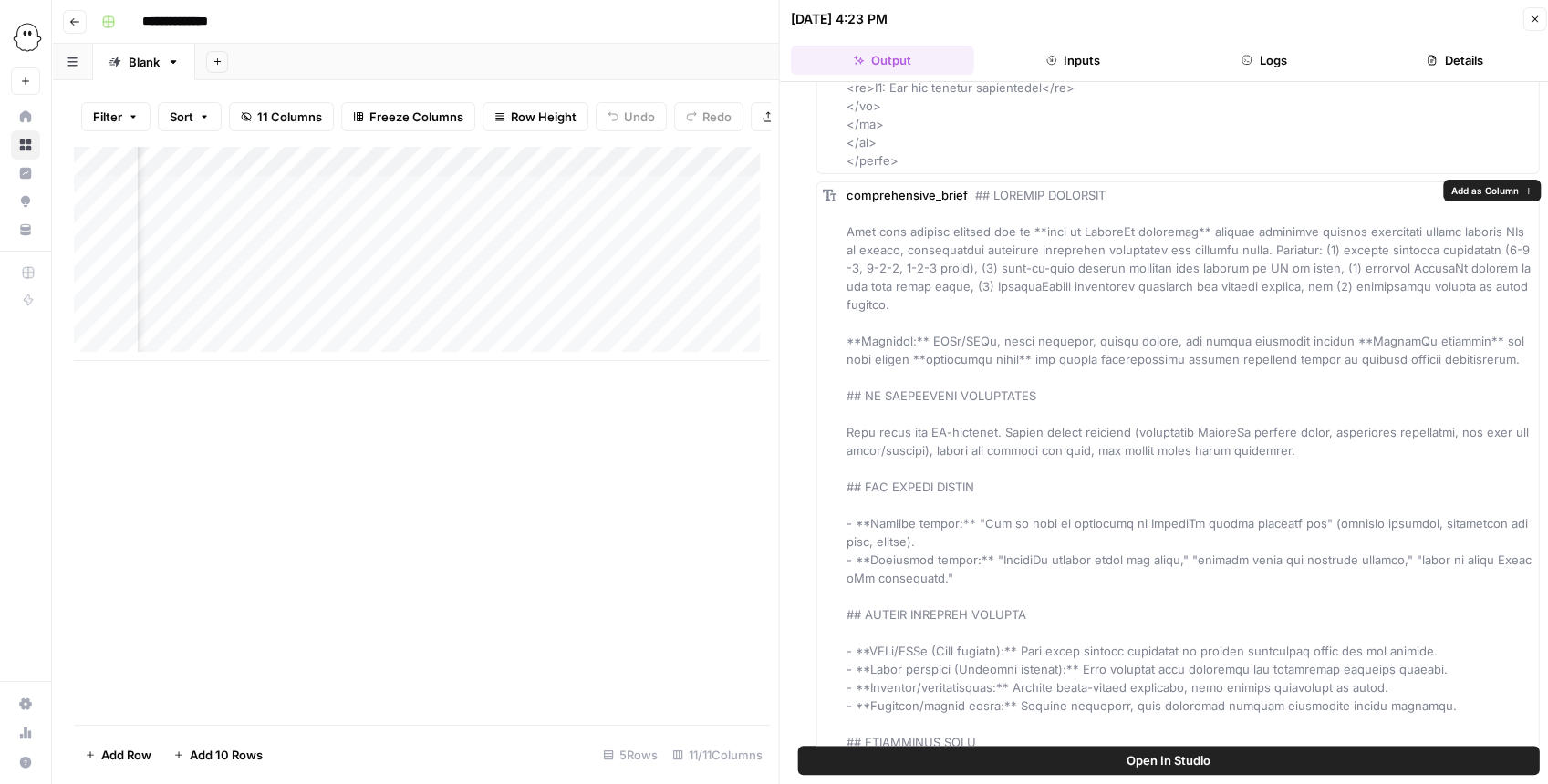
click at [1488, 186] on span "Add as Column" at bounding box center [1484, 190] width 67 height 14
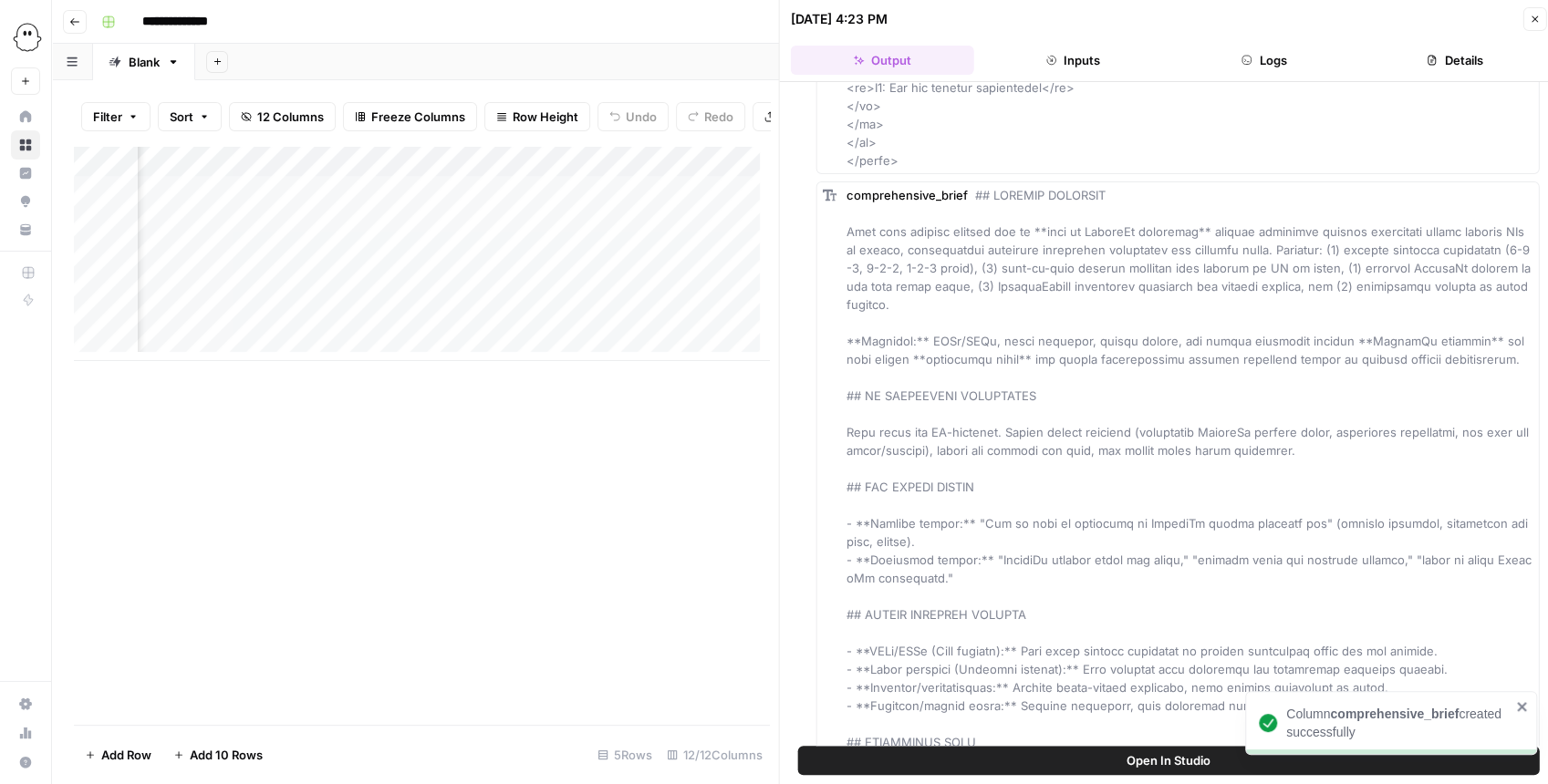
click at [1530, 29] on button "Close" at bounding box center [1534, 19] width 24 height 24
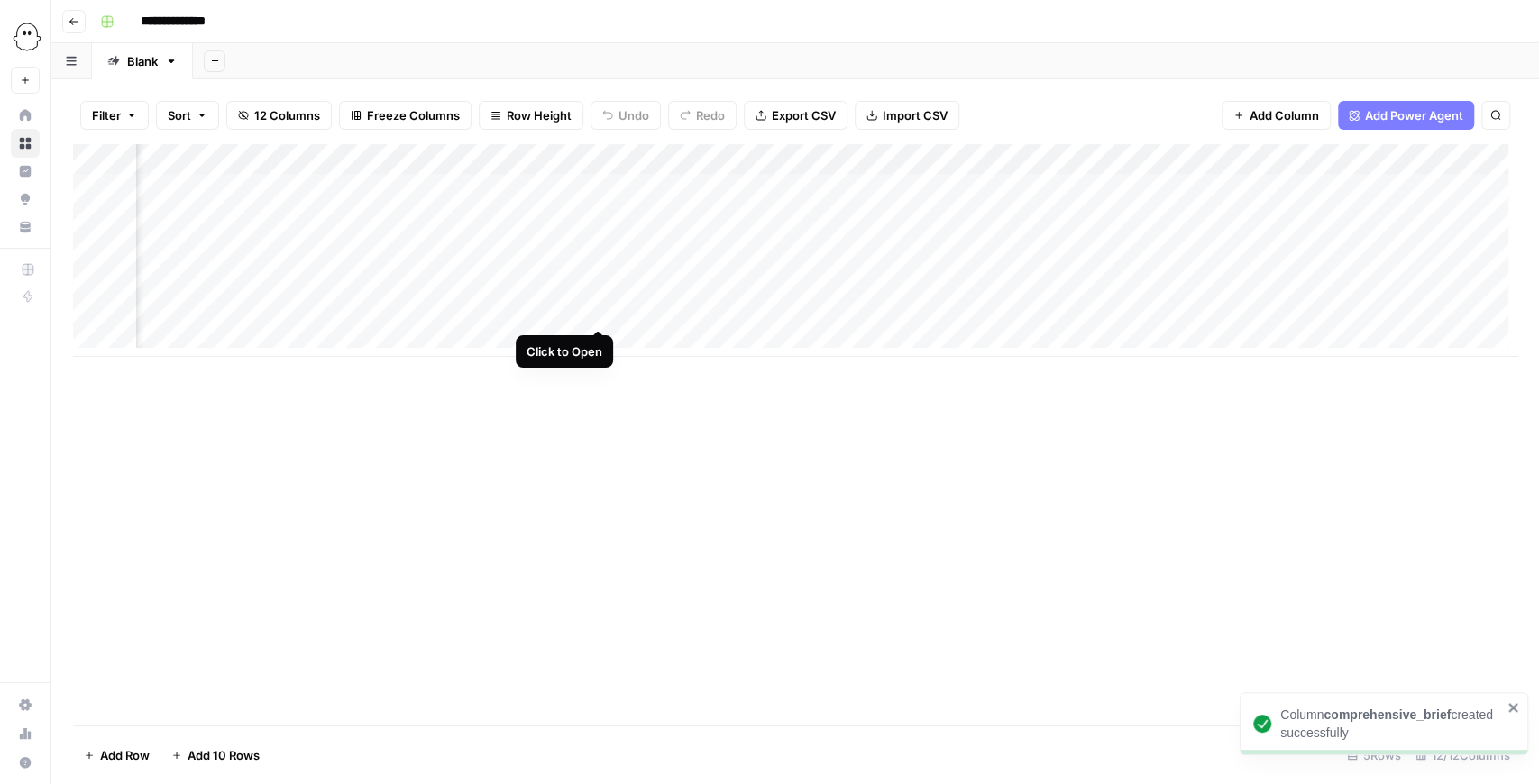
click at [599, 310] on div "Add Column" at bounding box center [795, 250] width 1444 height 213
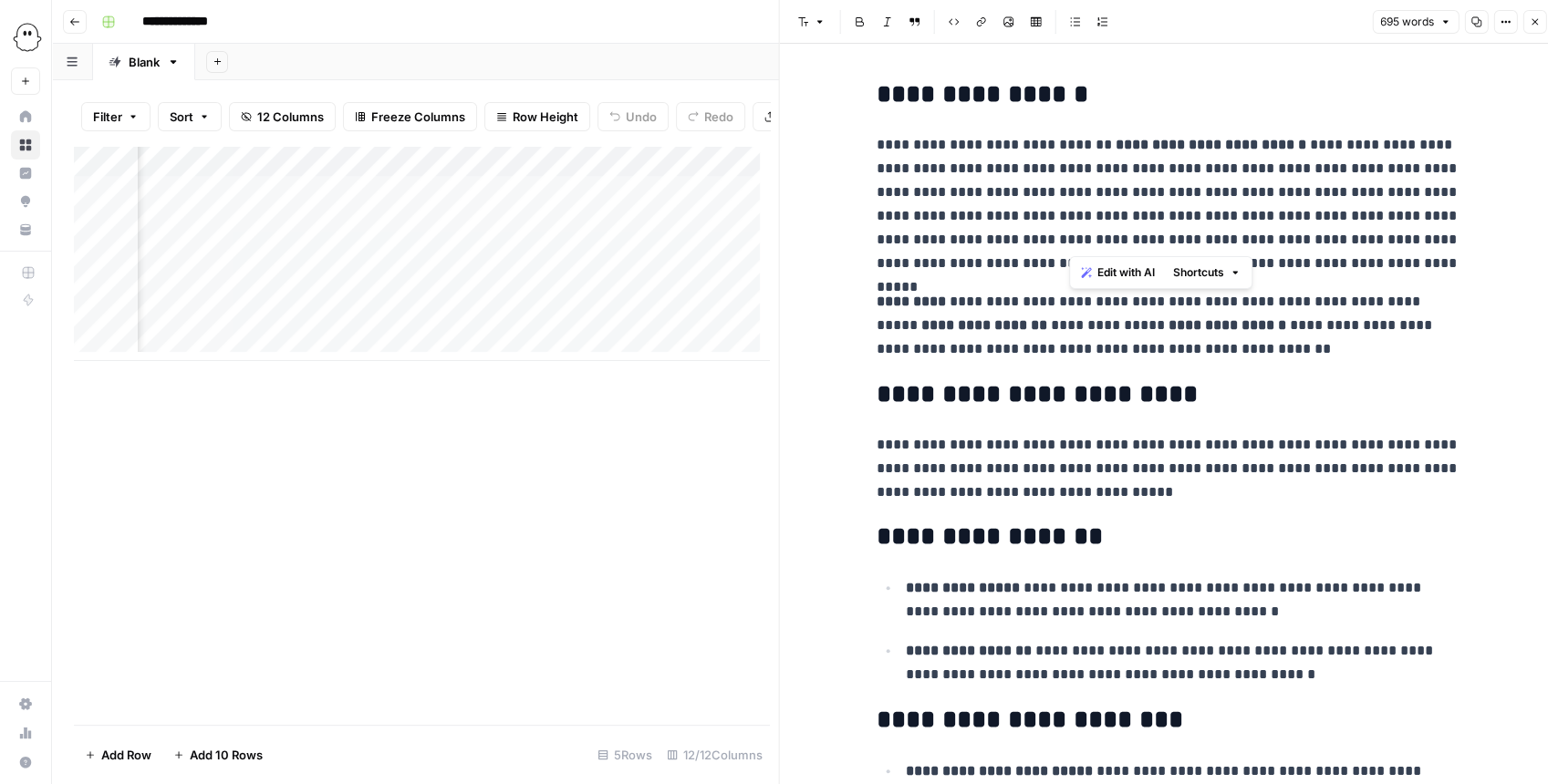
drag, startPoint x: 1067, startPoint y: 172, endPoint x: 1077, endPoint y: 246, distance: 74.7
click at [1075, 241] on p "**********" at bounding box center [1169, 204] width 584 height 142
click at [1079, 213] on p "**********" at bounding box center [1169, 204] width 584 height 142
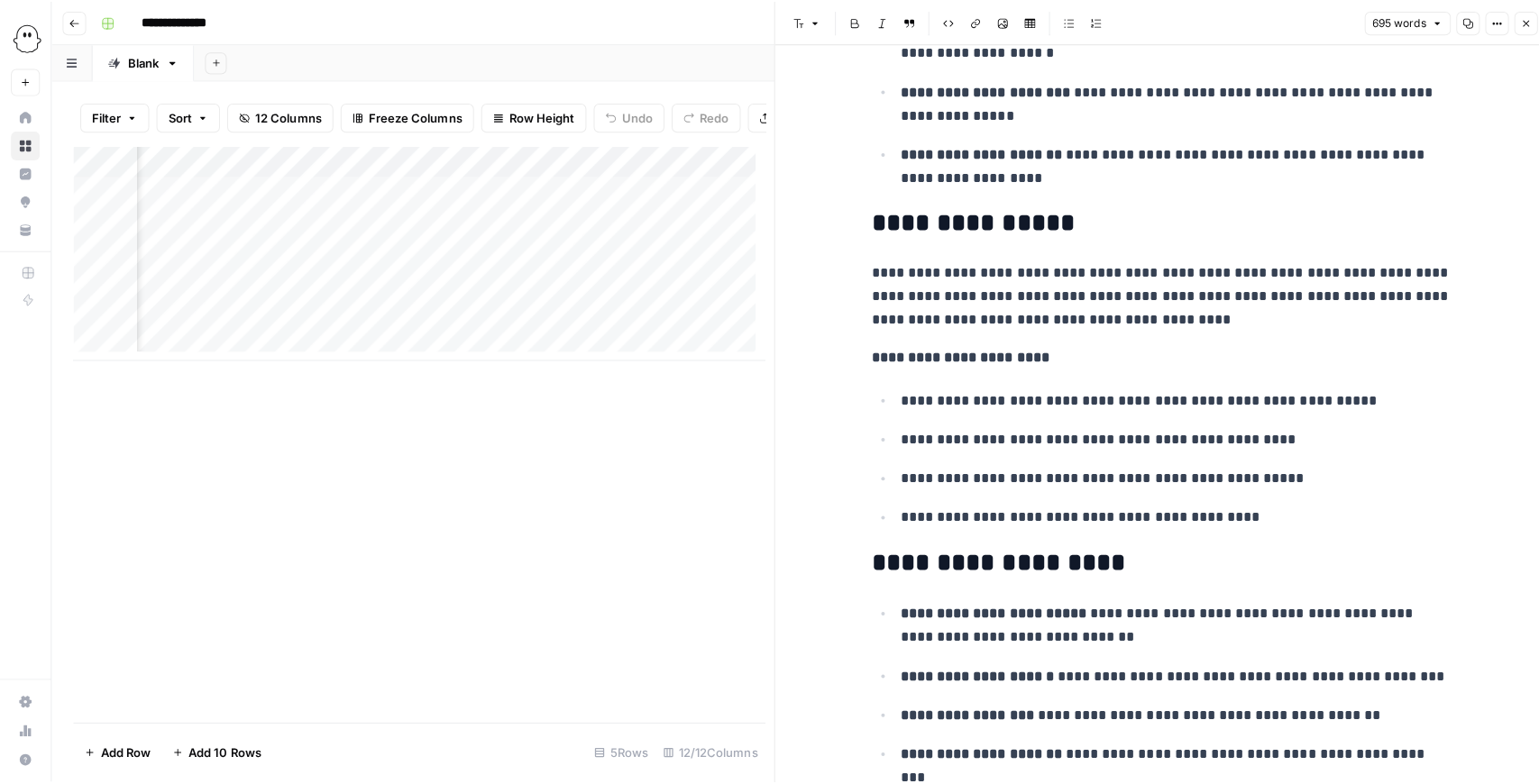
scroll to position [840, 0]
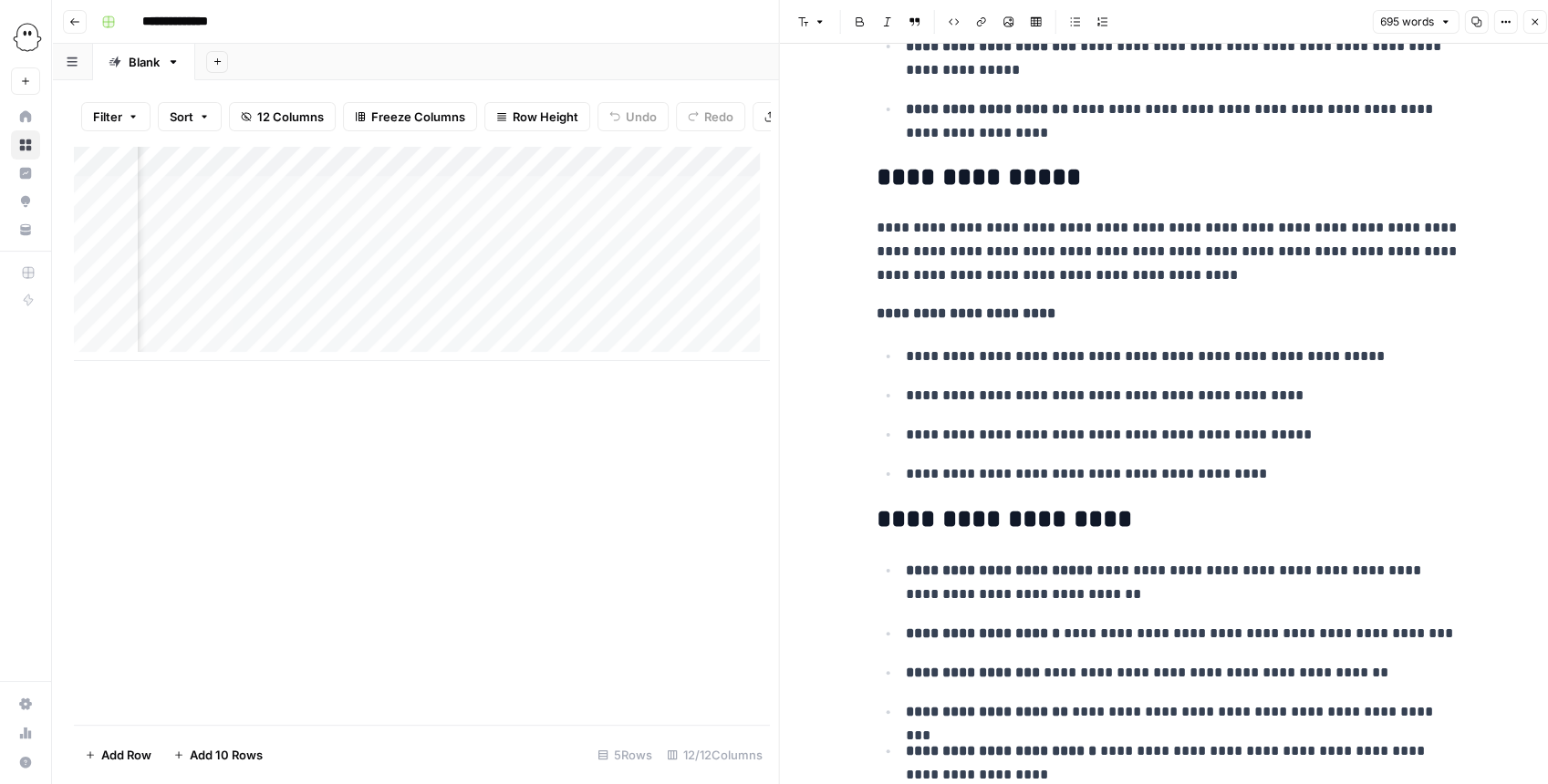
click at [415, 322] on div "Add Column" at bounding box center [421, 253] width 695 height 215
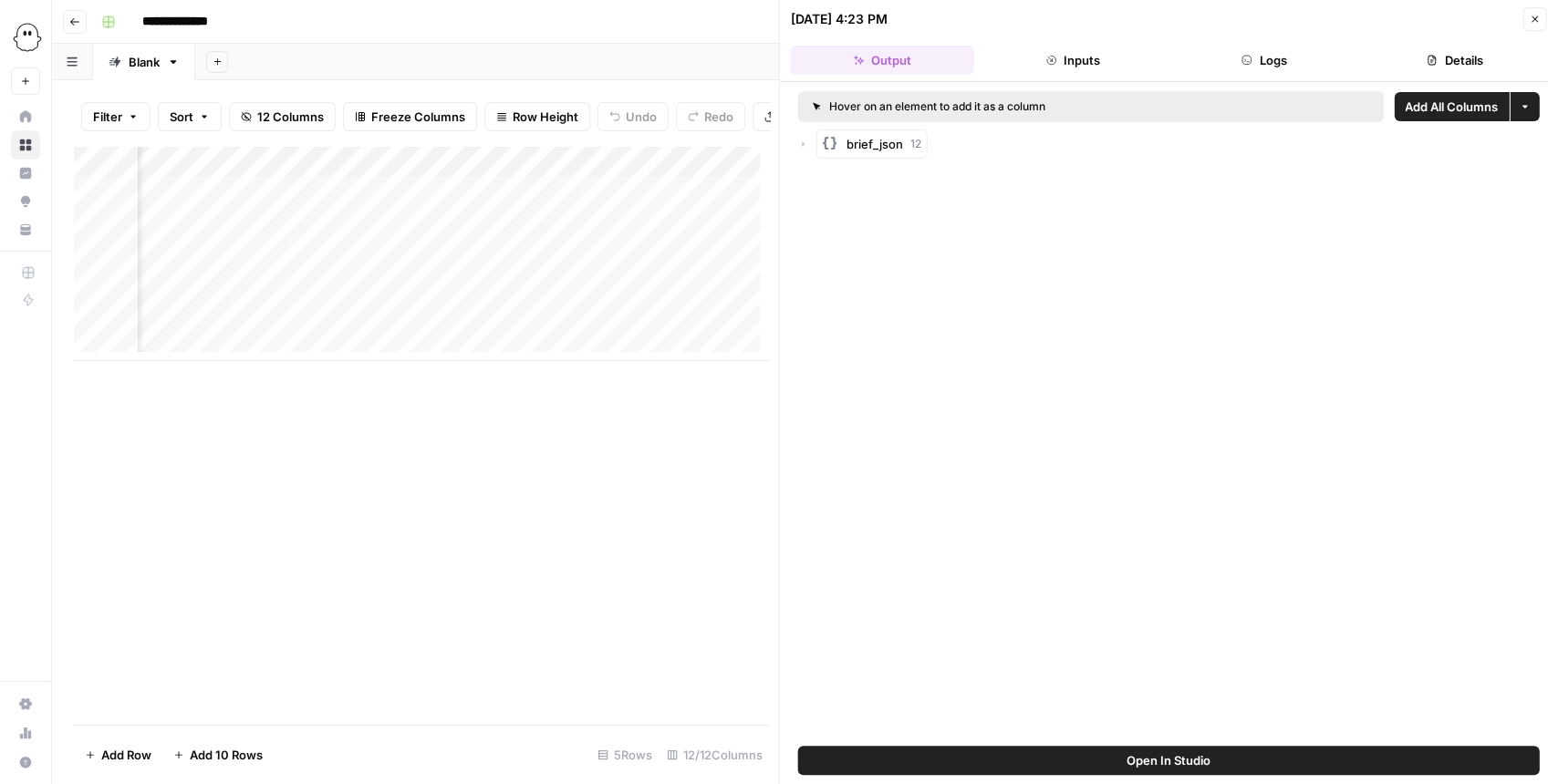
click at [1101, 755] on button "Open In Studio" at bounding box center [1170, 760] width 742 height 29
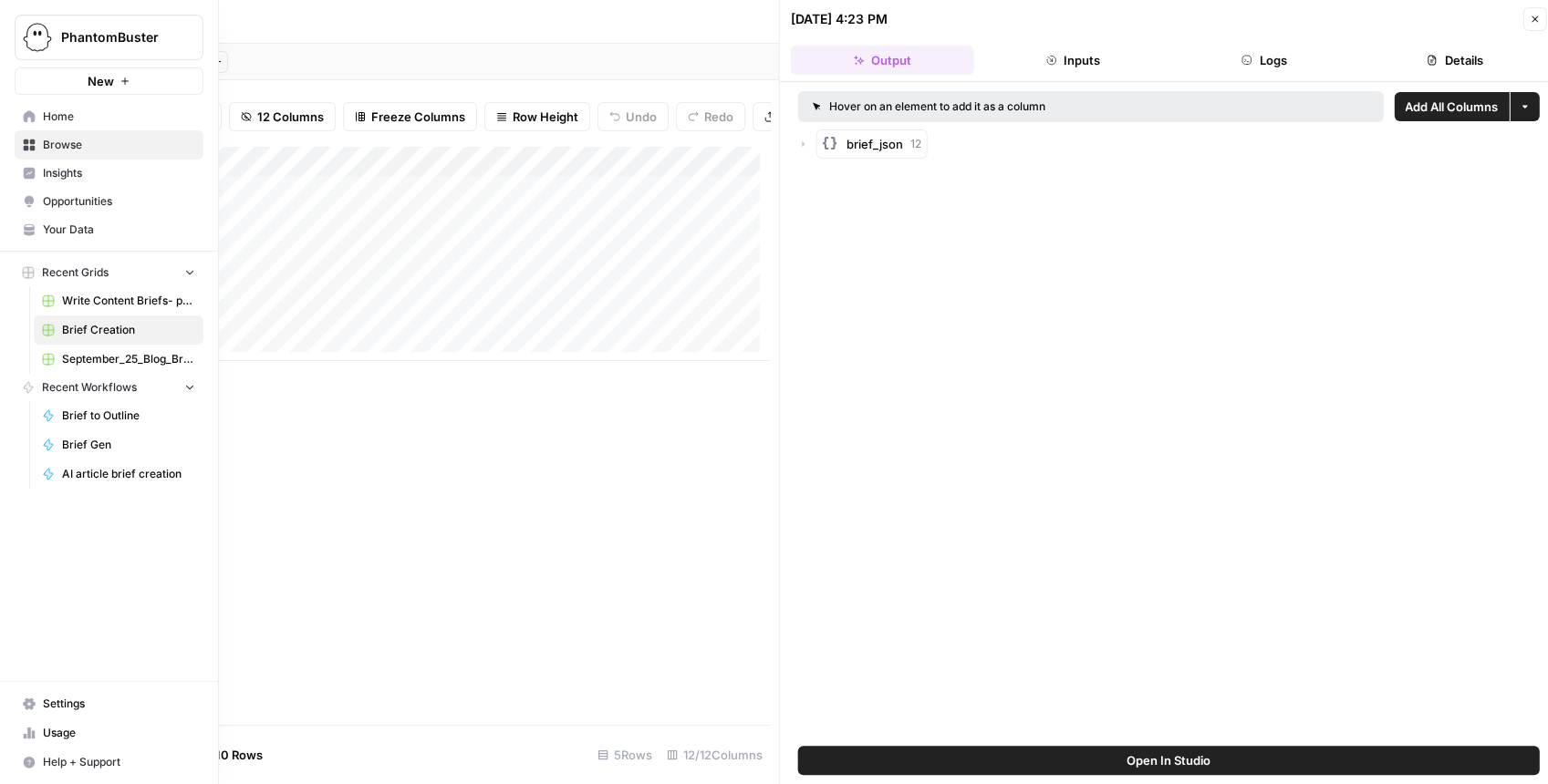
click at [76, 220] on link "Your Data" at bounding box center [108, 229] width 189 height 29
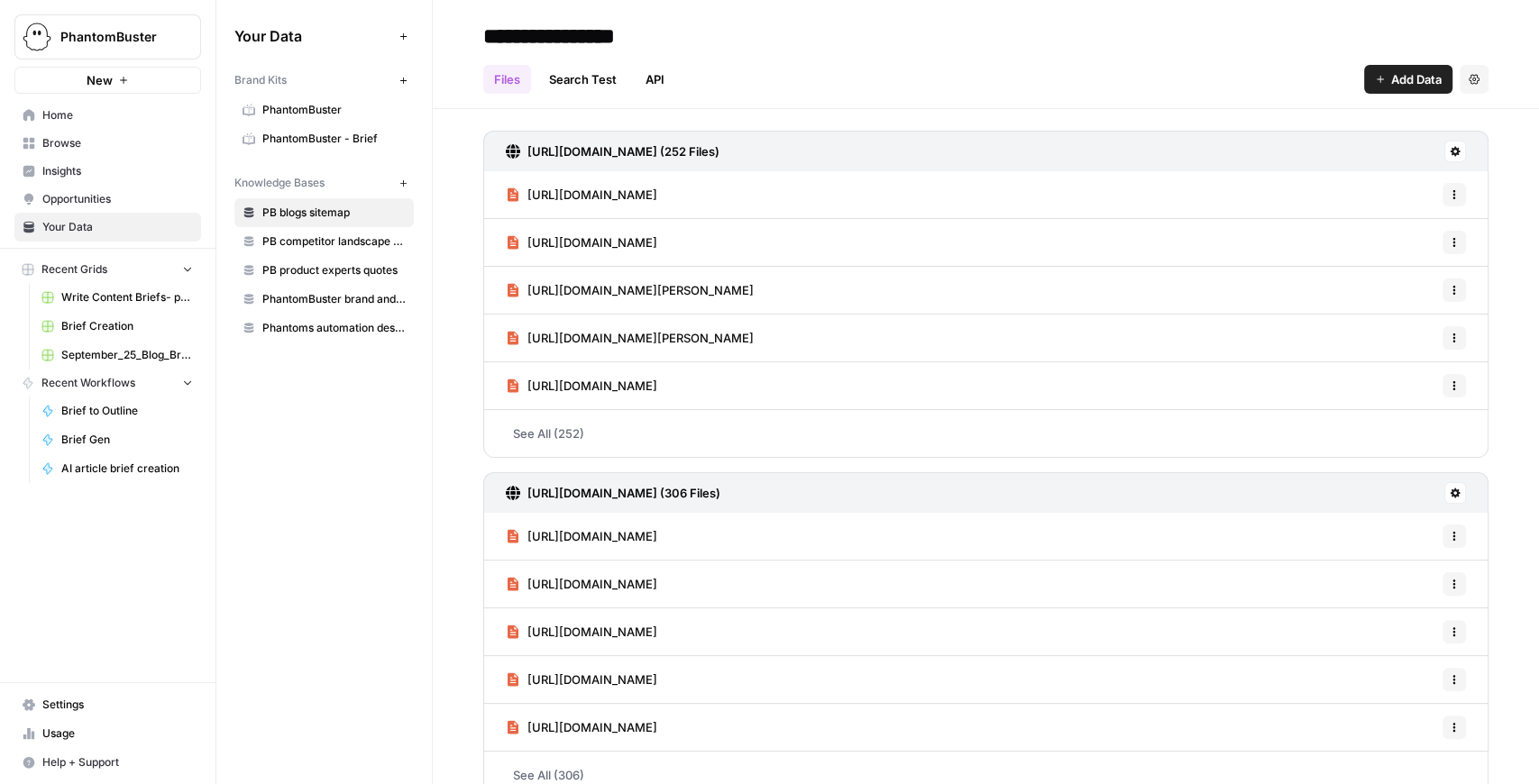
click at [334, 119] on link "PhantomBuster" at bounding box center [323, 110] width 179 height 29
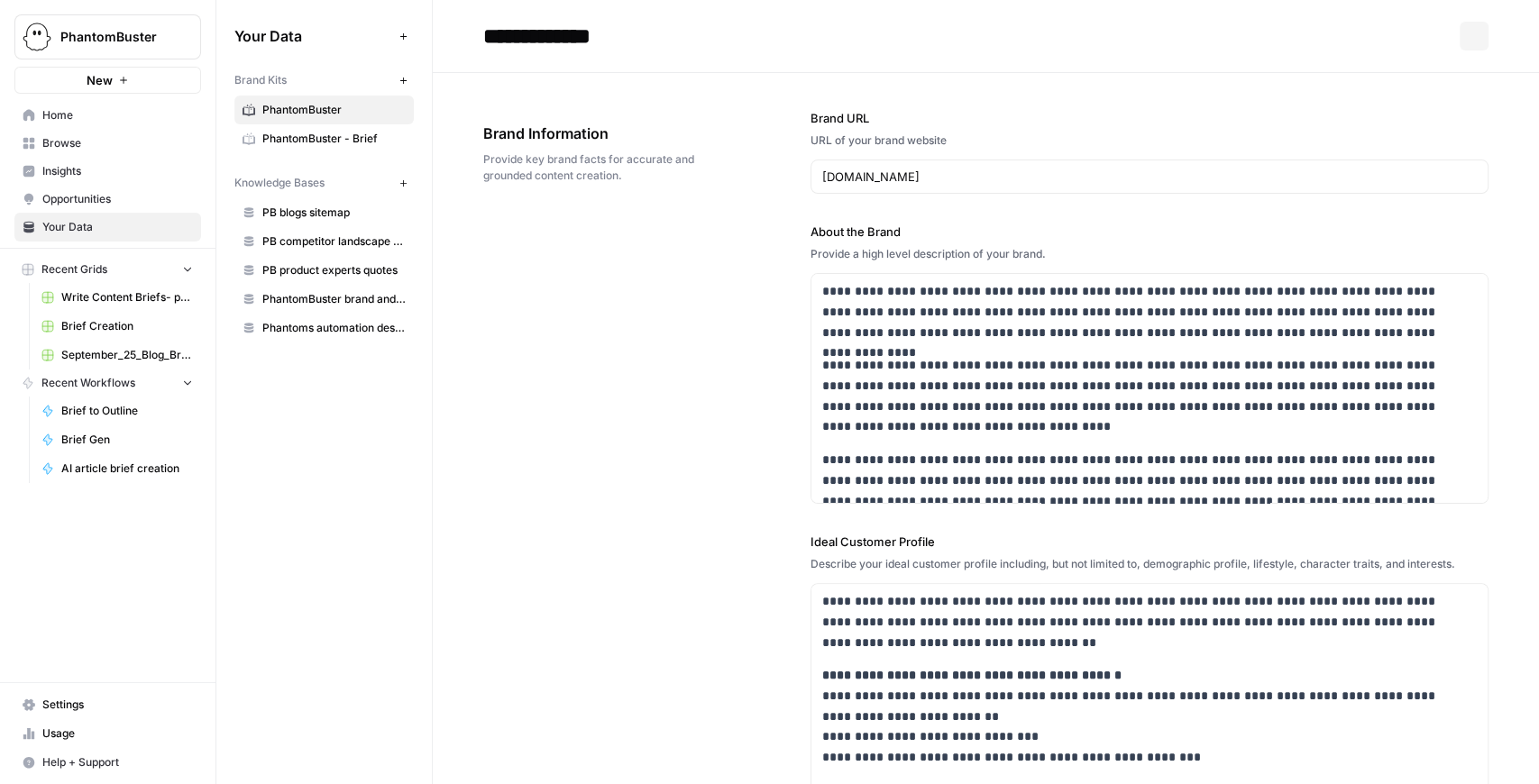
click at [342, 135] on span "PhantomBuster - Brief" at bounding box center [334, 138] width 143 height 16
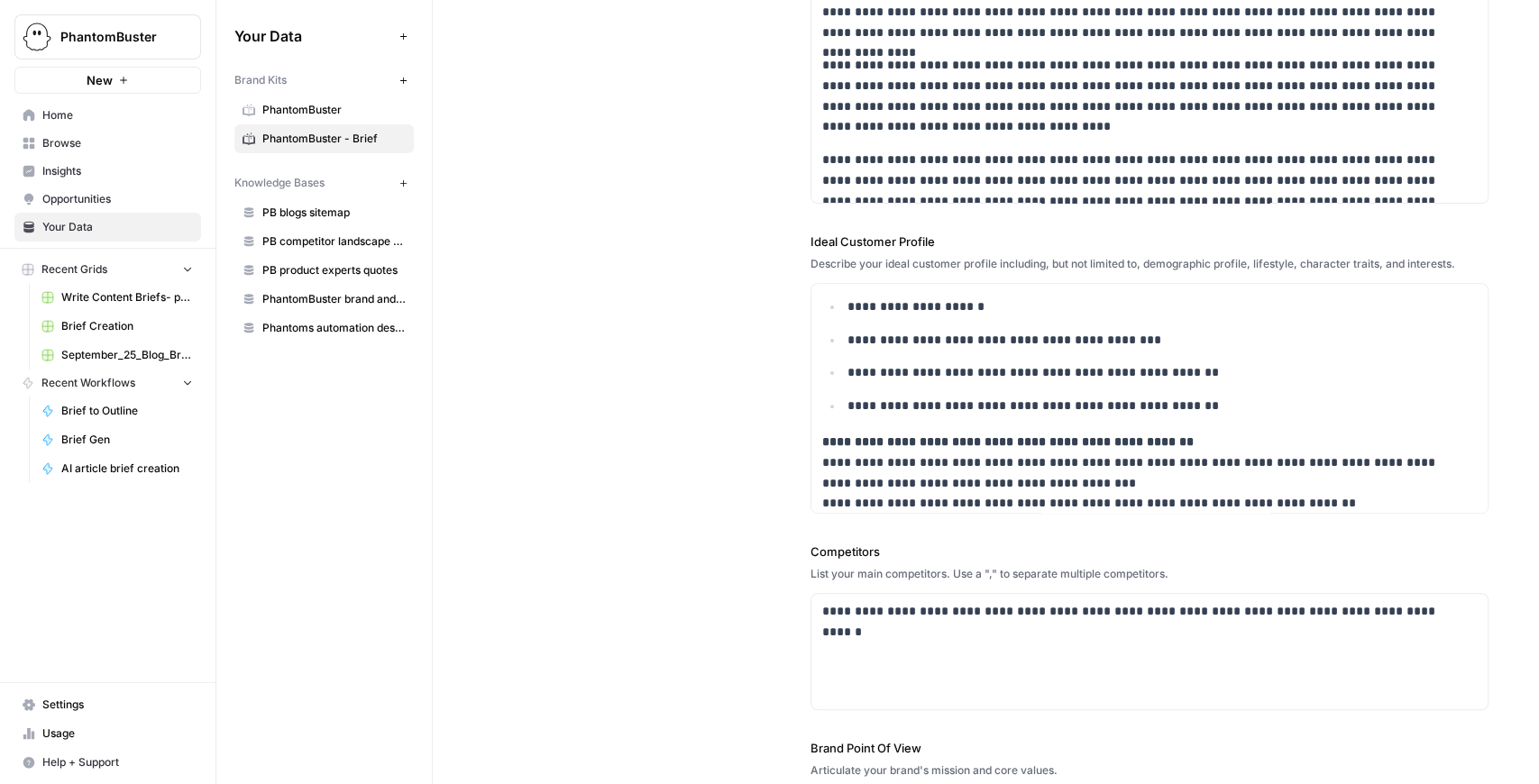
scroll to position [463, 0]
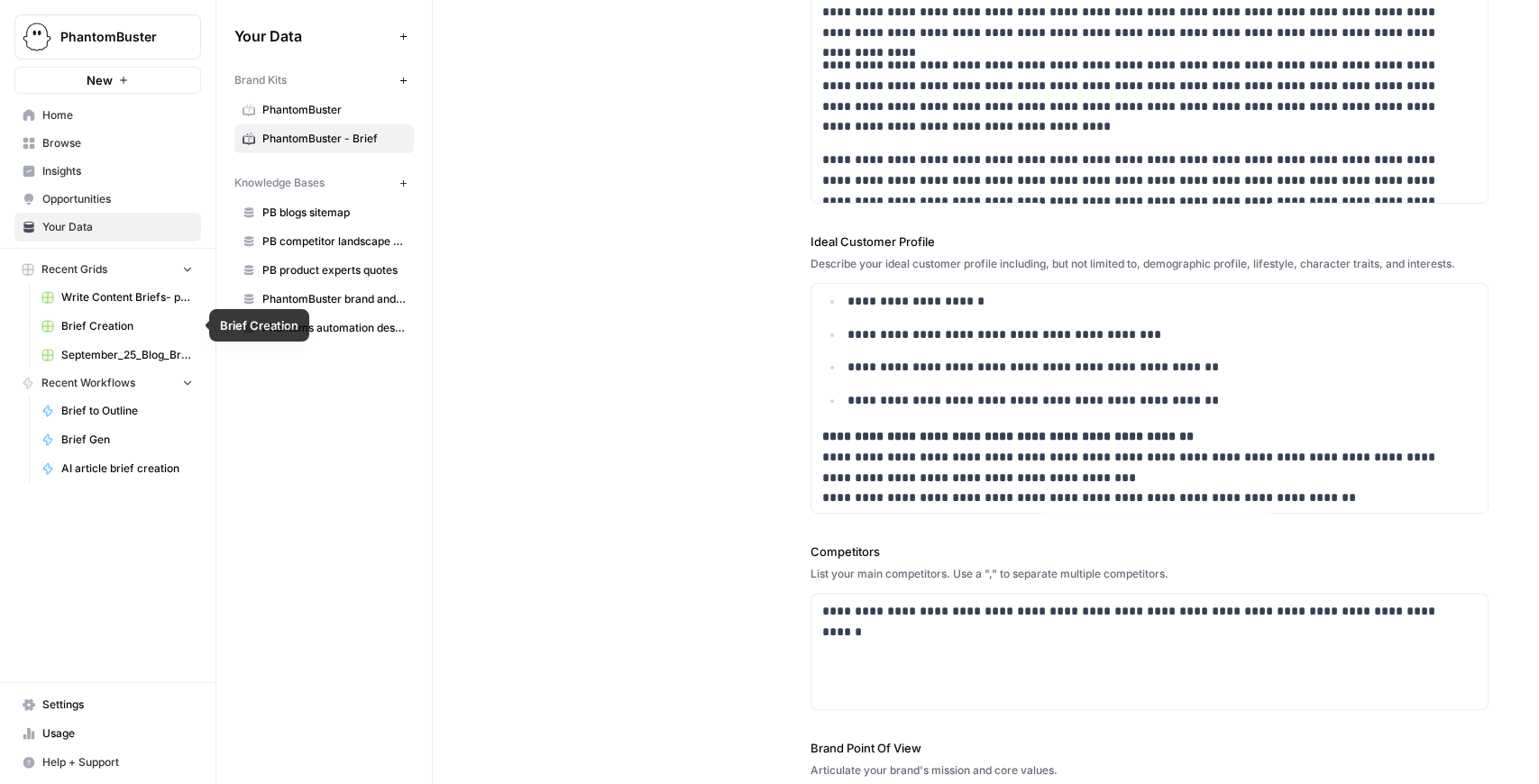
click at [106, 296] on span "Write Content Briefs- pre-built flows" at bounding box center [127, 297] width 131 height 16
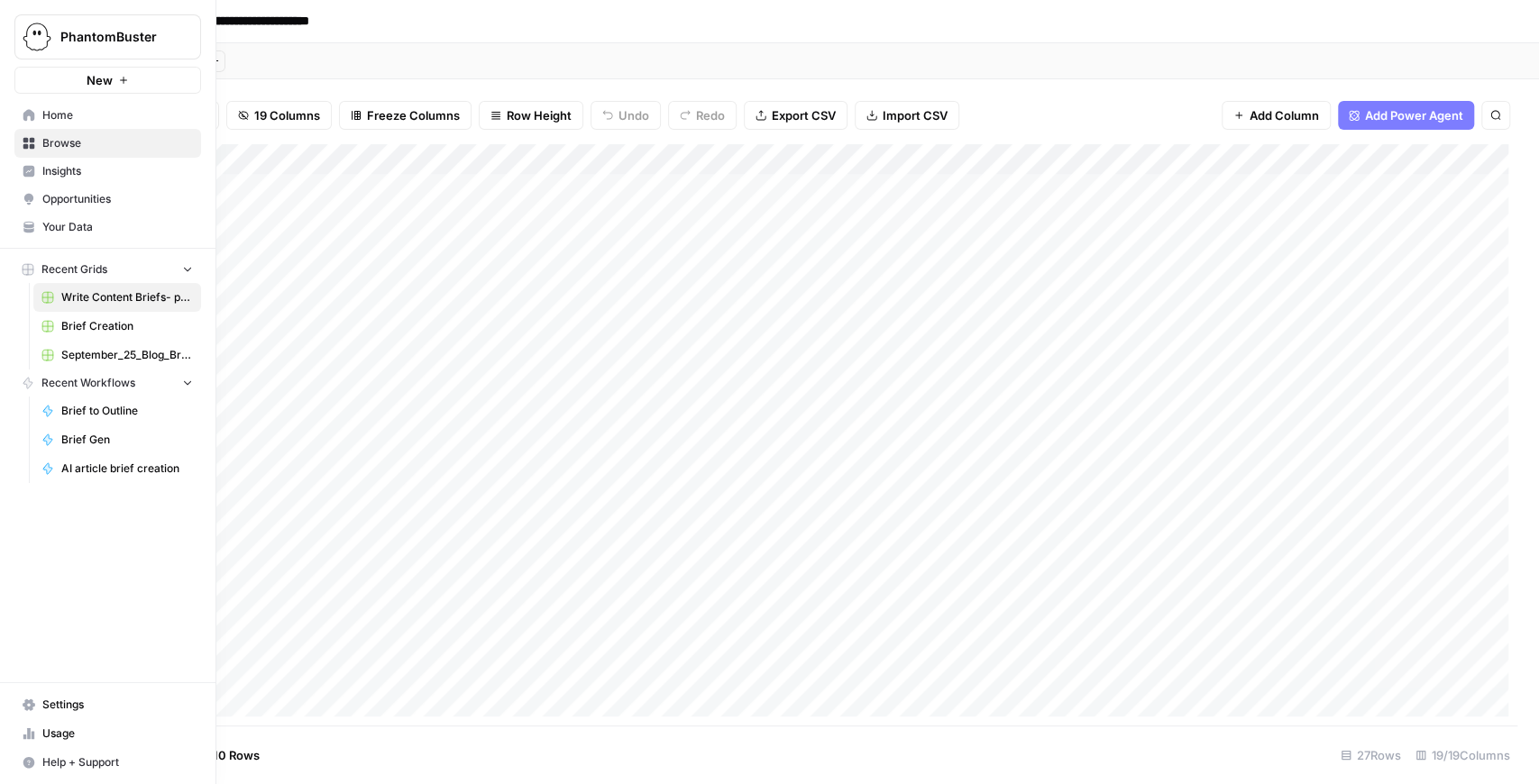
click at [87, 324] on span "Brief Creation" at bounding box center [127, 326] width 131 height 16
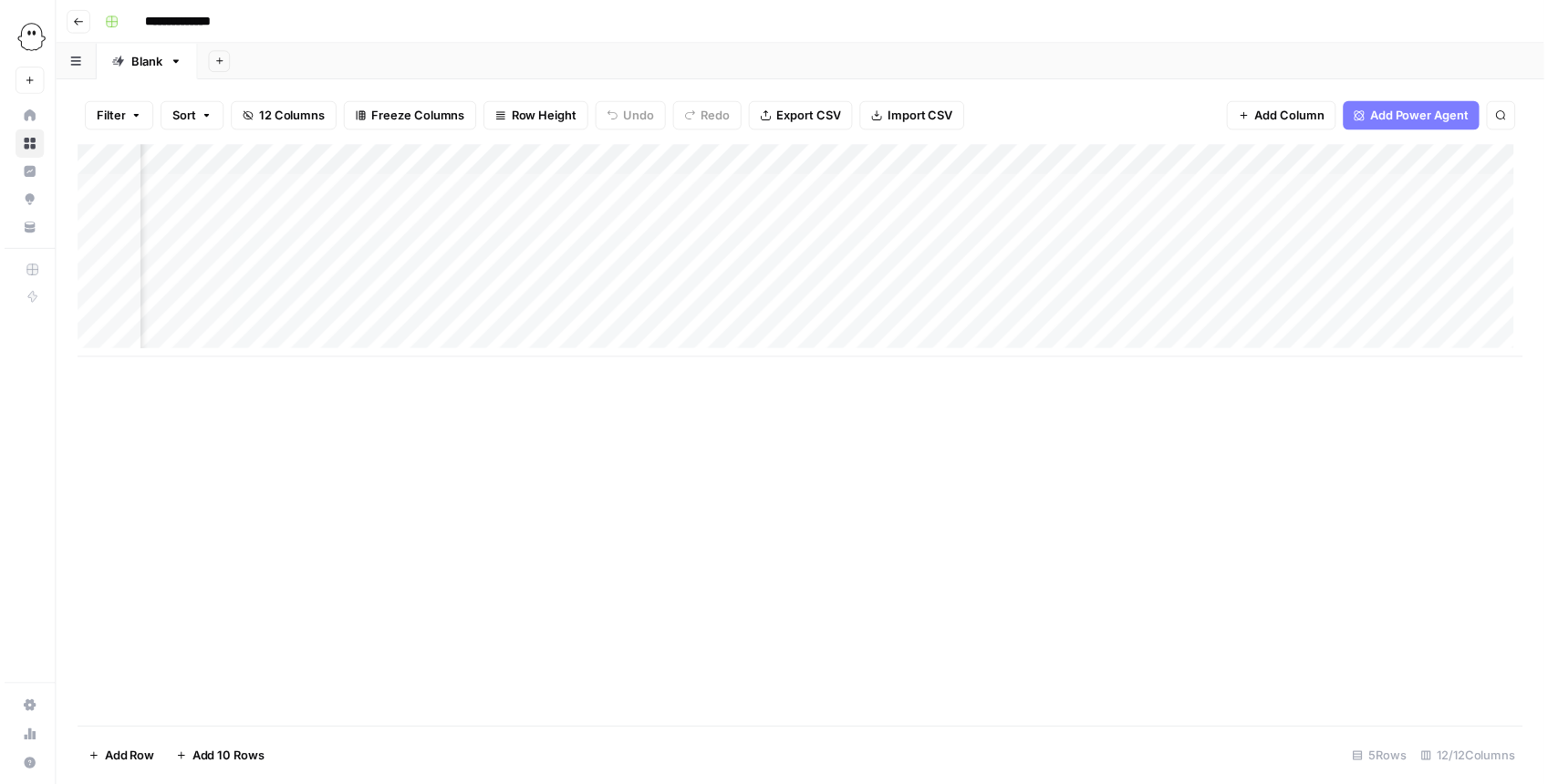
scroll to position [0, 321]
click at [936, 314] on div "Add Column" at bounding box center [804, 253] width 1462 height 215
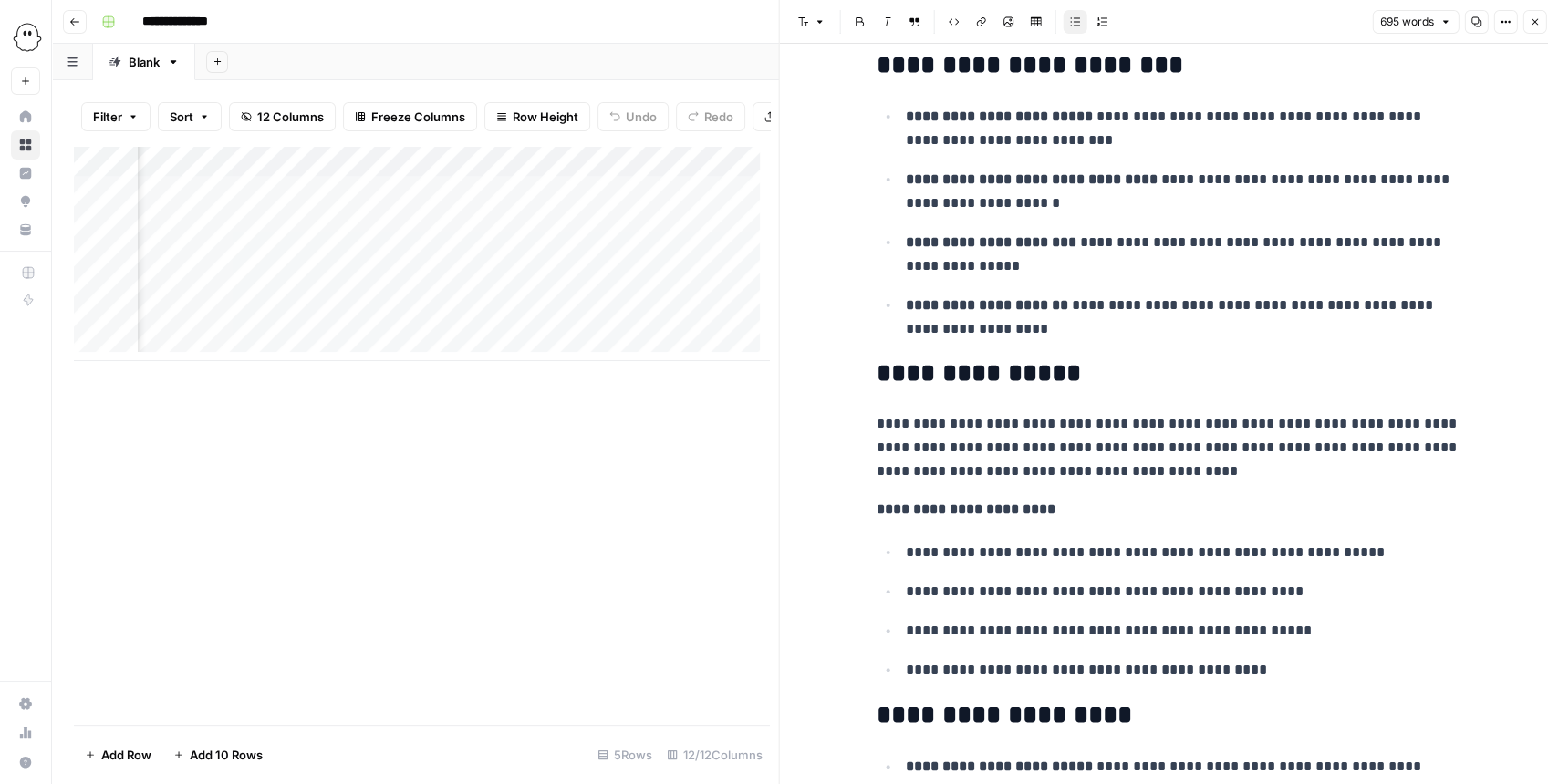
scroll to position [729, 0]
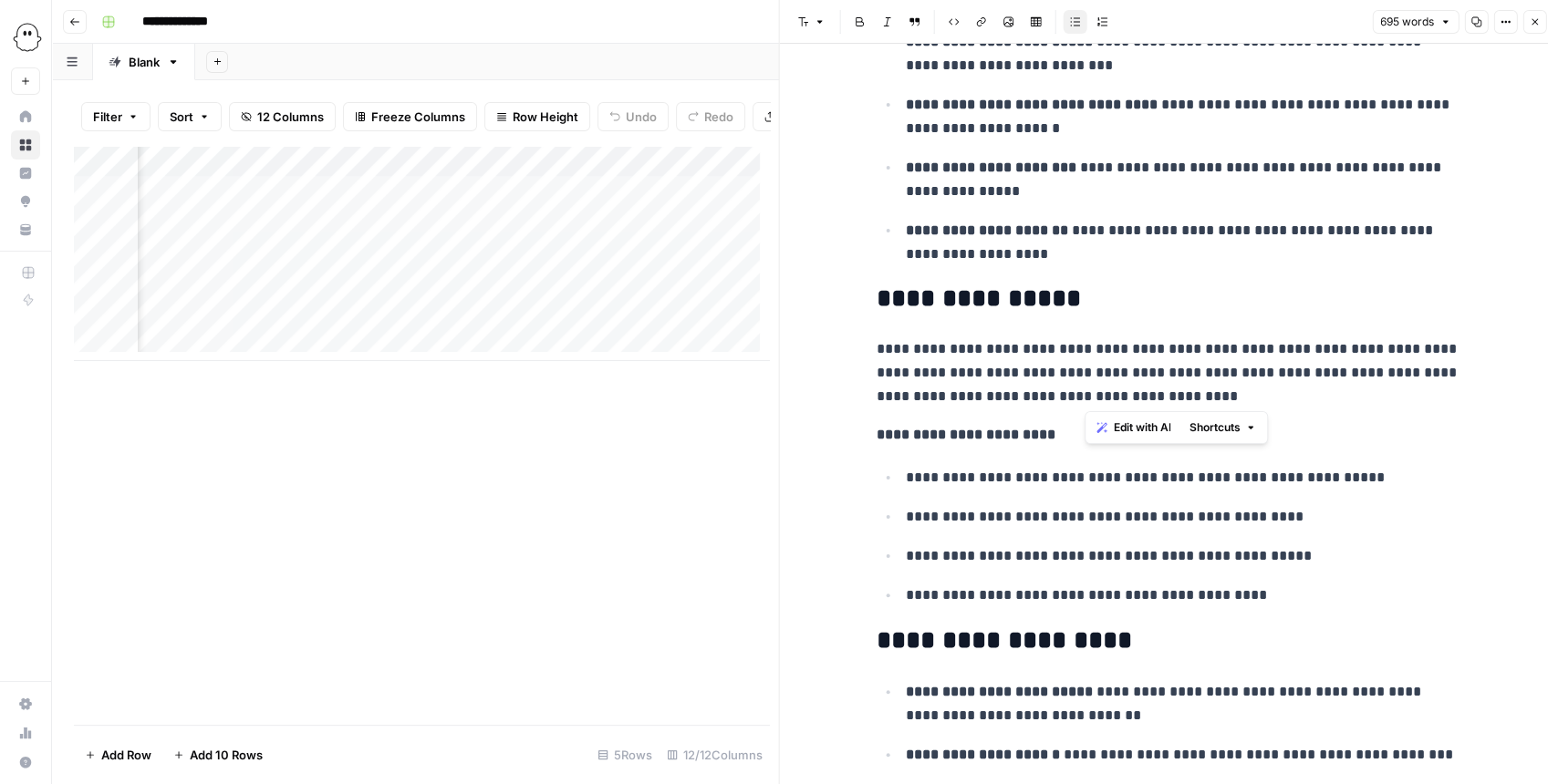
drag, startPoint x: 1086, startPoint y: 389, endPoint x: 1096, endPoint y: 348, distance: 42.2
click at [1096, 348] on p "**********" at bounding box center [1169, 373] width 584 height 71
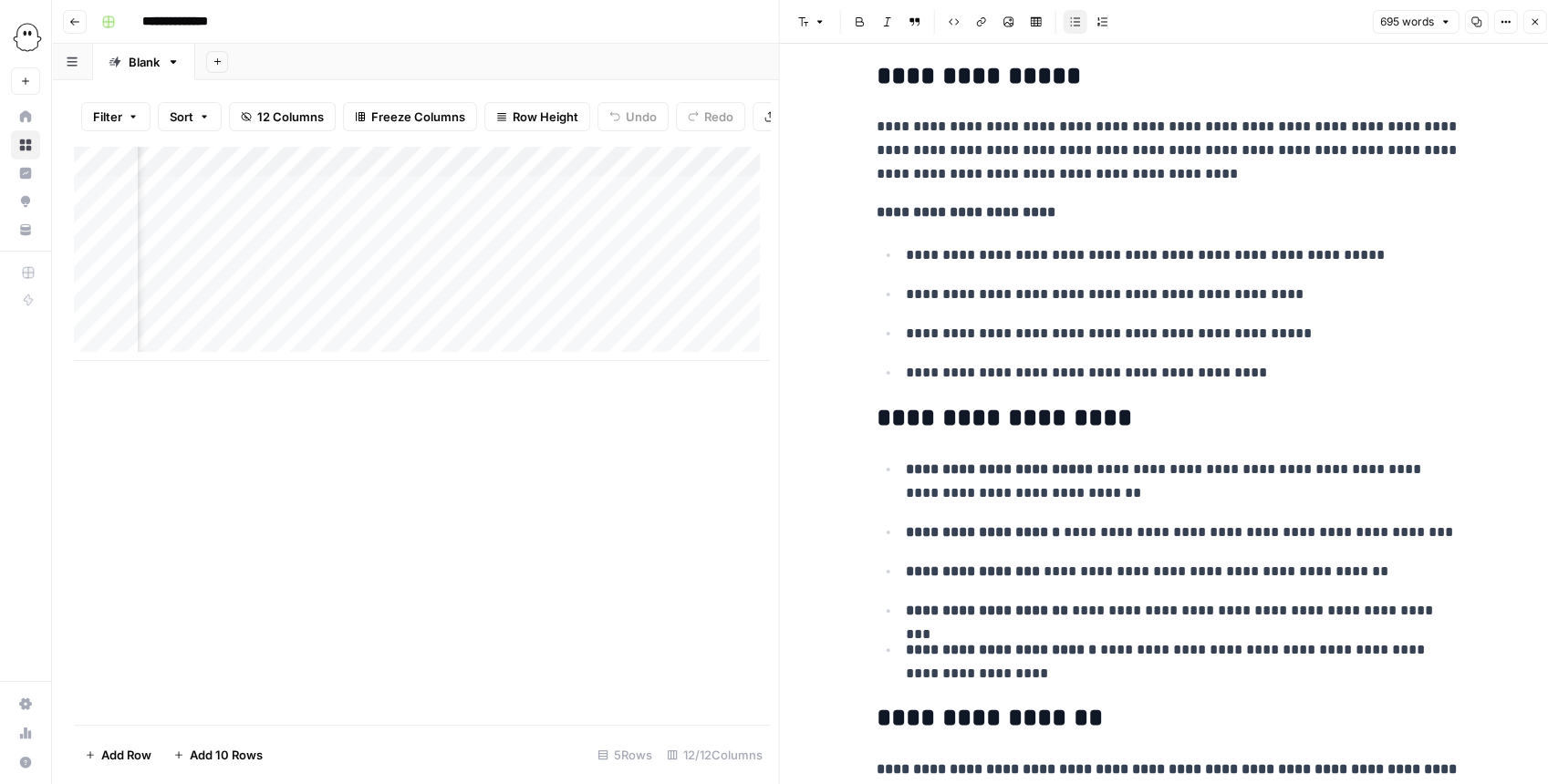
scroll to position [1033, 0]
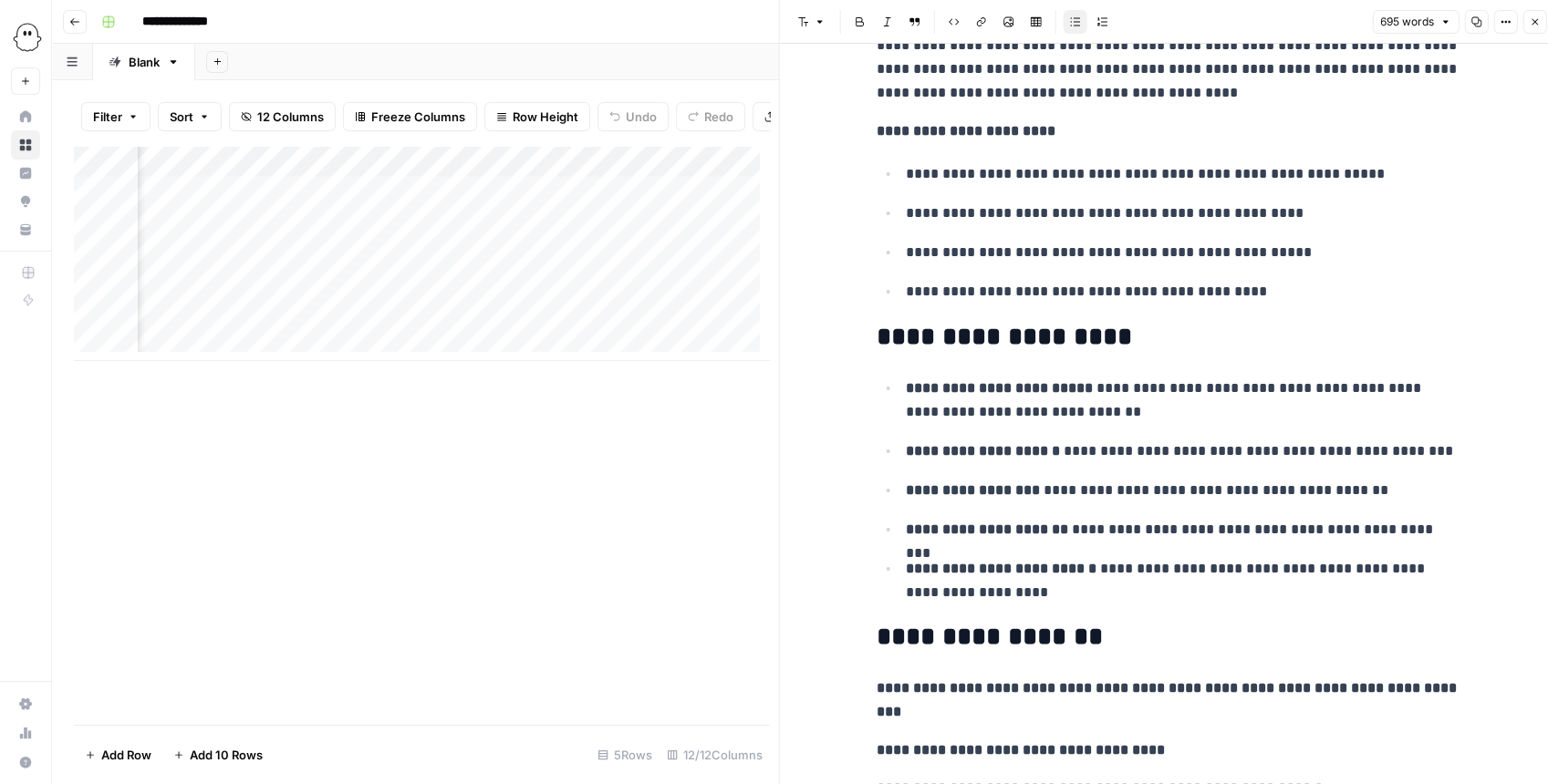
click at [1073, 388] on p "**********" at bounding box center [1183, 400] width 555 height 47
click at [1087, 451] on p "**********" at bounding box center [1183, 451] width 555 height 24
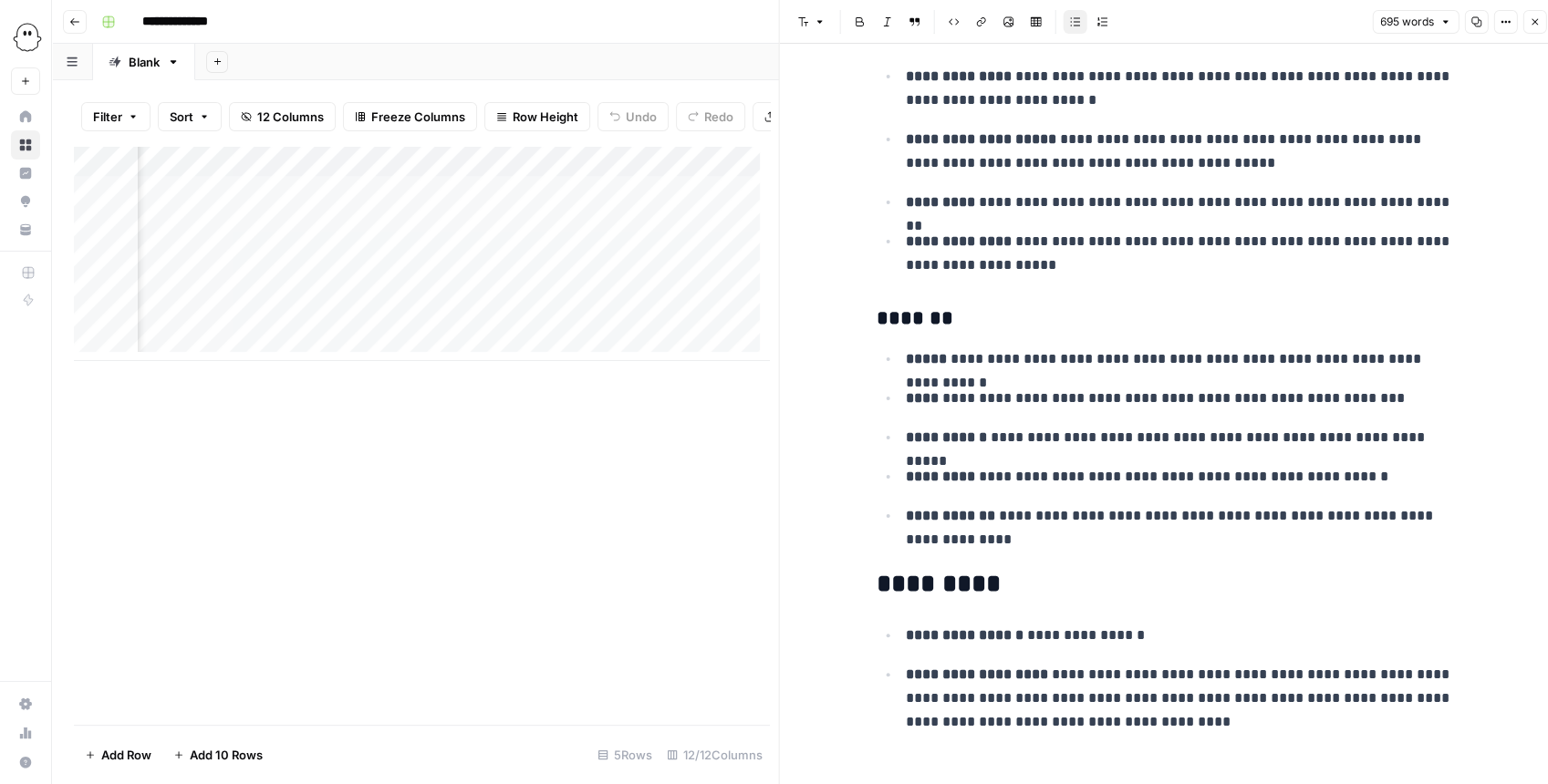
scroll to position [9, 0]
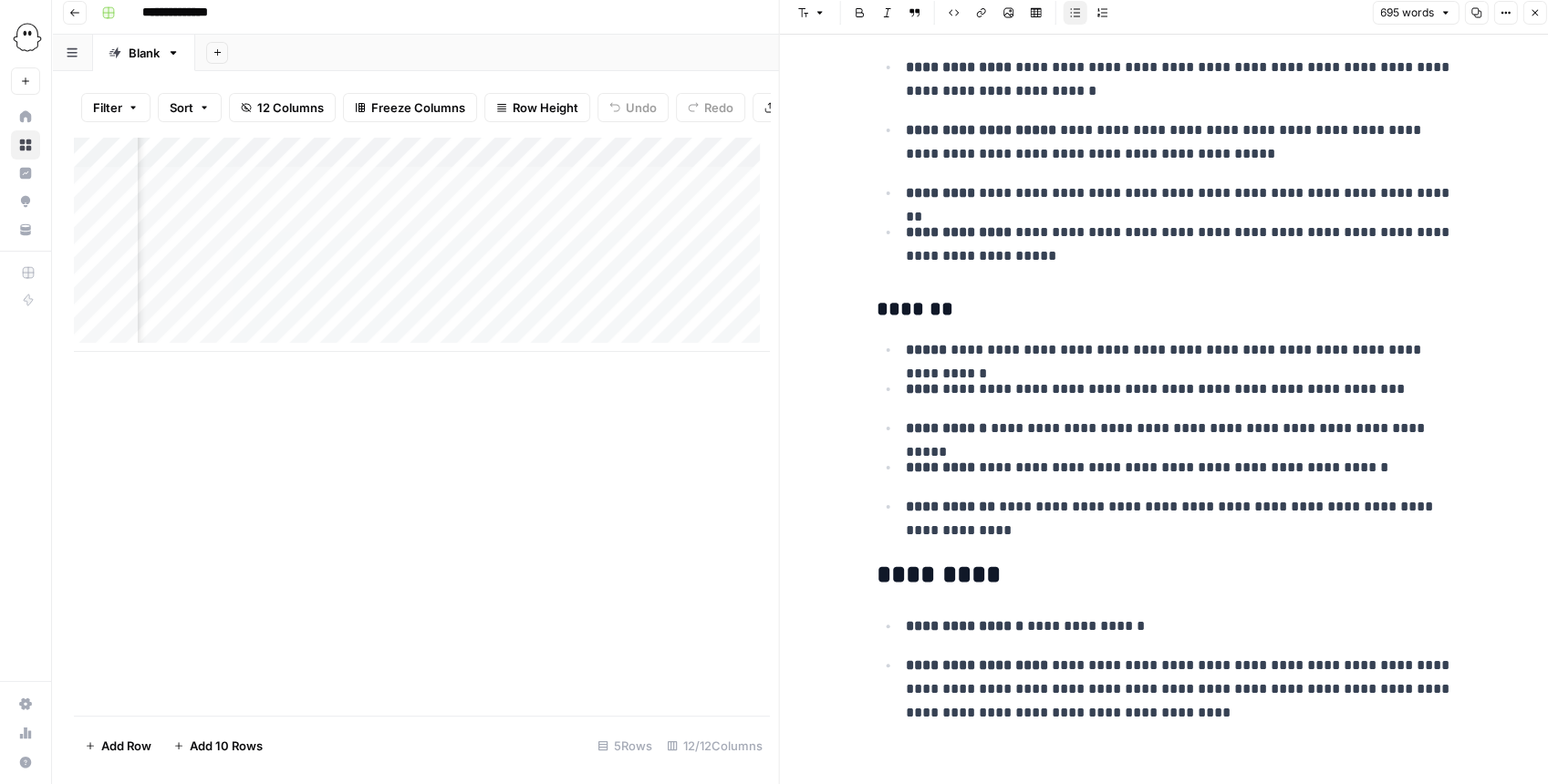
click at [1527, 12] on button "Close" at bounding box center [1534, 12] width 24 height 24
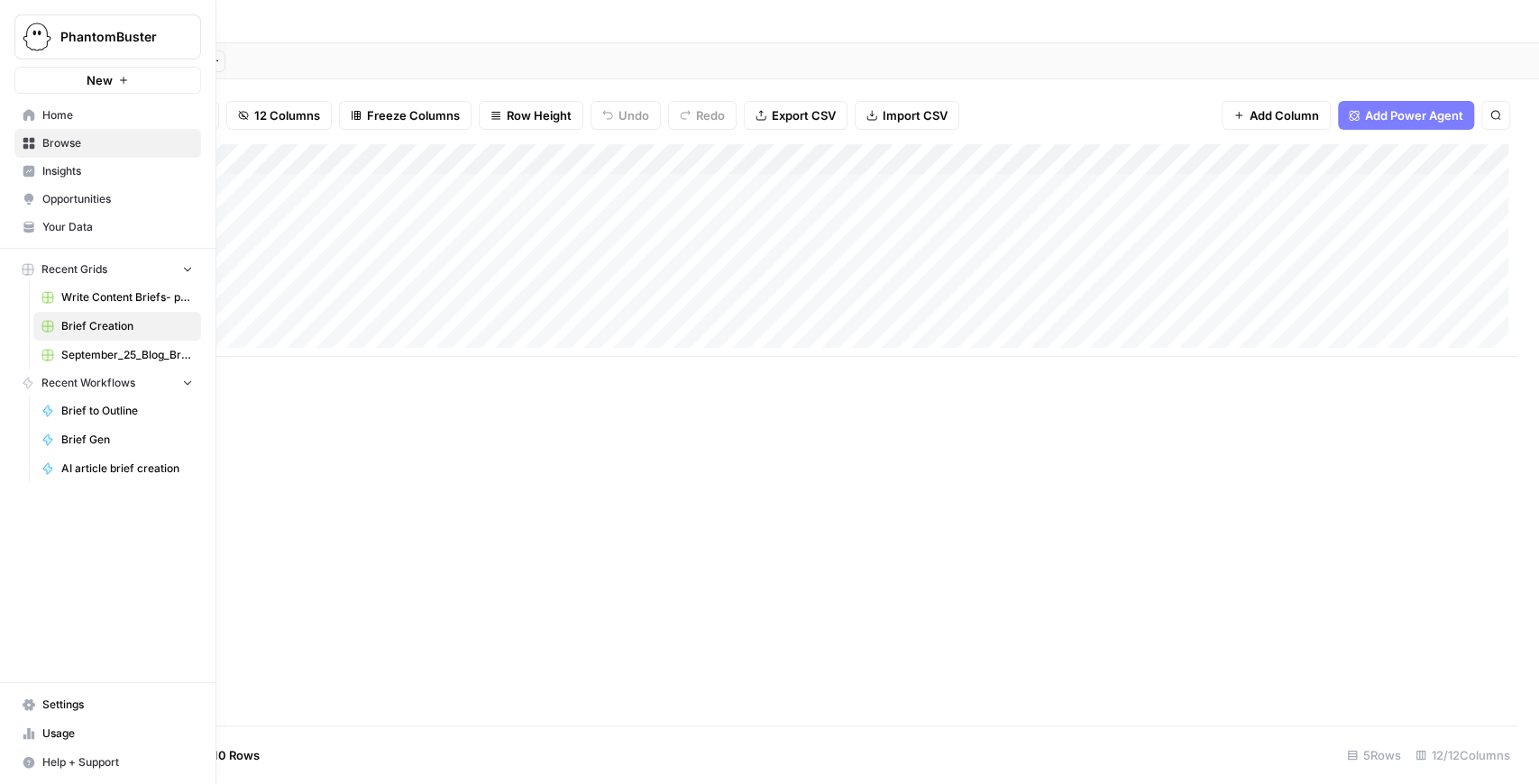
click at [70, 221] on span "Your Data" at bounding box center [117, 227] width 151 height 16
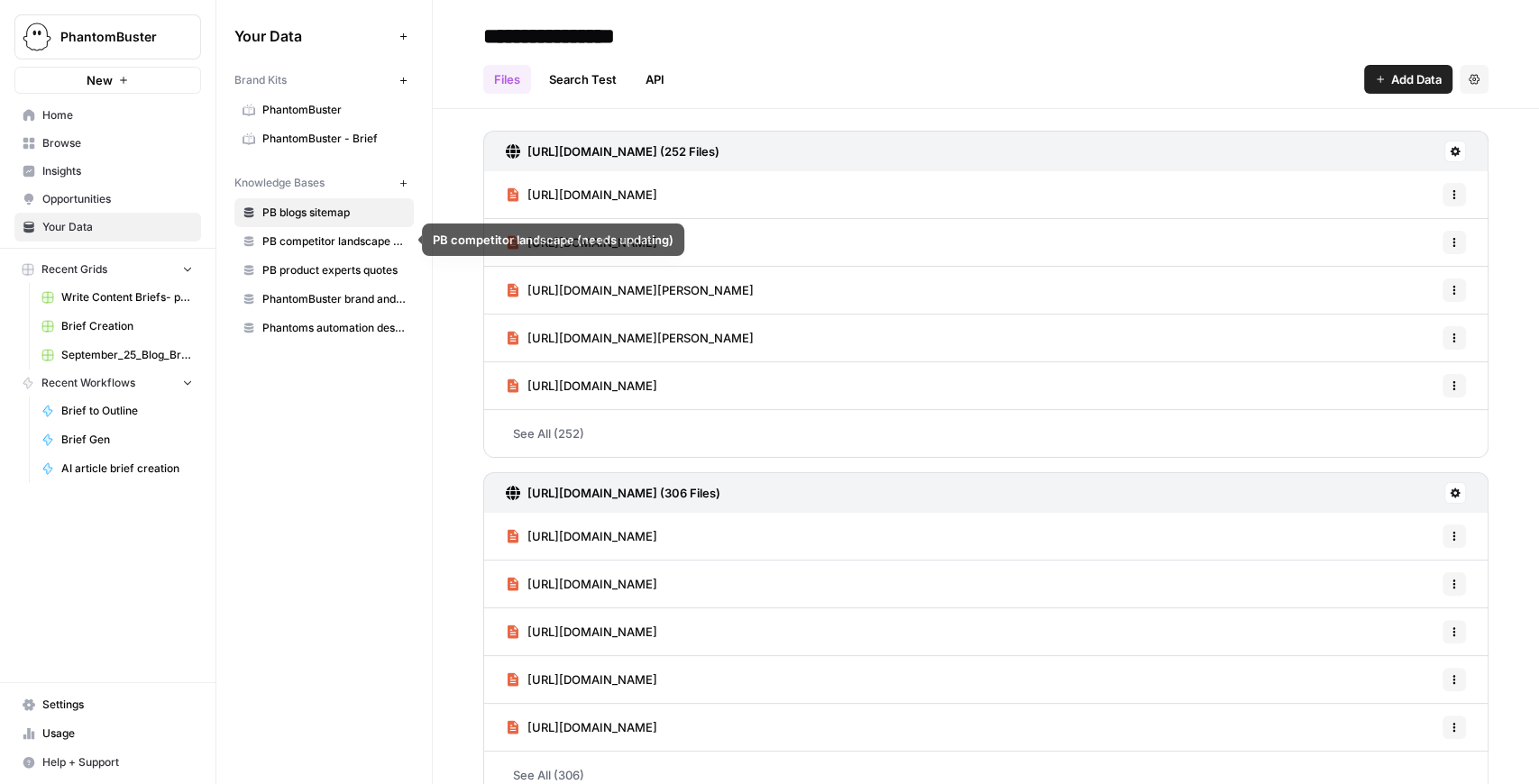
click at [344, 134] on span "PhantomBuster - Brief" at bounding box center [334, 138] width 143 height 16
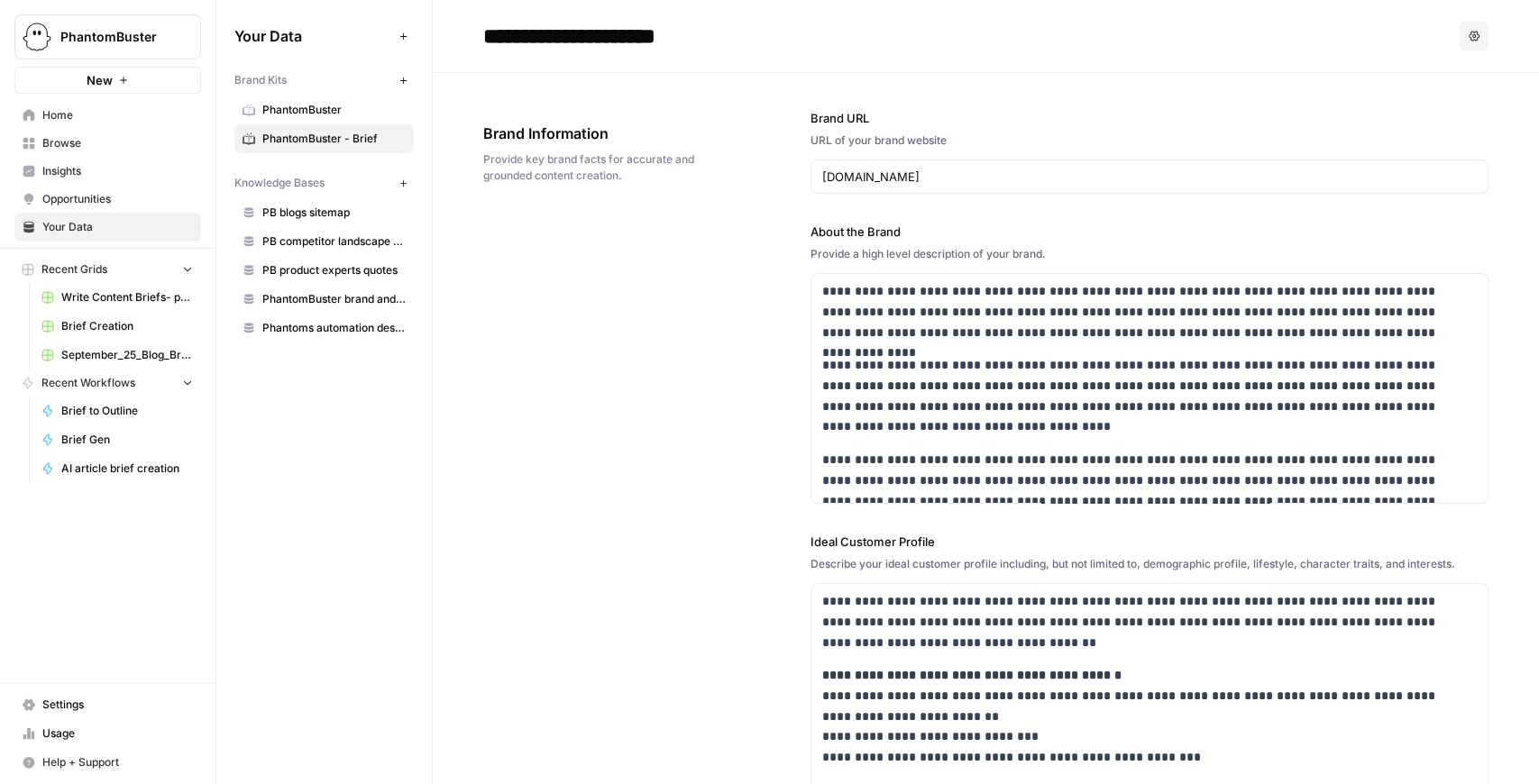
click at [332, 117] on span "PhantomBuster" at bounding box center [334, 110] width 143 height 16
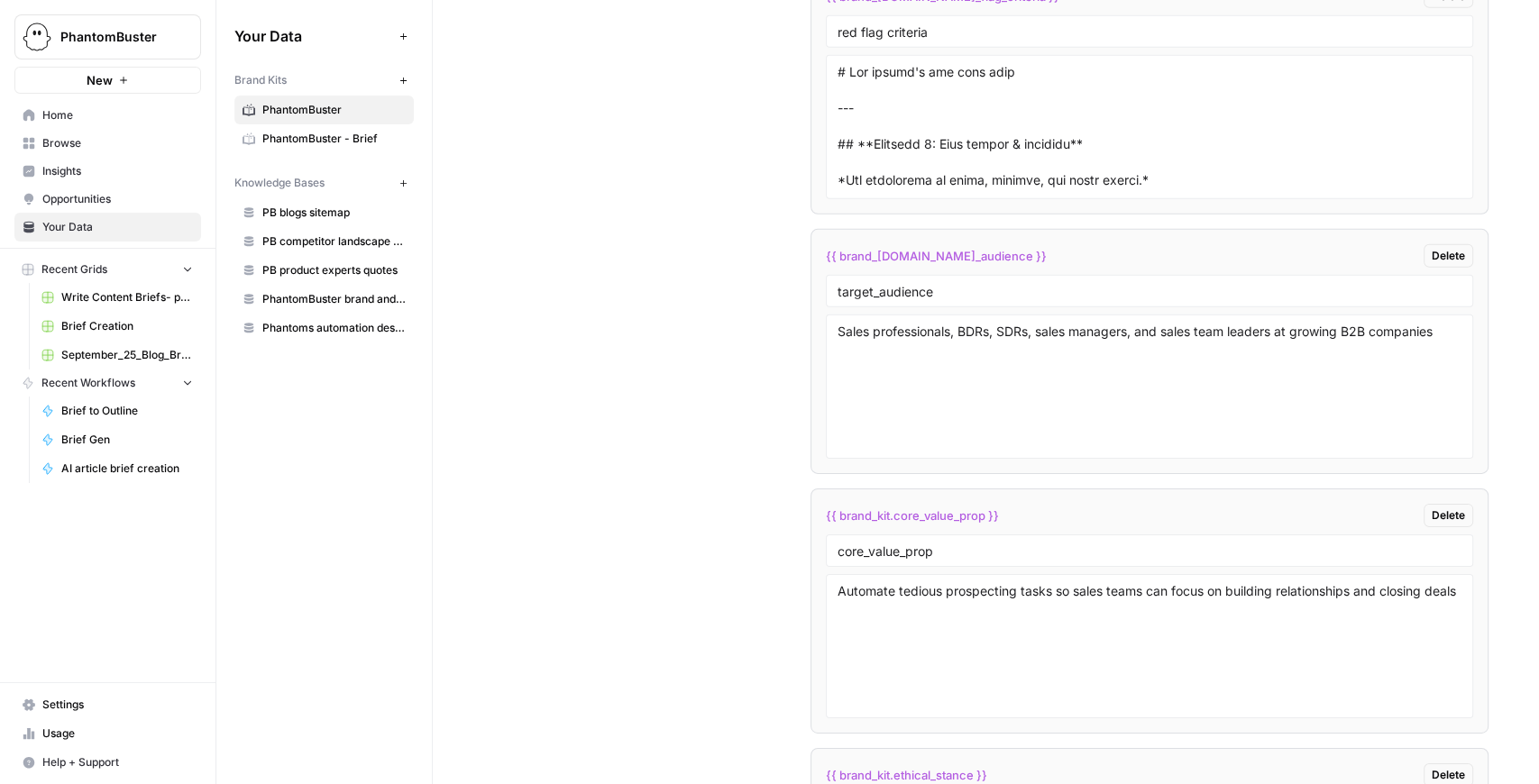
scroll to position [3663, 0]
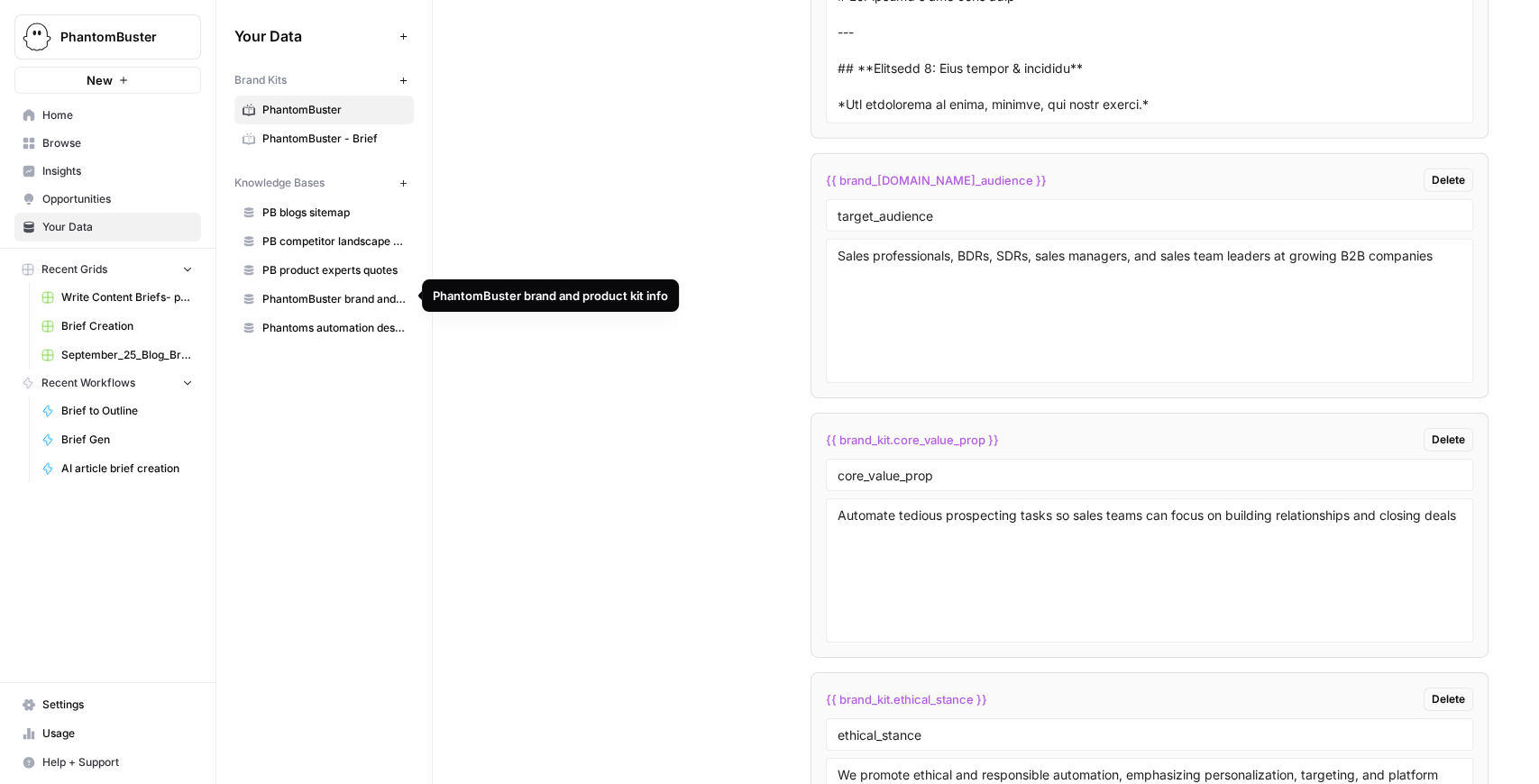
click at [344, 292] on span "PhantomBuster brand and product kit info" at bounding box center [334, 299] width 143 height 16
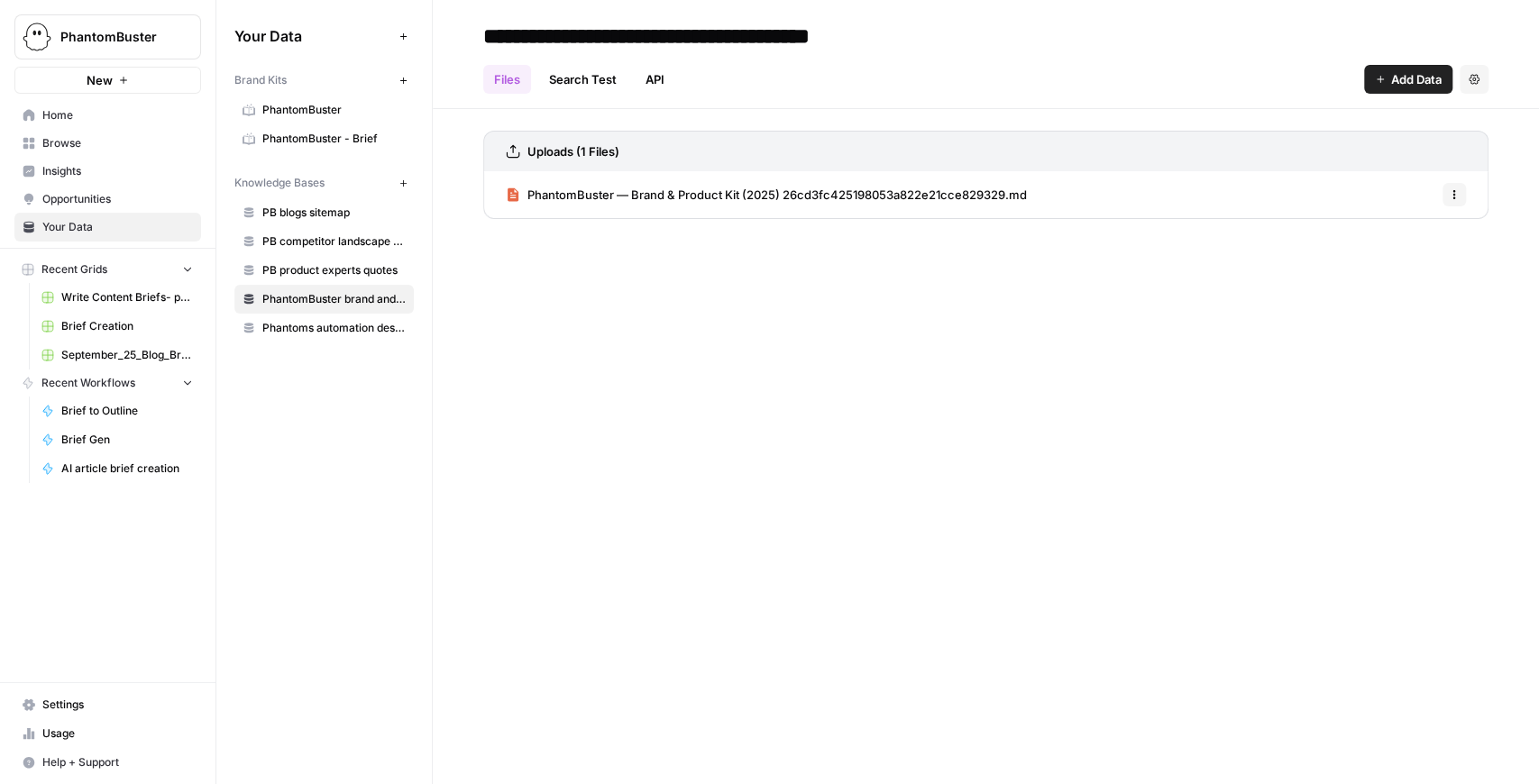
click at [748, 200] on span "PhantomBuster — Brand & Product Kit (2025) 26cd3fc425198053a822e21cce829329.md" at bounding box center [777, 194] width 500 height 18
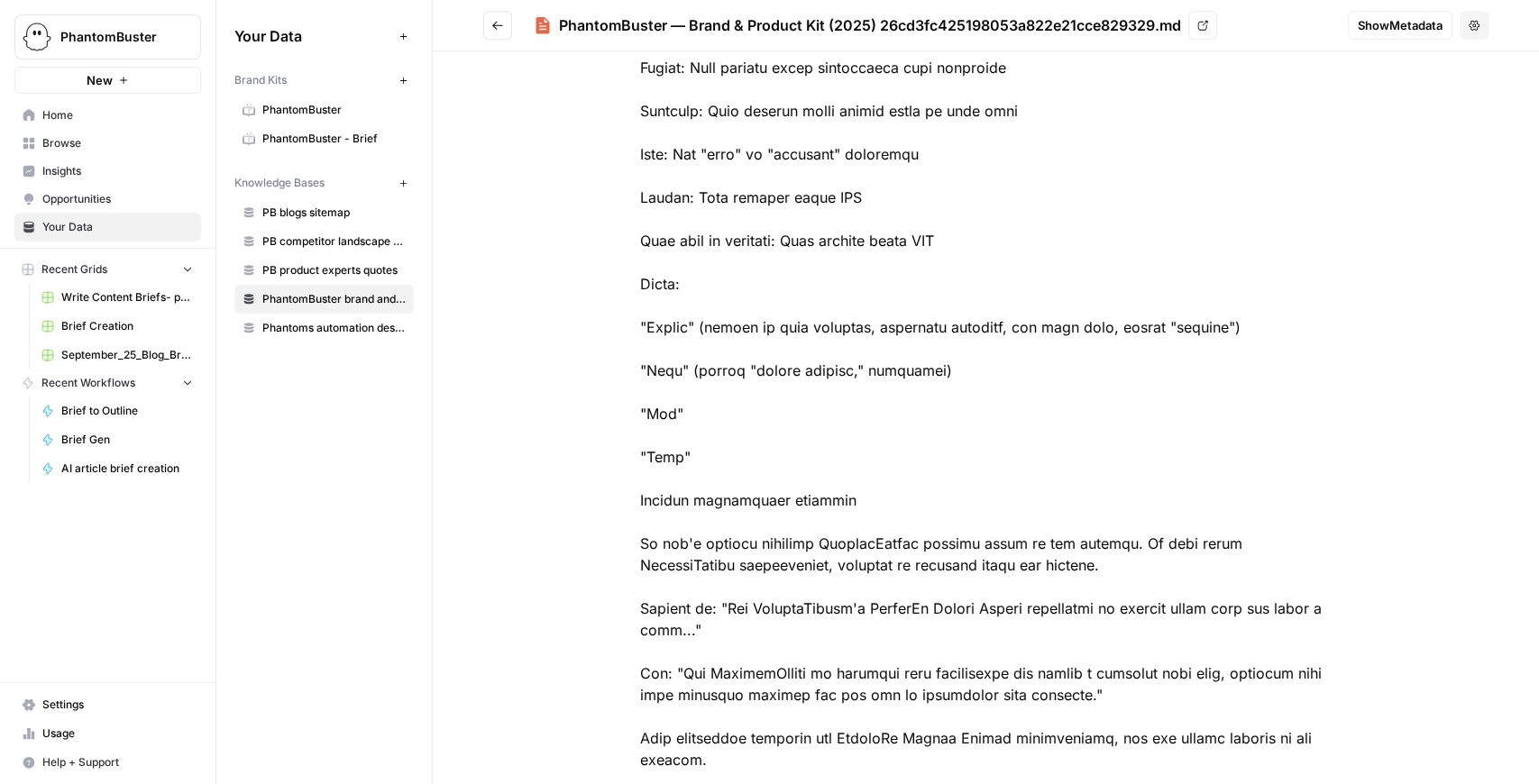
scroll to position [24384, 0]
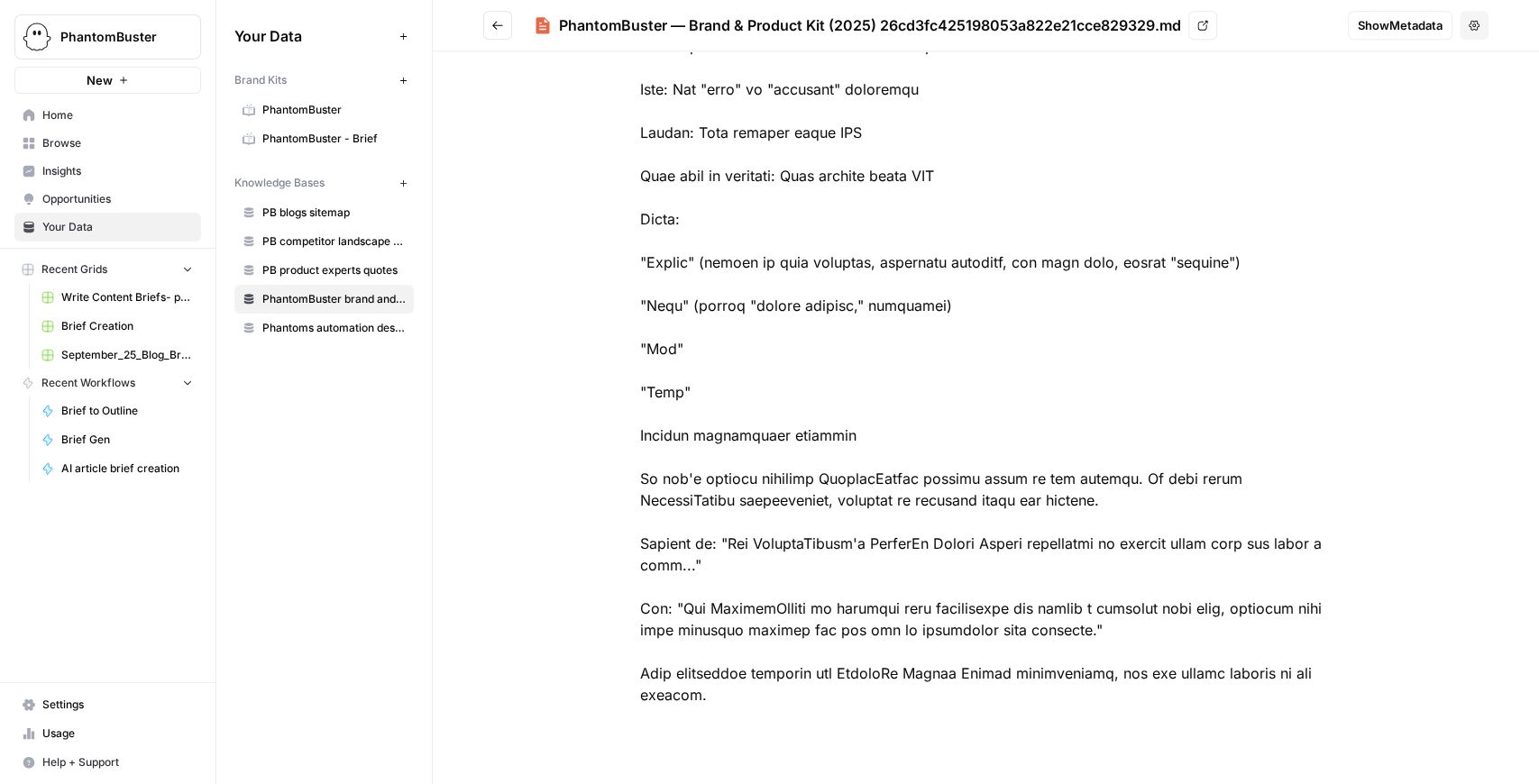
click at [337, 331] on span "Phantoms automation descriptions (most used ones)" at bounding box center [334, 327] width 143 height 16
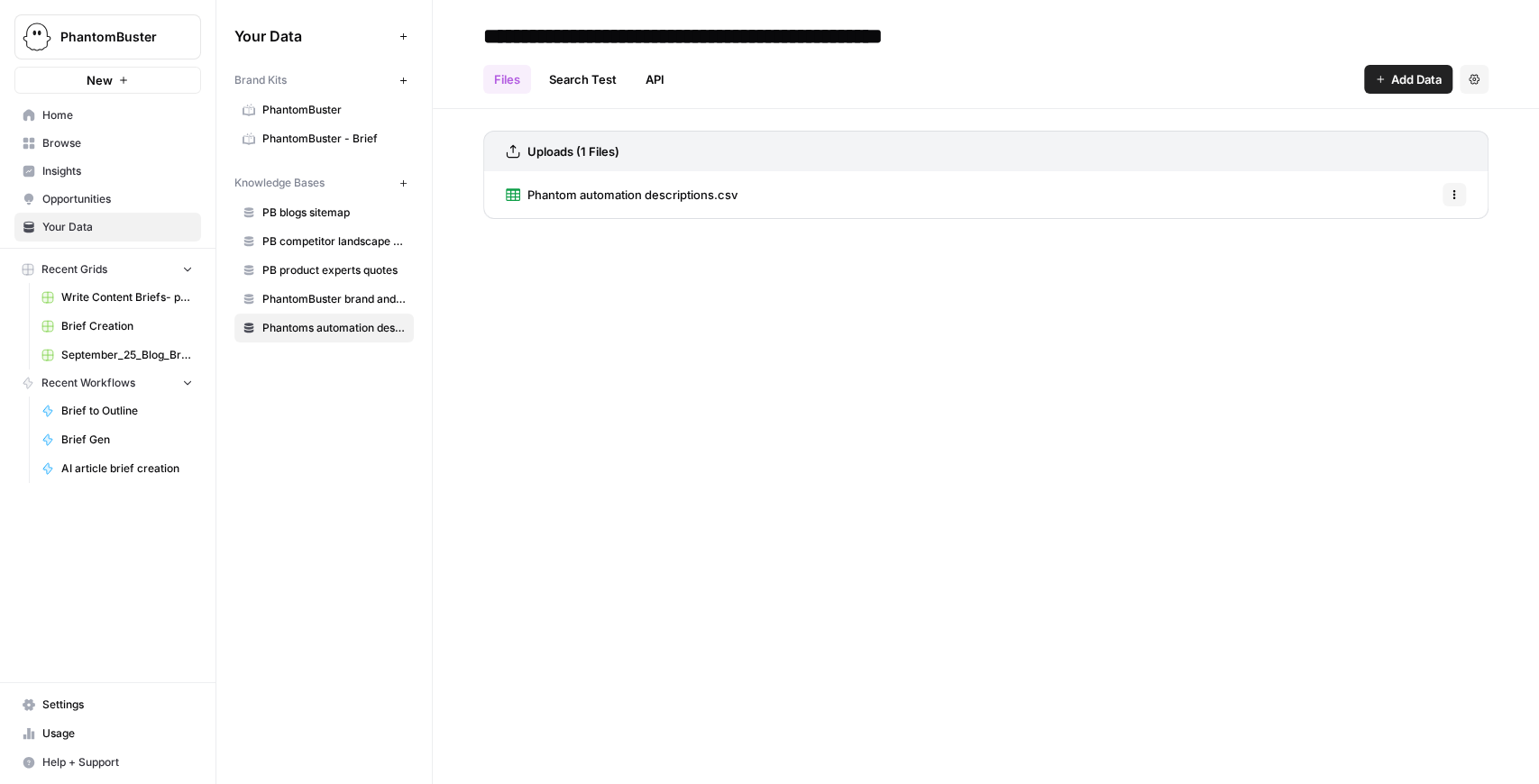
click at [89, 154] on link "Browse" at bounding box center [107, 143] width 187 height 29
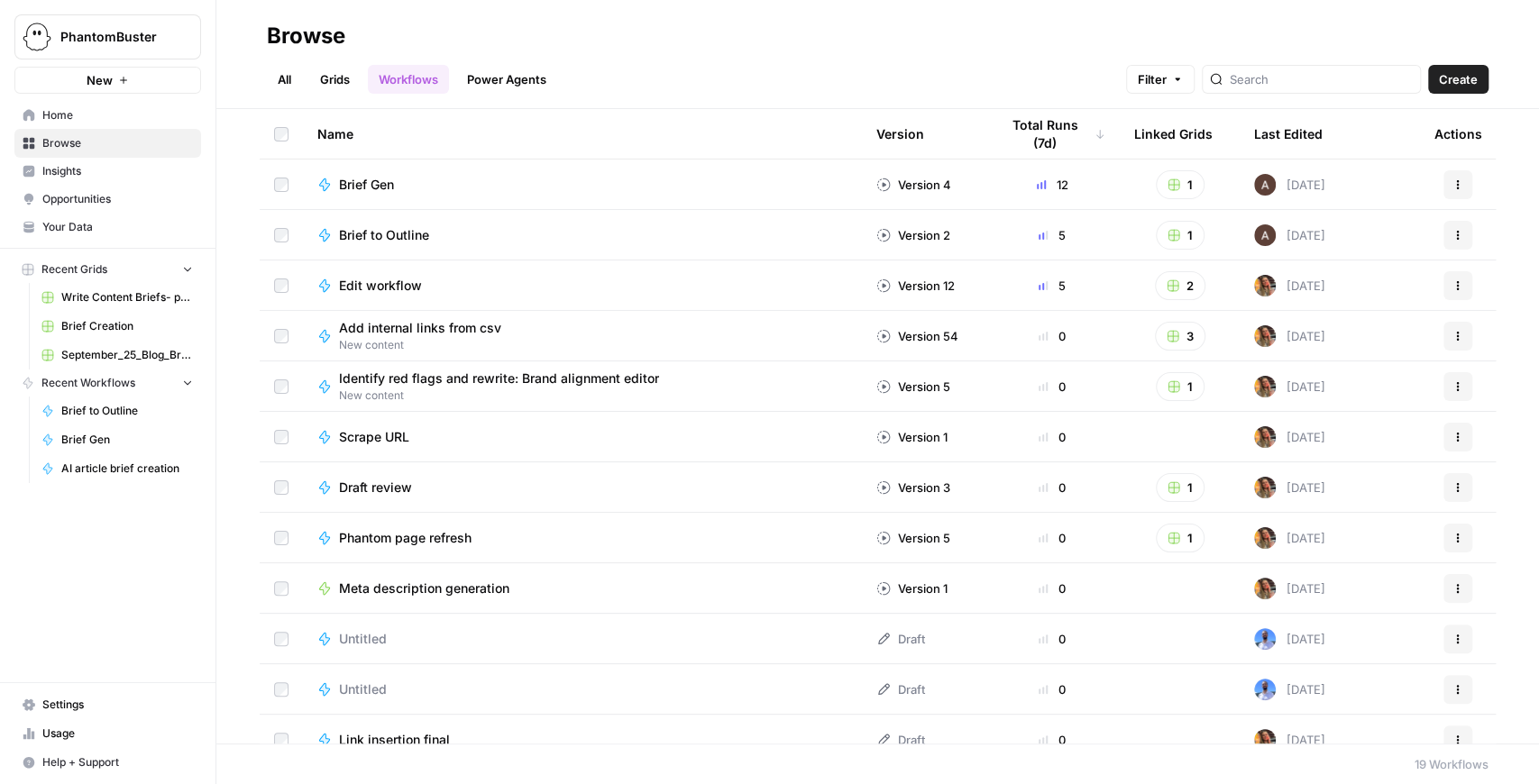
click at [112, 318] on span "Brief Creation" at bounding box center [127, 326] width 131 height 16
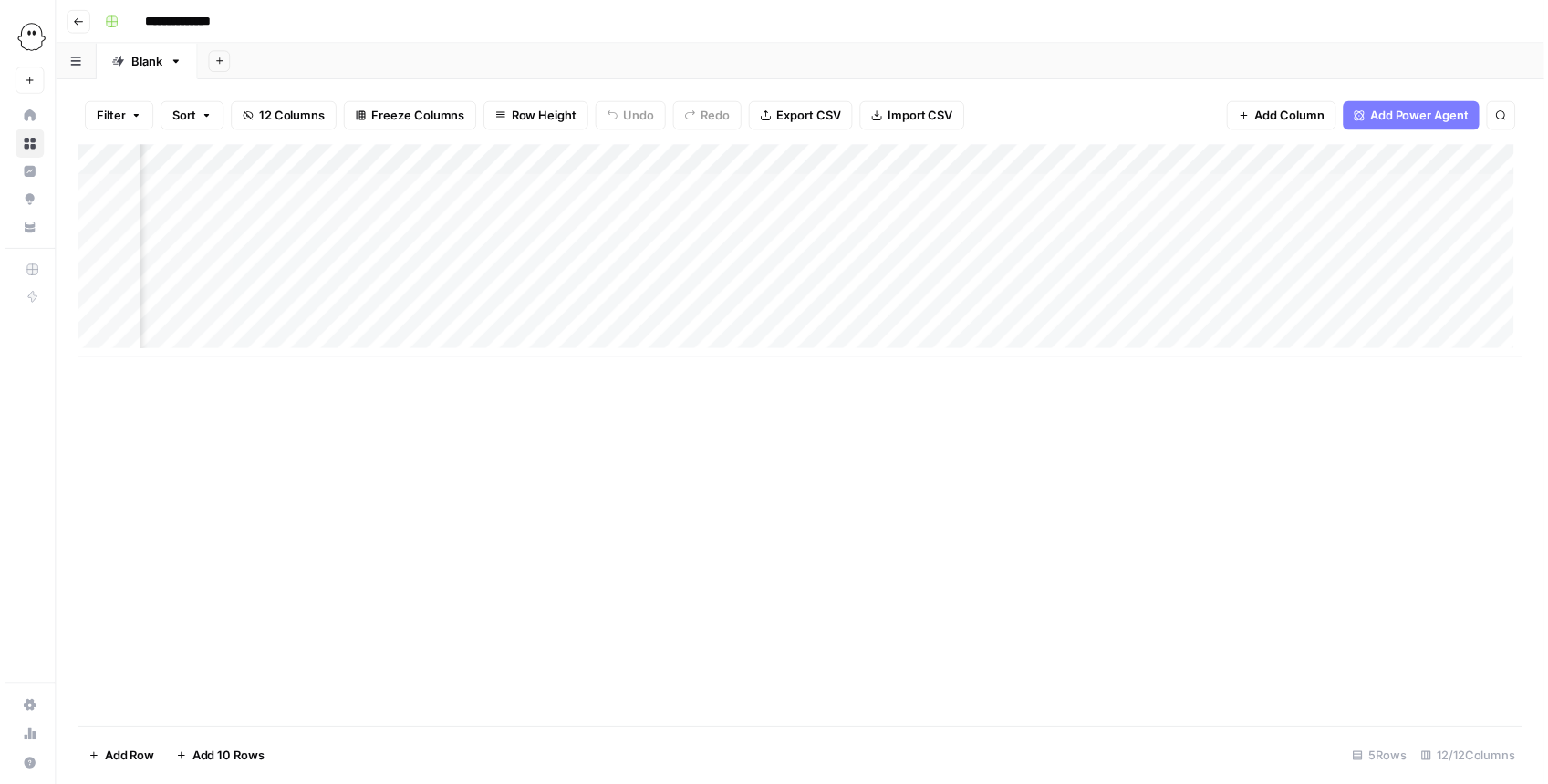
scroll to position [0, 613]
click at [968, 316] on div "Add Column" at bounding box center [804, 253] width 1462 height 215
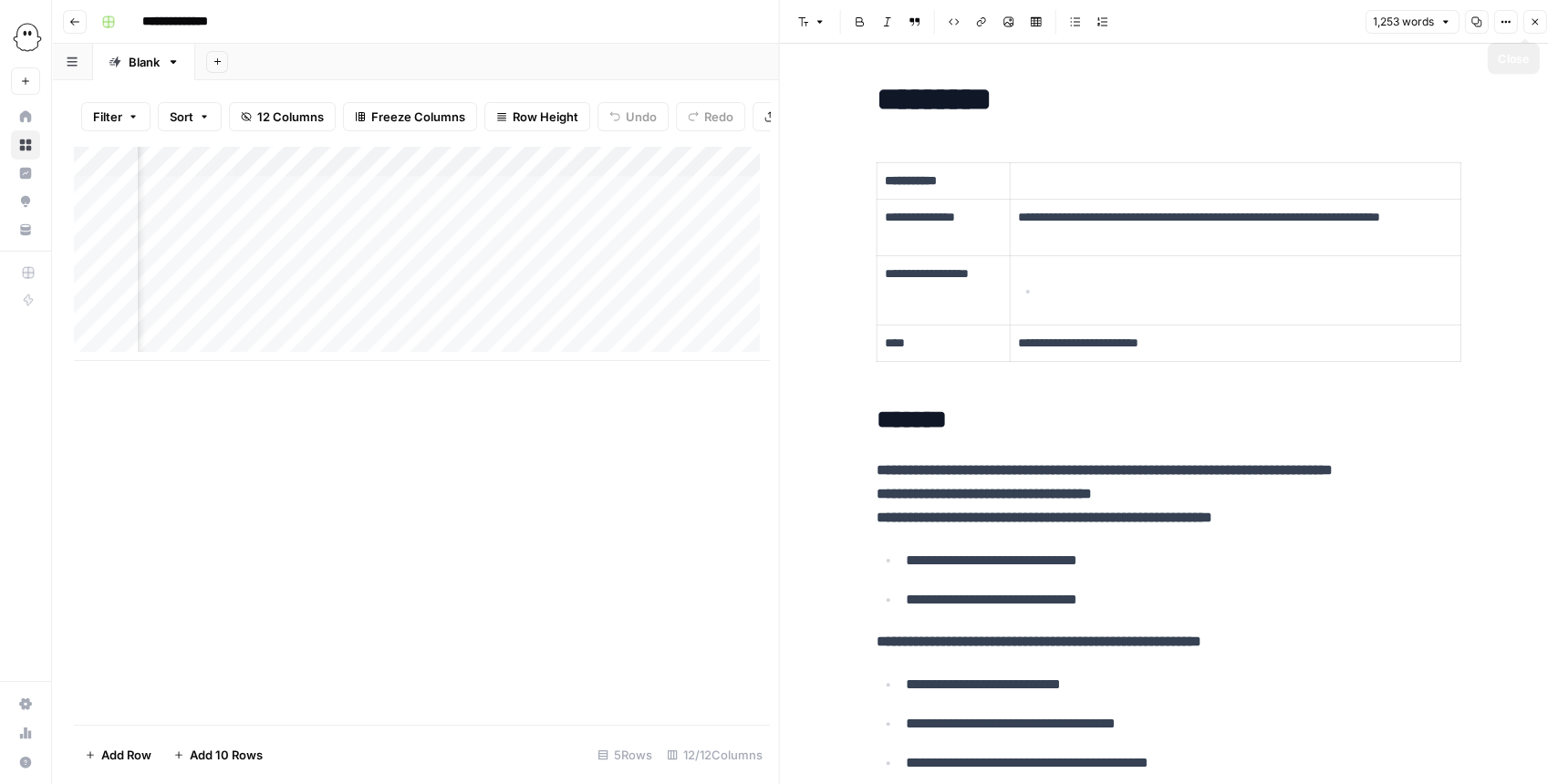
click at [1527, 16] on button "Close" at bounding box center [1534, 22] width 24 height 24
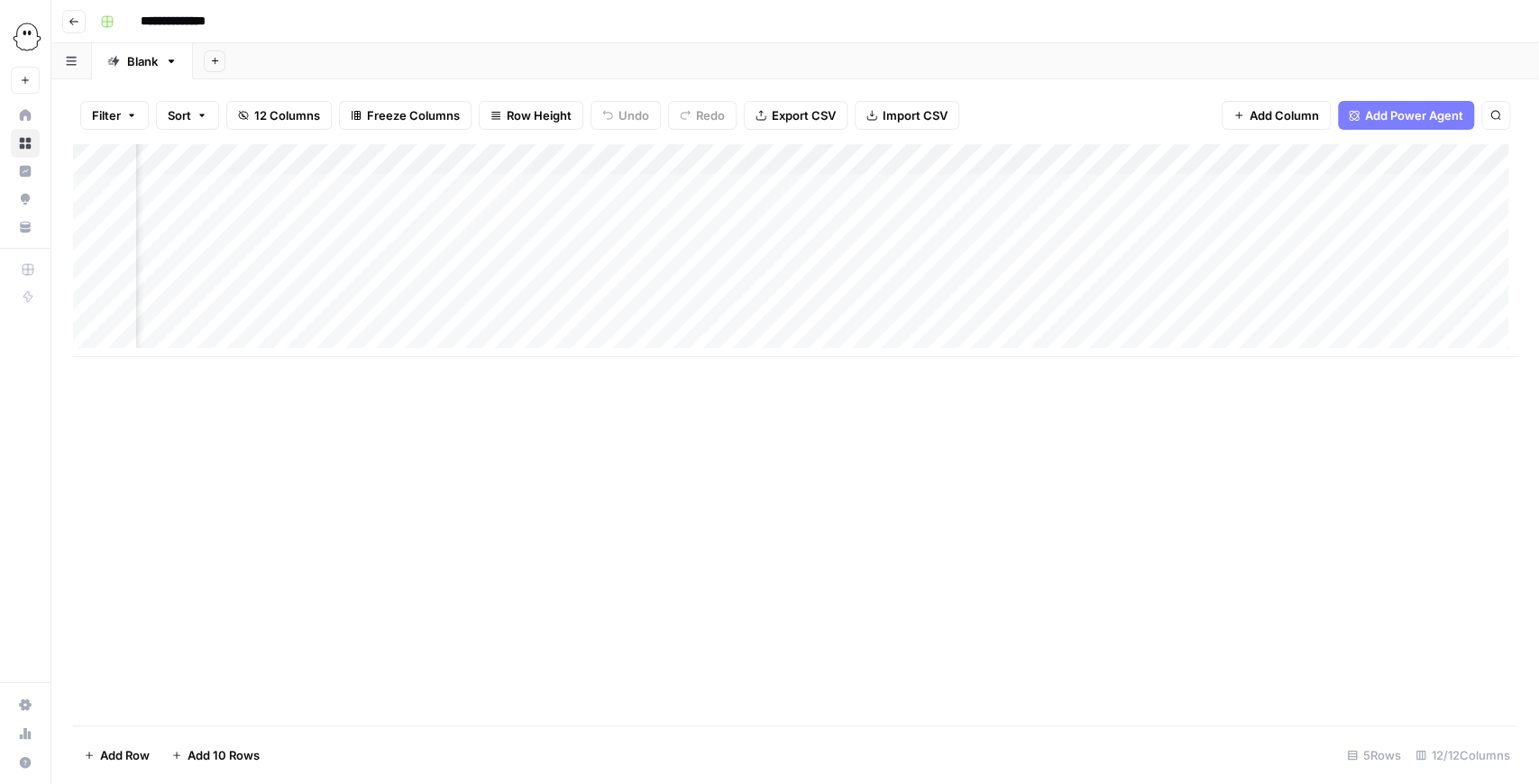
click at [631, 184] on div "Add Column" at bounding box center [795, 250] width 1444 height 213
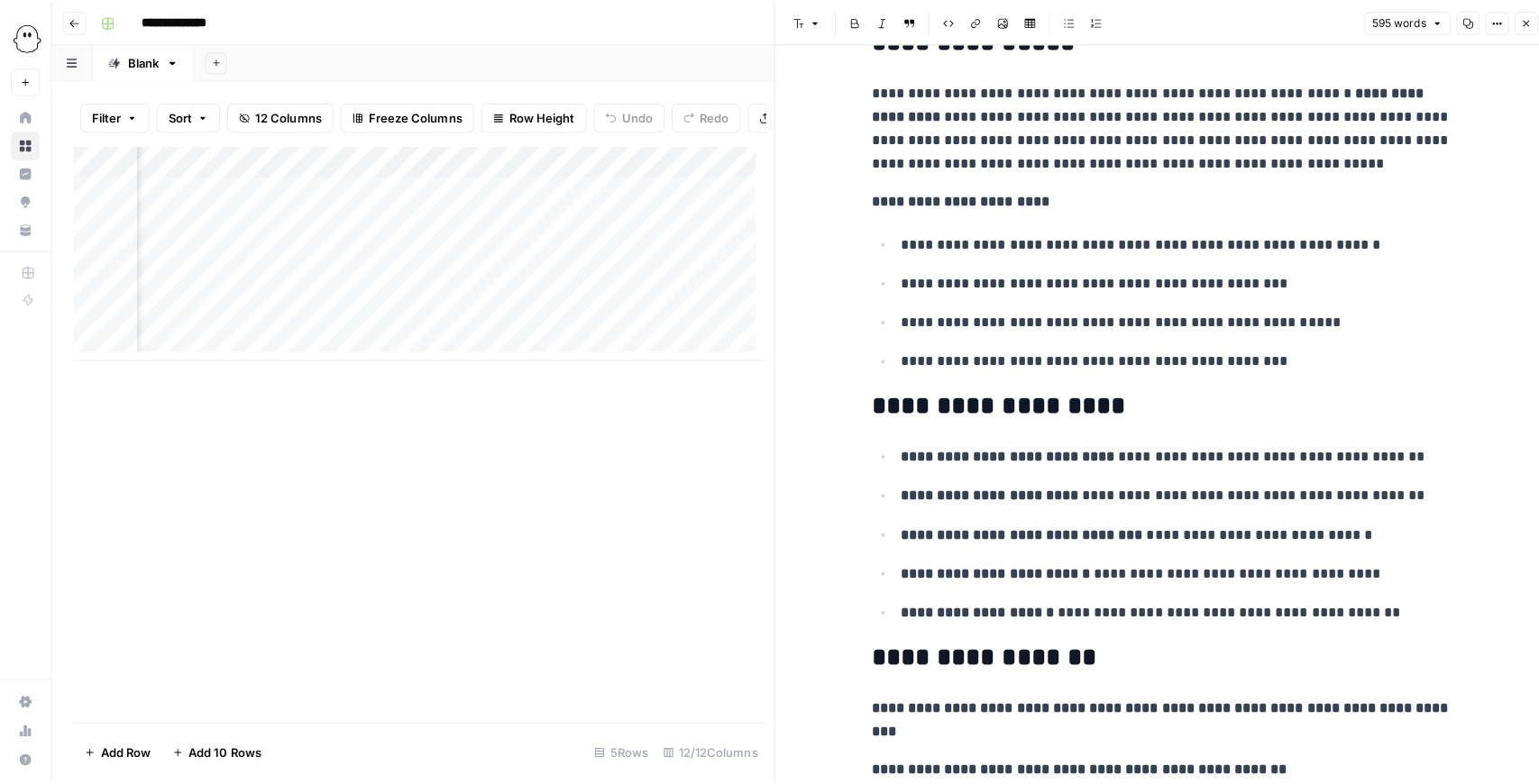
scroll to position [840, 0]
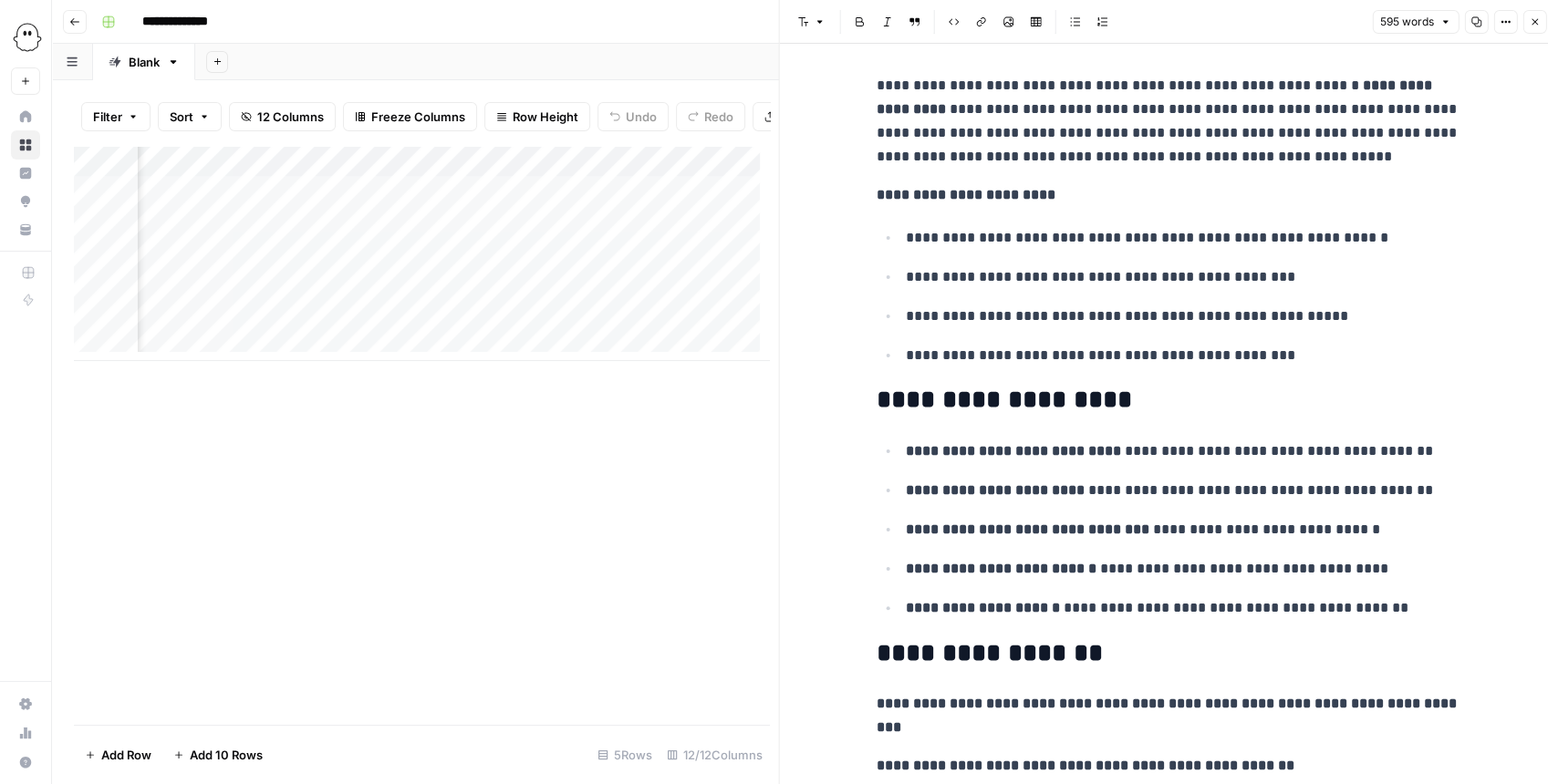
click at [1484, 16] on button "Copy" at bounding box center [1476, 22] width 24 height 24
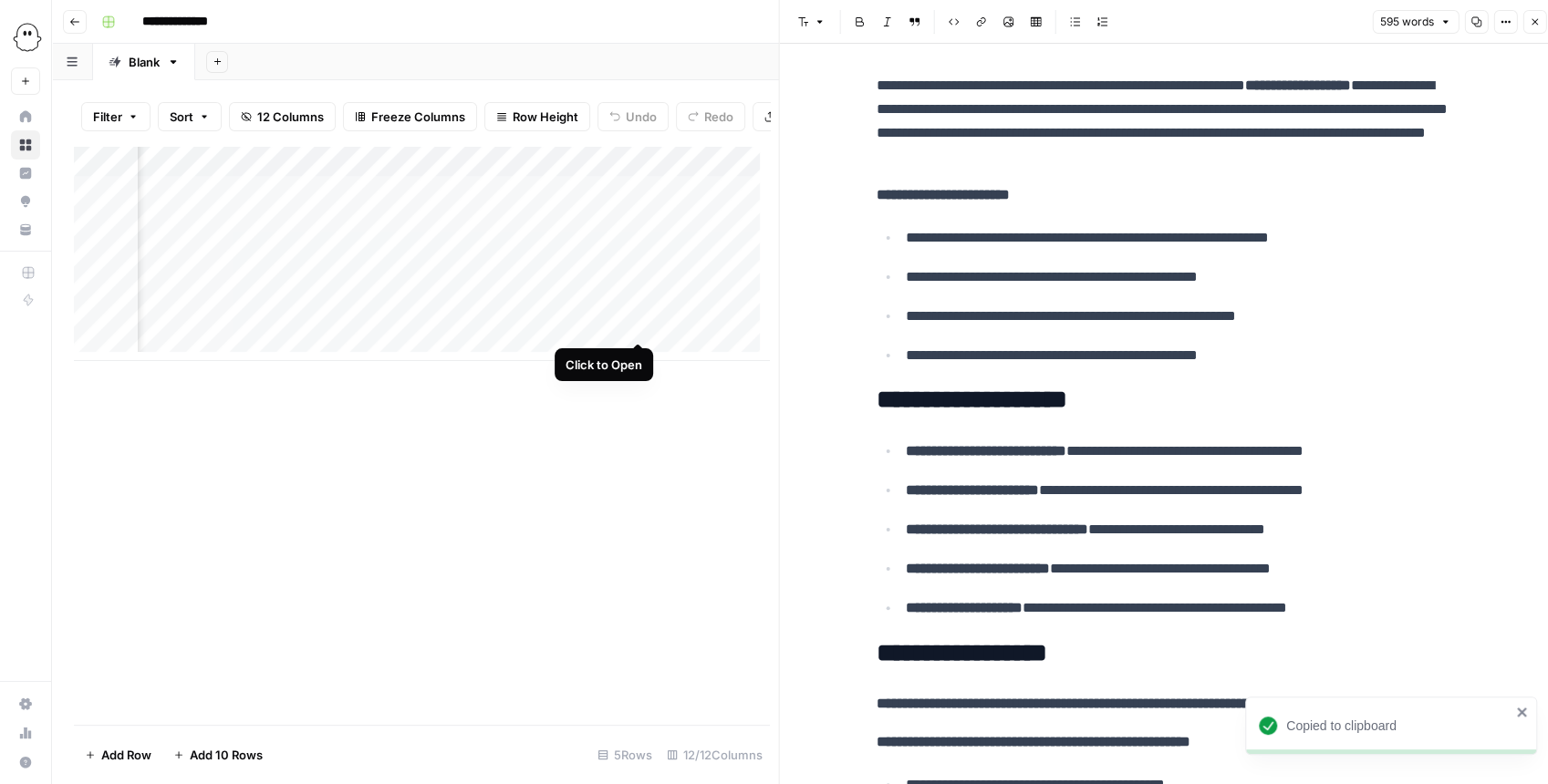
click at [636, 323] on div "Add Column" at bounding box center [421, 253] width 695 height 215
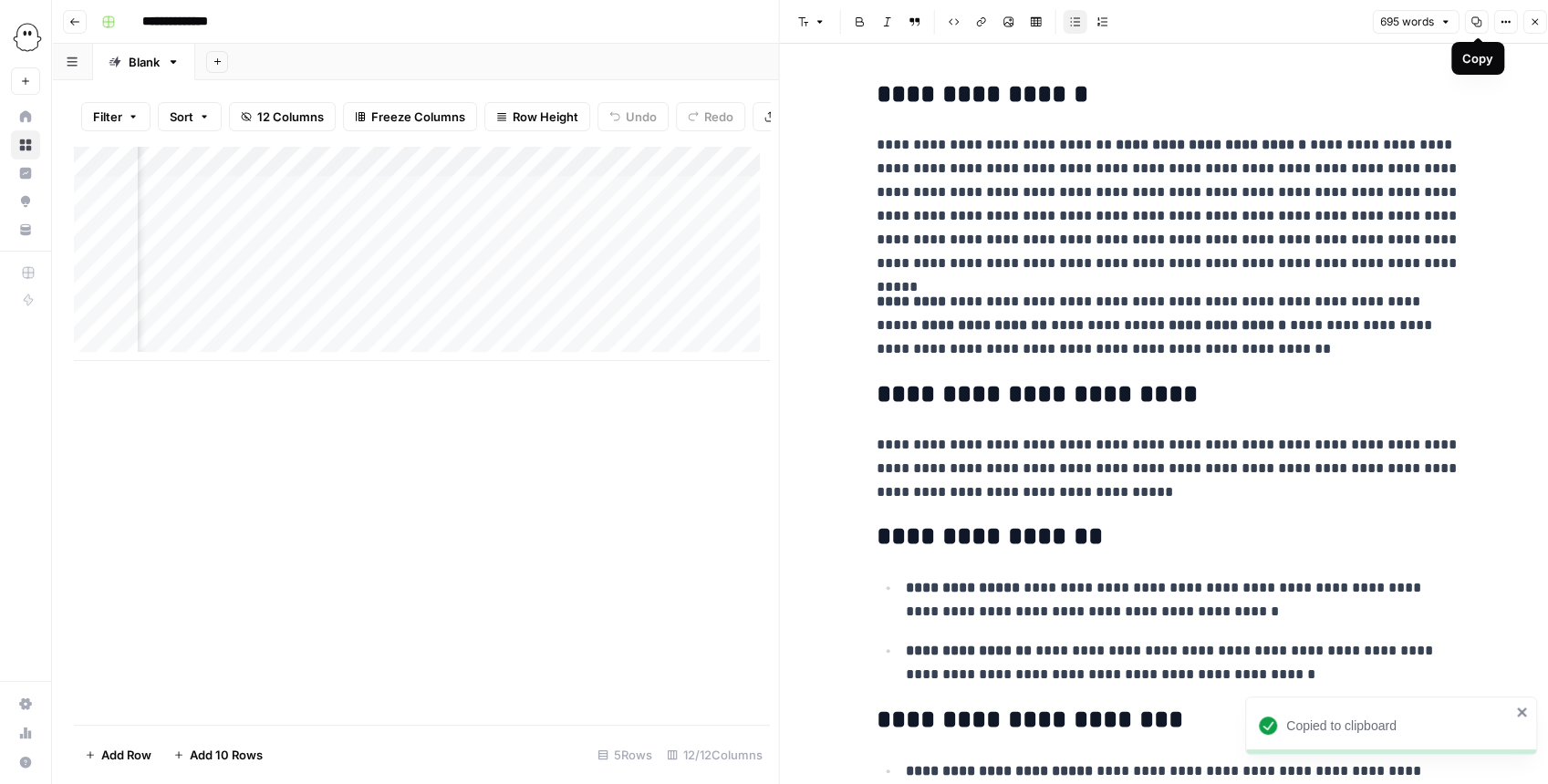
click at [1476, 22] on icon "button" at bounding box center [1476, 22] width 11 height 11
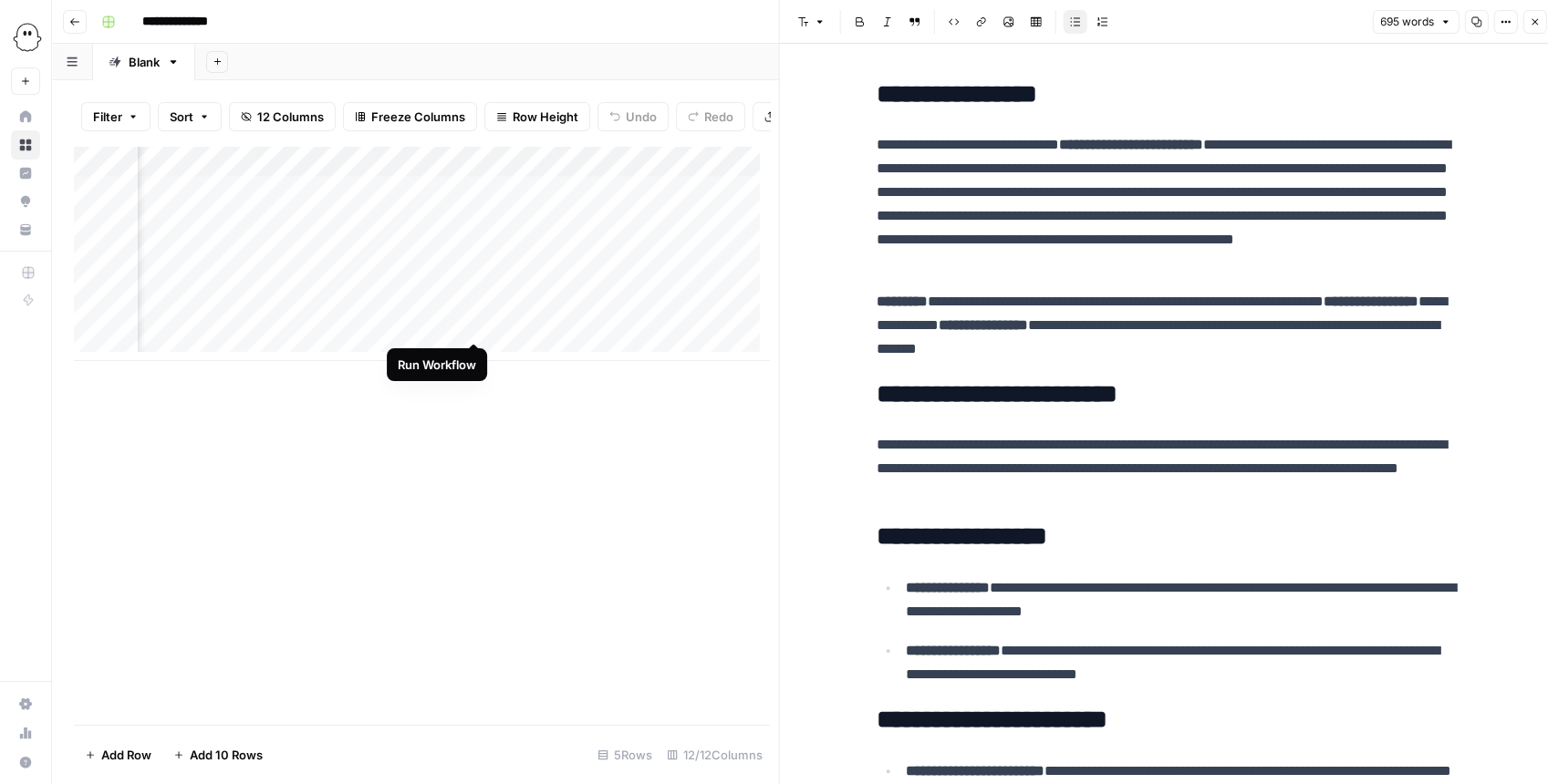
click at [470, 322] on div "Add Column" at bounding box center [421, 253] width 695 height 215
click at [474, 198] on div "Add Column" at bounding box center [421, 253] width 695 height 215
click at [1533, 26] on icon "button" at bounding box center [1535, 22] width 11 height 11
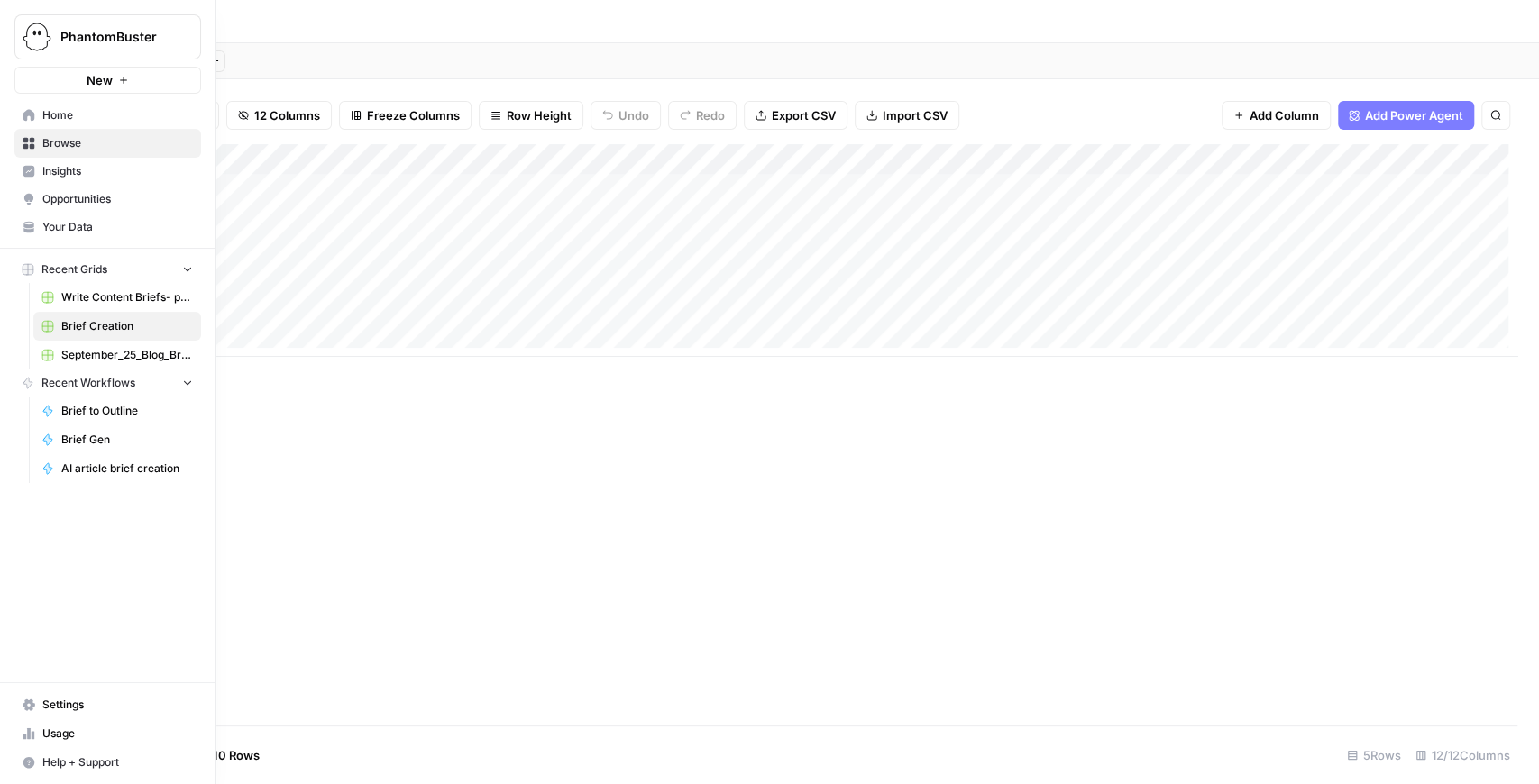
click at [101, 216] on link "Your Data" at bounding box center [107, 227] width 187 height 29
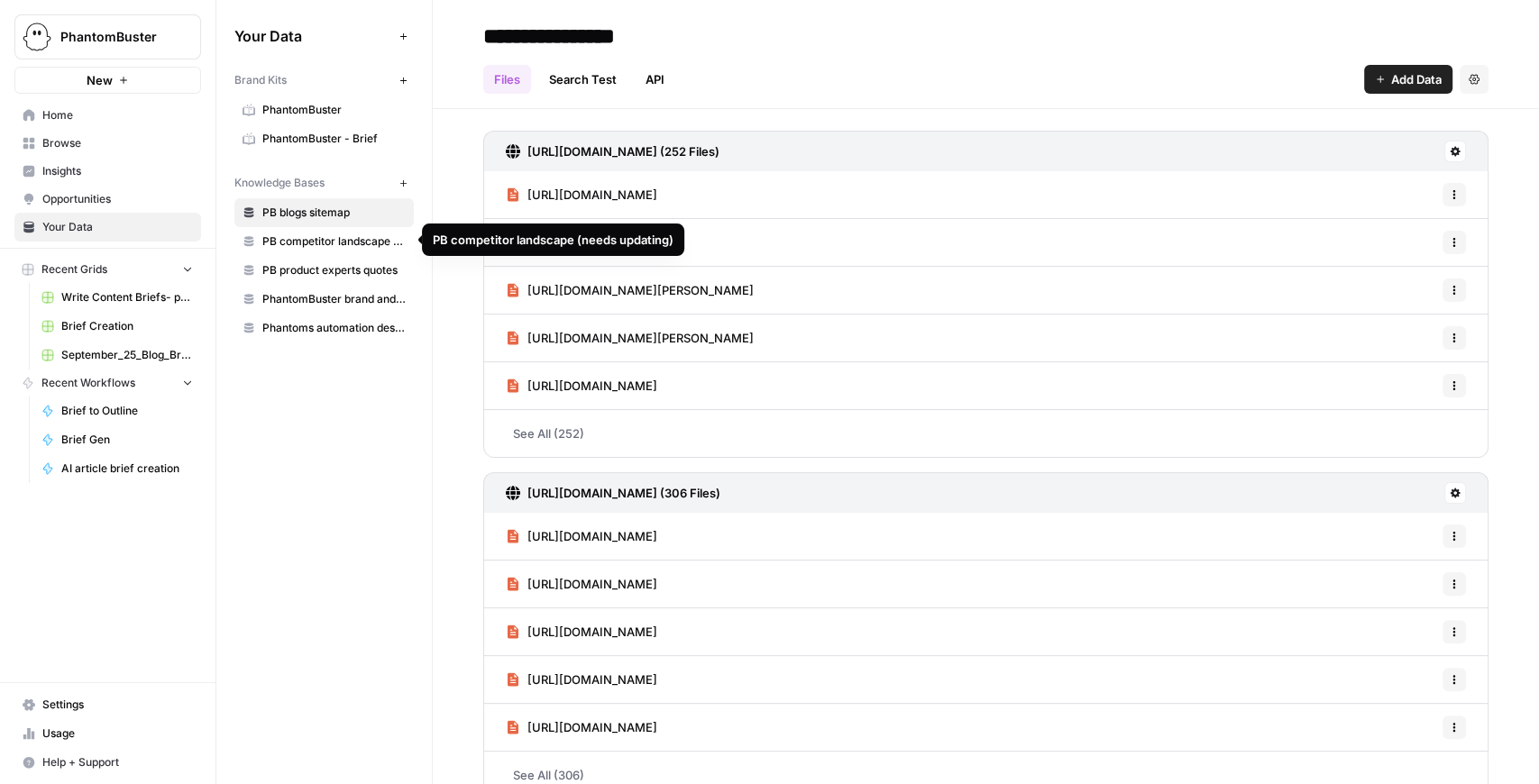
click at [337, 243] on span "PB competitor landscape (needs updating)" at bounding box center [334, 241] width 143 height 16
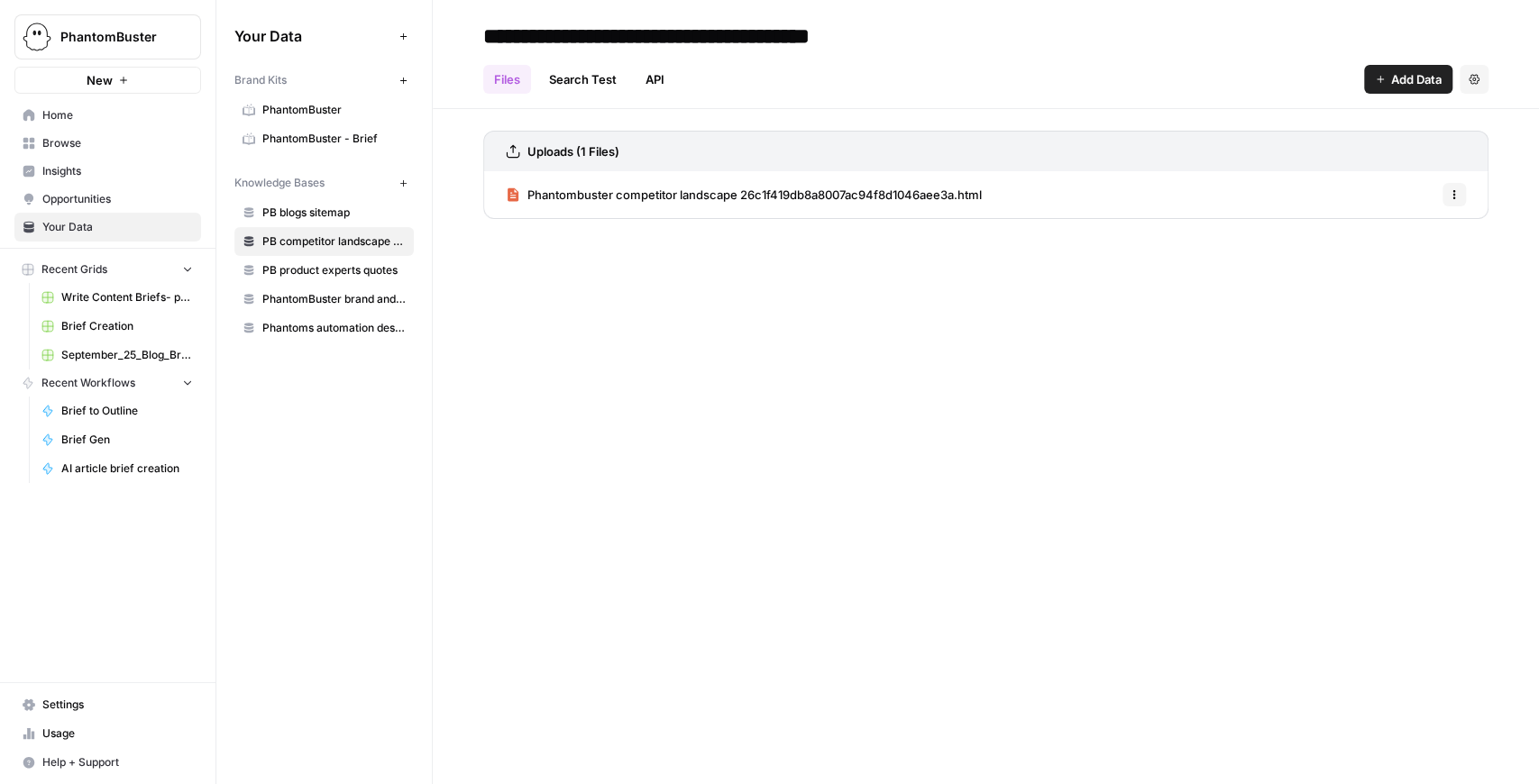
click at [616, 199] on span "Phantombuster competitor landscape 26c1f419db8a8007ac94f8d1046aee3a.html" at bounding box center [755, 194] width 455 height 18
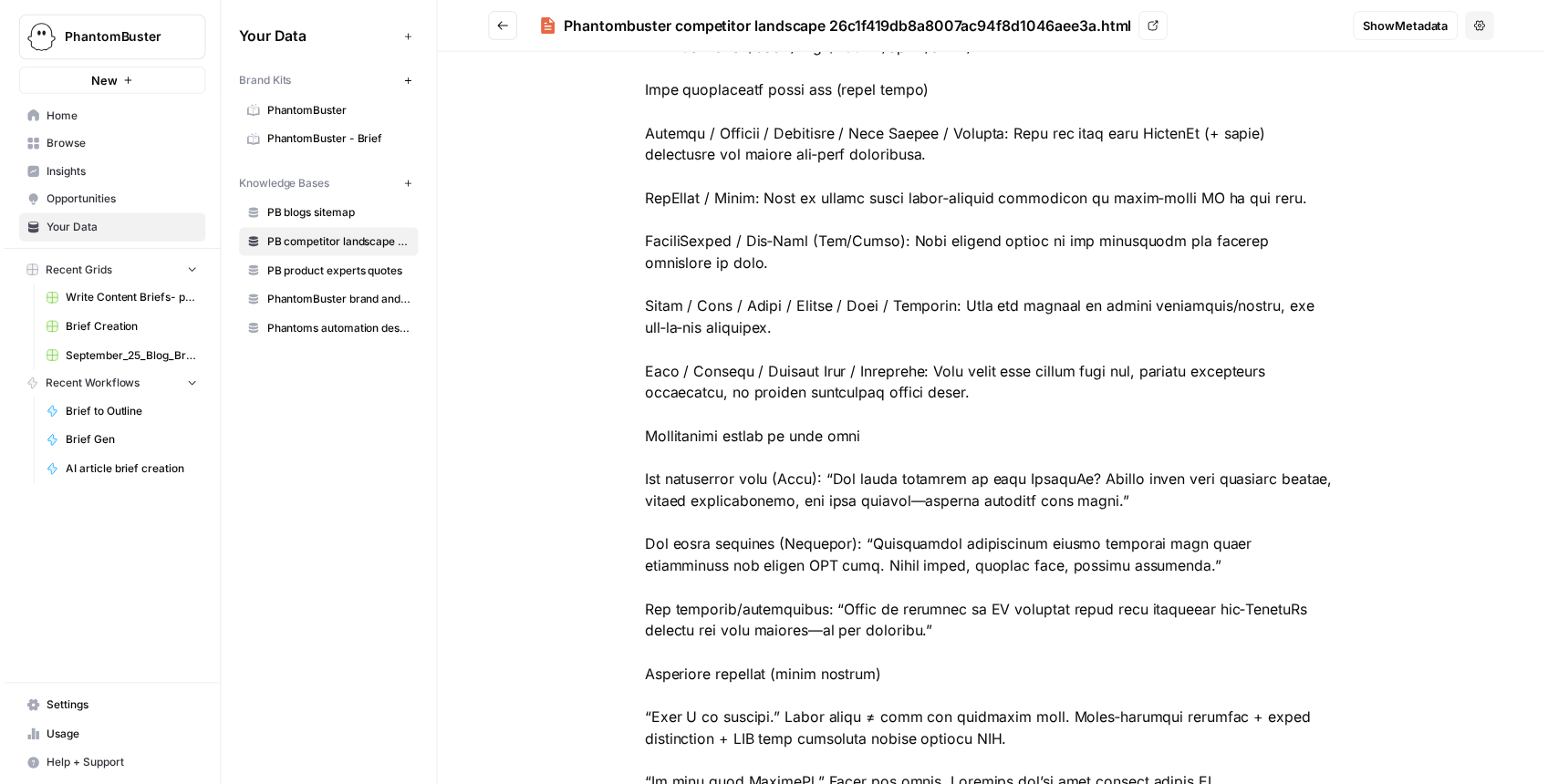
scroll to position [8026, 0]
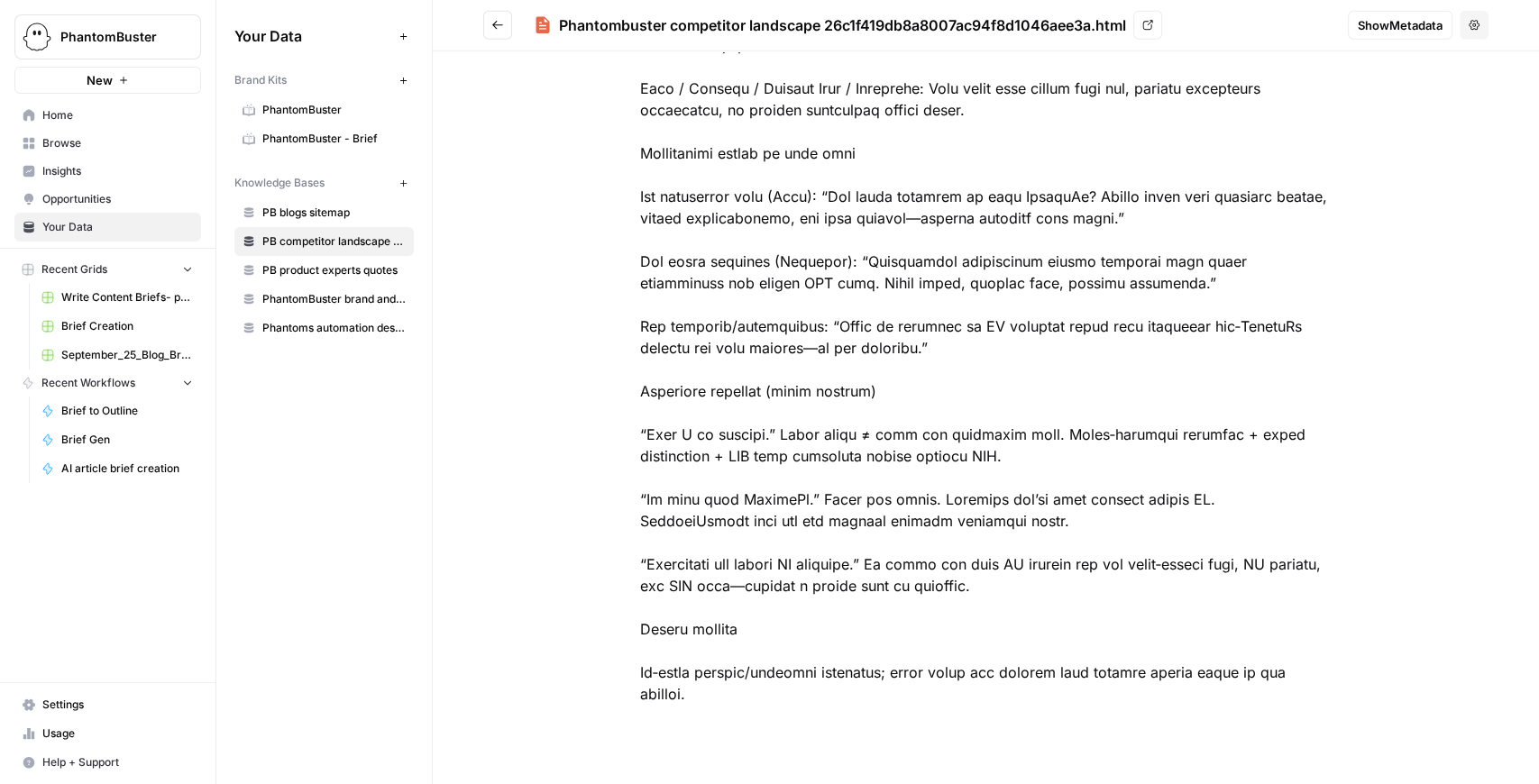
click at [137, 321] on span "Brief Creation" at bounding box center [127, 326] width 131 height 16
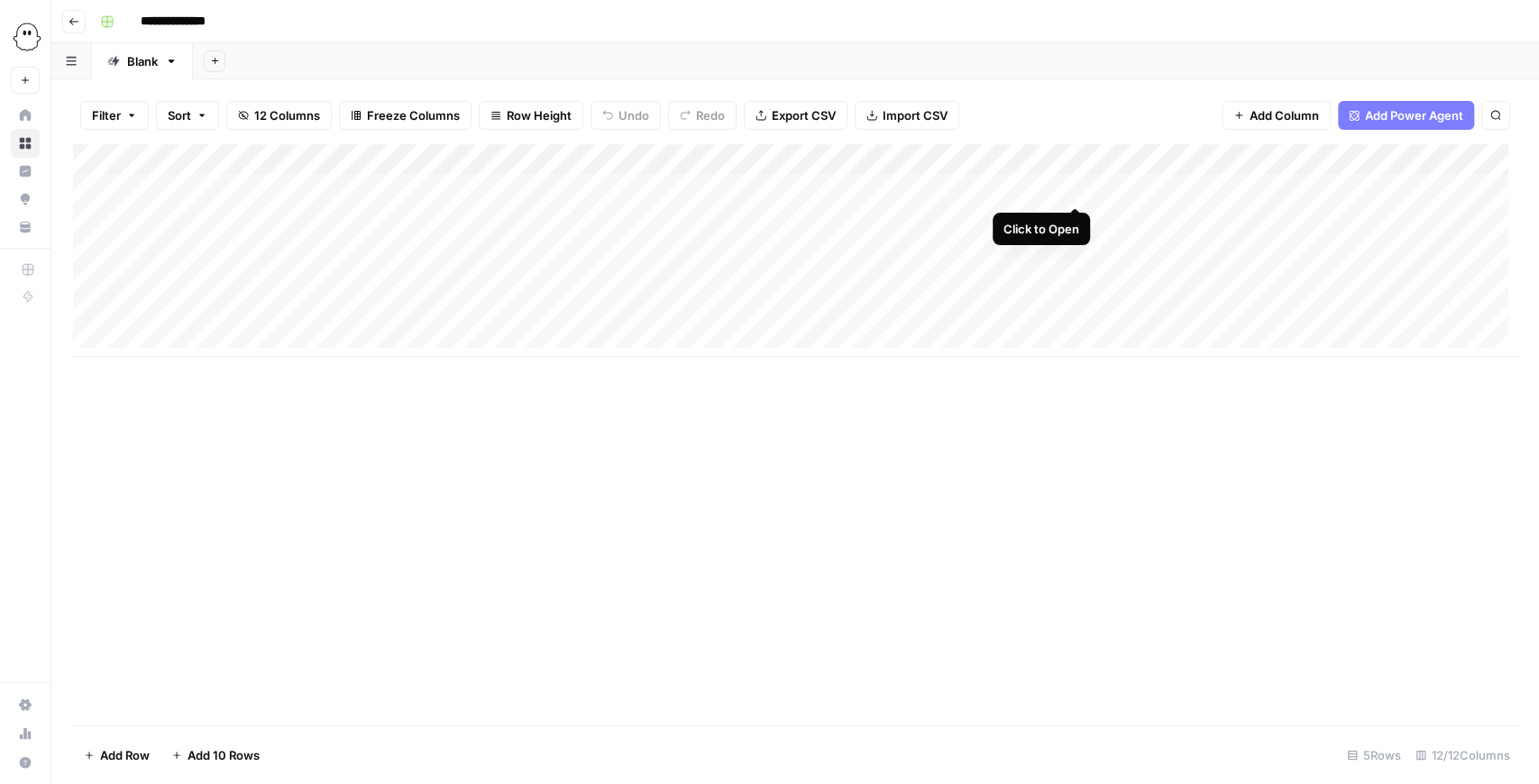
click at [1075, 191] on div "Add Column" at bounding box center [795, 250] width 1444 height 213
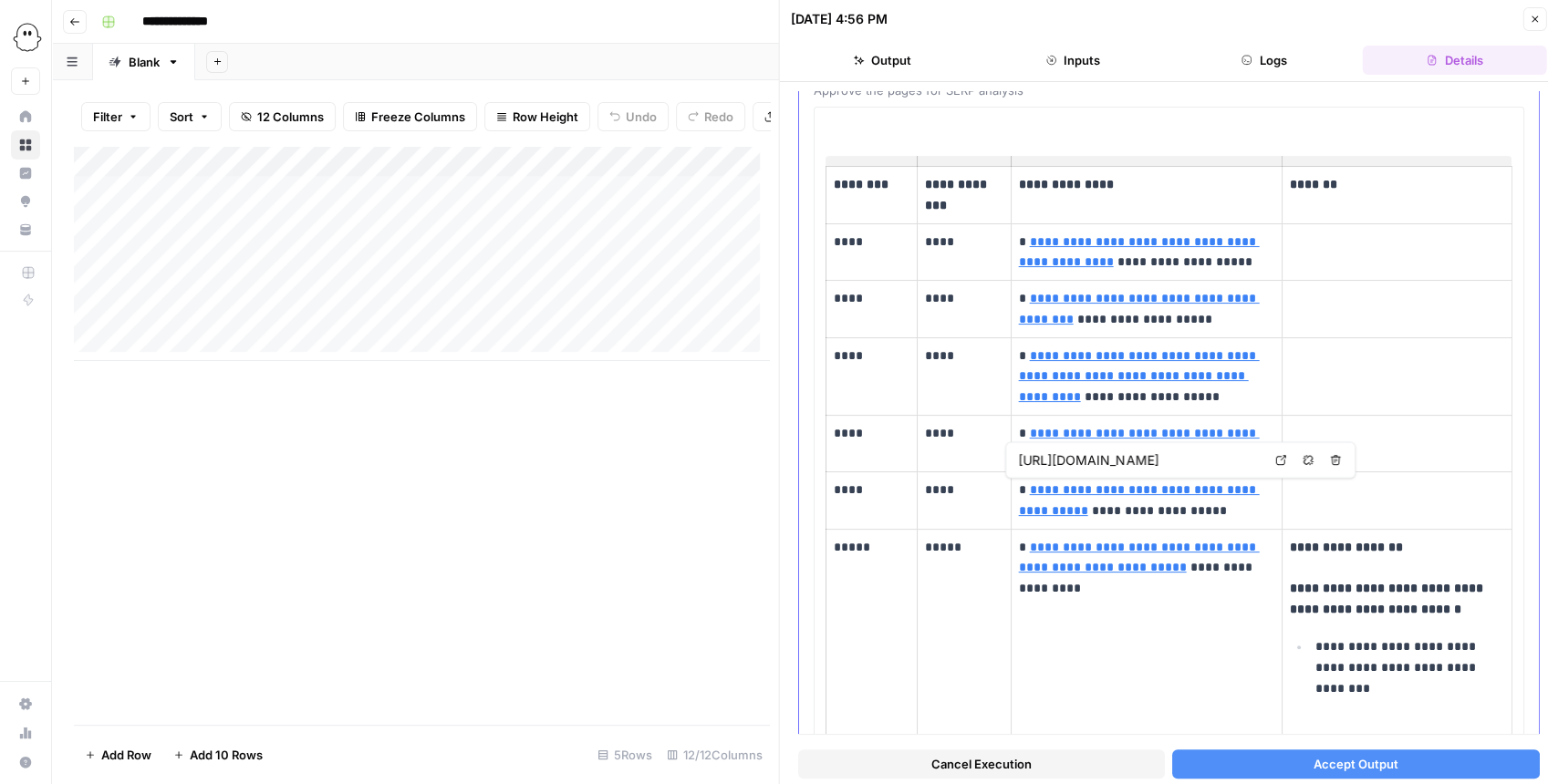
type input "[URL][DOMAIN_NAME]"
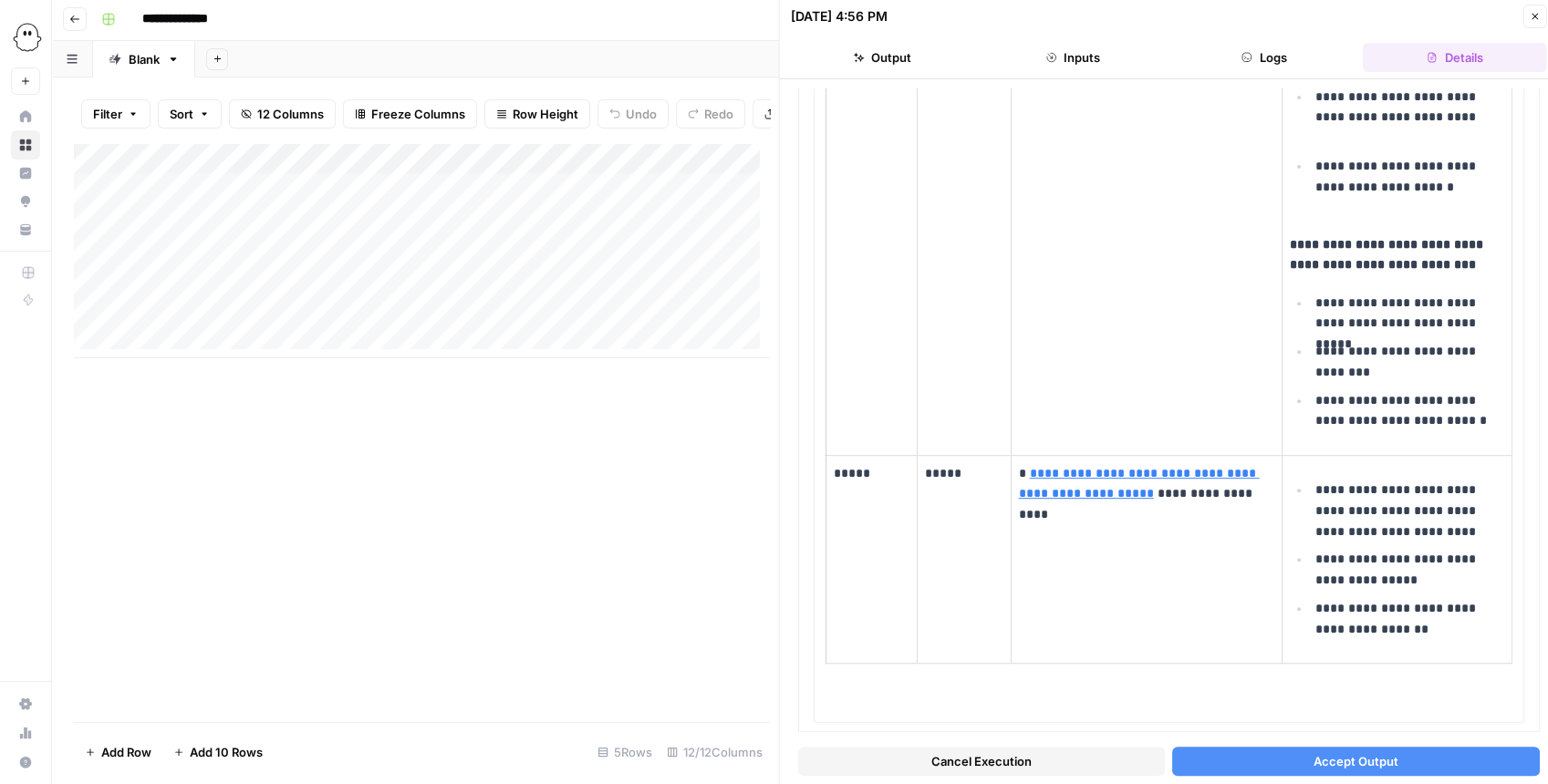
scroll to position [9, 0]
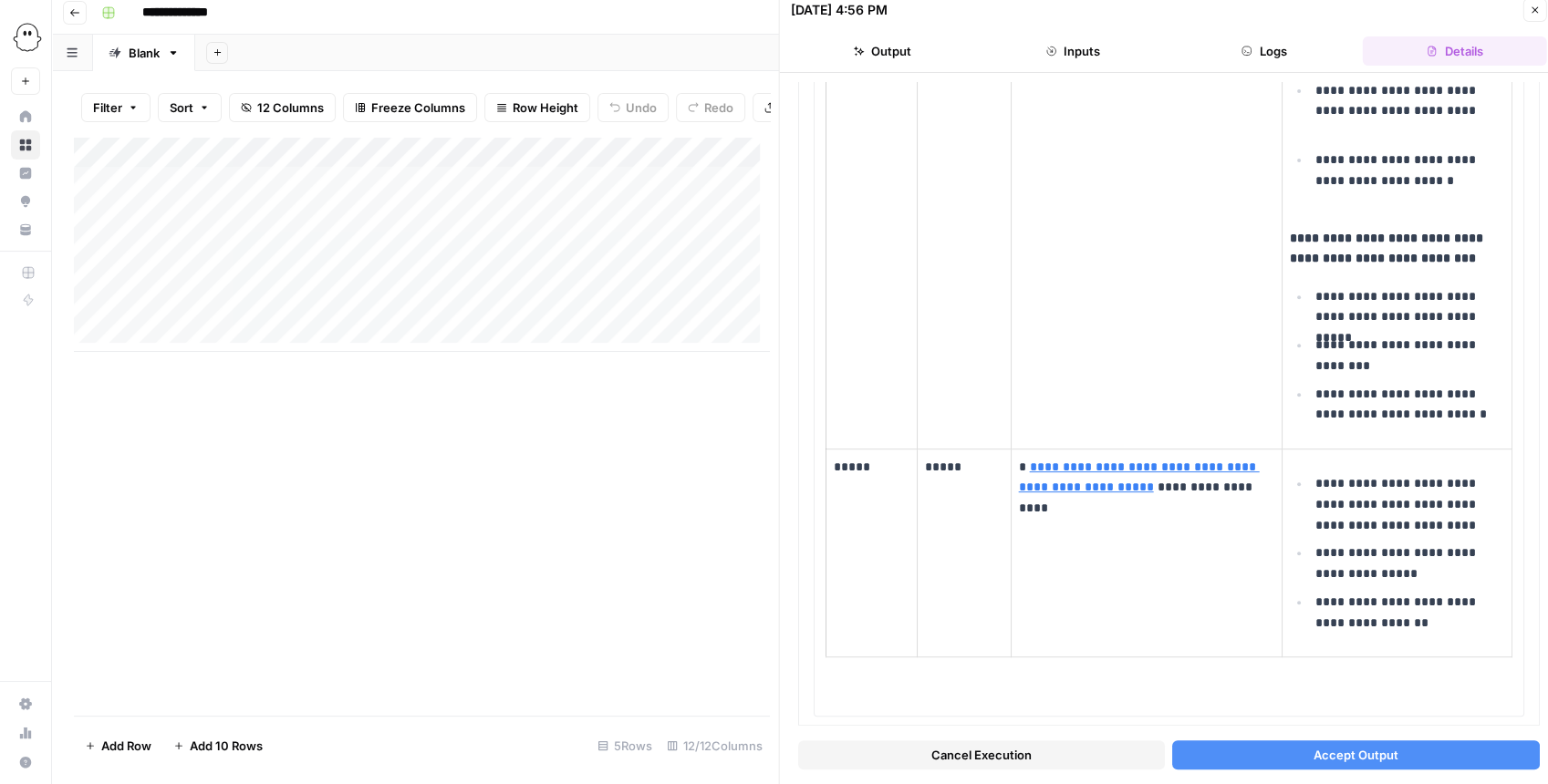
click at [1246, 744] on button "Accept Output" at bounding box center [1355, 755] width 367 height 29
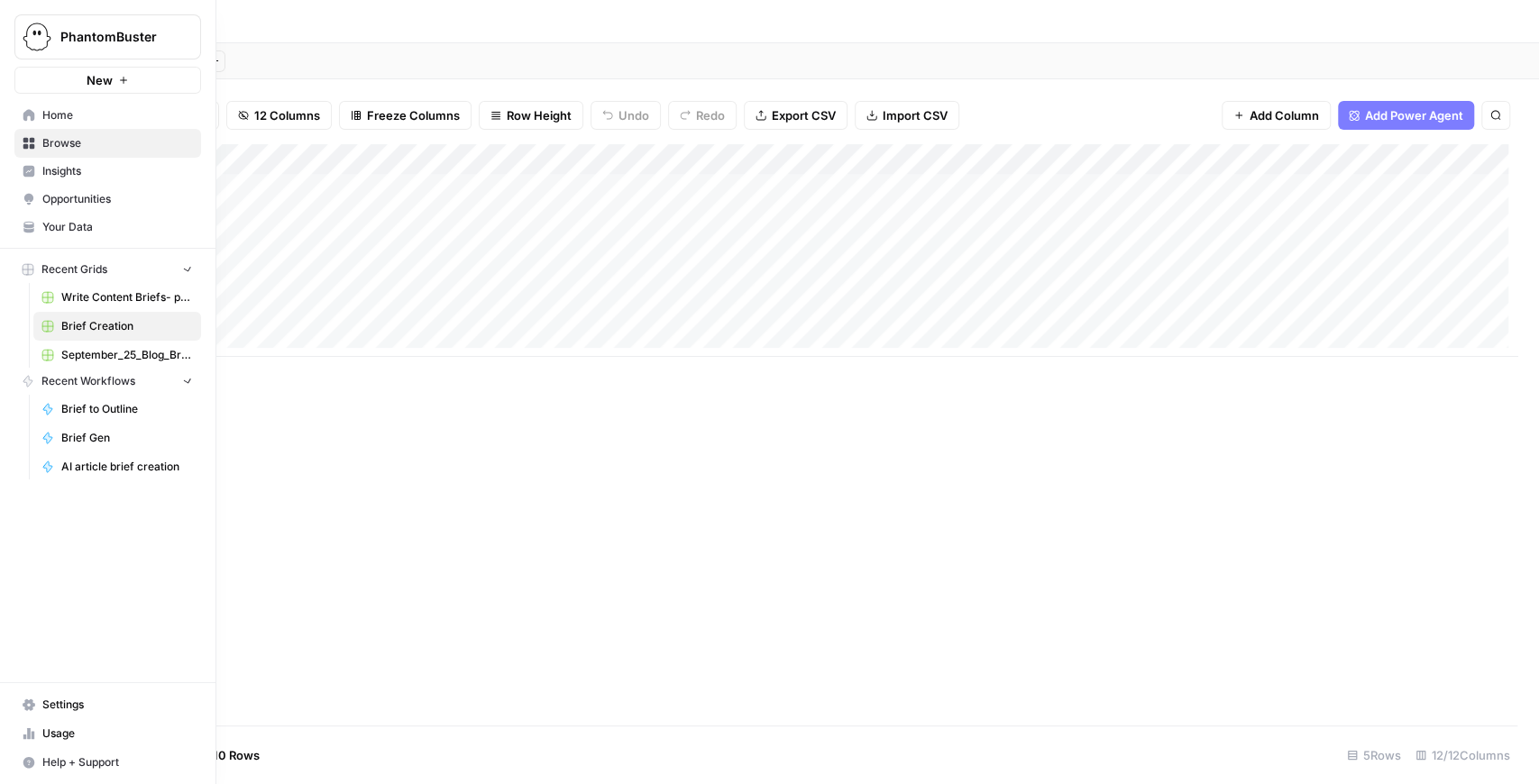
click at [38, 32] on img "Workspace: PhantomBuster" at bounding box center [37, 37] width 33 height 33
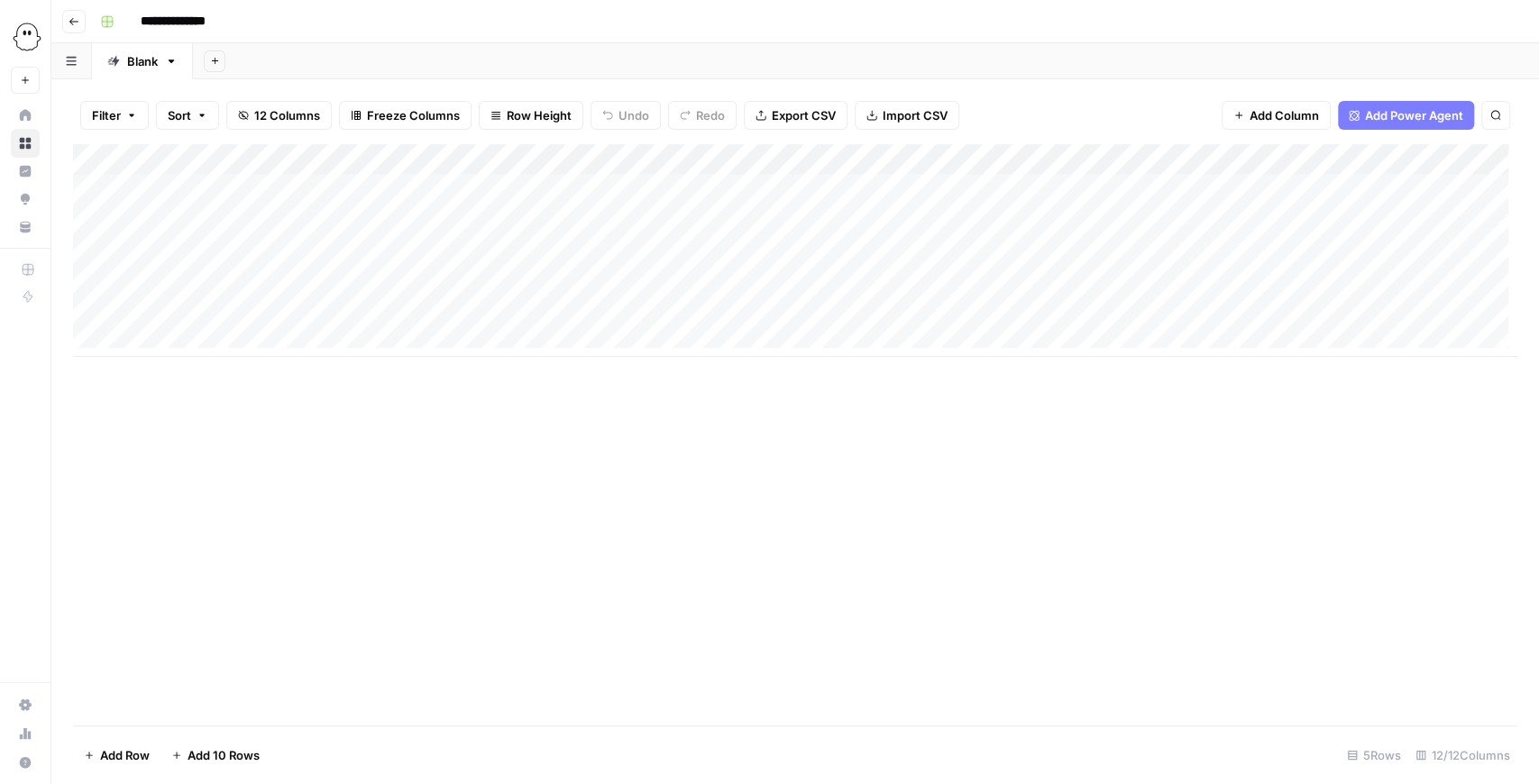
click at [661, 484] on div "Add Column" at bounding box center [795, 435] width 1444 height 581
click at [533, 192] on div "Add Column" at bounding box center [795, 250] width 1444 height 213
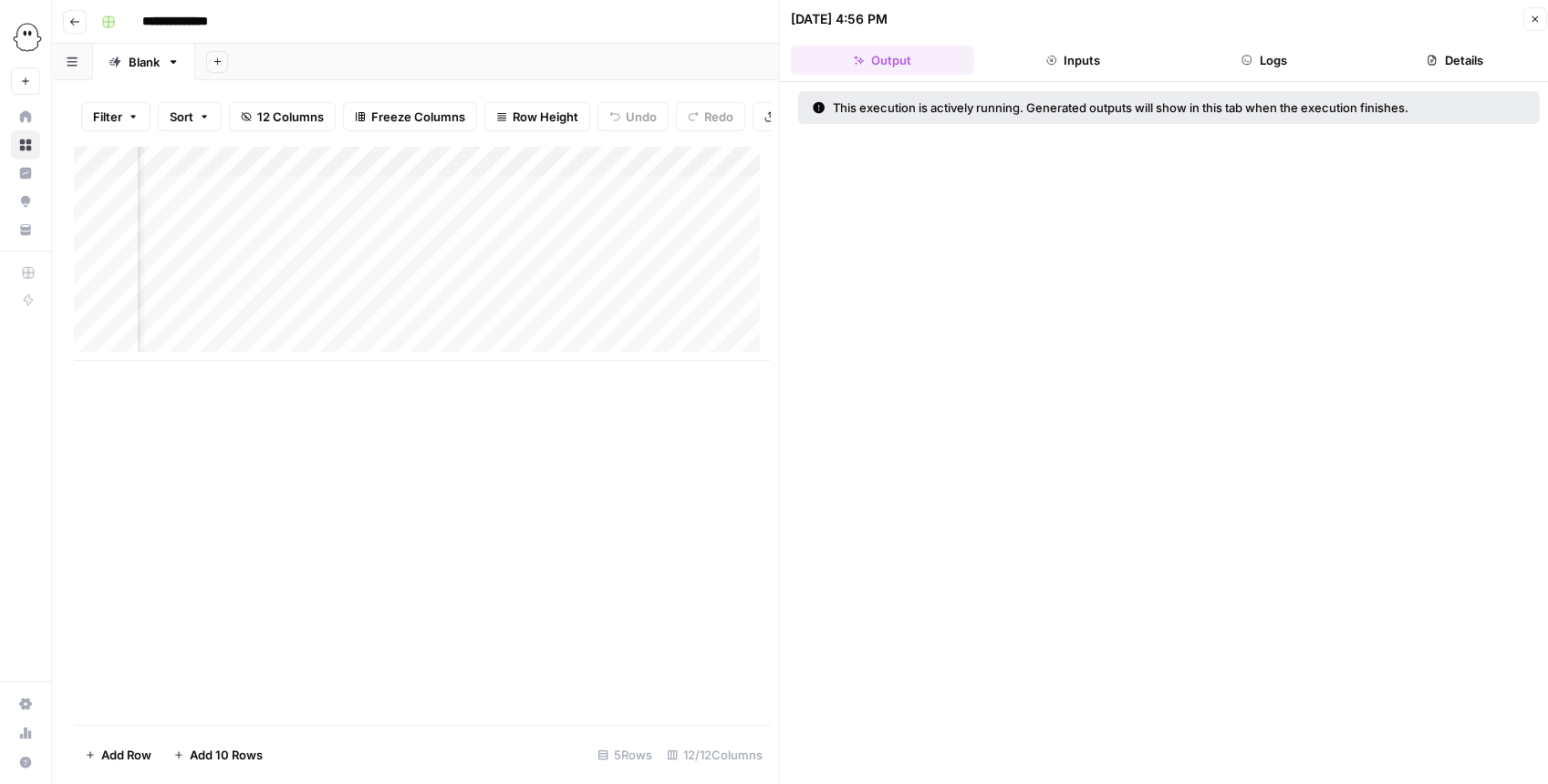
click at [1247, 64] on button "Logs" at bounding box center [1263, 60] width 183 height 29
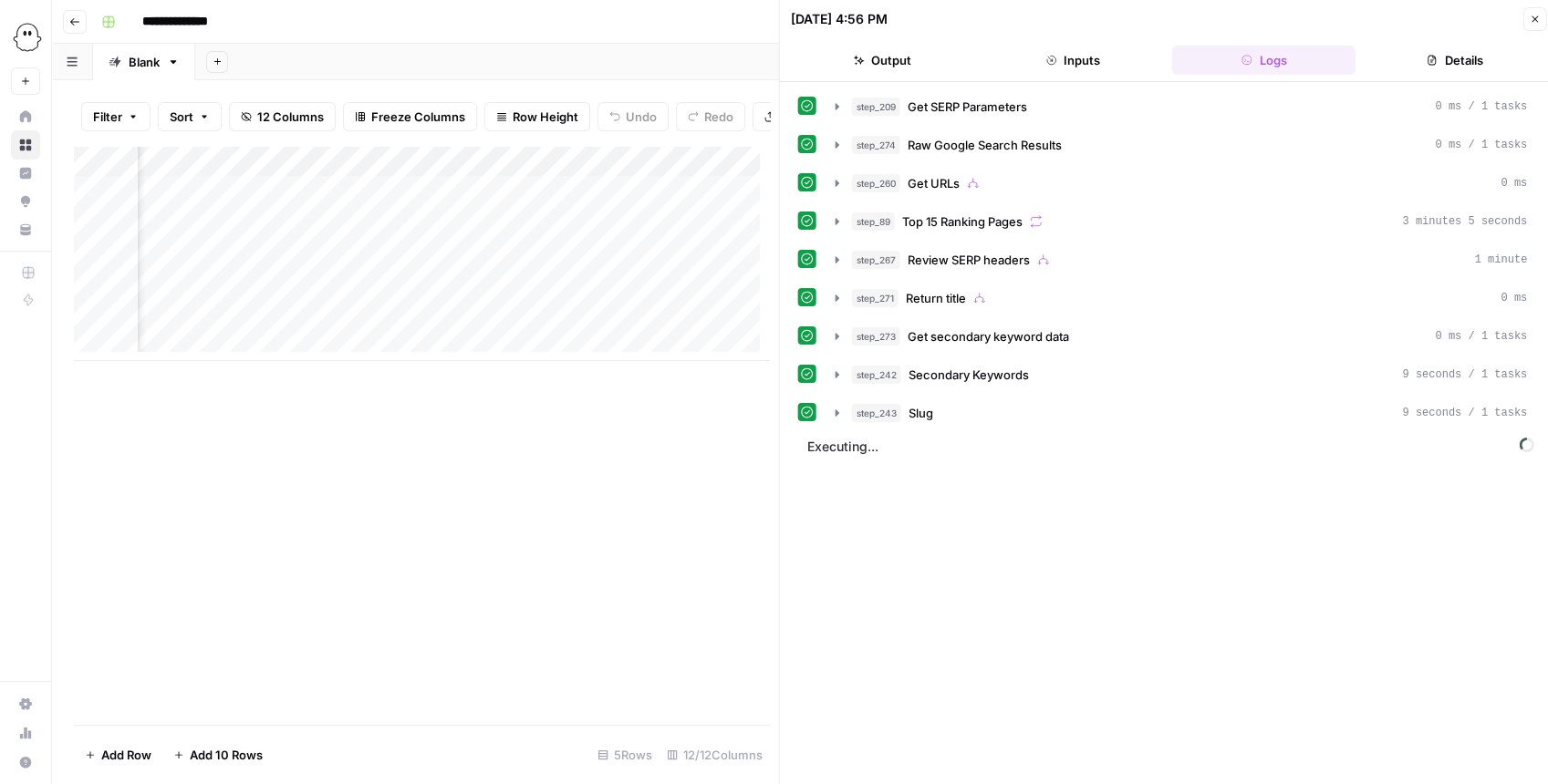
click at [1532, 14] on icon "button" at bounding box center [1535, 19] width 11 height 11
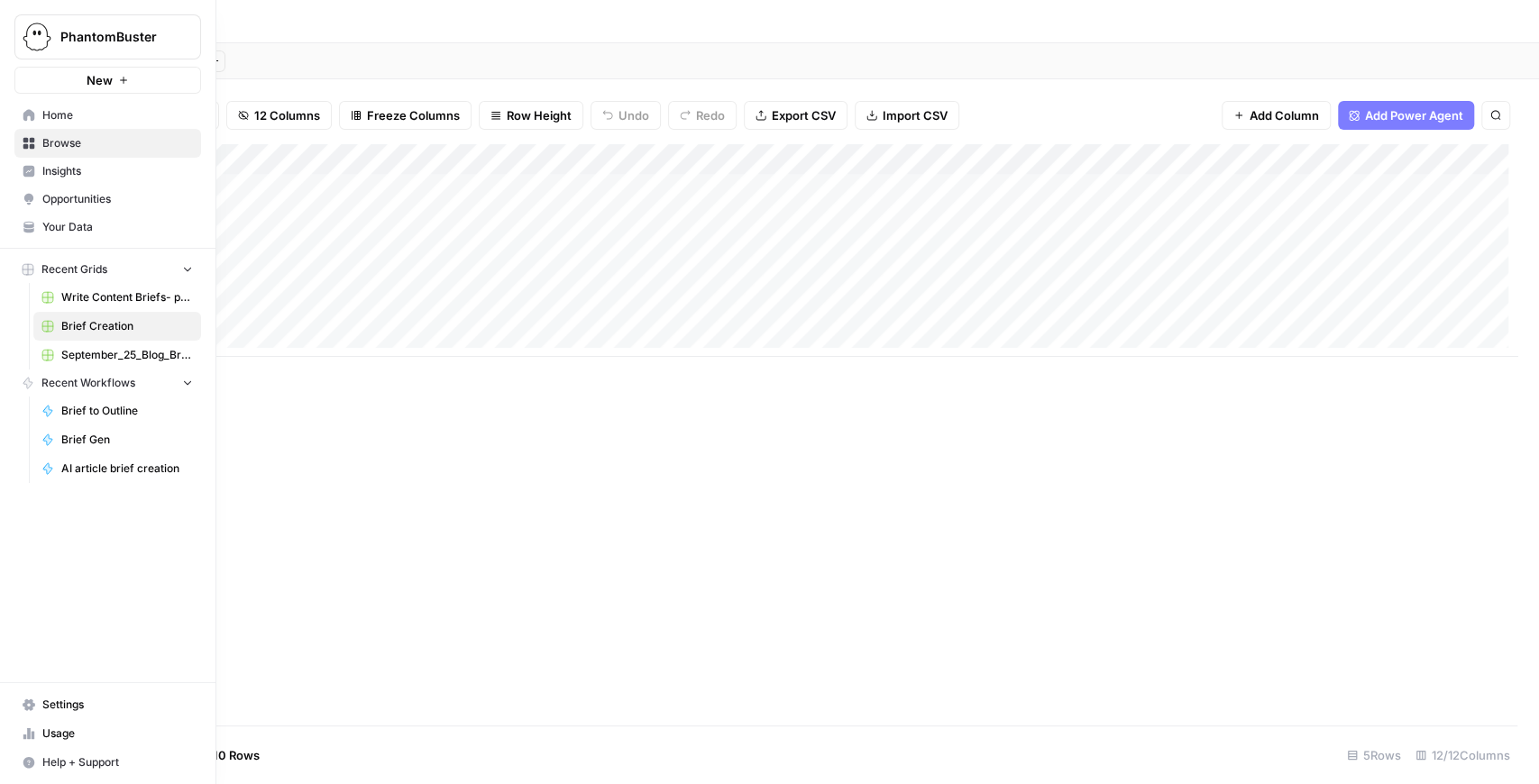
click at [59, 224] on span "Your Data" at bounding box center [117, 227] width 151 height 16
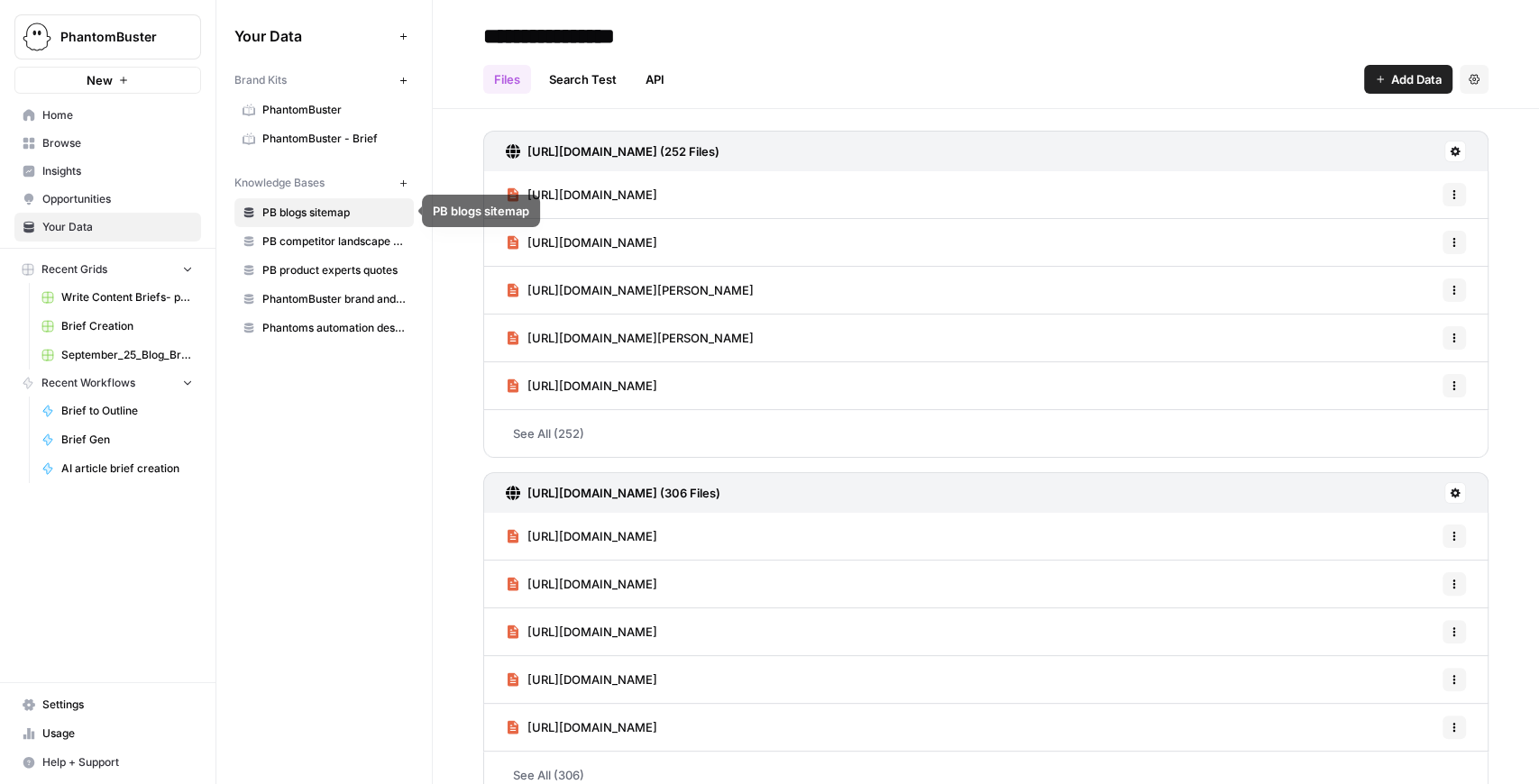
click at [372, 238] on span "PB competitor landscape (needs updating)" at bounding box center [334, 241] width 143 height 16
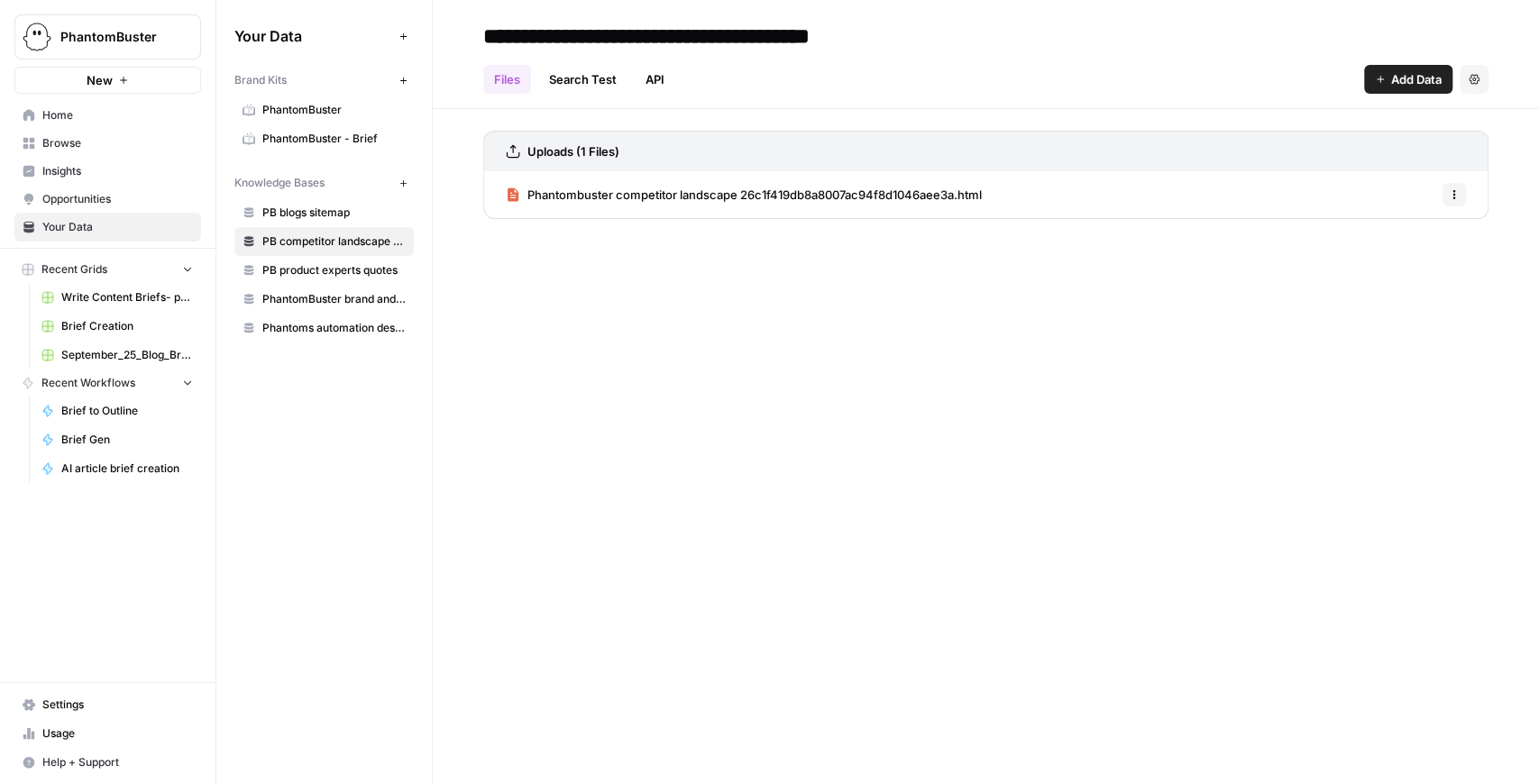
click at [908, 189] on span "Phantombuster competitor landscape 26c1f419db8a8007ac94f8d1046aee3a.html" at bounding box center [755, 194] width 455 height 18
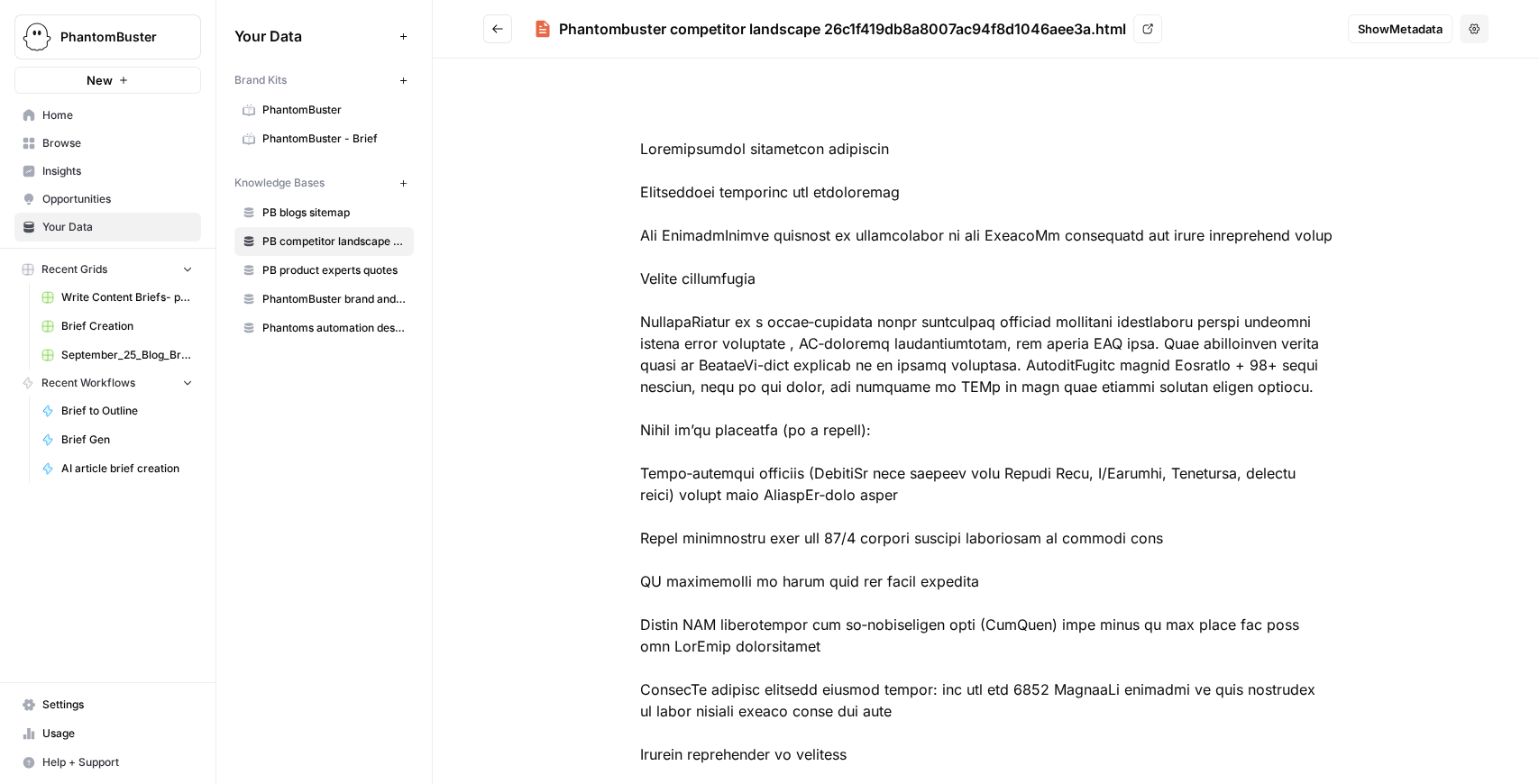
drag, startPoint x: 851, startPoint y: 242, endPoint x: 861, endPoint y: 304, distance: 62.8
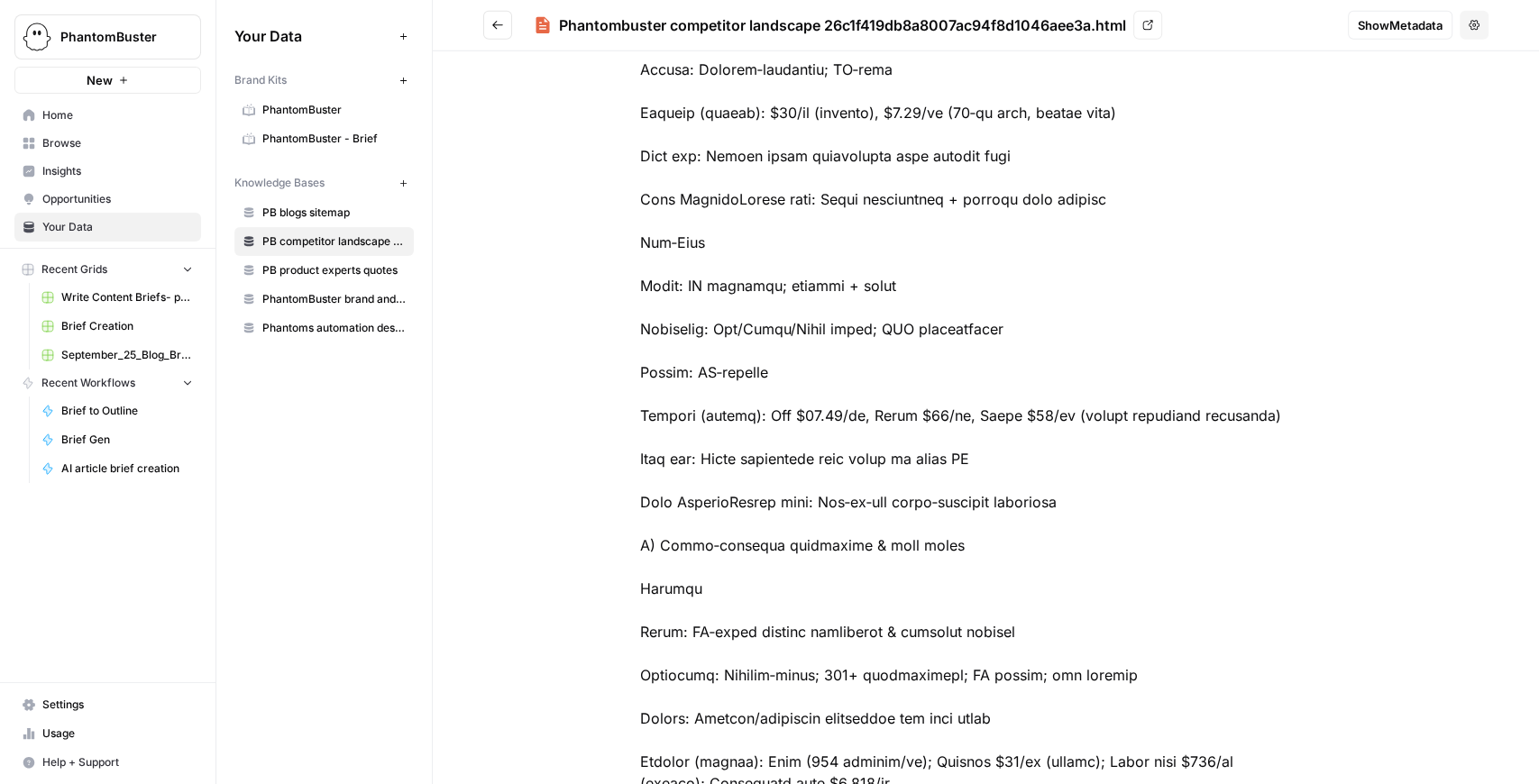
scroll to position [4264, 0]
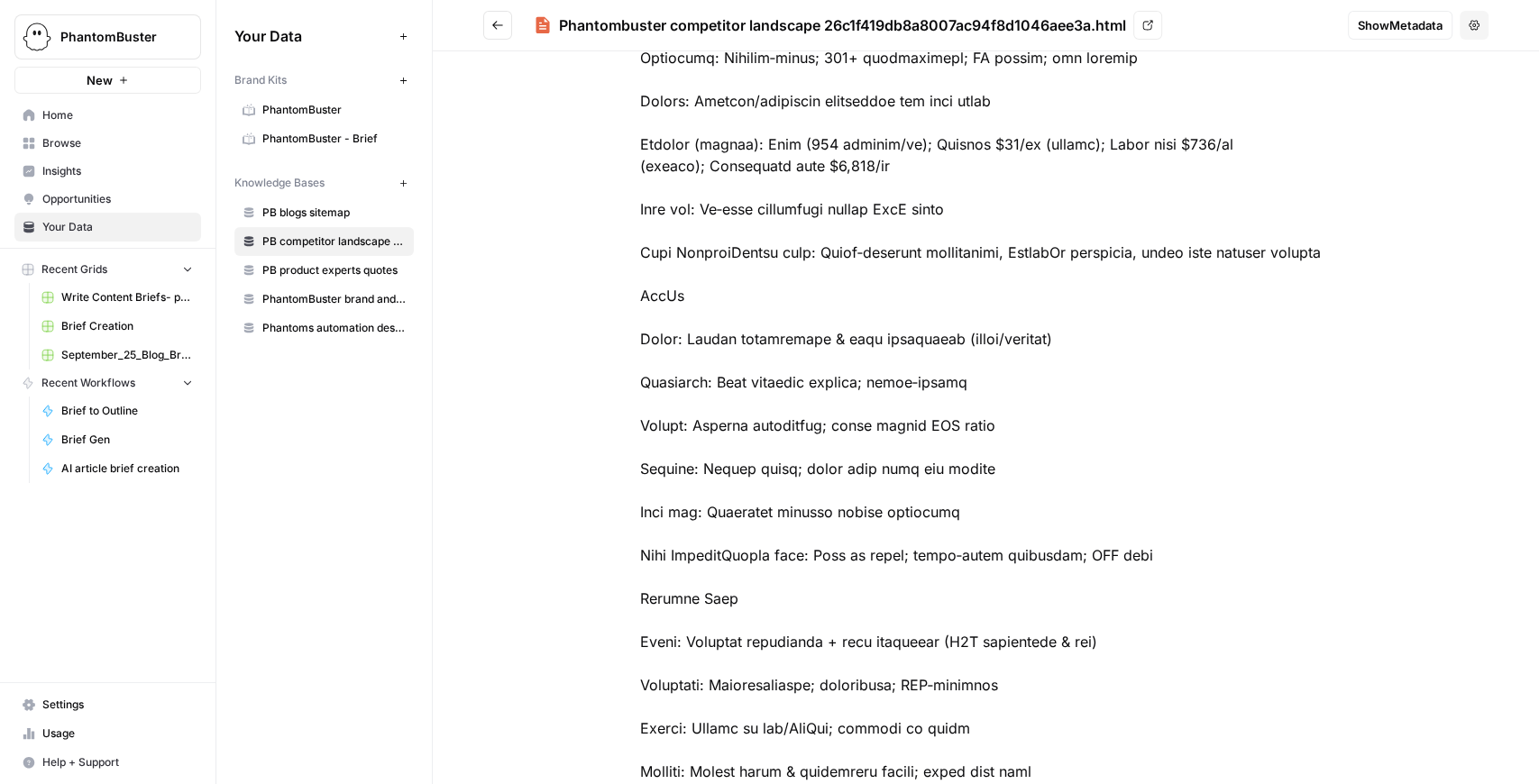
click at [321, 275] on link "PB product experts quotes" at bounding box center [323, 270] width 179 height 29
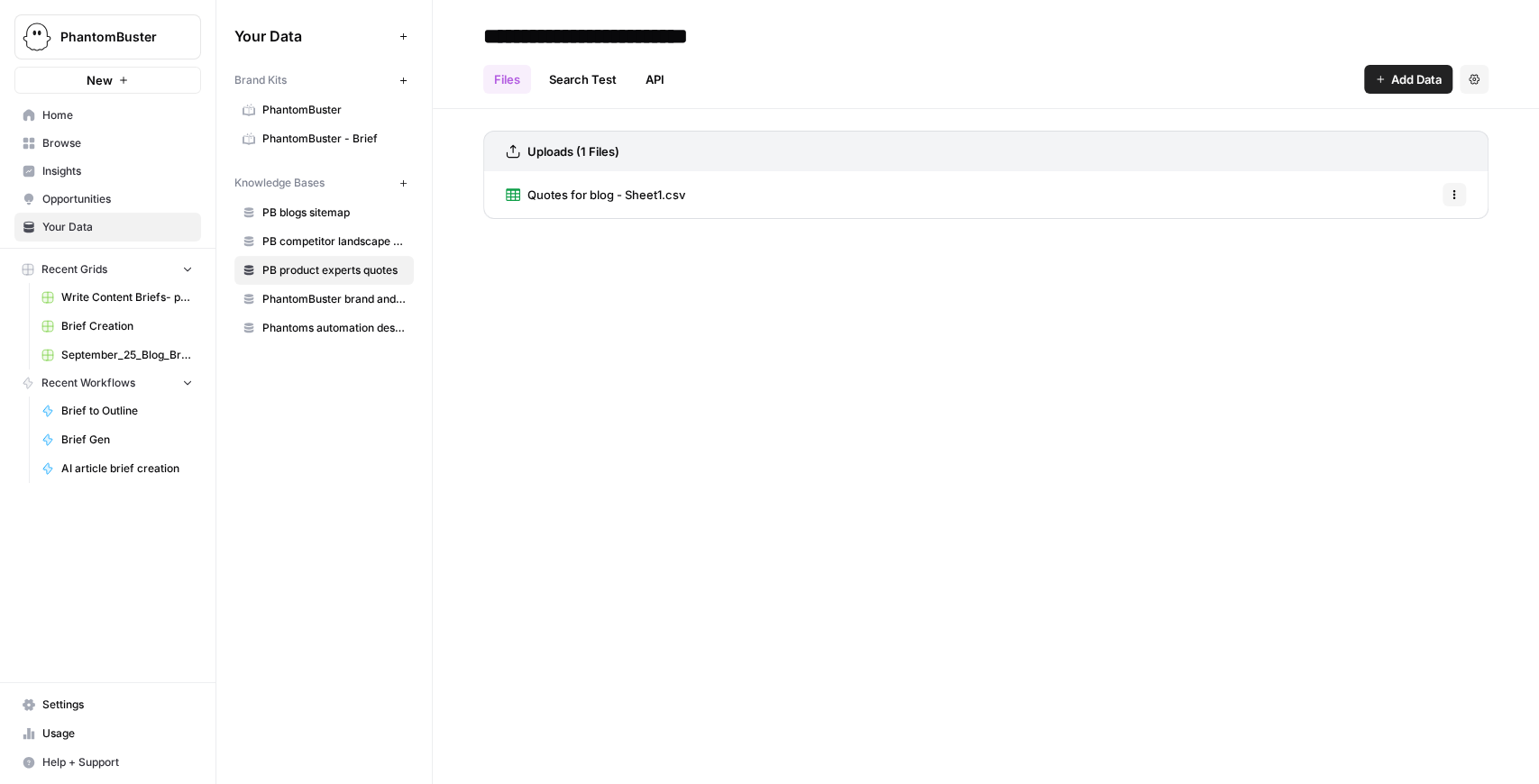
click at [346, 305] on link "PhantomBuster brand and product kit info" at bounding box center [323, 299] width 179 height 29
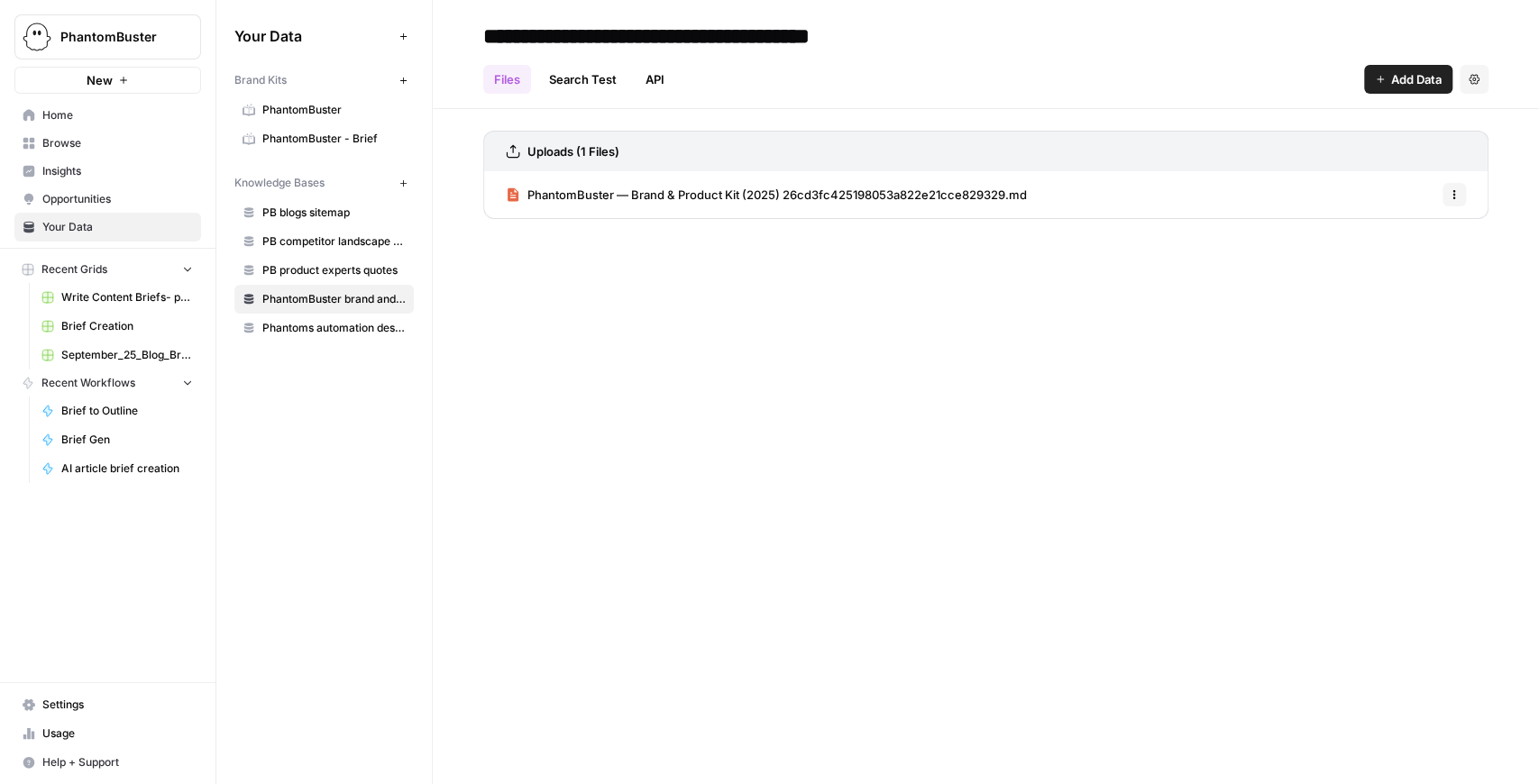
click at [579, 197] on span "PhantomBuster — Brand & Product Kit (2025) 26cd3fc425198053a822e21cce829329.md" at bounding box center [777, 194] width 500 height 18
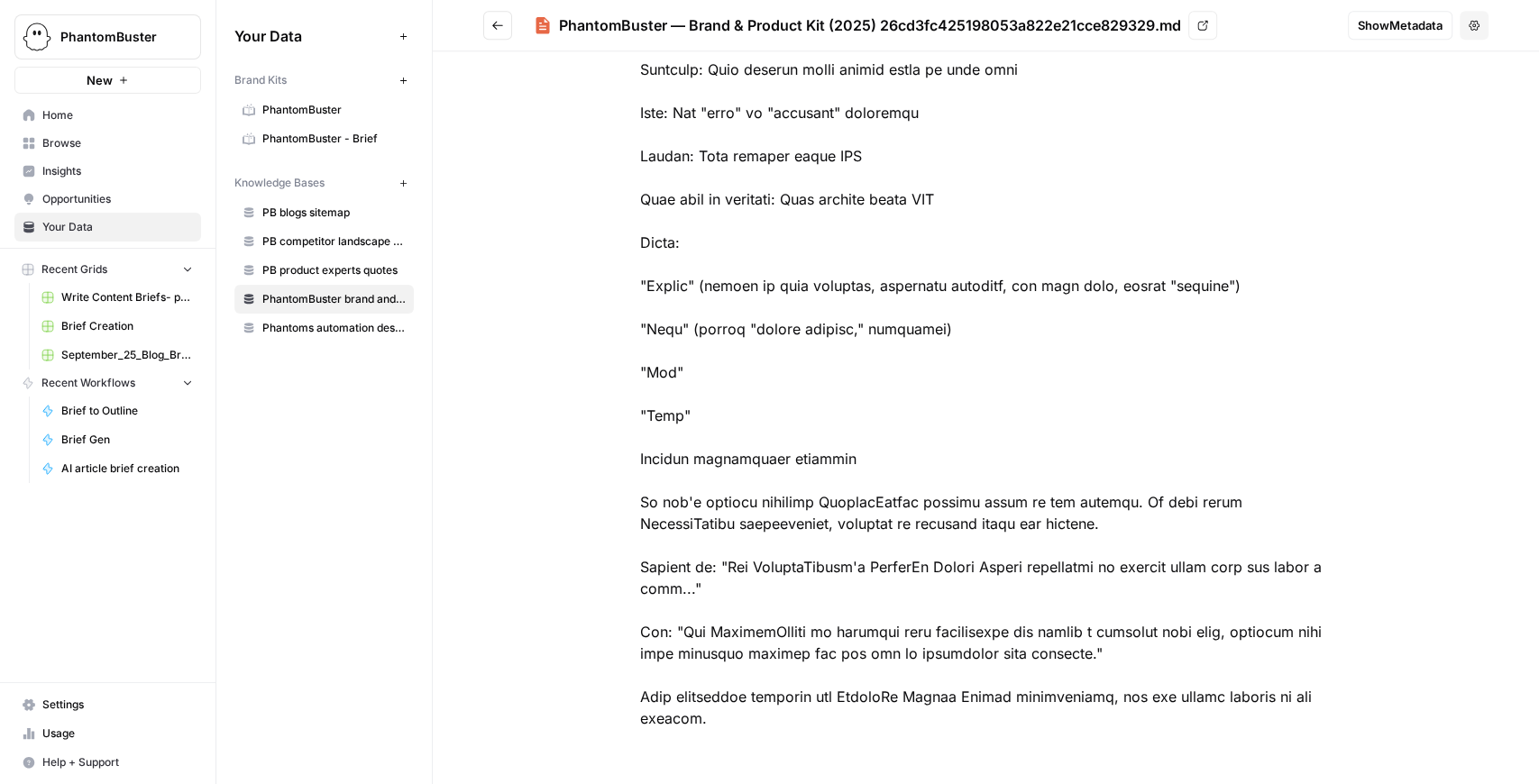
scroll to position [24384, 0]
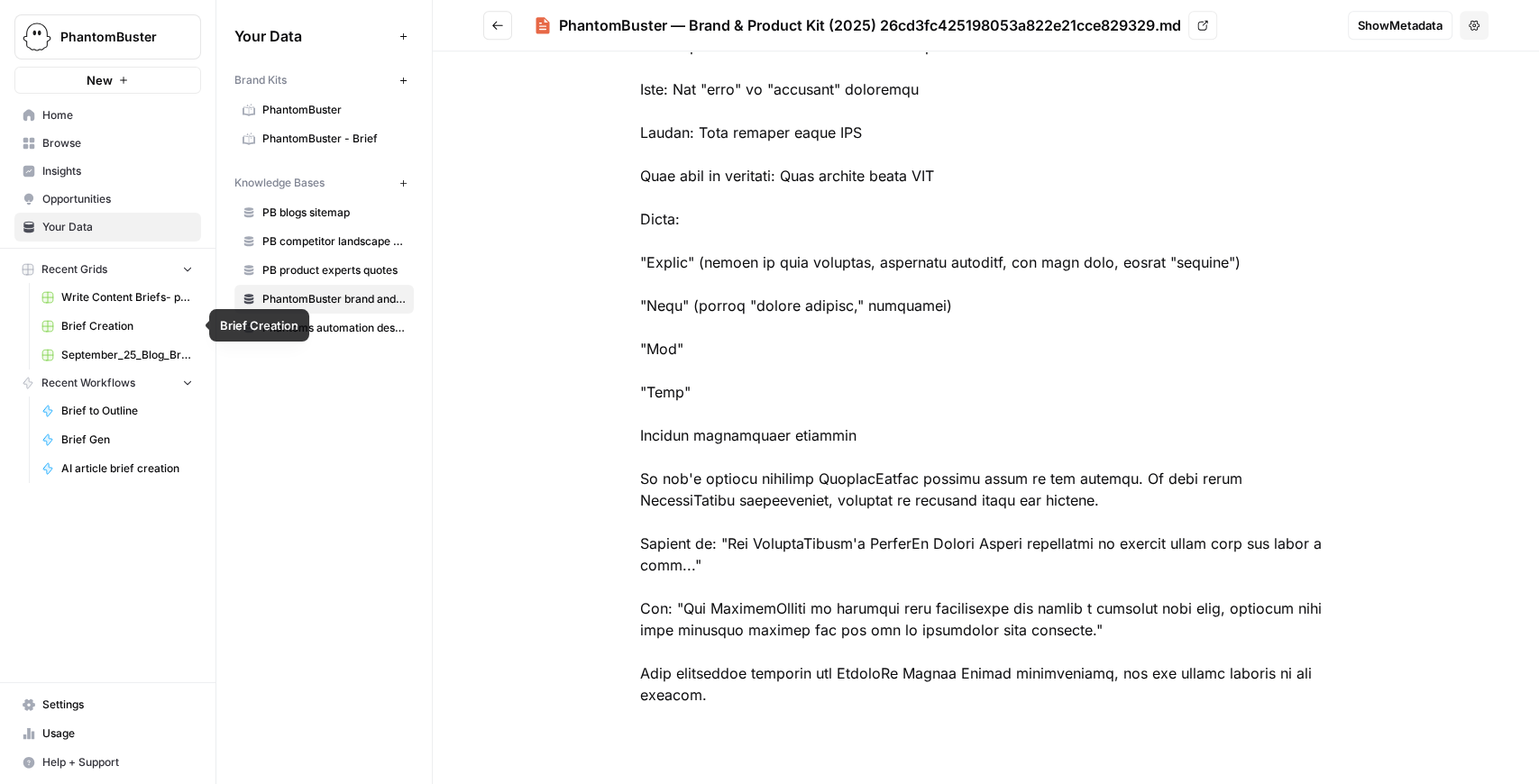
click at [118, 318] on span "Brief Creation" at bounding box center [127, 326] width 131 height 16
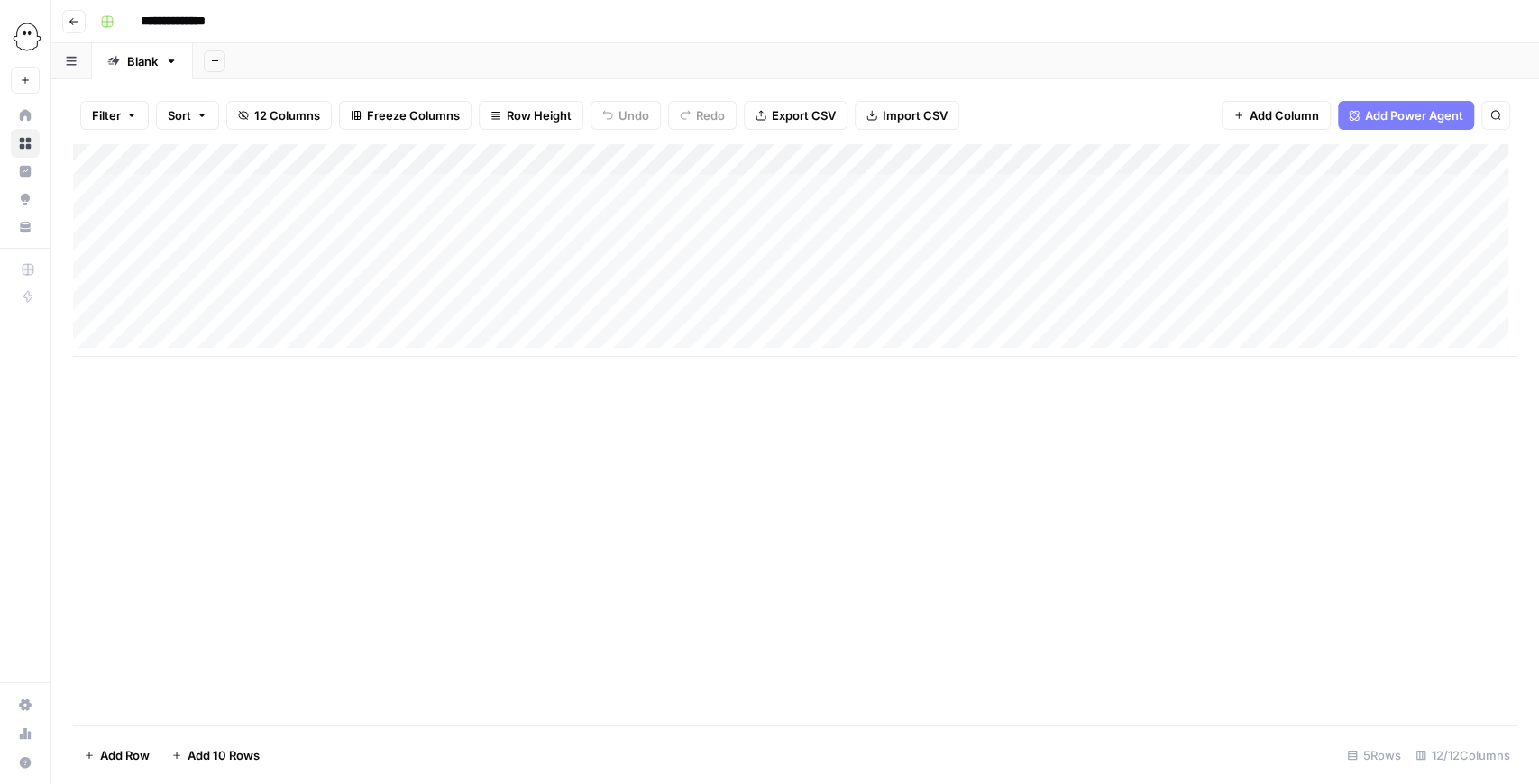
click at [1046, 308] on div "Add Column" at bounding box center [795, 250] width 1444 height 213
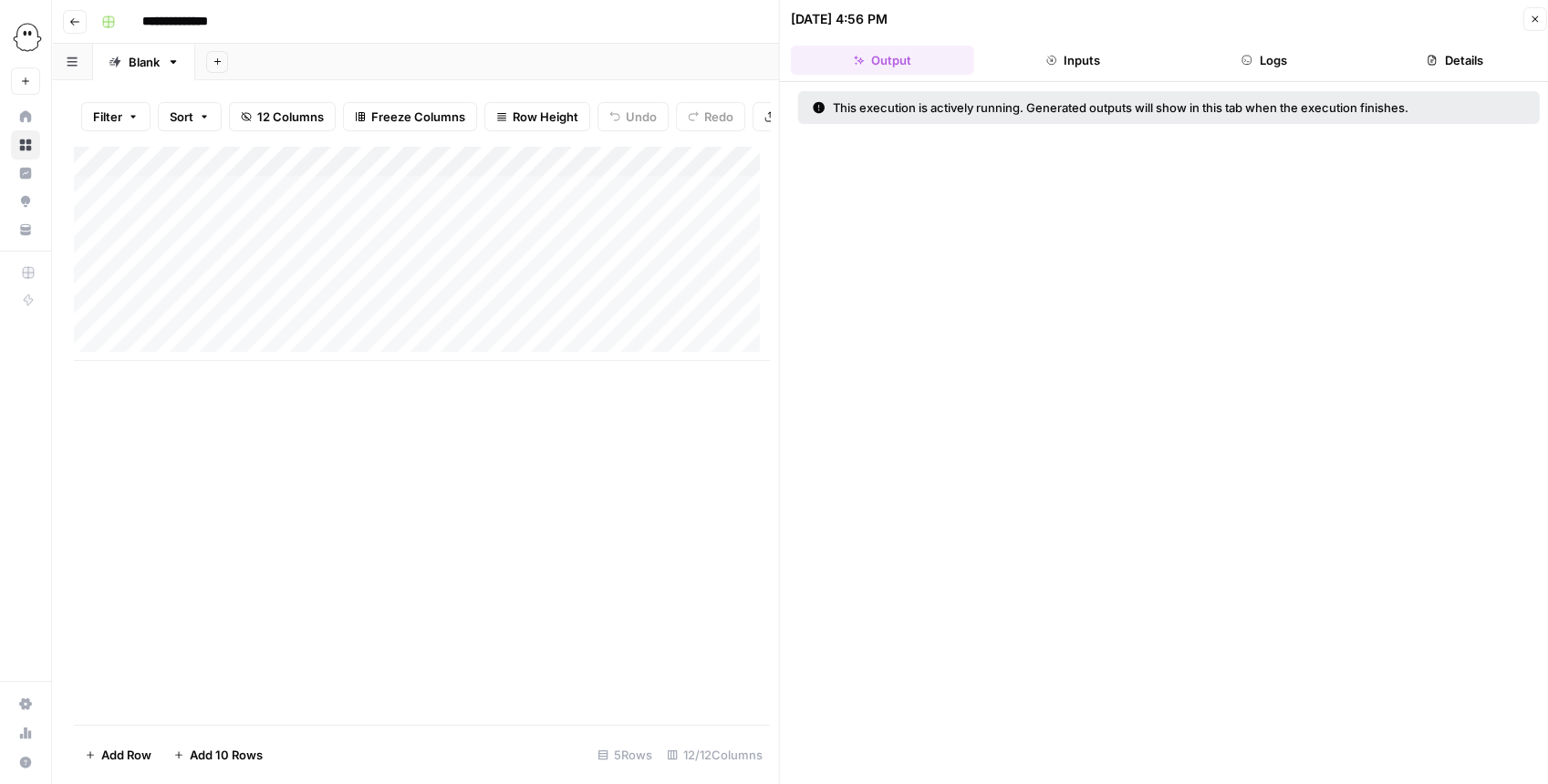
click at [1531, 18] on icon "button" at bounding box center [1535, 19] width 11 height 11
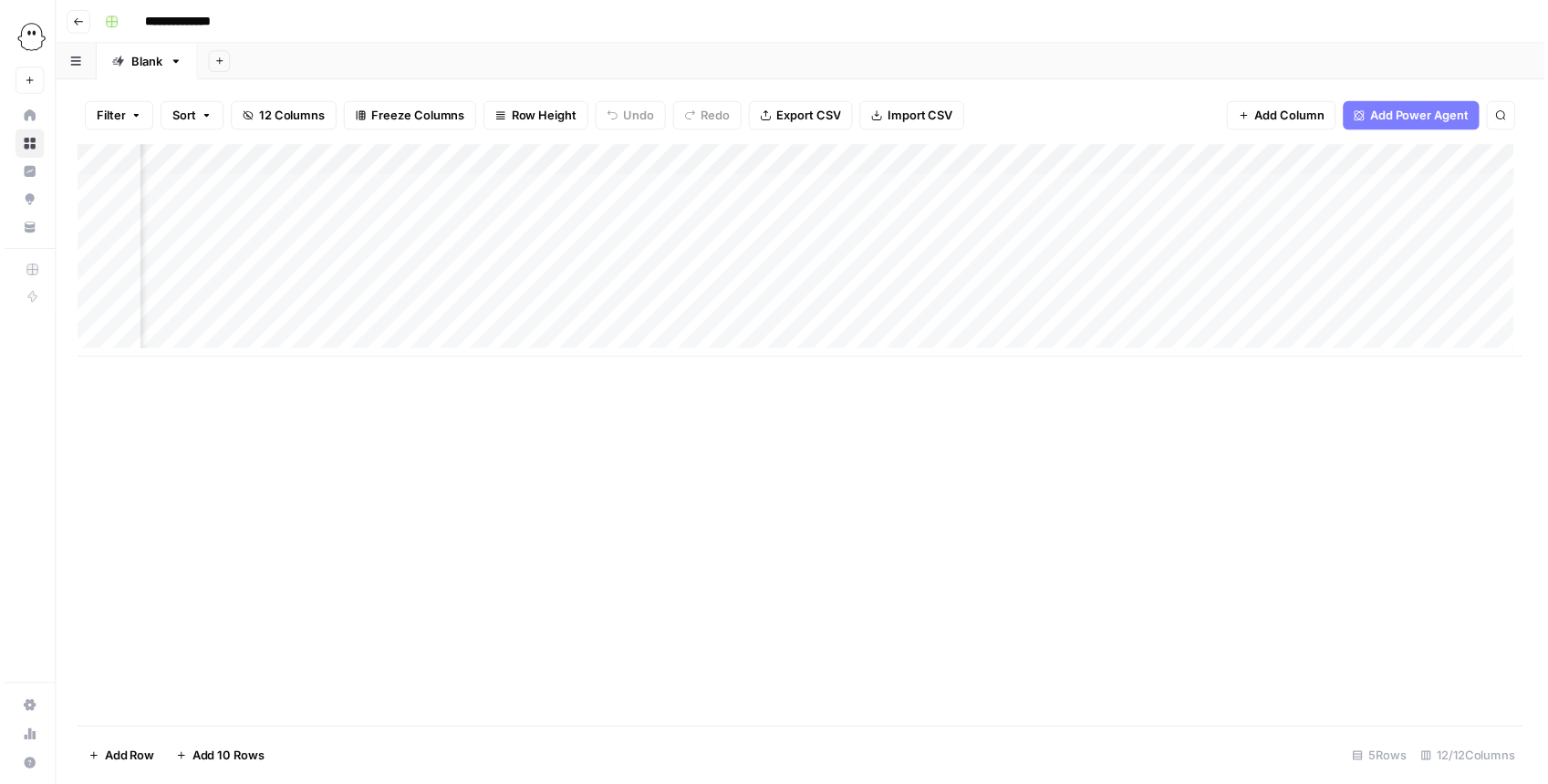
scroll to position [0, 488]
click at [764, 308] on div "Add Column" at bounding box center [804, 253] width 1462 height 215
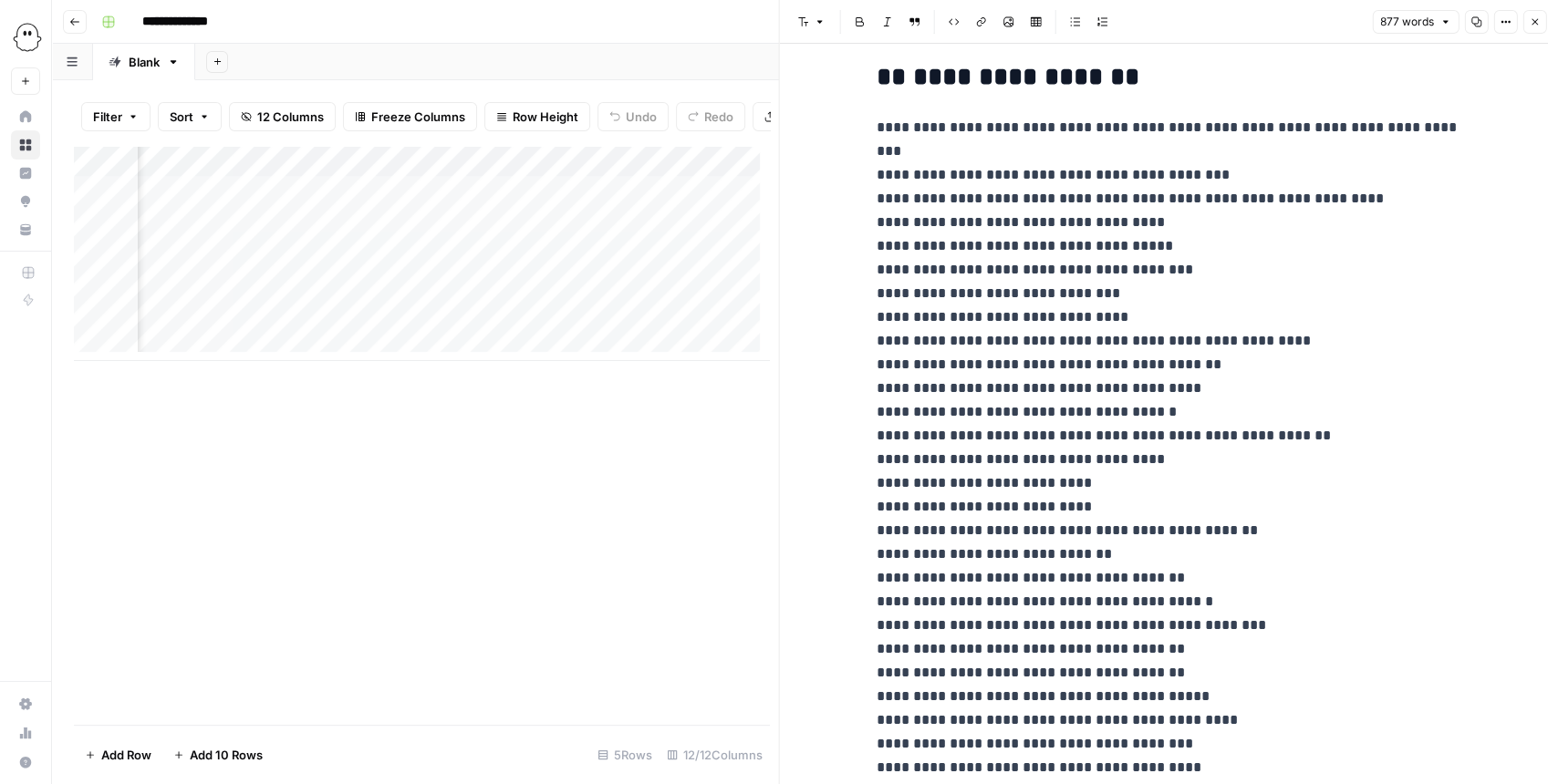
scroll to position [1702, 0]
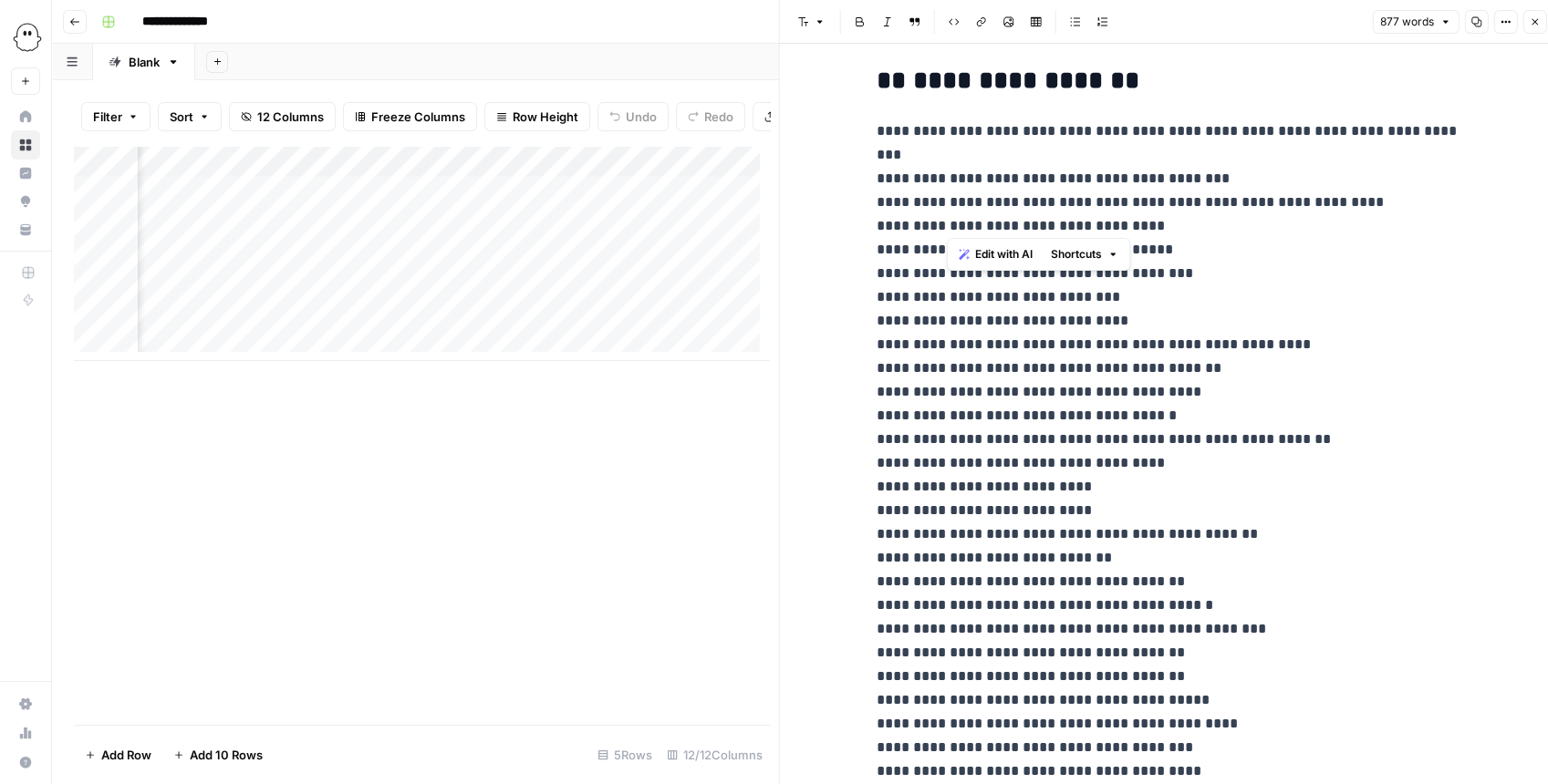
drag, startPoint x: 956, startPoint y: 172, endPoint x: 945, endPoint y: 212, distance: 41.5
click at [945, 212] on p "**********" at bounding box center [1169, 475] width 584 height 711
click at [963, 180] on p "**********" at bounding box center [1169, 475] width 584 height 711
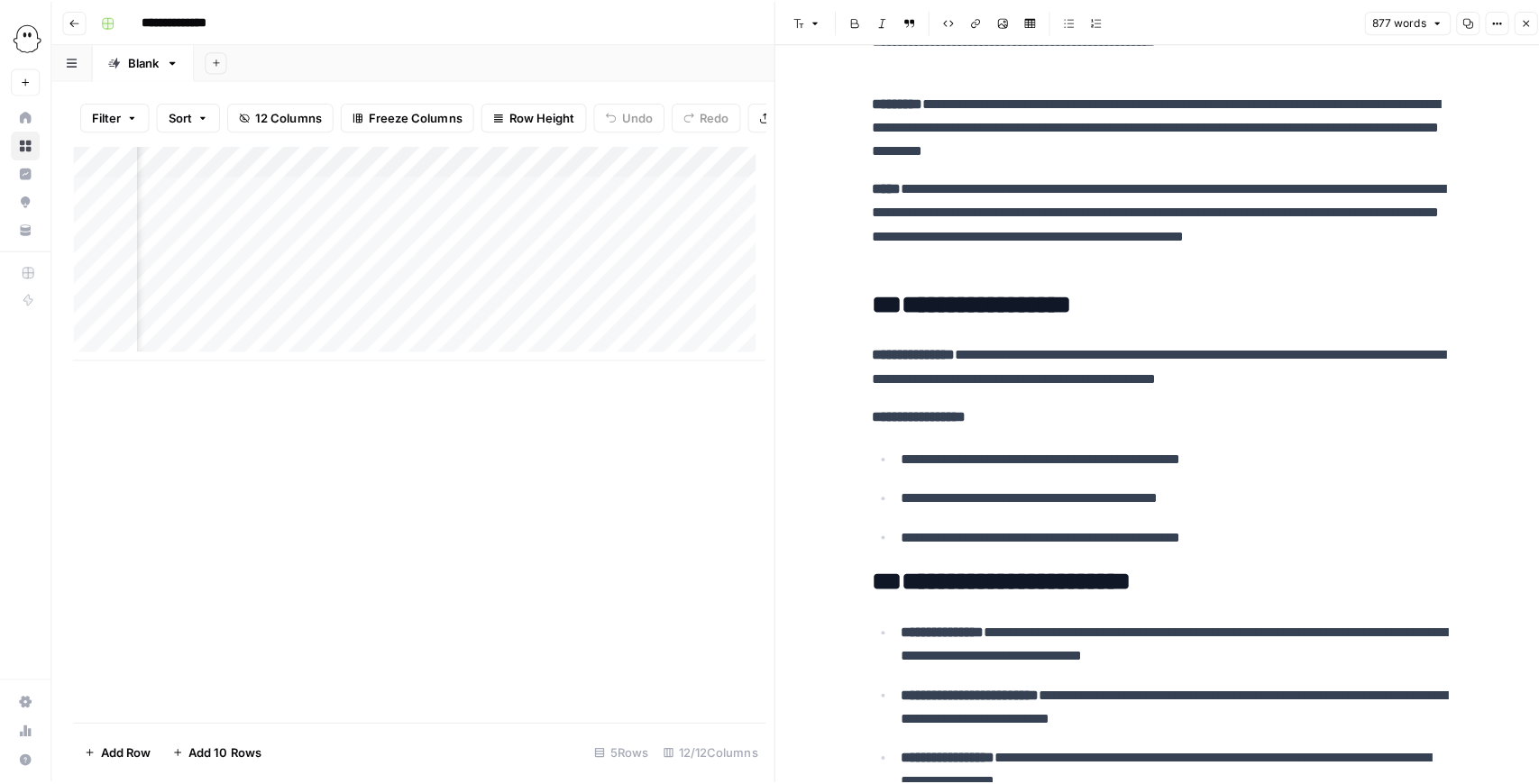
scroll to position [0, 0]
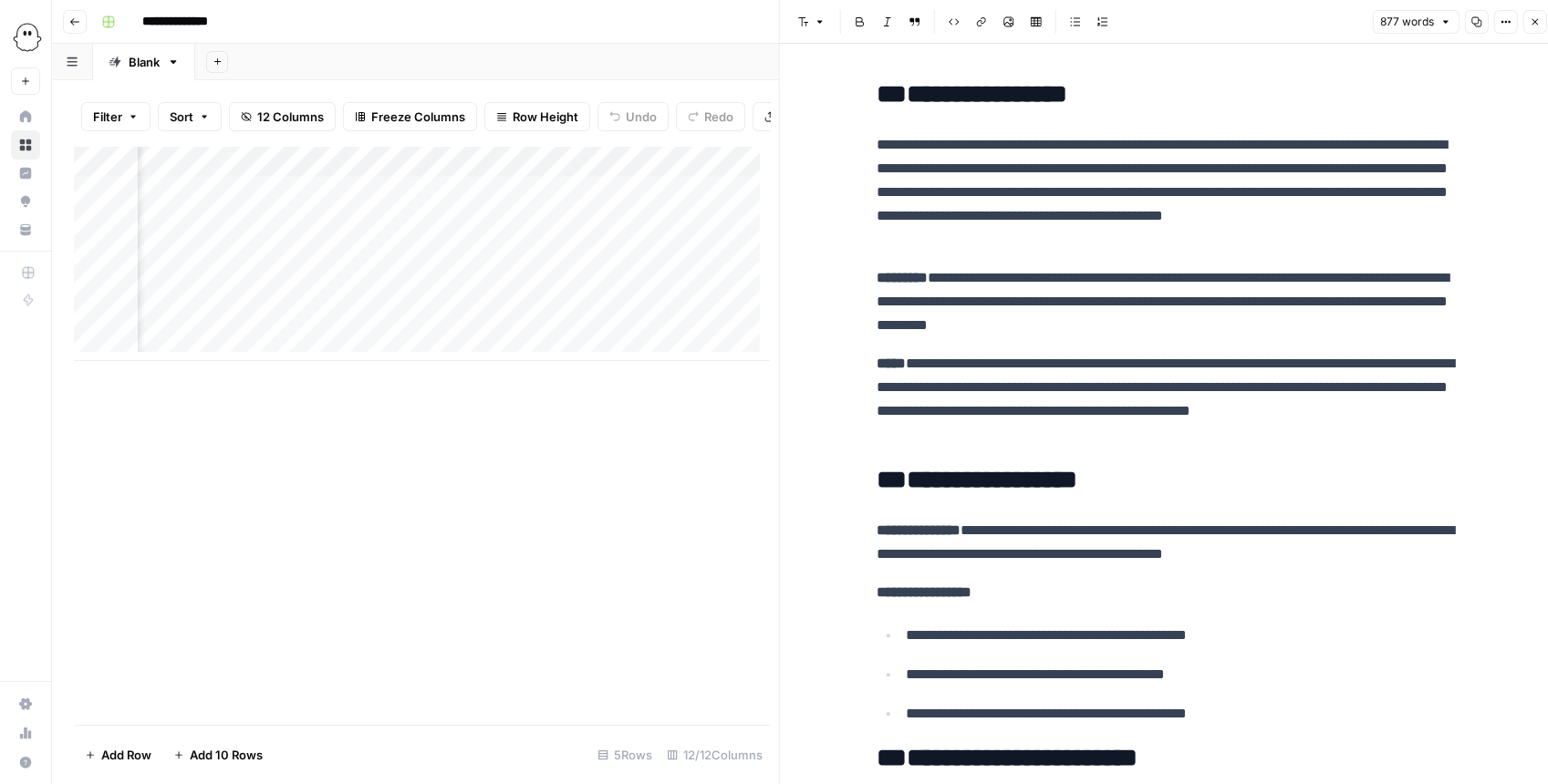
click at [1523, 17] on button "Close" at bounding box center [1534, 22] width 24 height 24
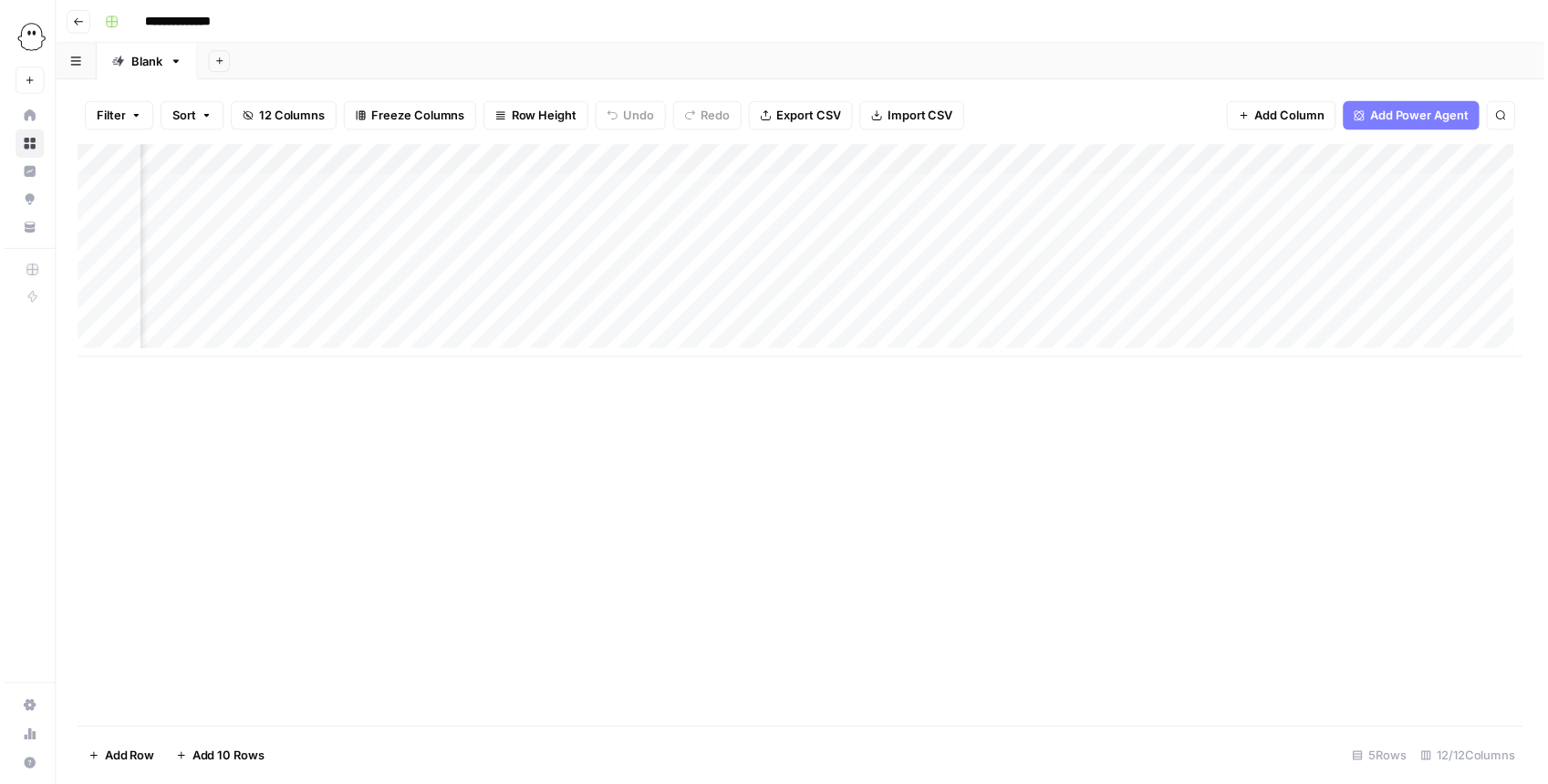
scroll to position [0, 528]
click at [728, 186] on div "Add Column" at bounding box center [804, 253] width 1462 height 215
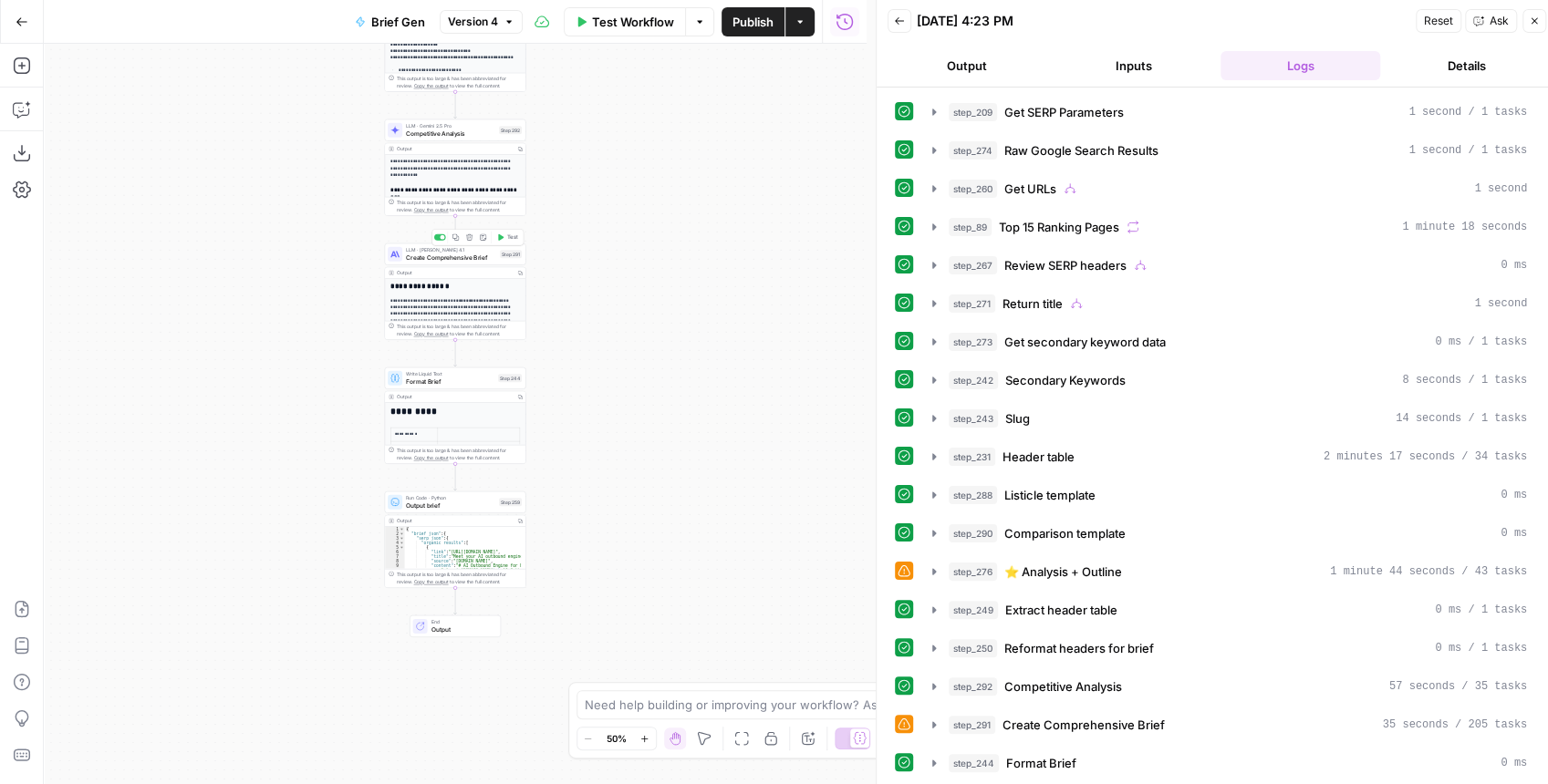
click at [406, 262] on div "LLM · Claude Opus 4.1 Create Comprehensive Brief Step 291 Copy step Delete step…" at bounding box center [455, 254] width 141 height 22
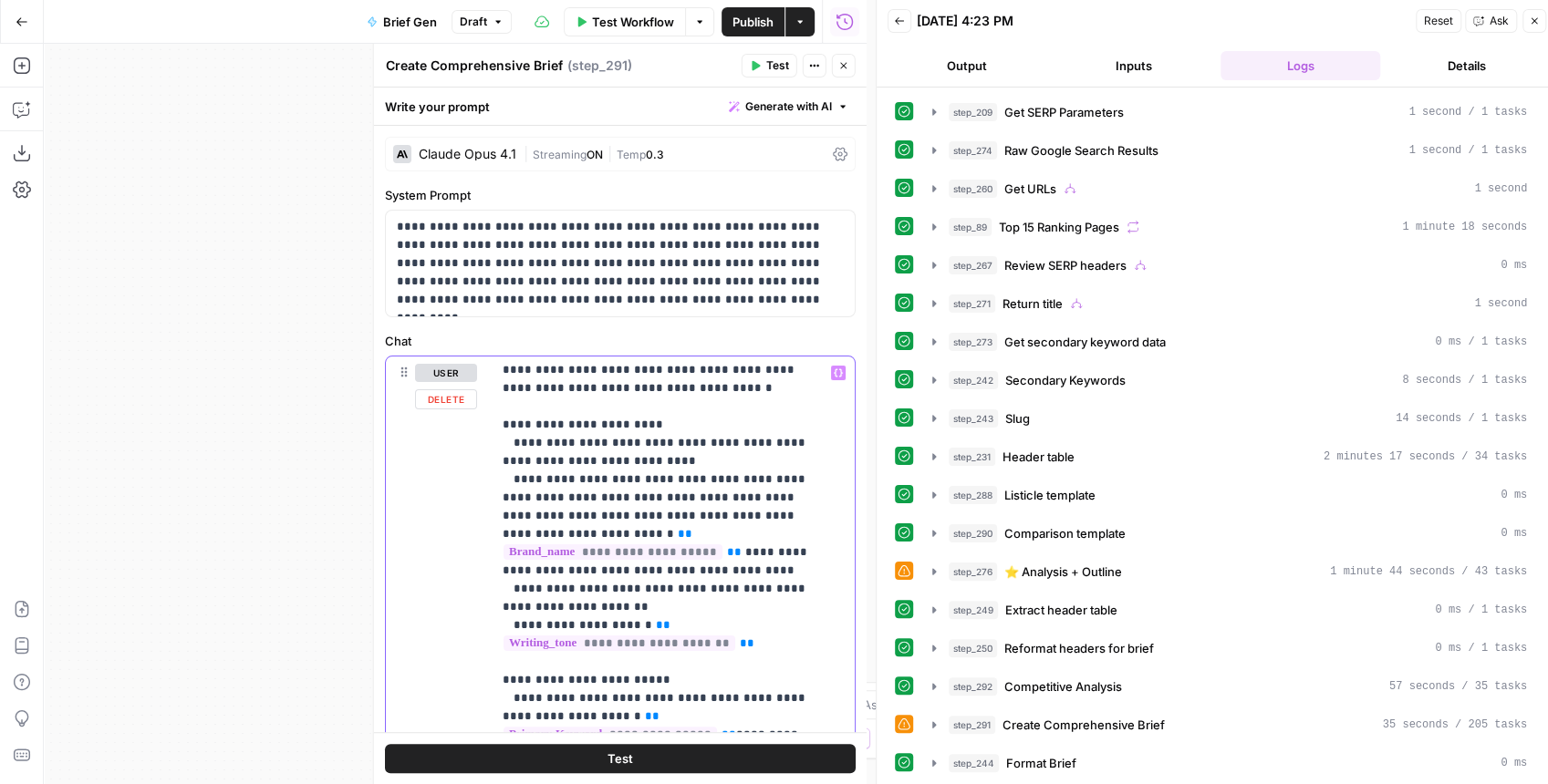
scroll to position [972, 0]
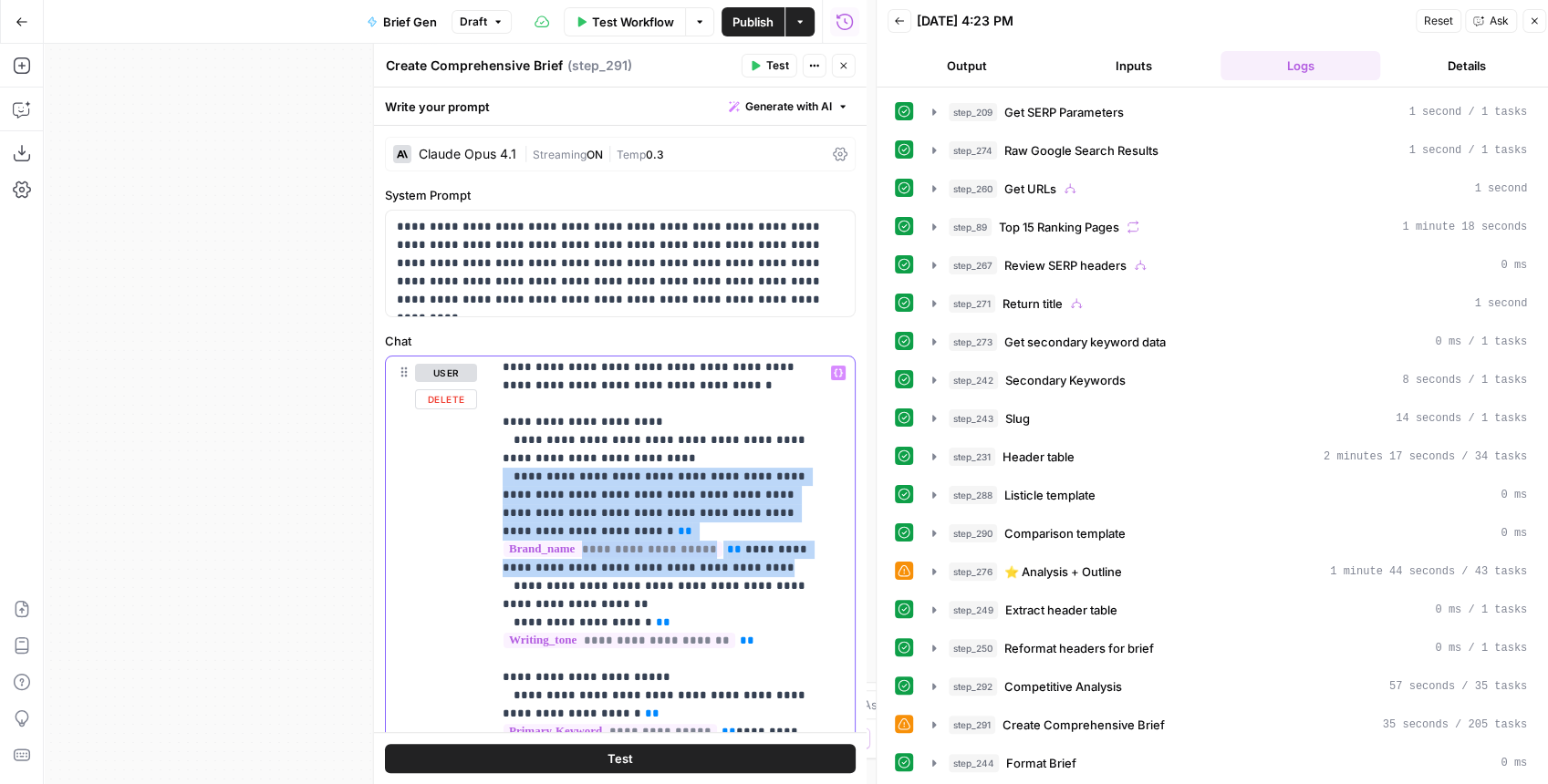
drag, startPoint x: 592, startPoint y: 549, endPoint x: 488, endPoint y: 460, distance: 136.9
click at [488, 460] on div "**********" at bounding box center [620, 749] width 469 height 786
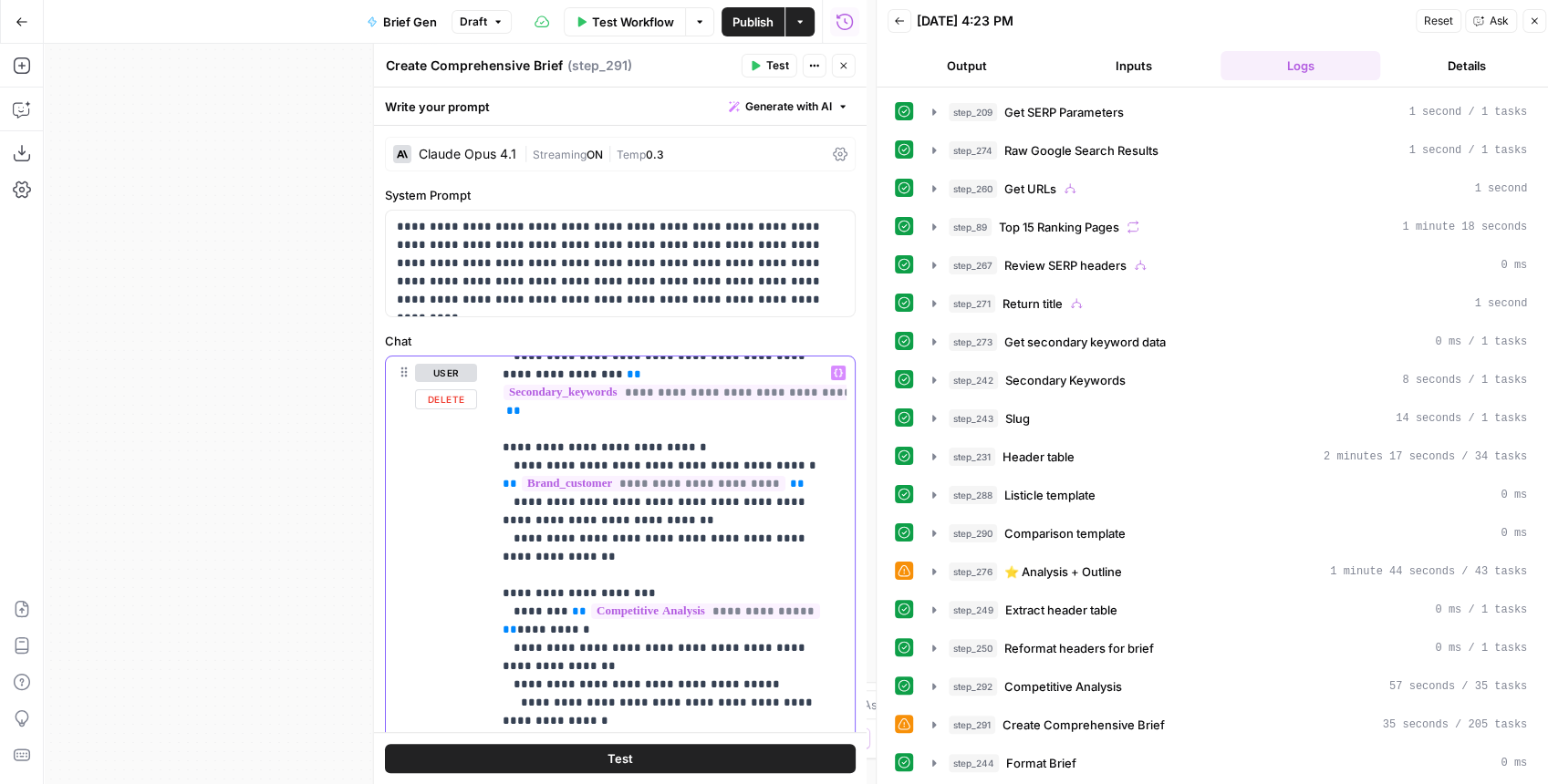
scroll to position [1277, 0]
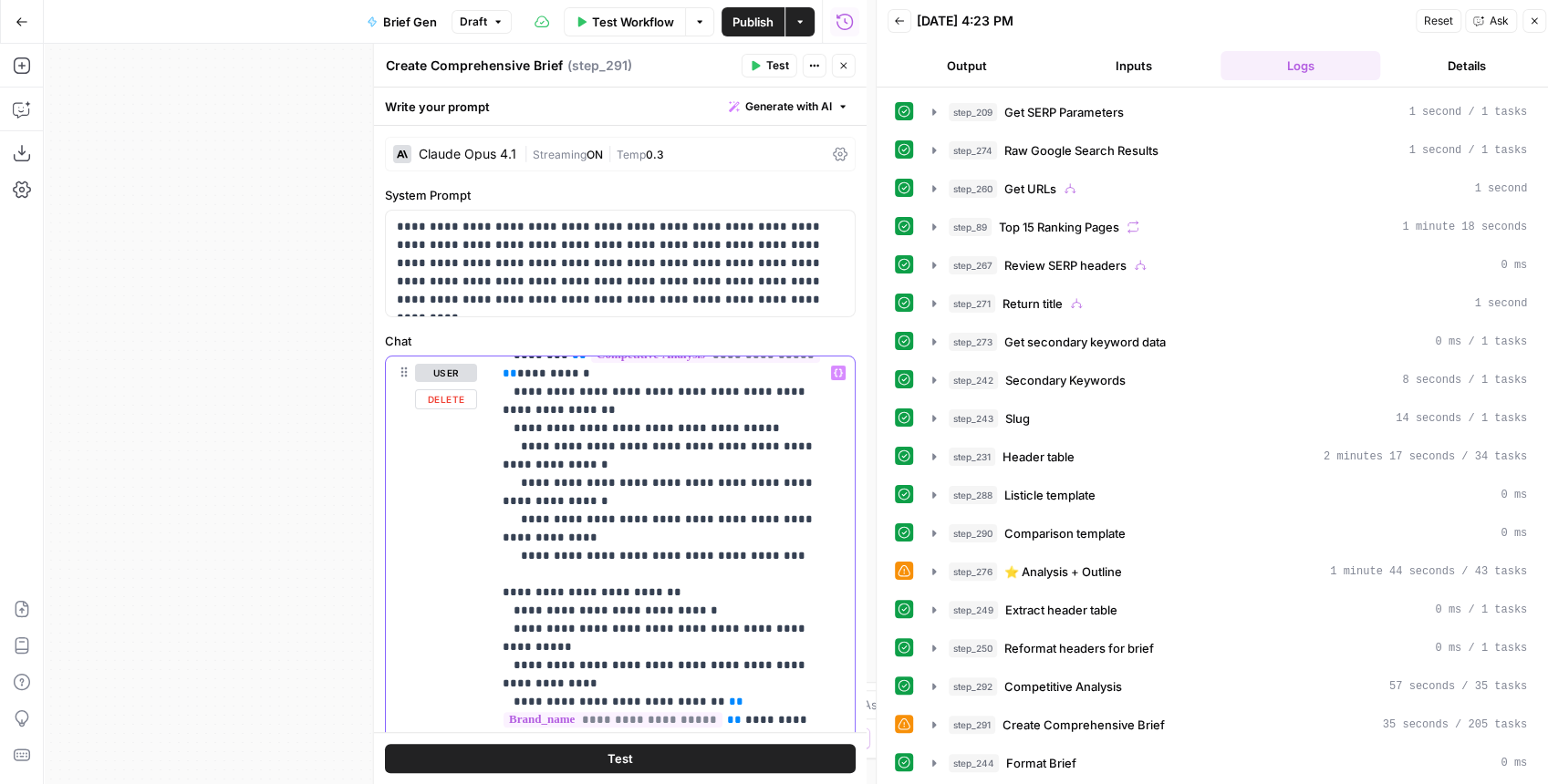
scroll to position [1580, 0]
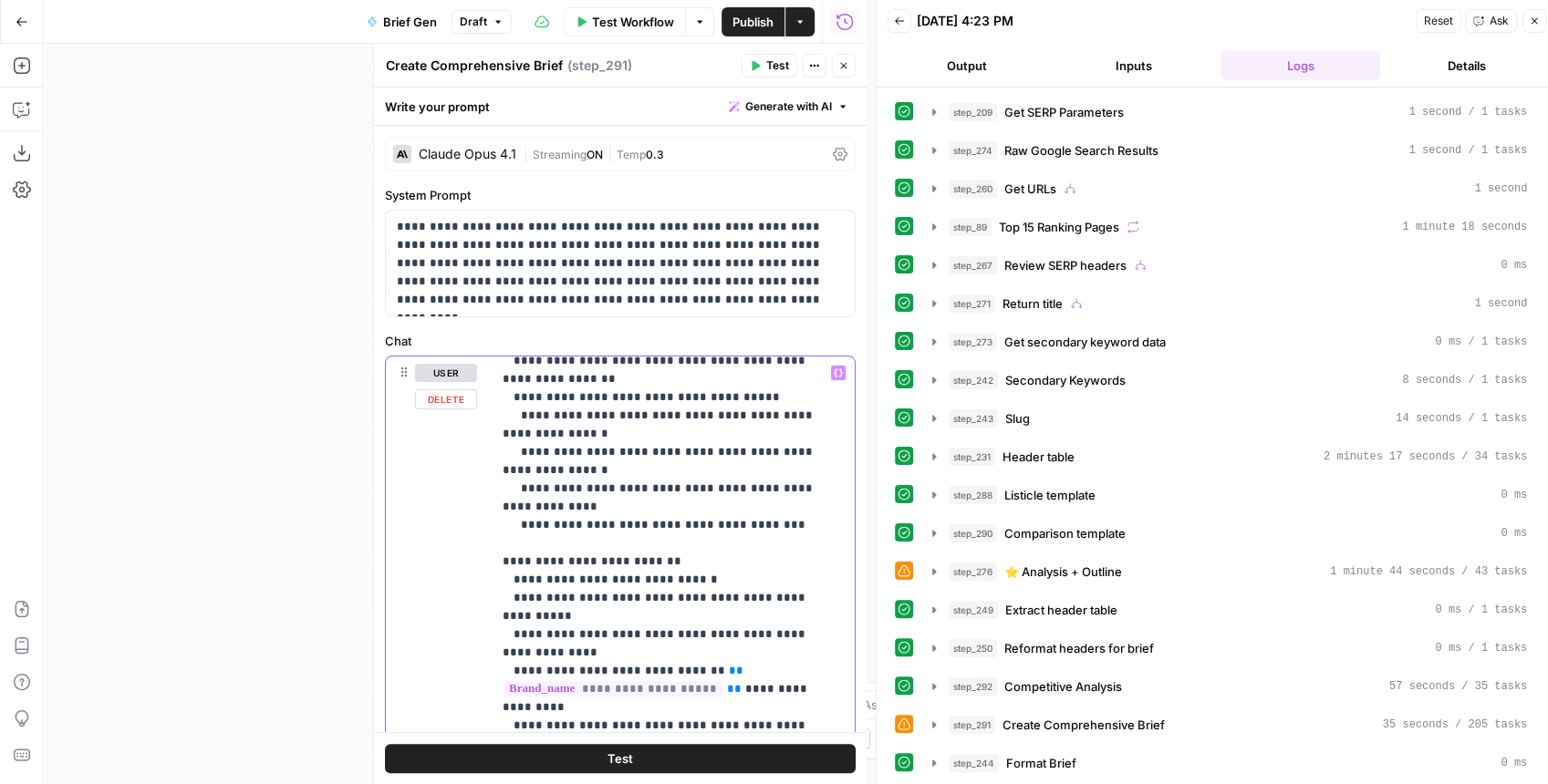
click at [571, 538] on p "**********" at bounding box center [664, 525] width 323 height 3483
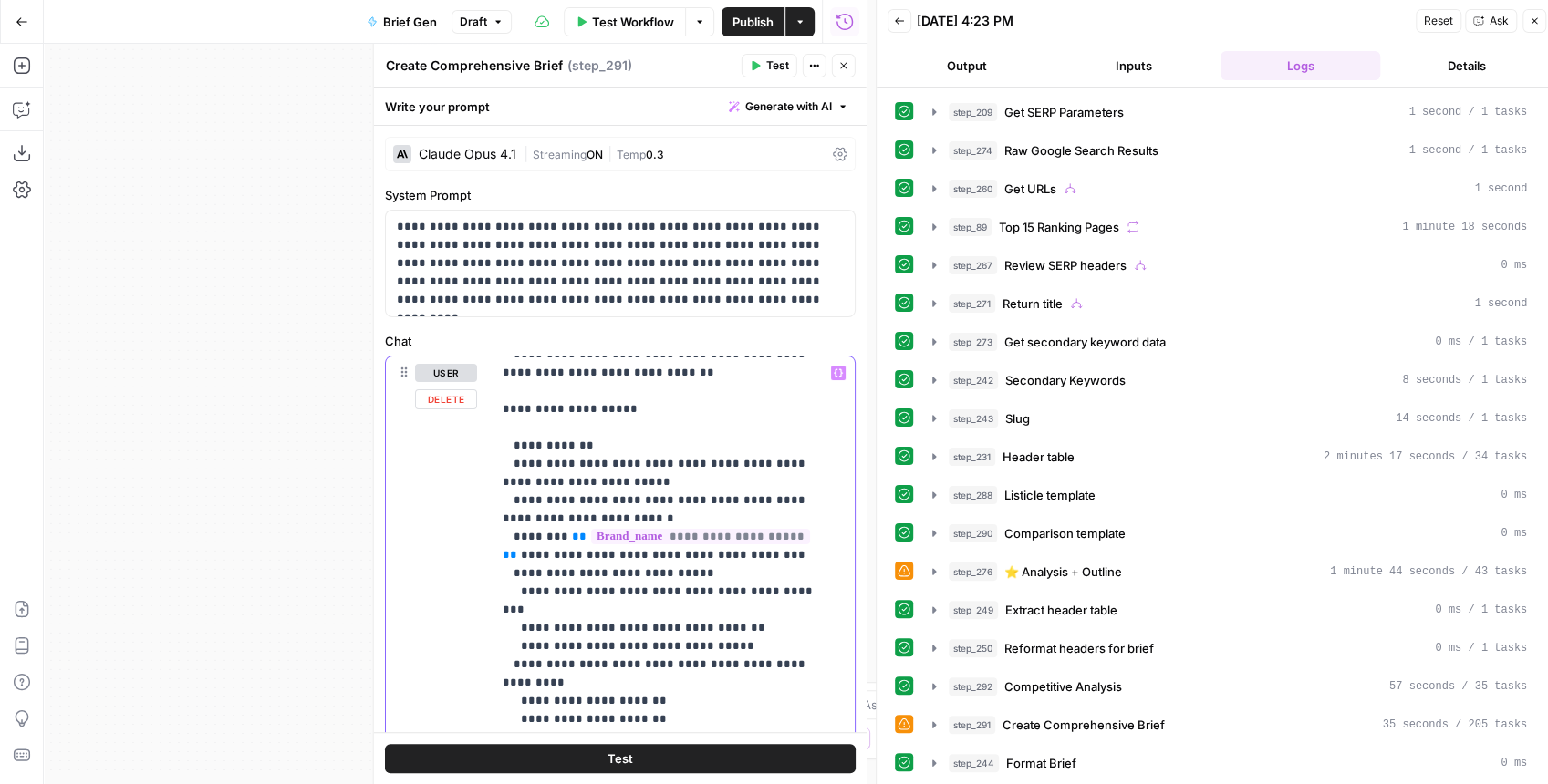
scroll to position [2066, 0]
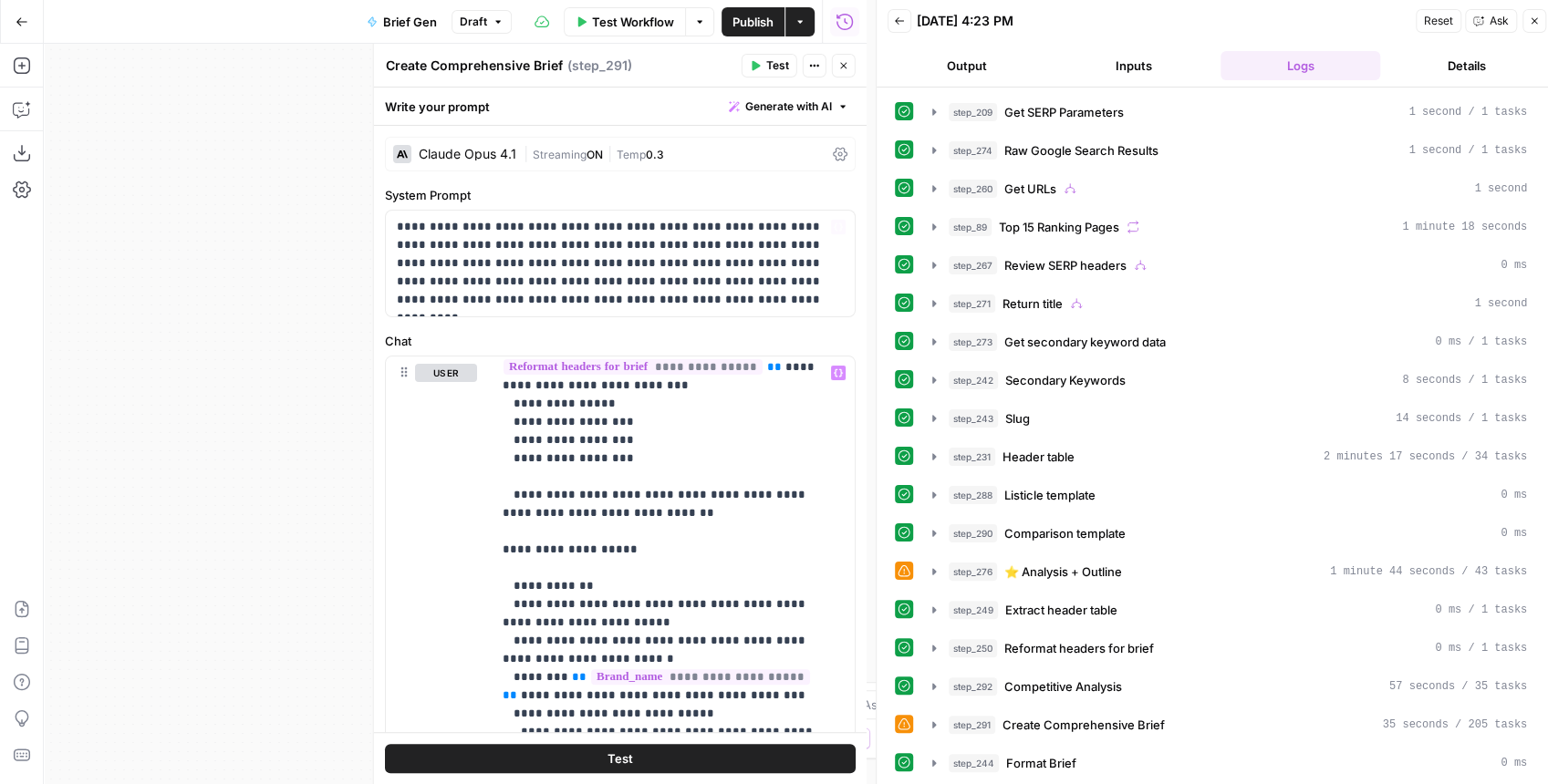
click at [777, 64] on span "Test" at bounding box center [778, 65] width 23 height 16
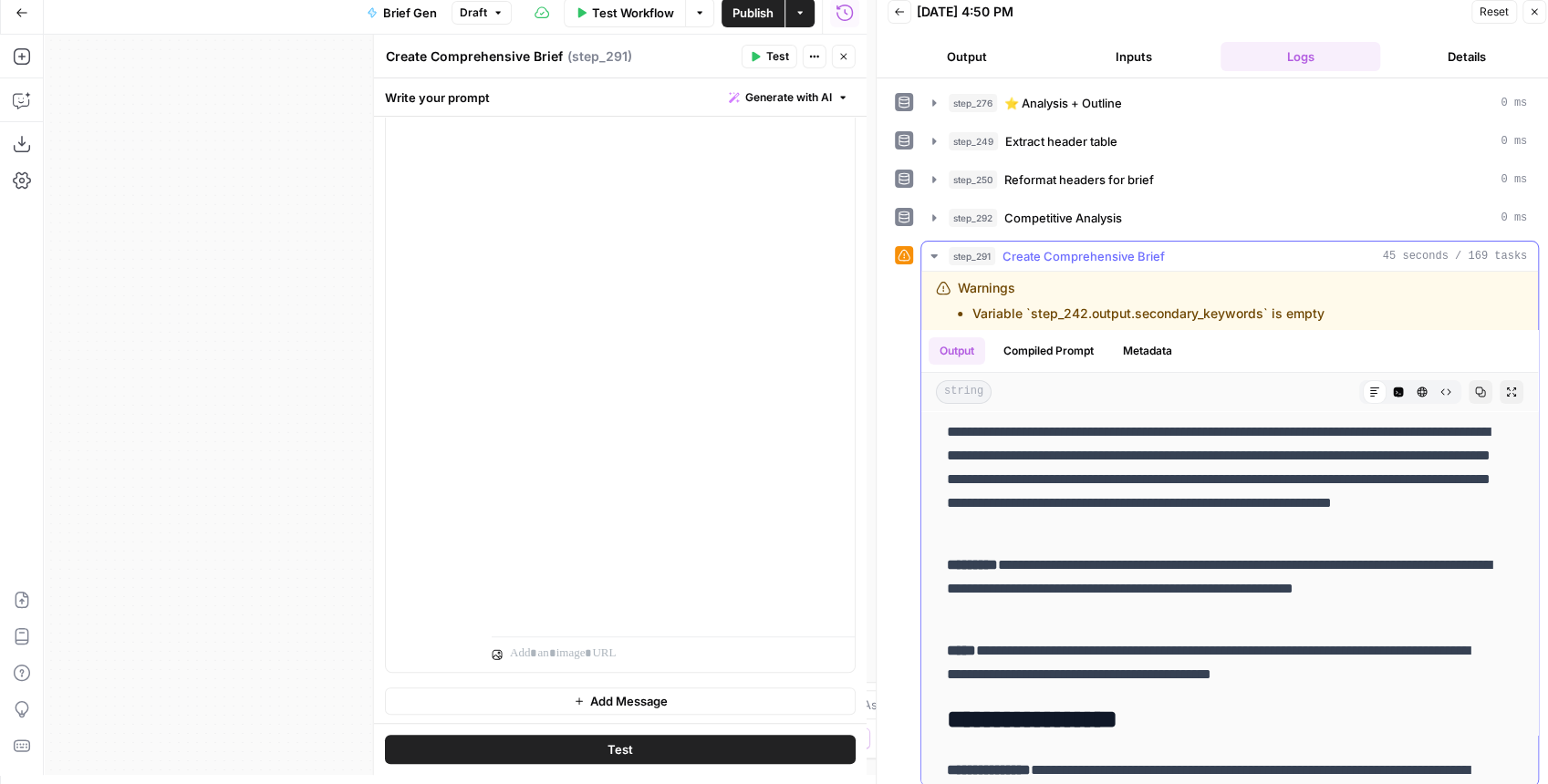
scroll to position [60, 0]
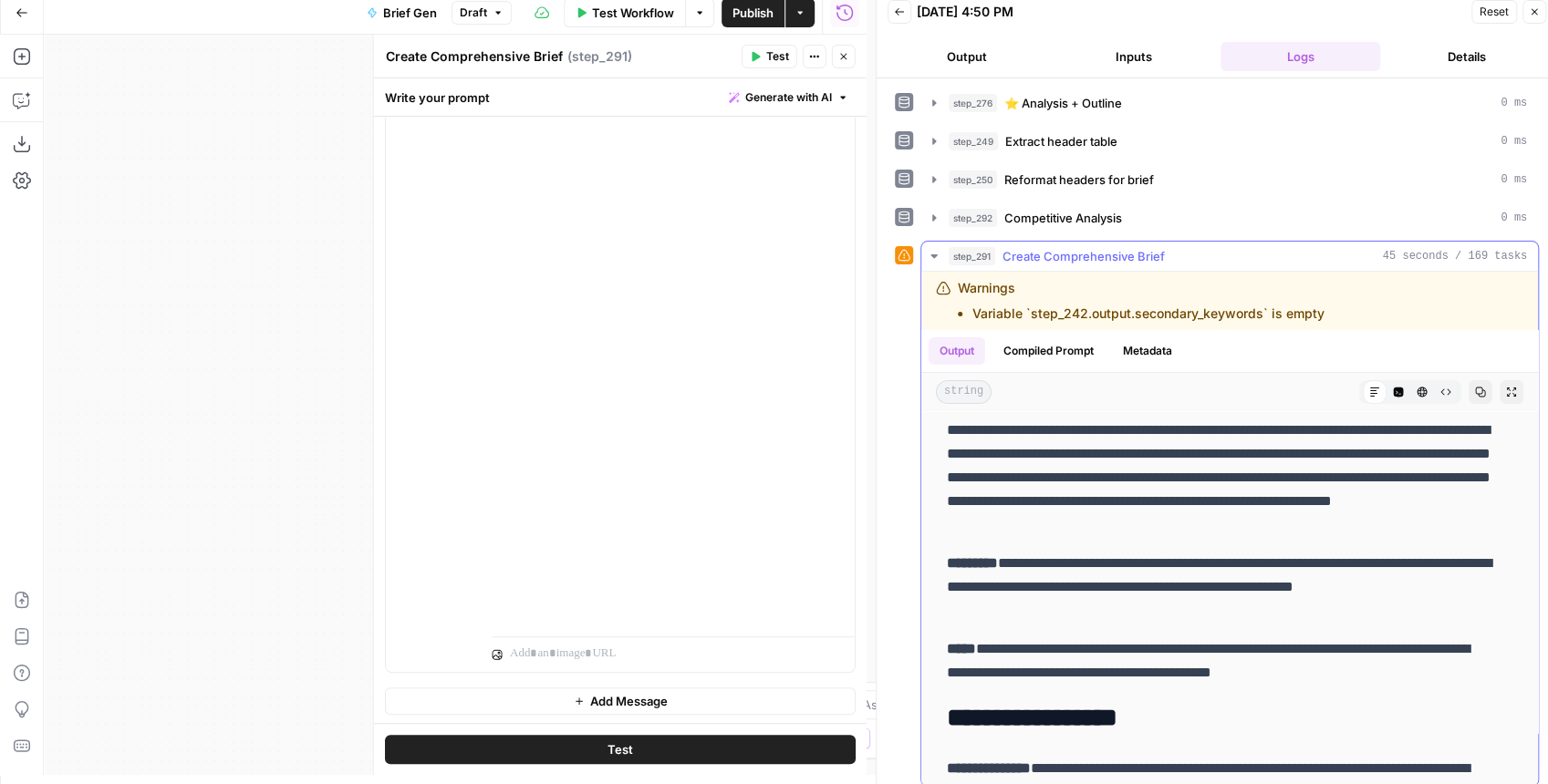
click at [1475, 387] on icon "button" at bounding box center [1481, 392] width 11 height 11
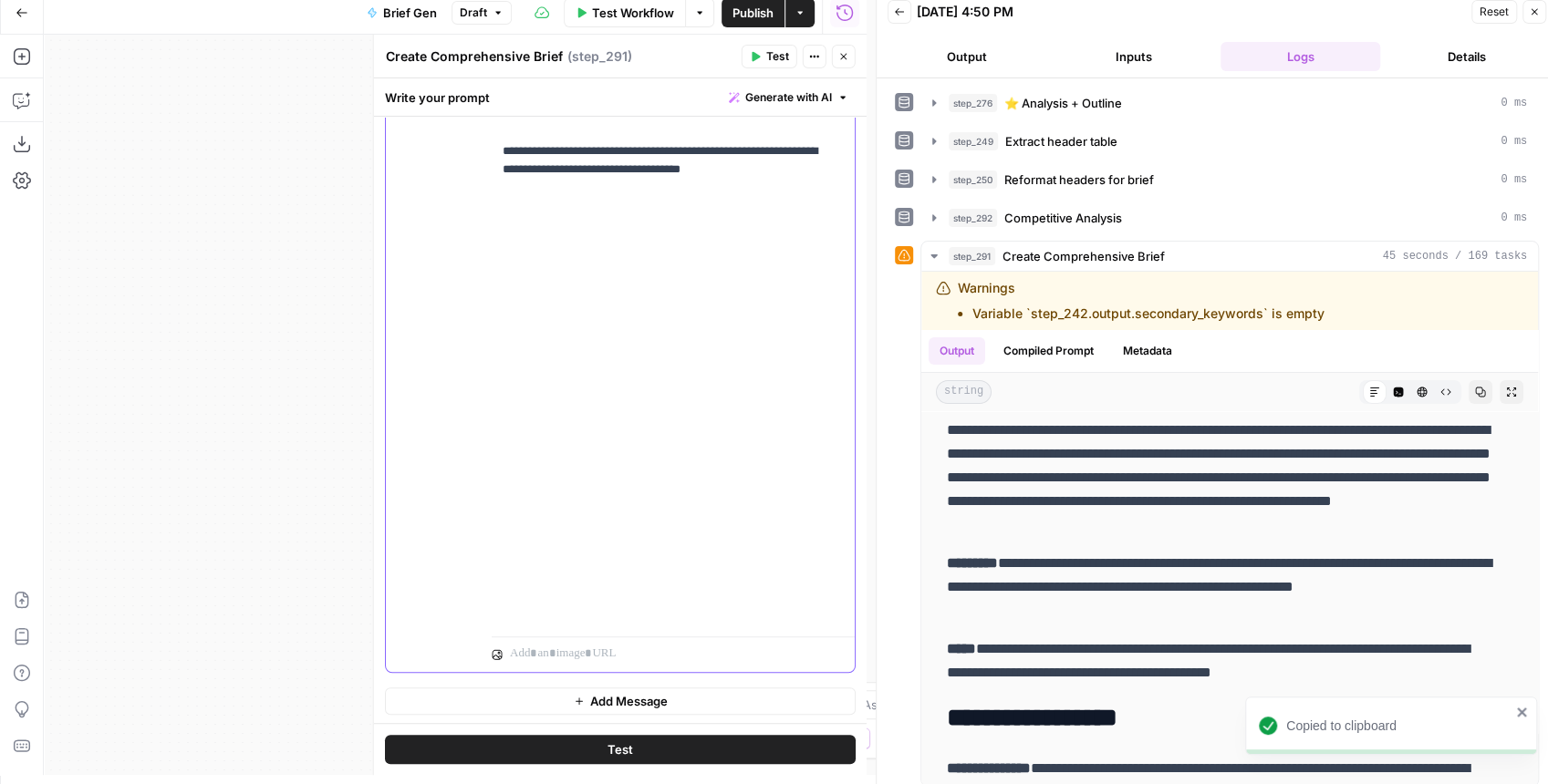
scroll to position [2682, 0]
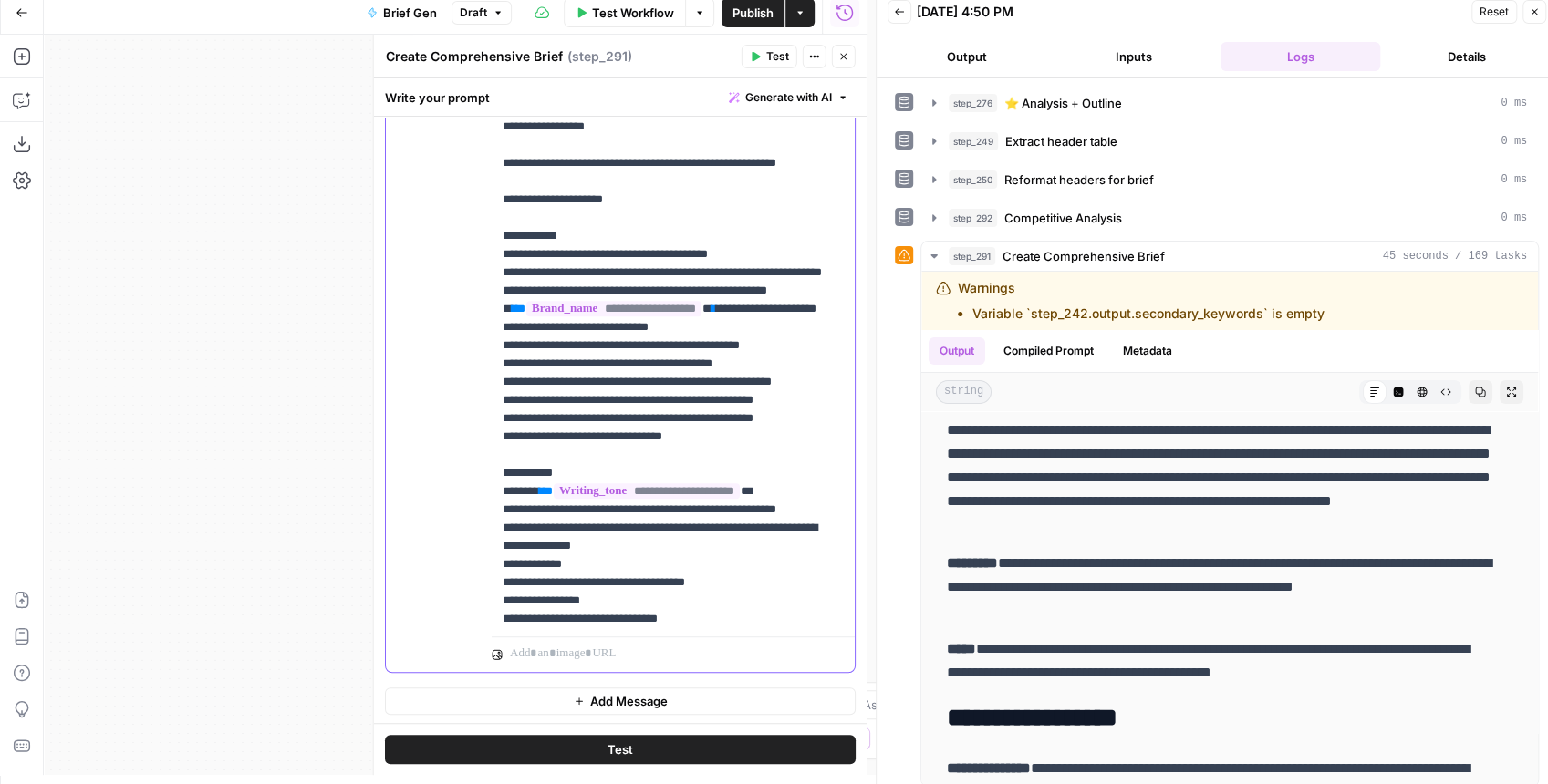
scroll to position [1704, 0]
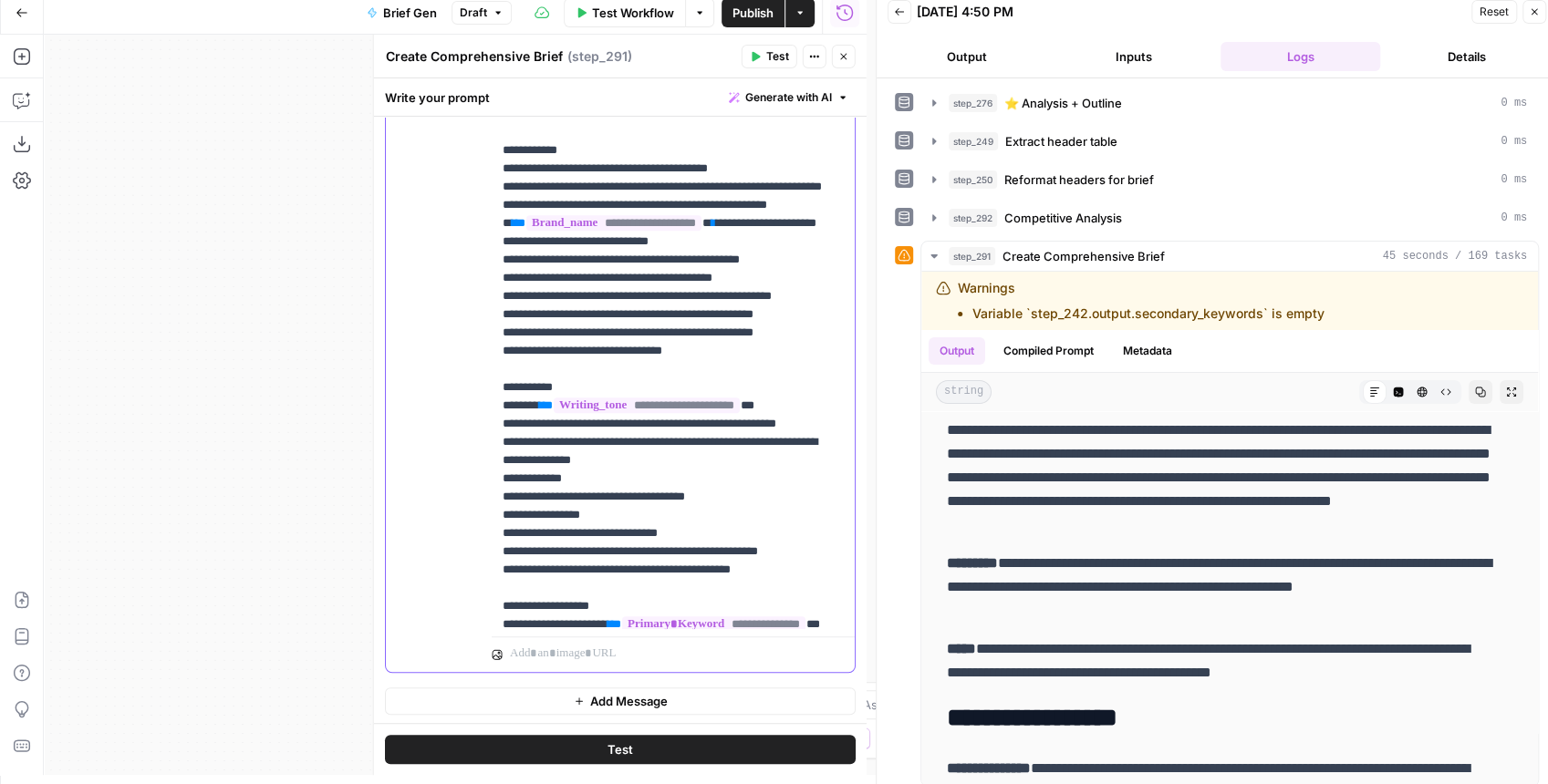
drag, startPoint x: 654, startPoint y: 370, endPoint x: 644, endPoint y: 355, distance: 18.0
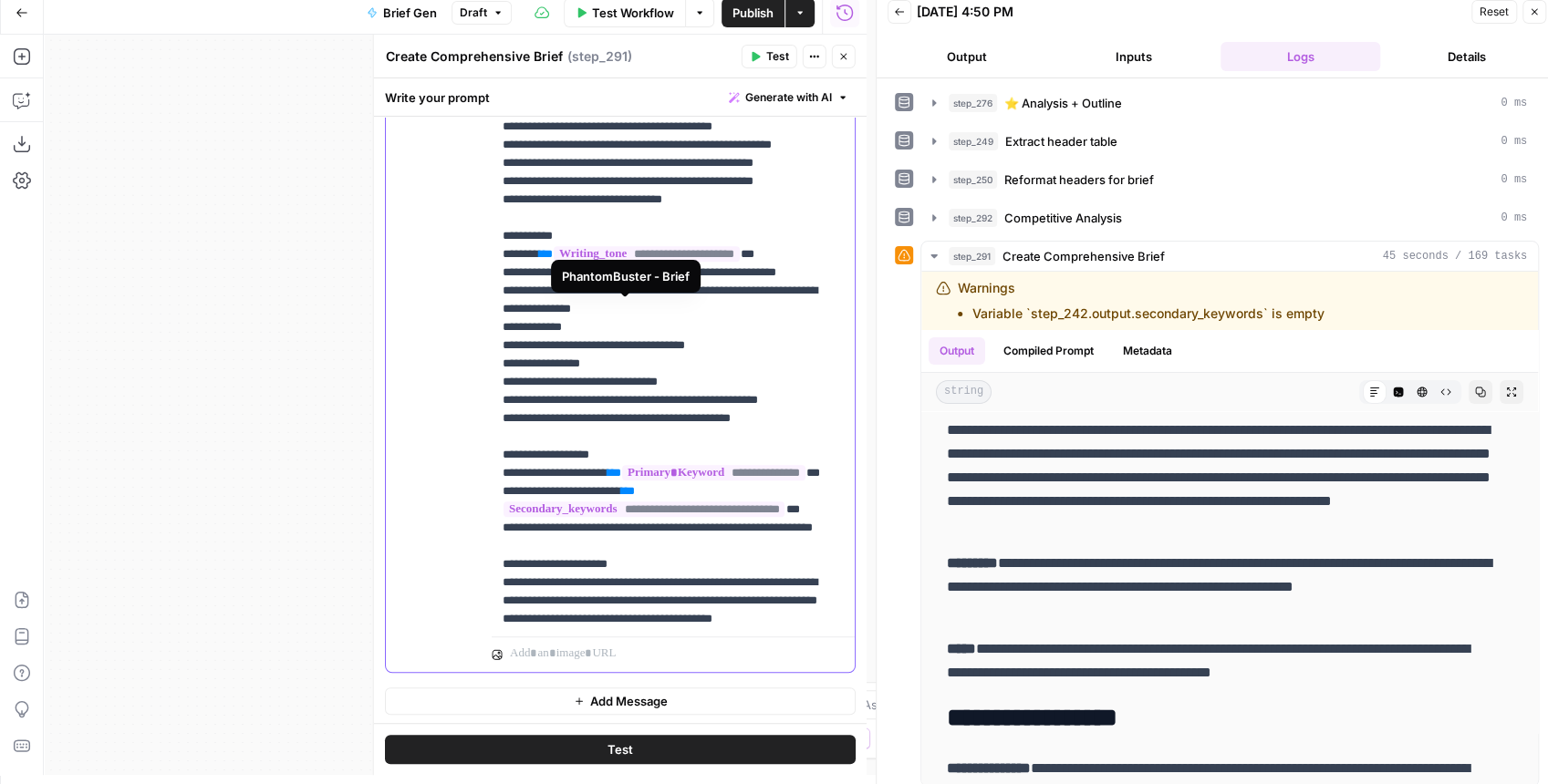
scroll to position [1886, 0]
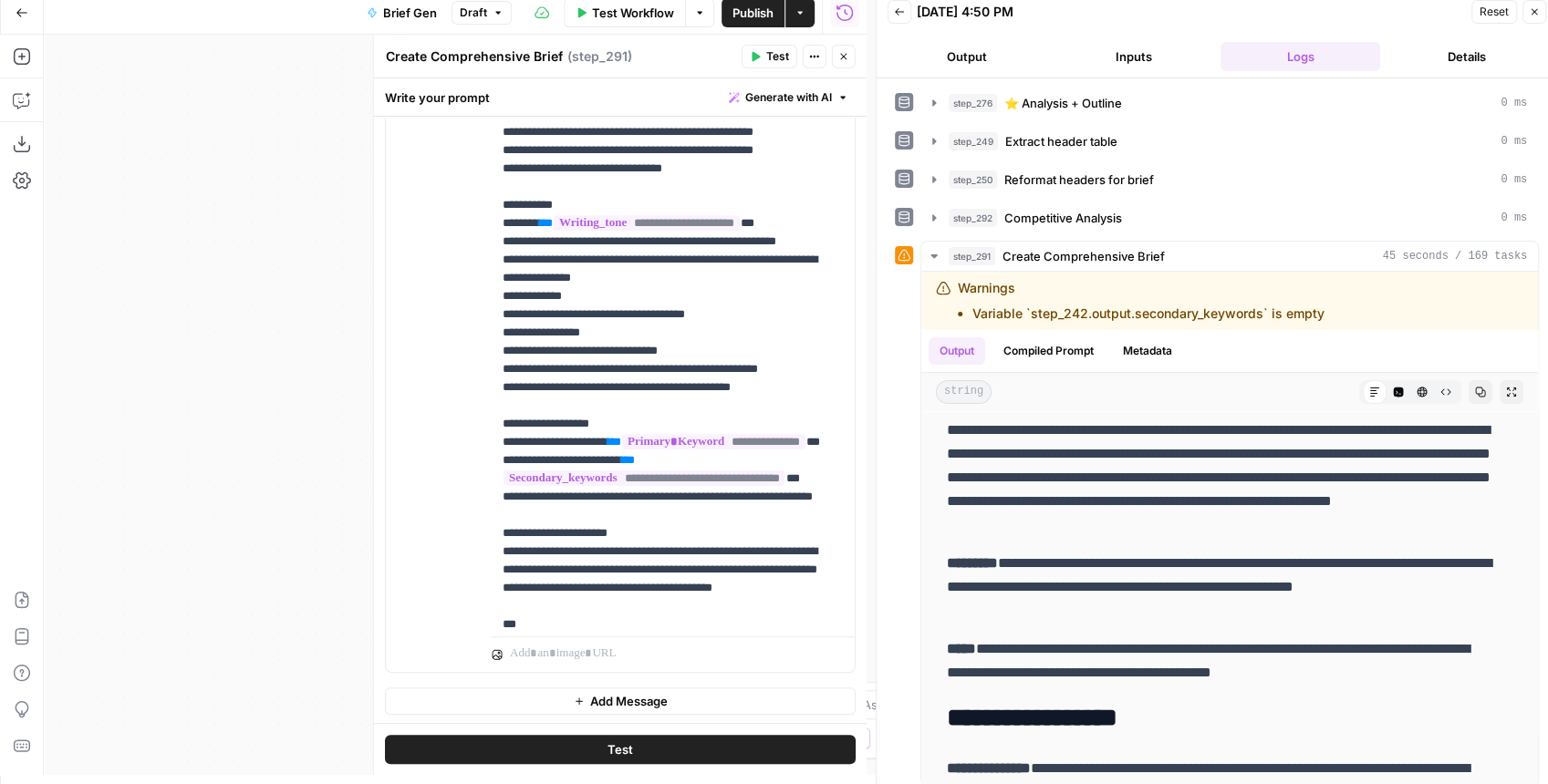
click at [761, 57] on icon "button" at bounding box center [756, 57] width 11 height 11
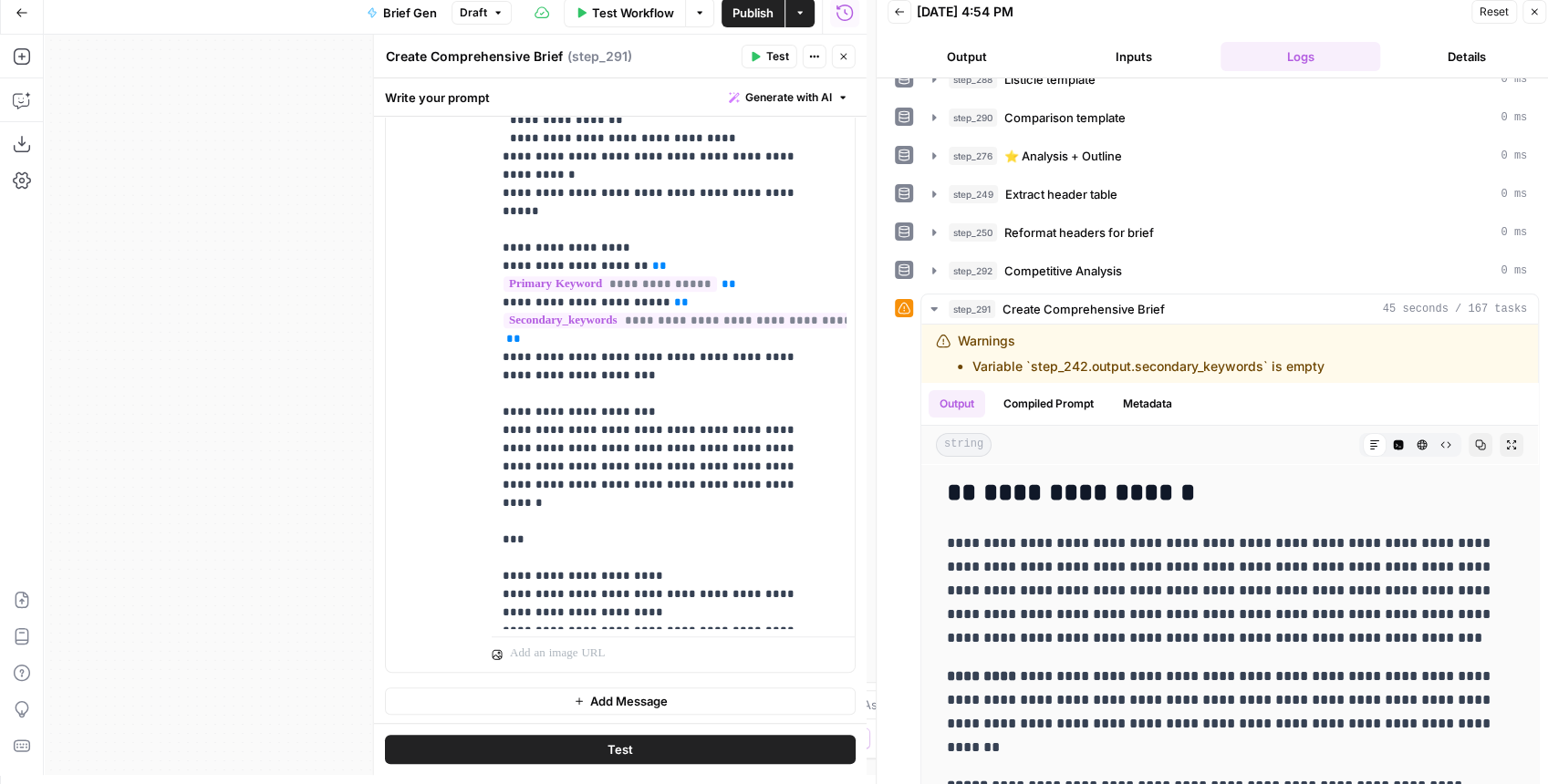
scroll to position [425, 0]
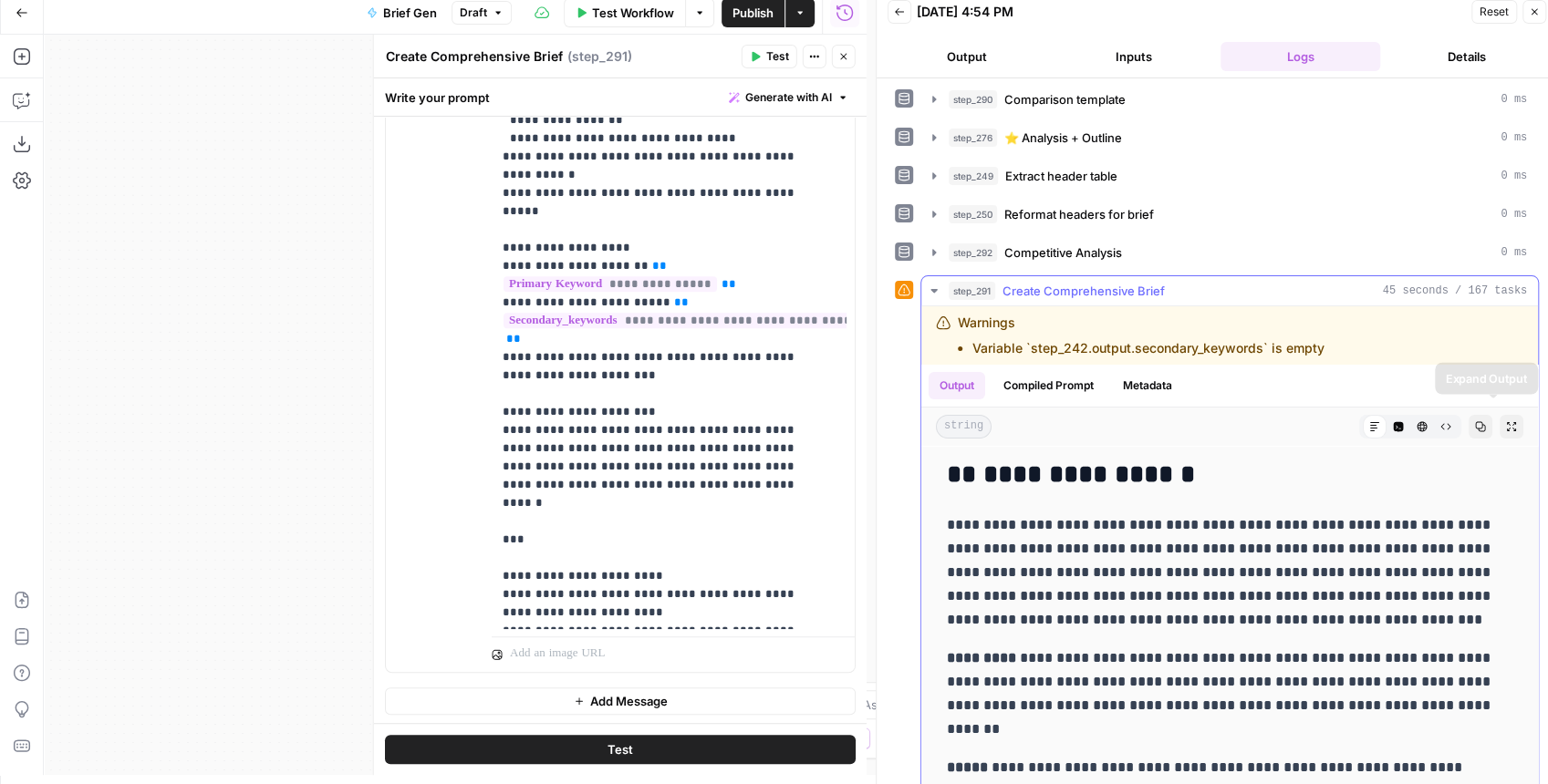
click at [1500, 425] on button "Expand Output" at bounding box center [1511, 427] width 24 height 24
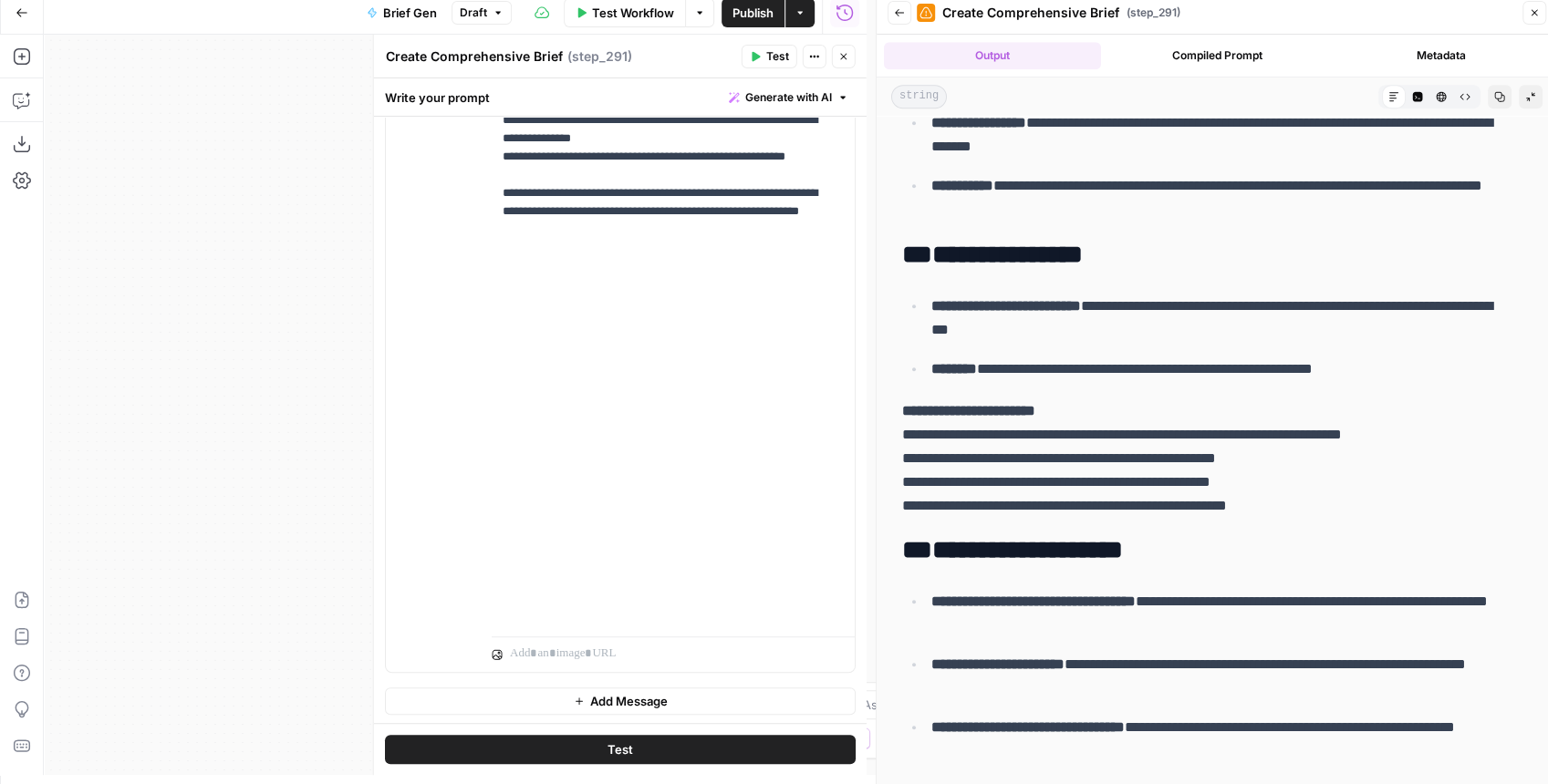
scroll to position [0, 0]
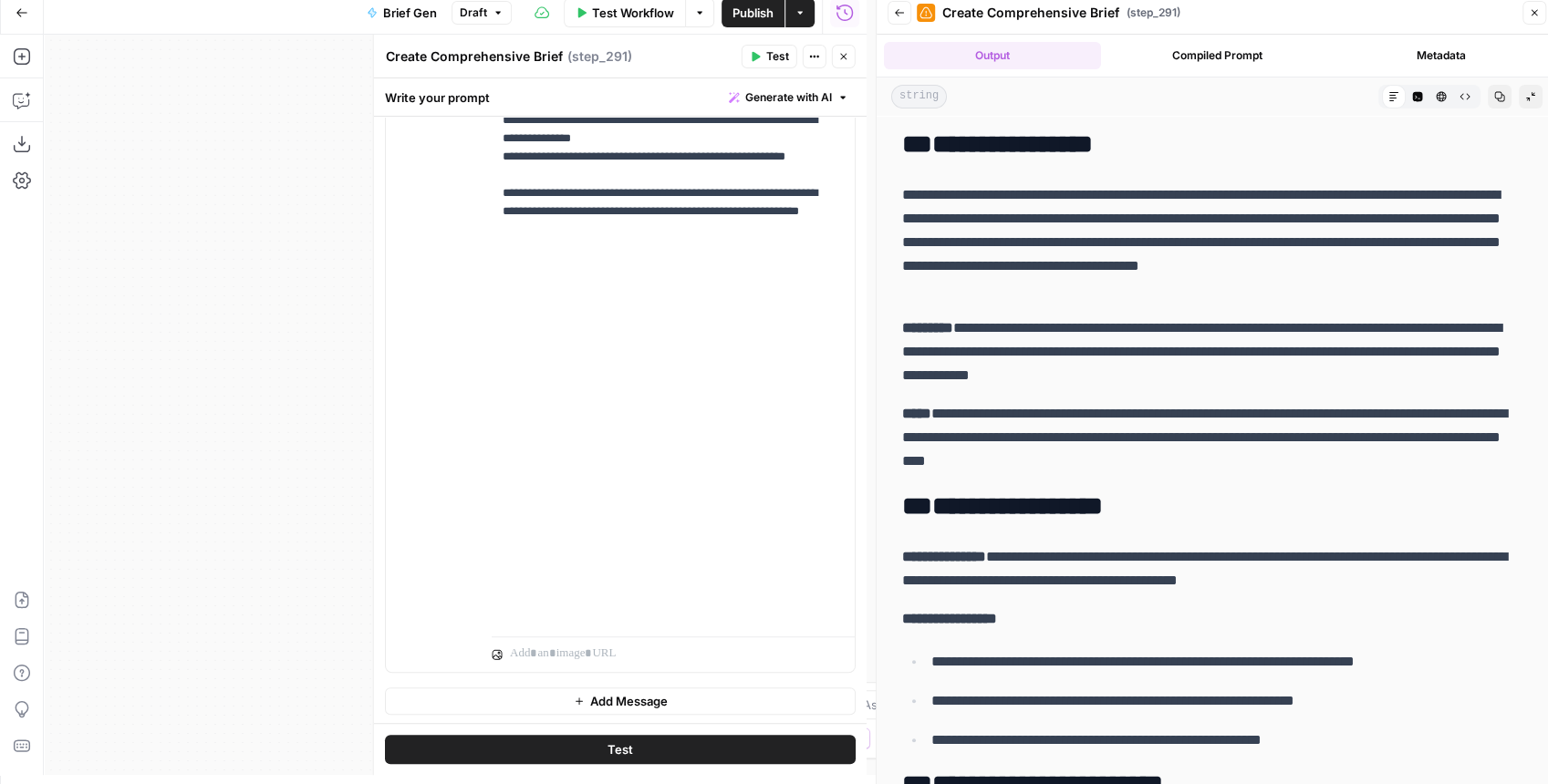
click at [771, 16] on span "Publish" at bounding box center [752, 12] width 41 height 18
